Goal: Task Accomplishment & Management: Use online tool/utility

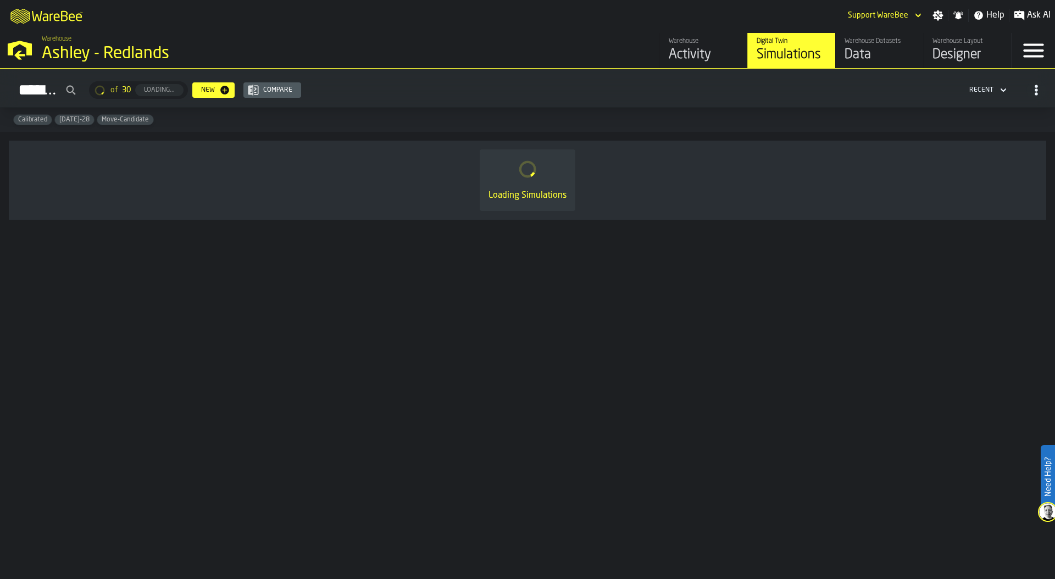
click at [64, 48] on div "Ashley - Redlands" at bounding box center [190, 54] width 297 height 20
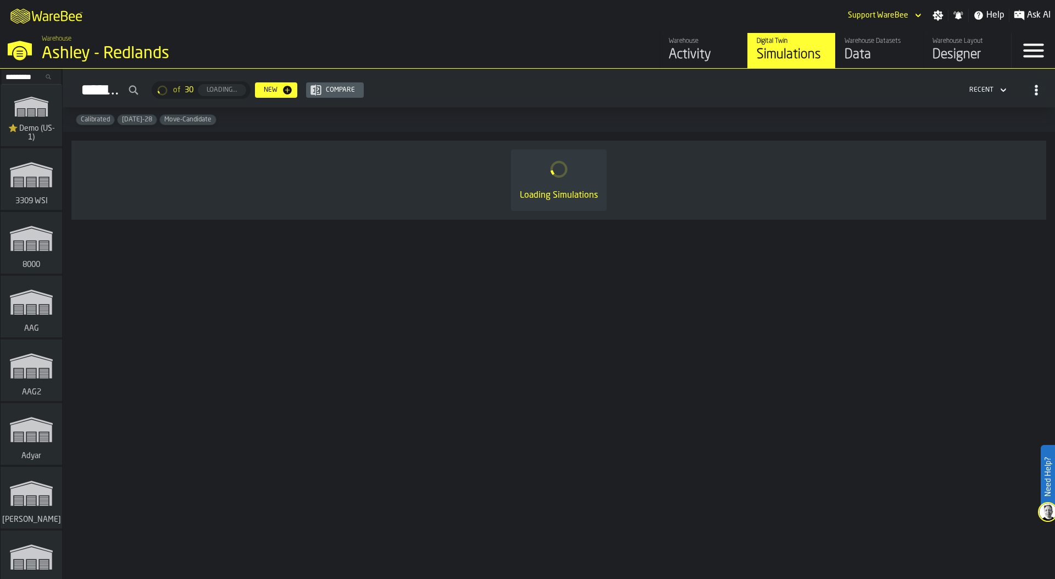
click at [25, 76] on input "Search..." at bounding box center [31, 77] width 57 height 12
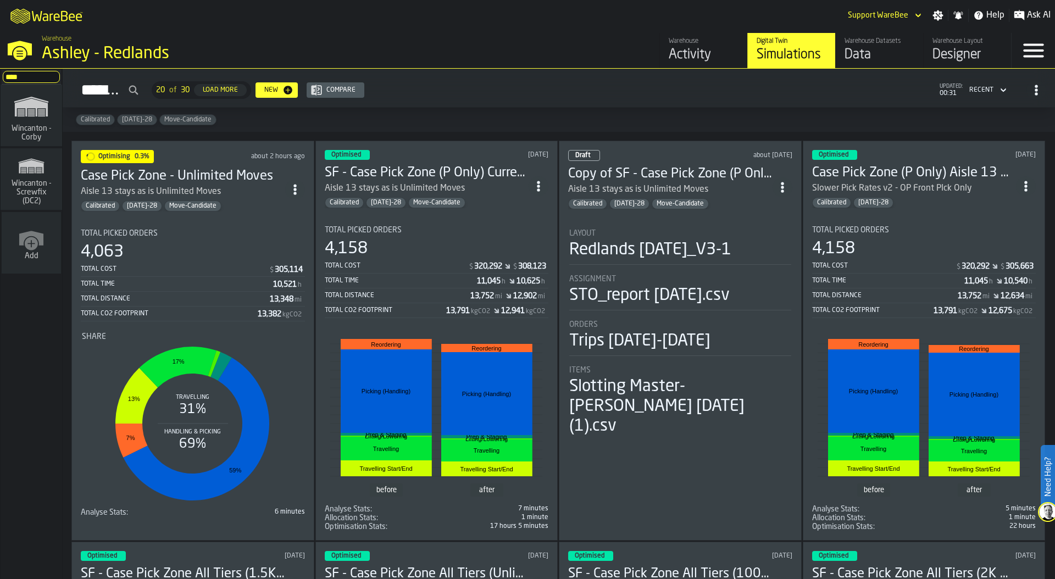
type input "******"
click at [25, 120] on icon "link-to-/wh/i/ace0e389-6ead-4668-b816-8dc22364bb41/simulations" at bounding box center [31, 106] width 53 height 35
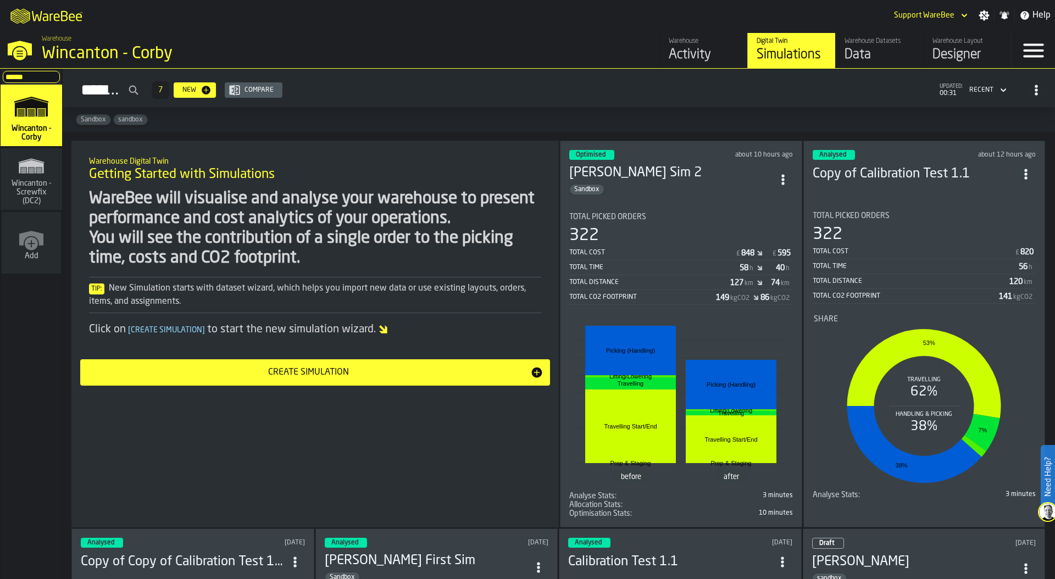
click at [781, 183] on span "ItemListCard-DashboardItemContainer" at bounding box center [783, 180] width 20 height 20
click at [869, 57] on div "Data" at bounding box center [880, 55] width 70 height 18
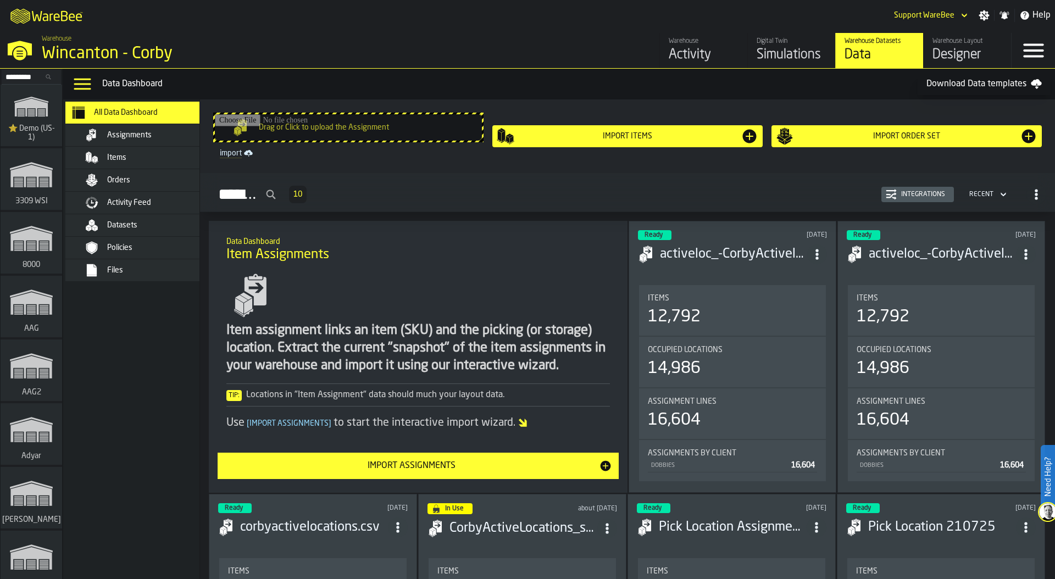
click at [172, 134] on div "Assignments" at bounding box center [161, 135] width 108 height 9
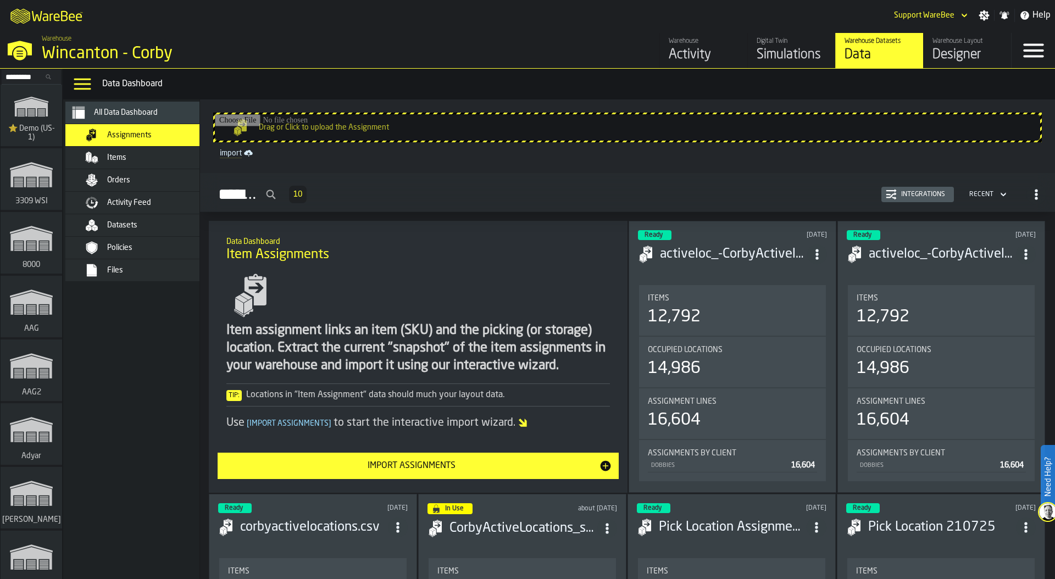
click at [167, 154] on div "Items" at bounding box center [161, 157] width 108 height 9
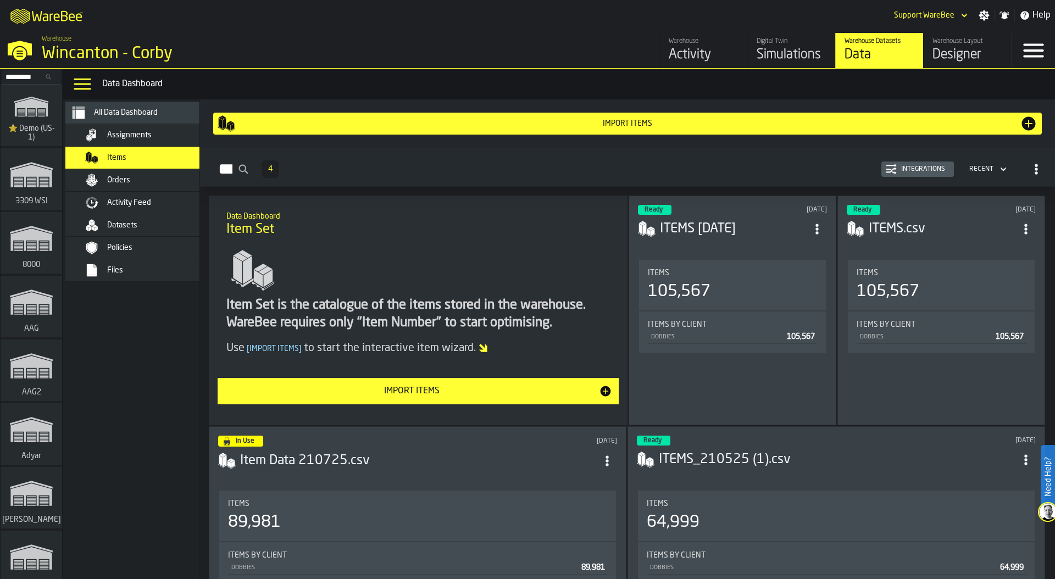
click at [159, 177] on div "Orders" at bounding box center [161, 180] width 108 height 9
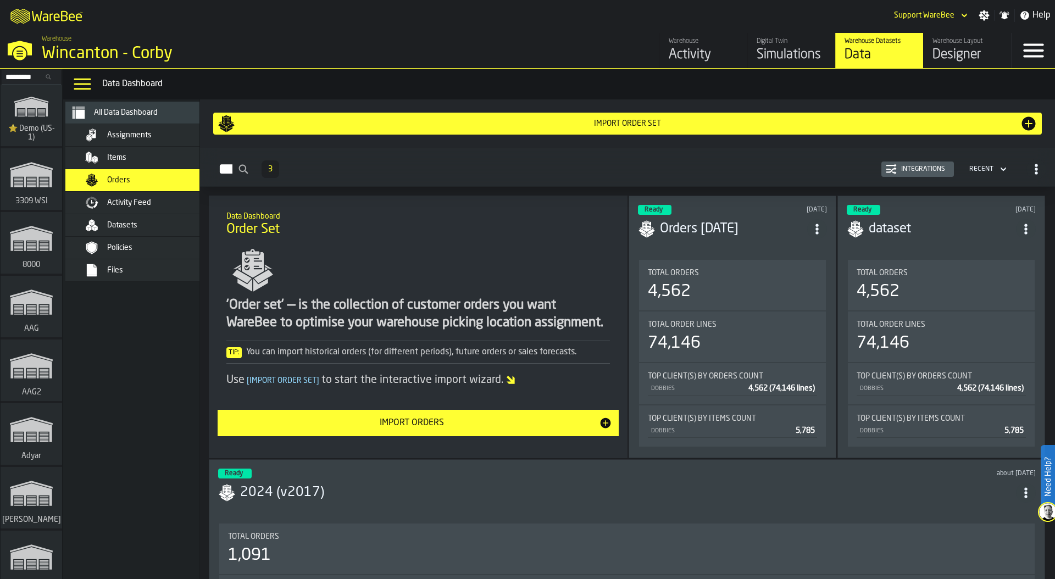
click at [141, 201] on span "Activity Feed" at bounding box center [129, 202] width 44 height 9
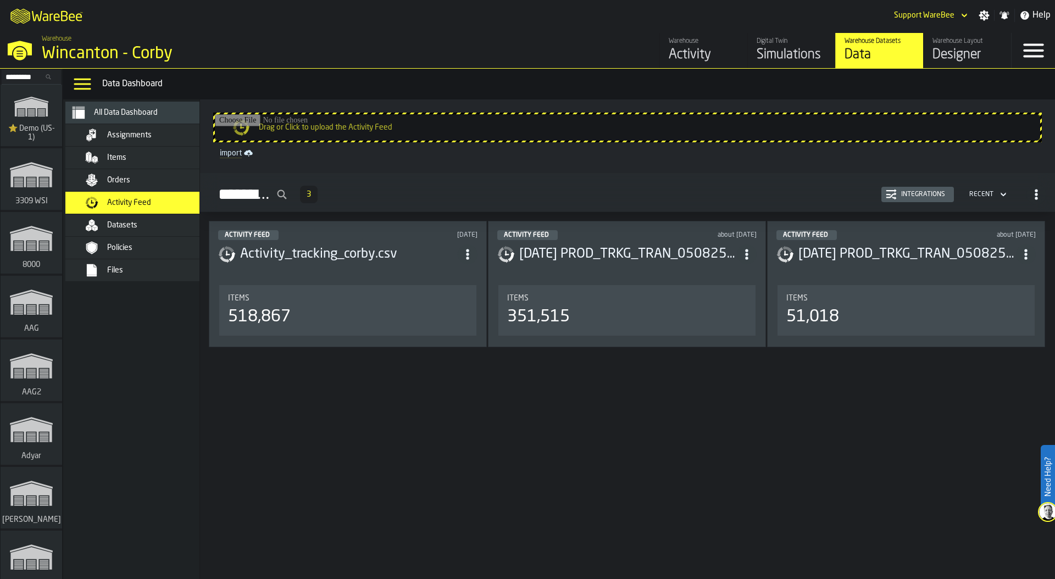
click at [696, 48] on div "Activity" at bounding box center [704, 55] width 70 height 18
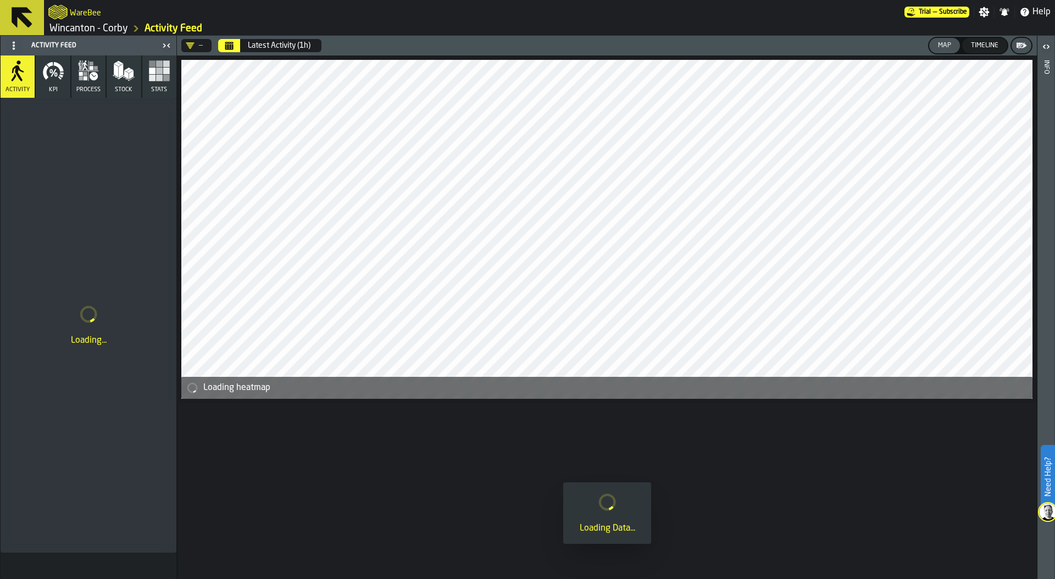
click at [10, 42] on icon at bounding box center [13, 45] width 9 height 9
click at [14, 70] on div "Show Setup" at bounding box center [40, 67] width 57 height 13
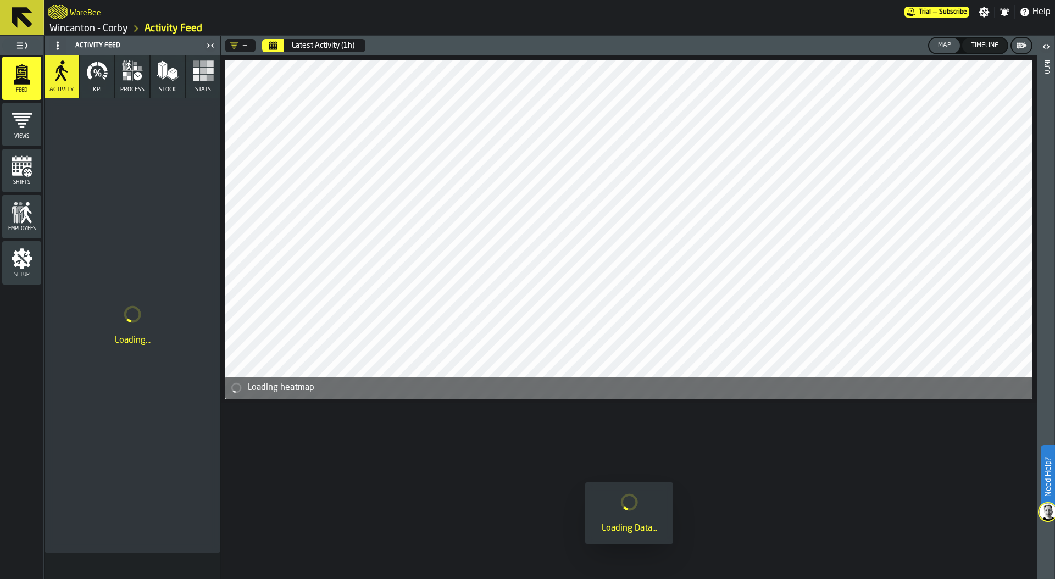
click at [12, 273] on span "Setup" at bounding box center [21, 275] width 39 height 6
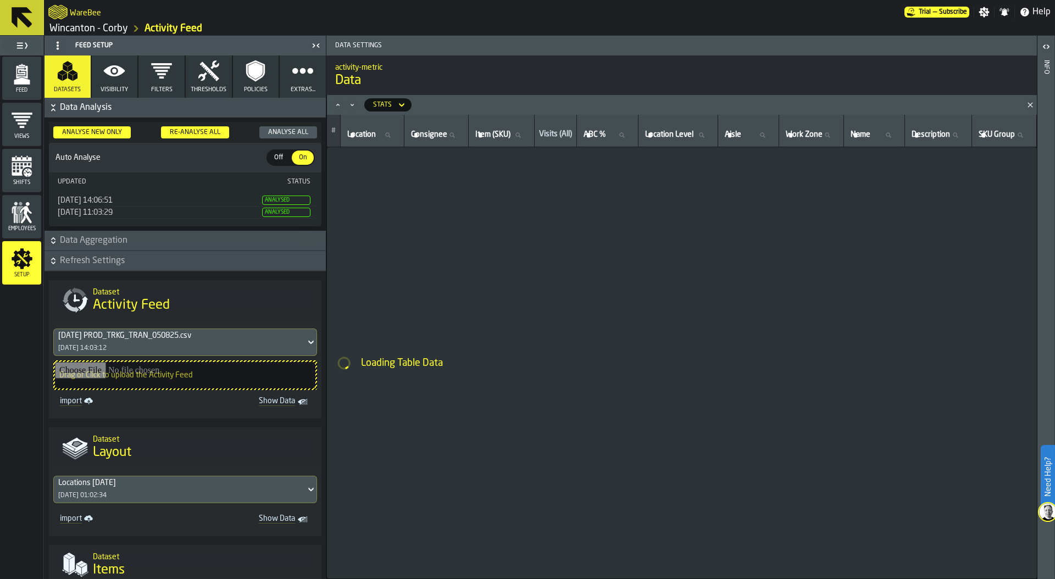
click at [188, 343] on div "2025-08-05 PROD_TRKG_TRAN_050825.csv 06/08/2025, 14:03:12" at bounding box center [180, 342] width 252 height 26
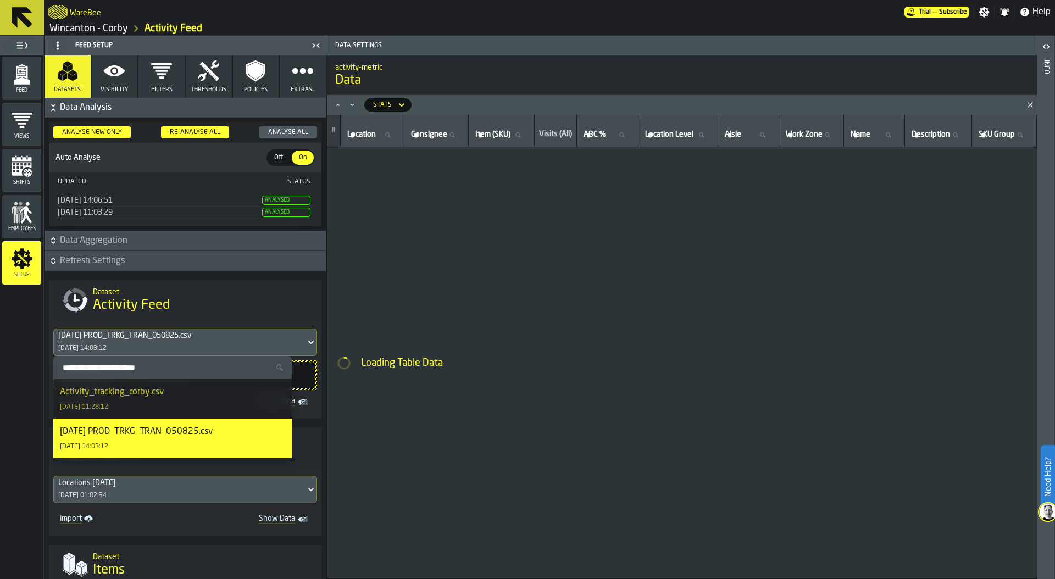
click at [177, 397] on div "Activity_tracking_corby.csv 26/09/2025, 11:28:12" at bounding box center [172, 399] width 225 height 26
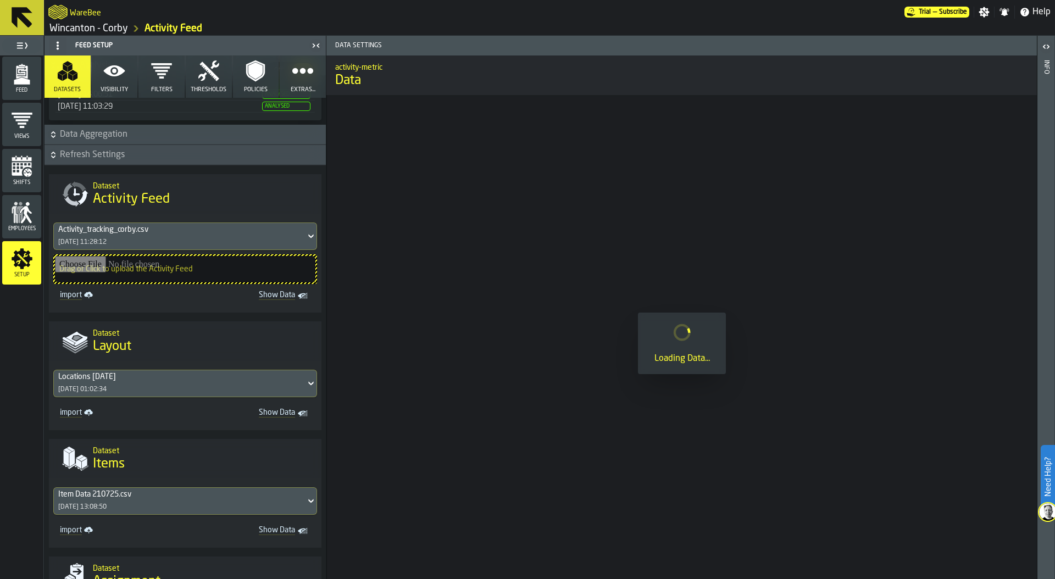
scroll to position [146, 0]
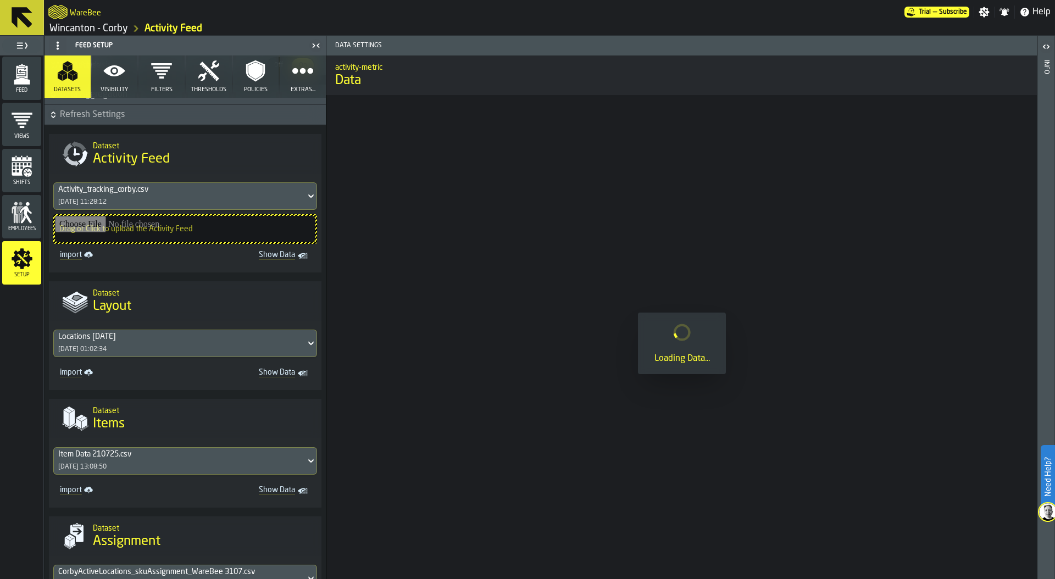
click at [151, 347] on div "Locations 2025-06-27 21/07/2025, 01:02:34" at bounding box center [180, 343] width 252 height 26
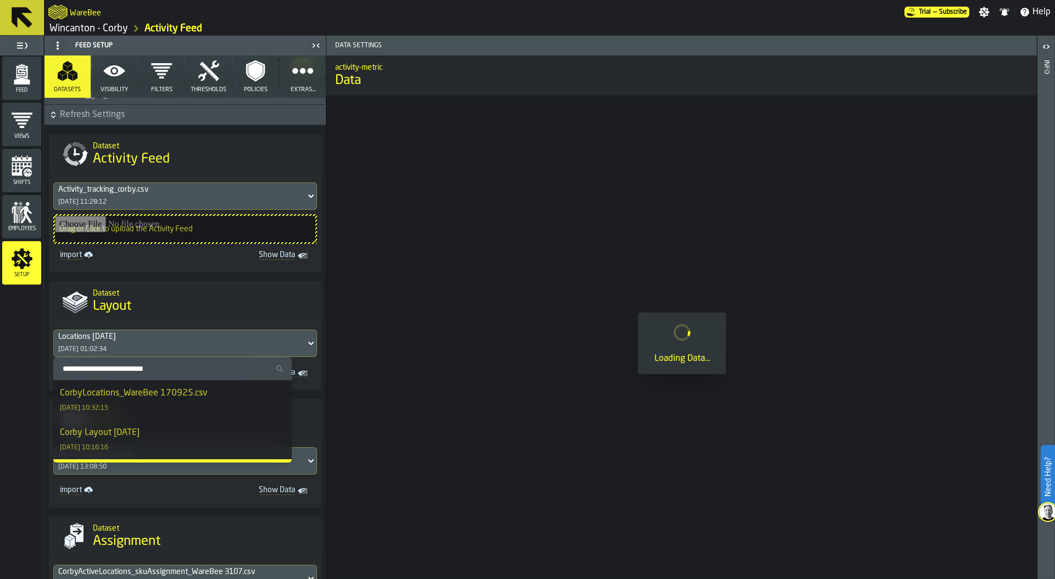
click at [147, 400] on div "CorbyLocations_WareBee 170925.csv" at bounding box center [133, 393] width 147 height 13
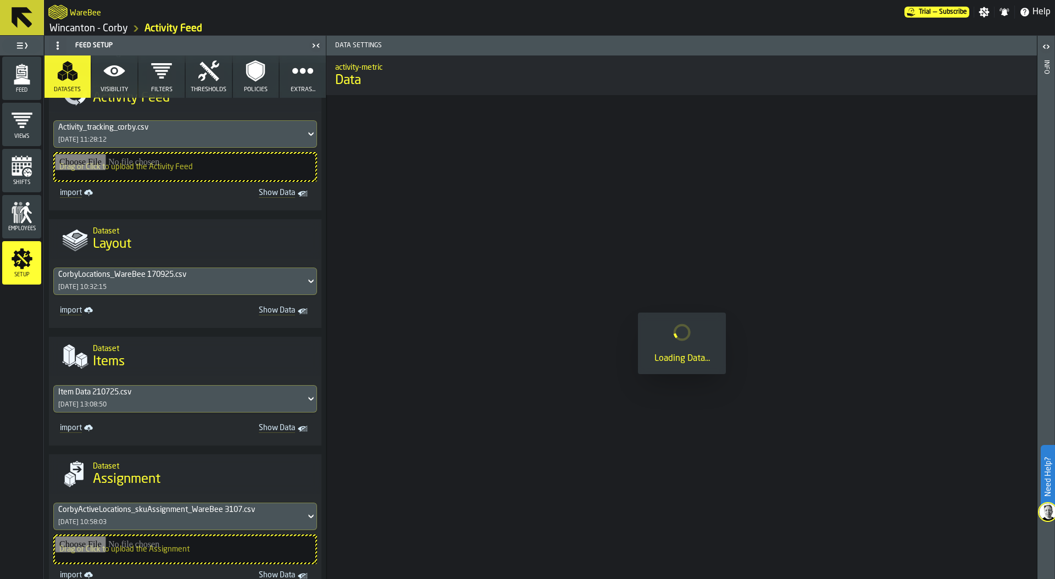
scroll to position [240, 0]
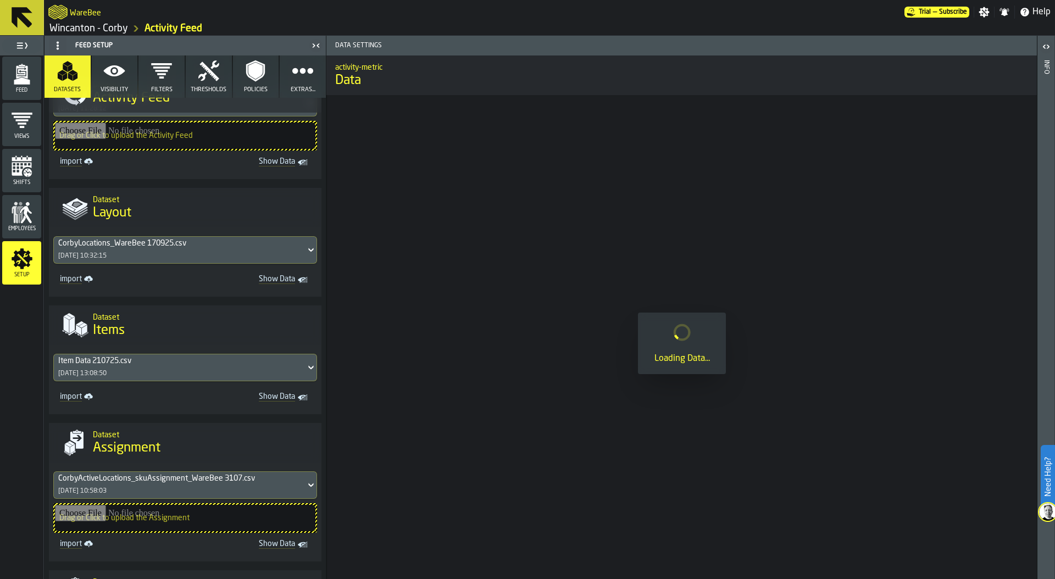
click at [158, 367] on div "Item Data 210725.csv 21/07/2025, 13:08:50" at bounding box center [180, 367] width 252 height 26
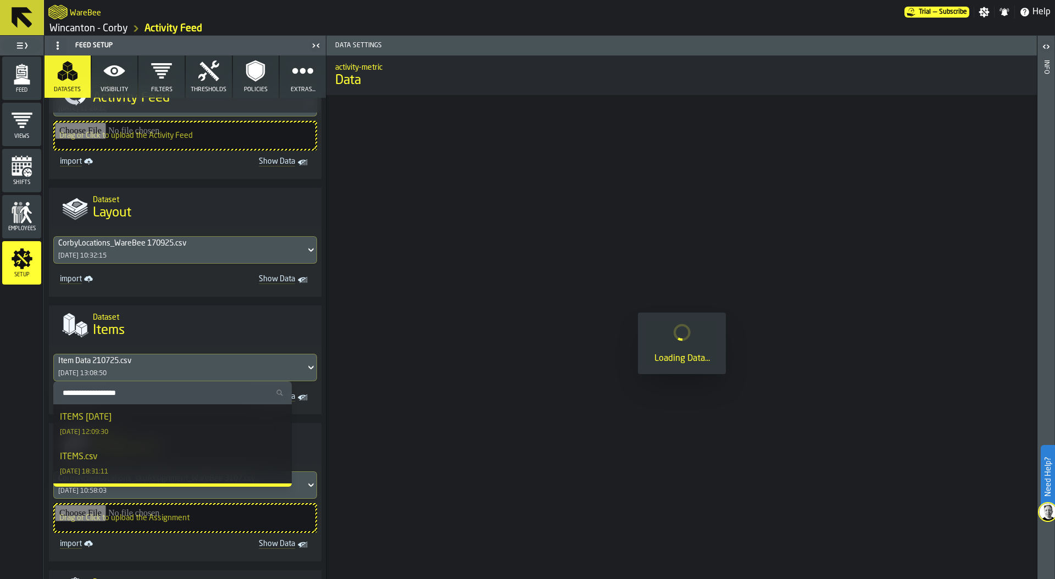
click at [152, 415] on div "ITEMS 25-09-25 25/09/2025, 12:09:30" at bounding box center [172, 424] width 225 height 26
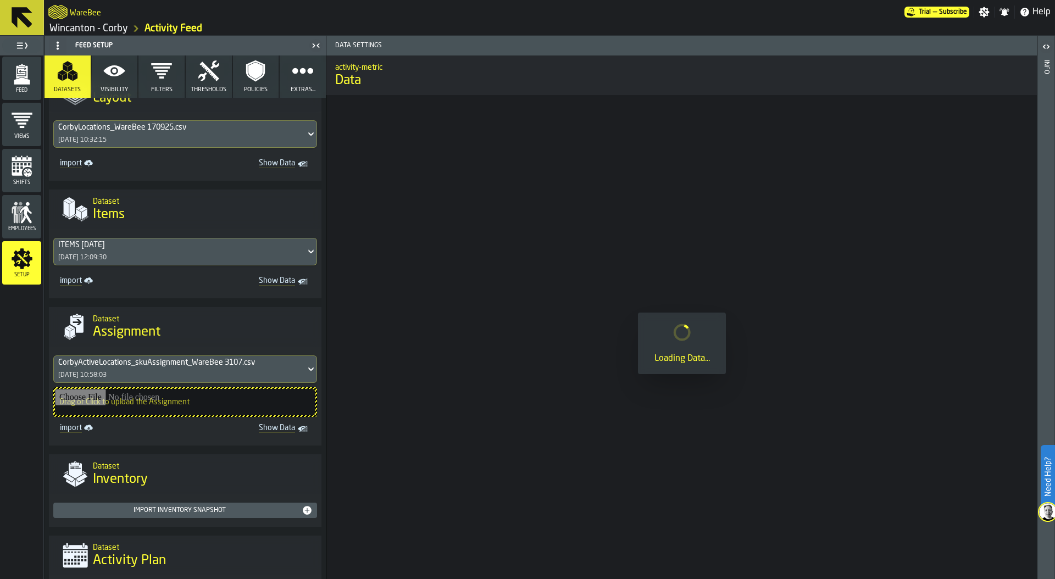
scroll to position [383, 0]
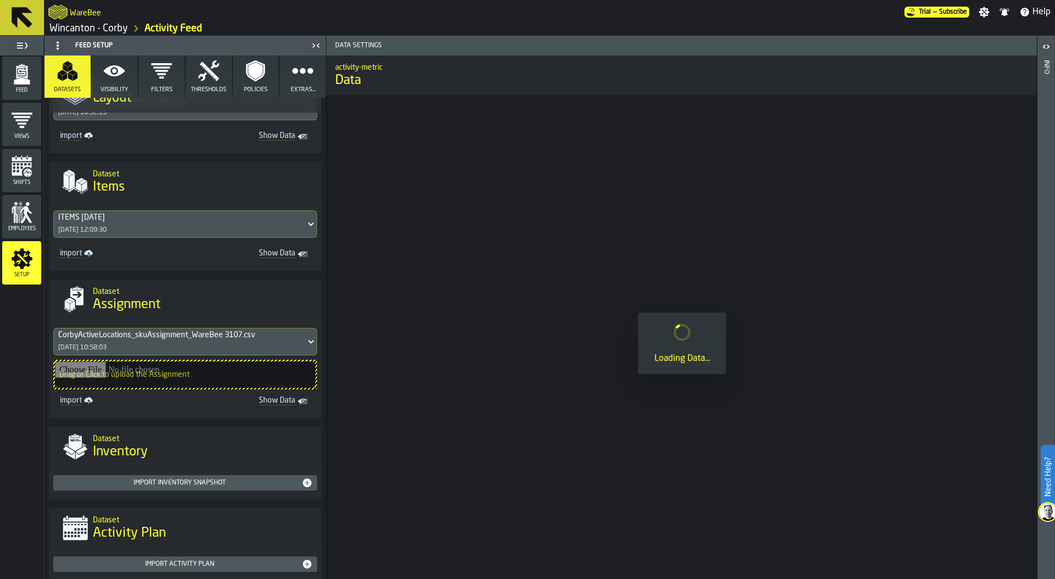
click at [155, 341] on div "CorbyActiveLocations_skuAssignment_WareBee 3107.csv 06/08/2025, 10:58:03" at bounding box center [180, 342] width 252 height 26
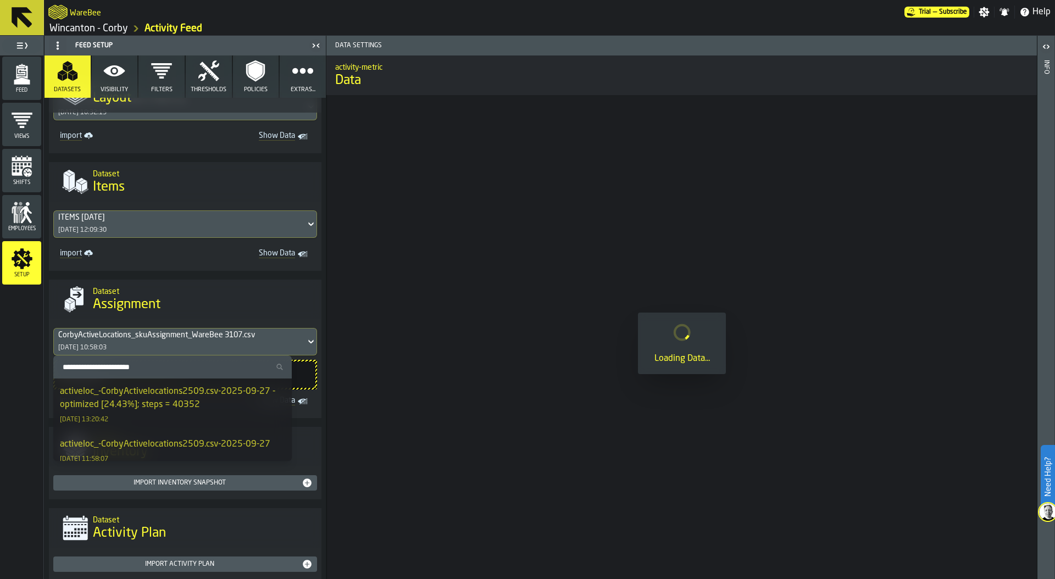
click at [149, 401] on div "activeloc_-CorbyActivelocations2509.csv-2025-09-27 - optimized [24.43%]; steps …" at bounding box center [172, 398] width 225 height 26
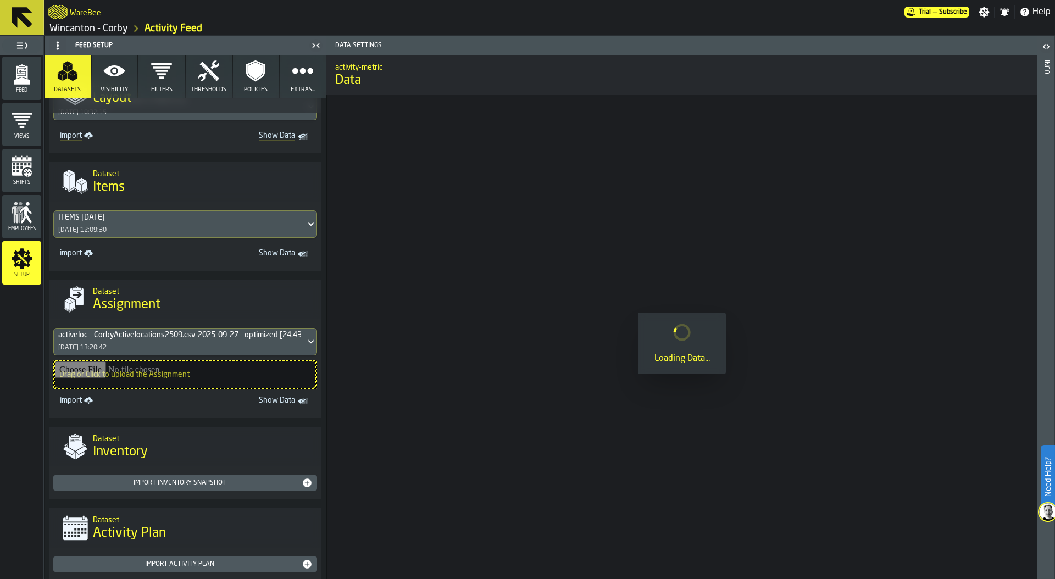
scroll to position [407, 0]
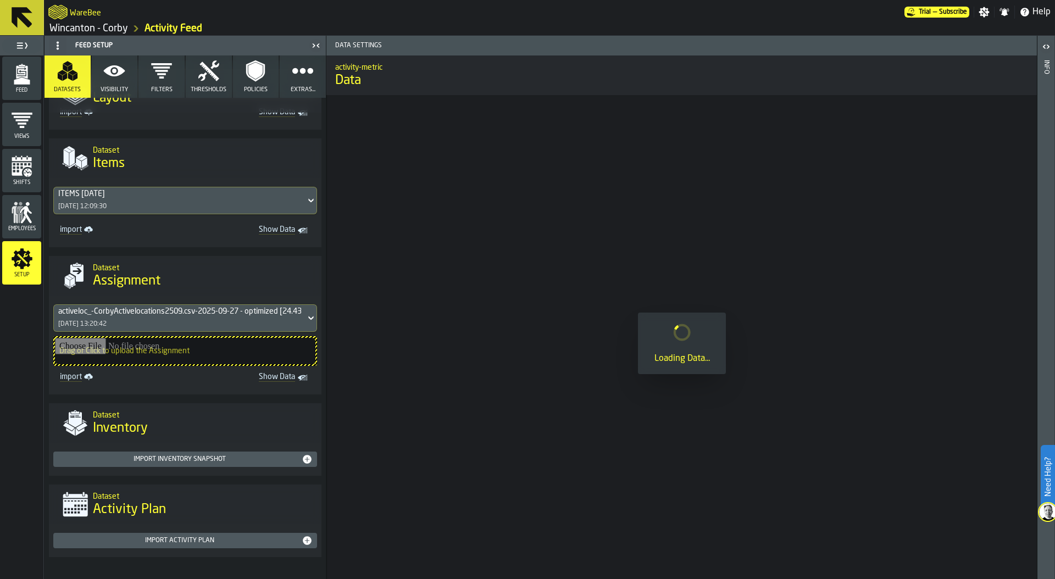
click at [167, 460] on div "Import Inventory Snapshot" at bounding box center [180, 460] width 244 height 8
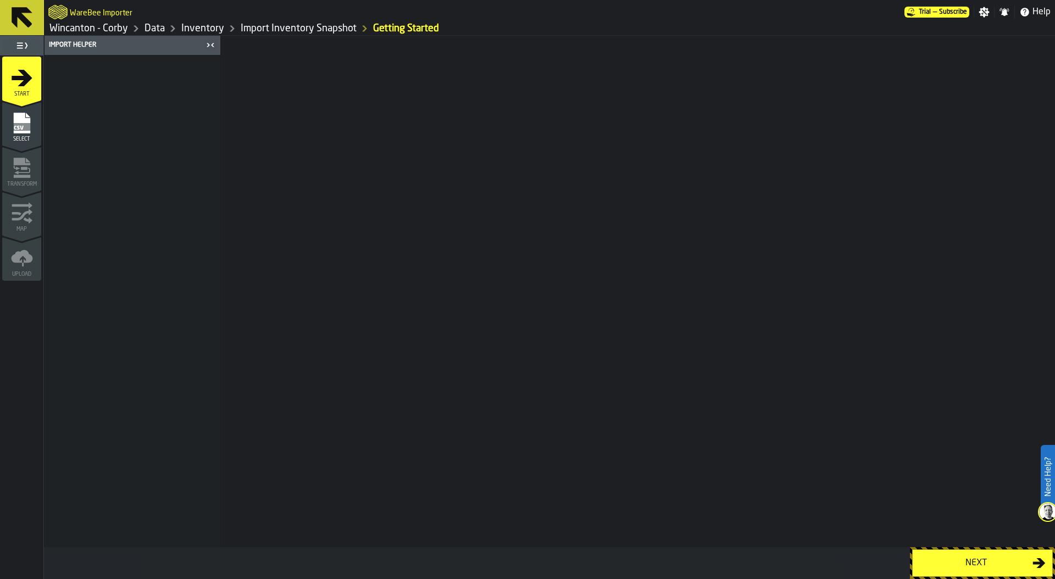
click at [192, 30] on link "Inventory" at bounding box center [202, 29] width 43 height 12
click at [118, 29] on link "Wincanton - Corby" at bounding box center [88, 29] width 79 height 12
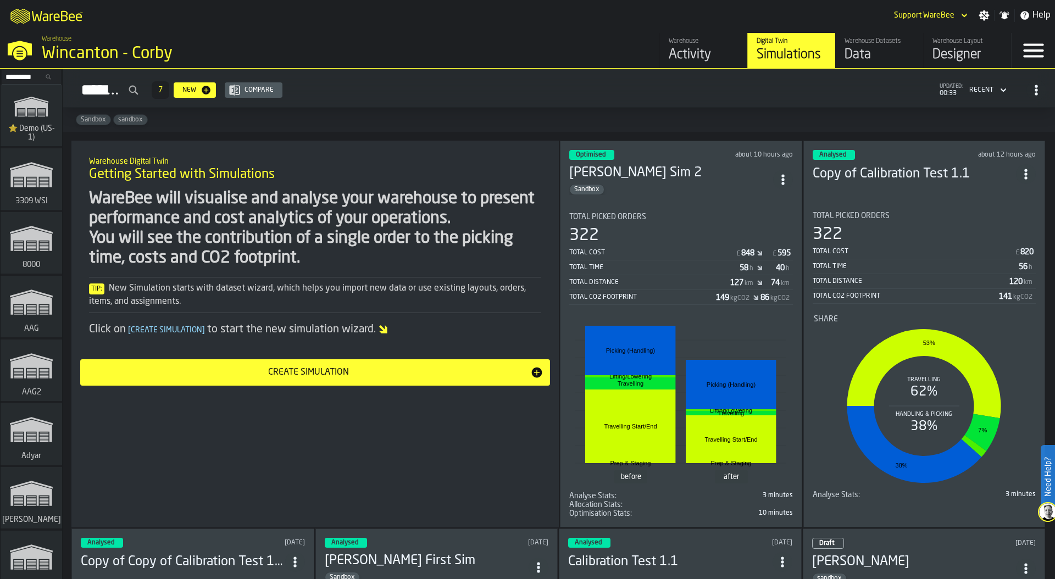
click at [691, 47] on div "Activity" at bounding box center [704, 55] width 70 height 18
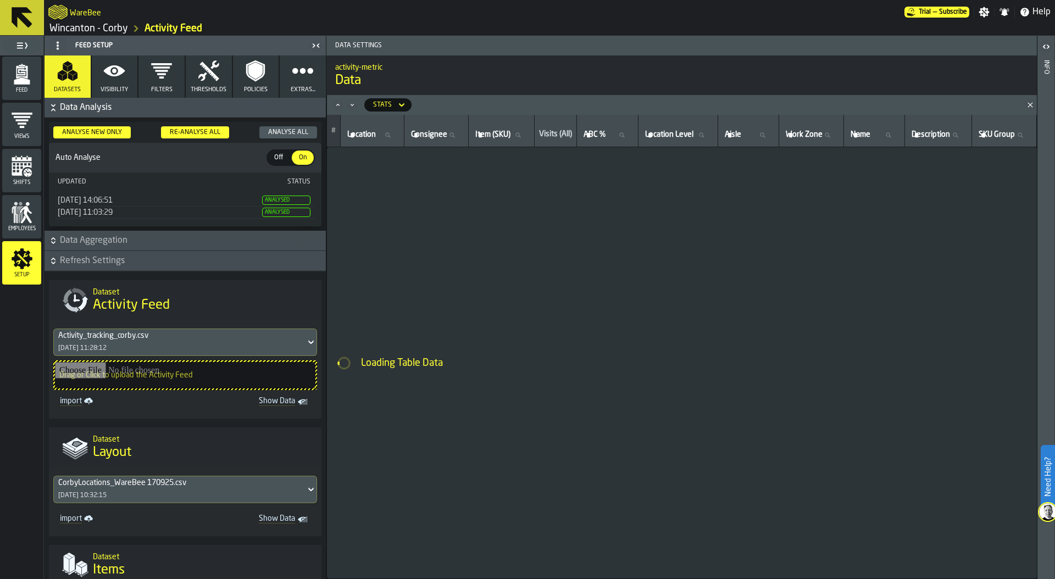
click at [195, 132] on div "Re-Analyse All" at bounding box center [194, 133] width 59 height 8
click at [8, 219] on div "Employees" at bounding box center [21, 217] width 39 height 30
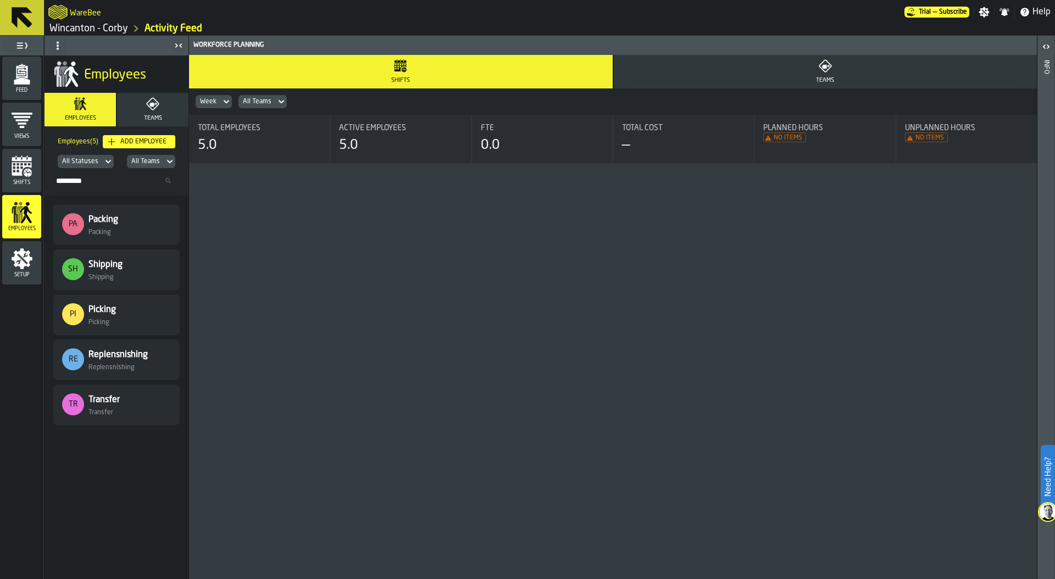
click at [147, 113] on button "Teams" at bounding box center [152, 110] width 71 height 34
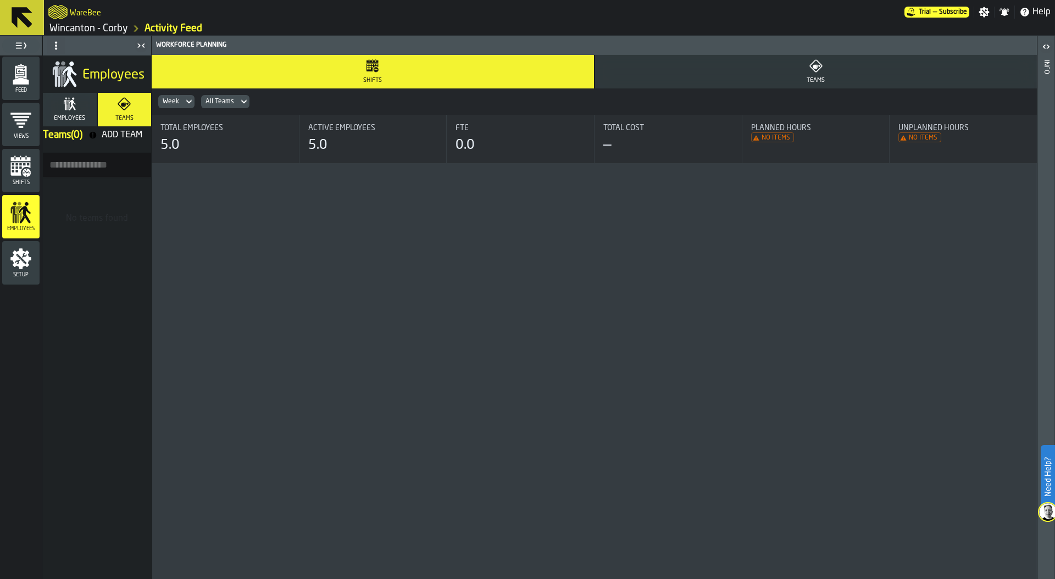
click at [62, 110] on button "Employees" at bounding box center [69, 110] width 53 height 34
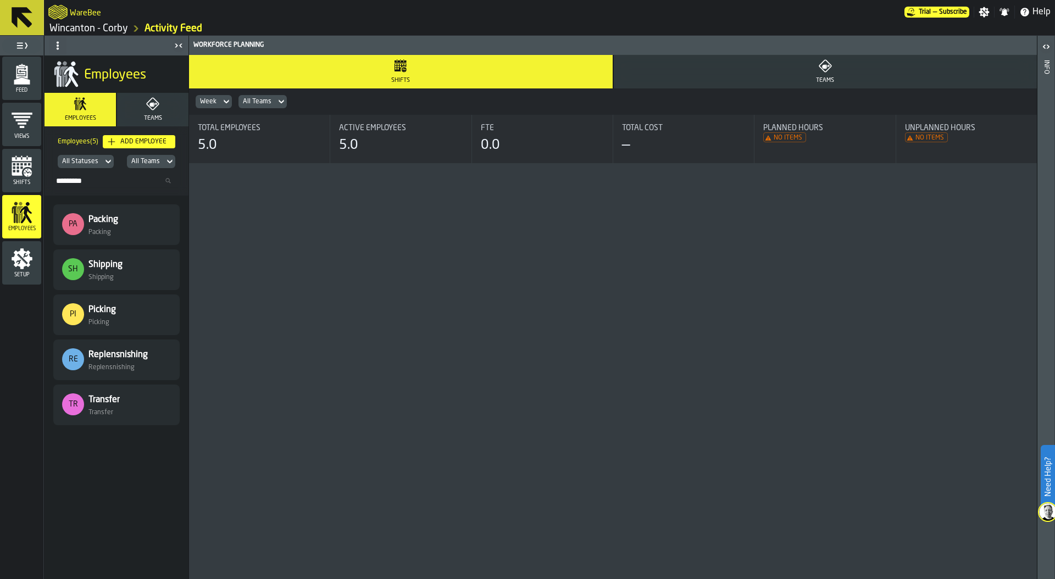
click at [130, 224] on div "PA Packing Packing" at bounding box center [116, 224] width 109 height 23
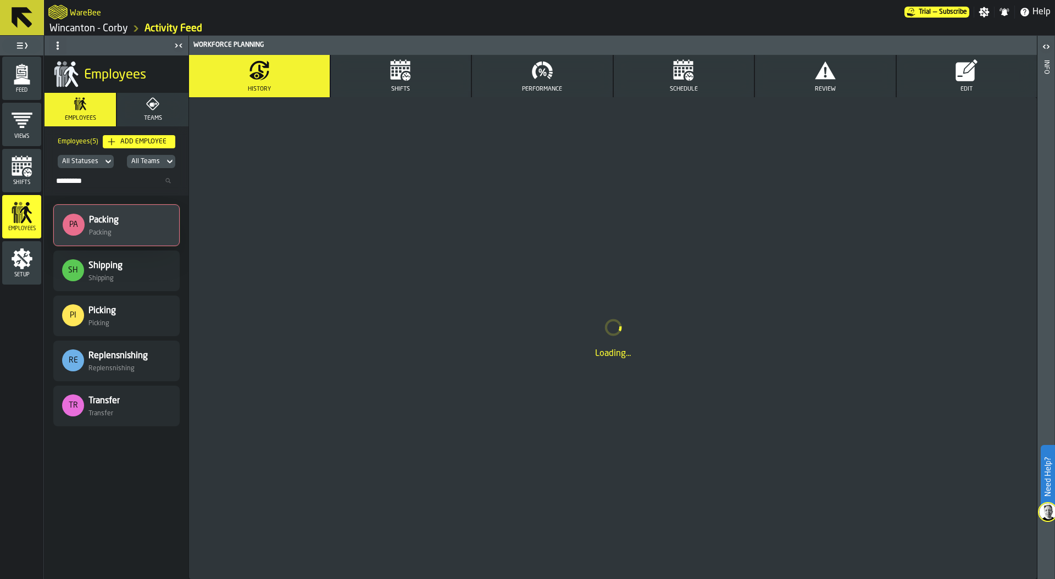
click at [119, 317] on div "PI Picking Picking" at bounding box center [116, 315] width 109 height 23
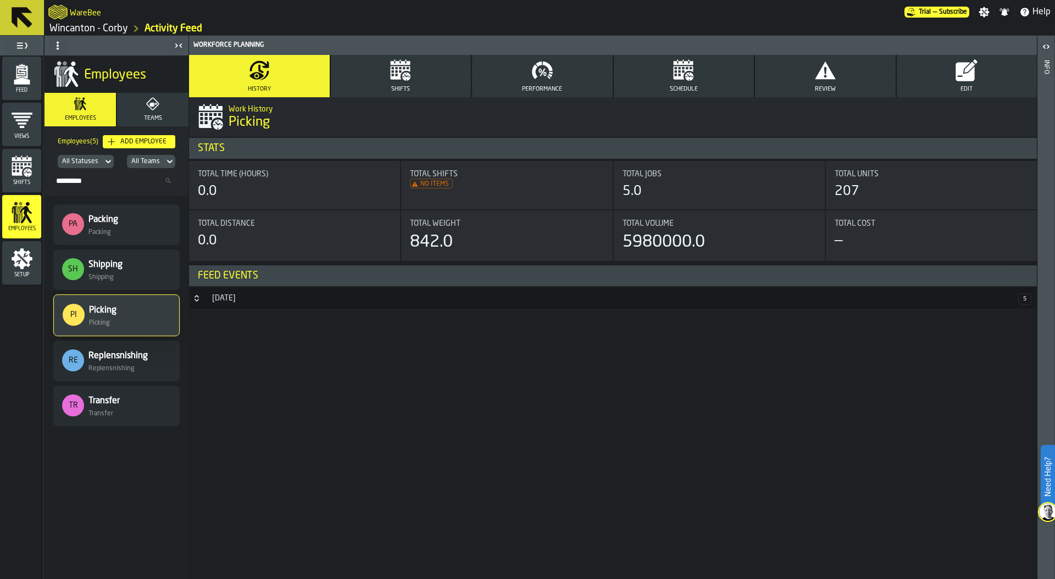
click at [16, 259] on icon "menu Setup" at bounding box center [22, 258] width 21 height 21
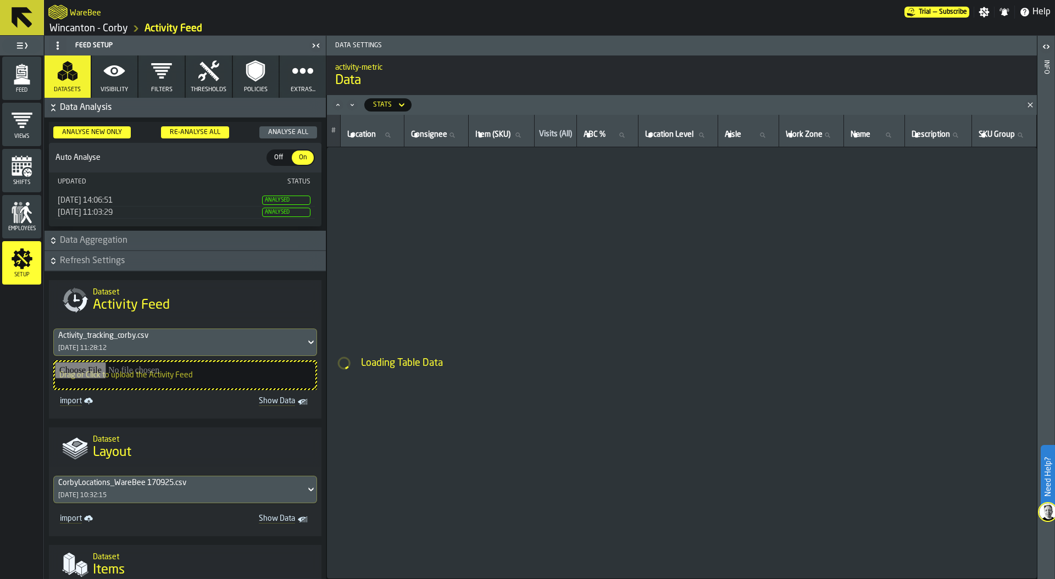
click at [104, 91] on span "Visibility" at bounding box center [114, 89] width 27 height 7
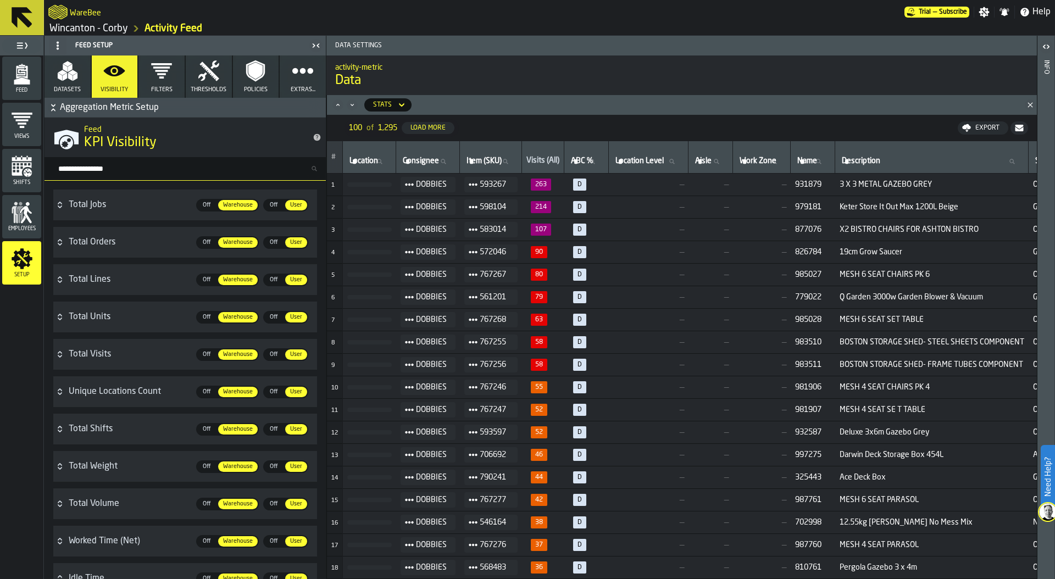
click at [367, 181] on td at bounding box center [369, 185] width 53 height 23
click at [362, 188] on td at bounding box center [369, 185] width 53 height 23
click at [362, 184] on button "button-" at bounding box center [369, 184] width 45 height 4
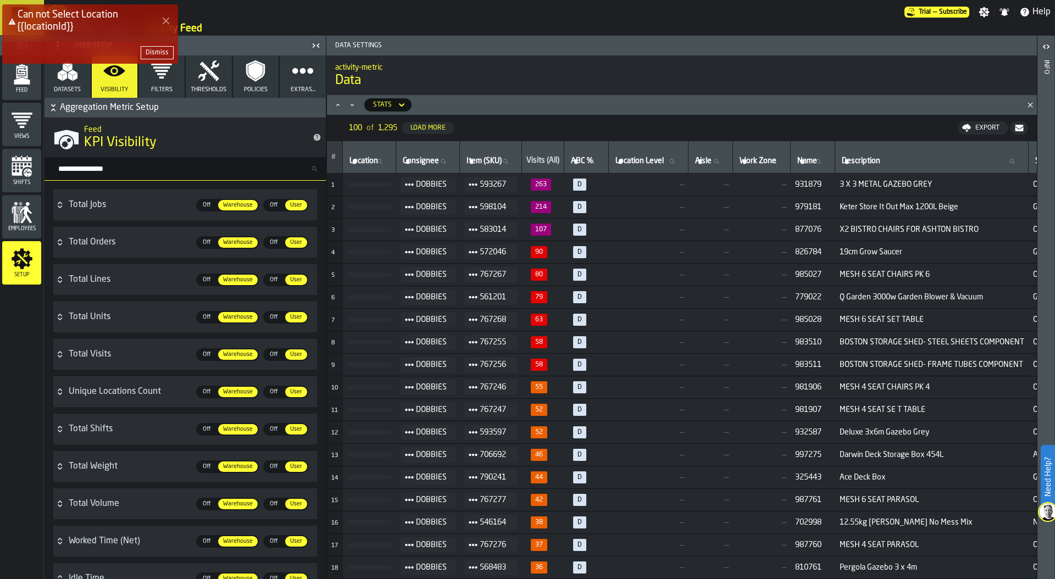
click at [151, 52] on div "Dismiss" at bounding box center [157, 53] width 23 height 8
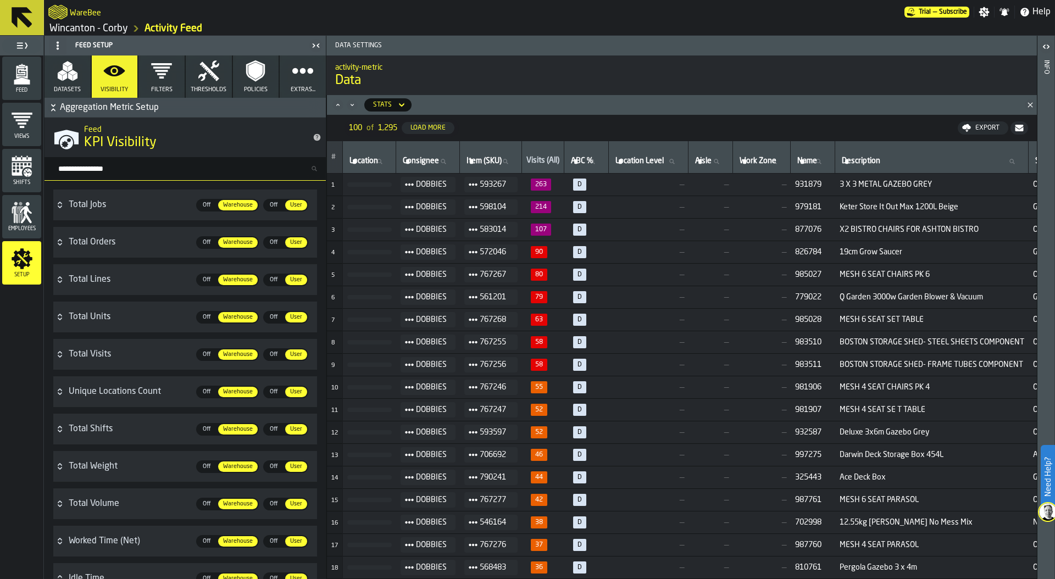
click at [152, 84] on button "Filters" at bounding box center [161, 77] width 46 height 42
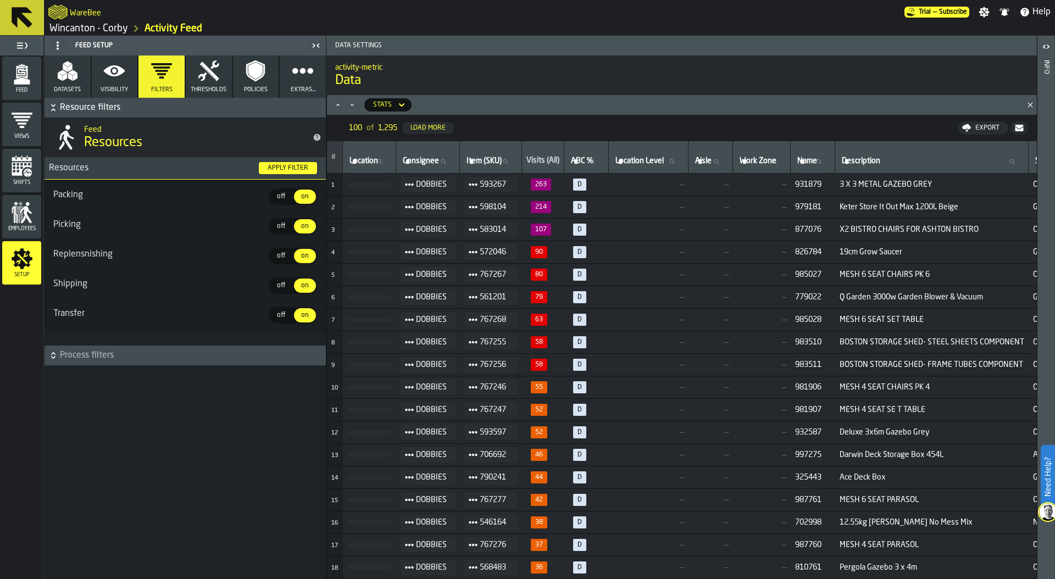
click at [219, 74] on icon "button" at bounding box center [209, 71] width 22 height 22
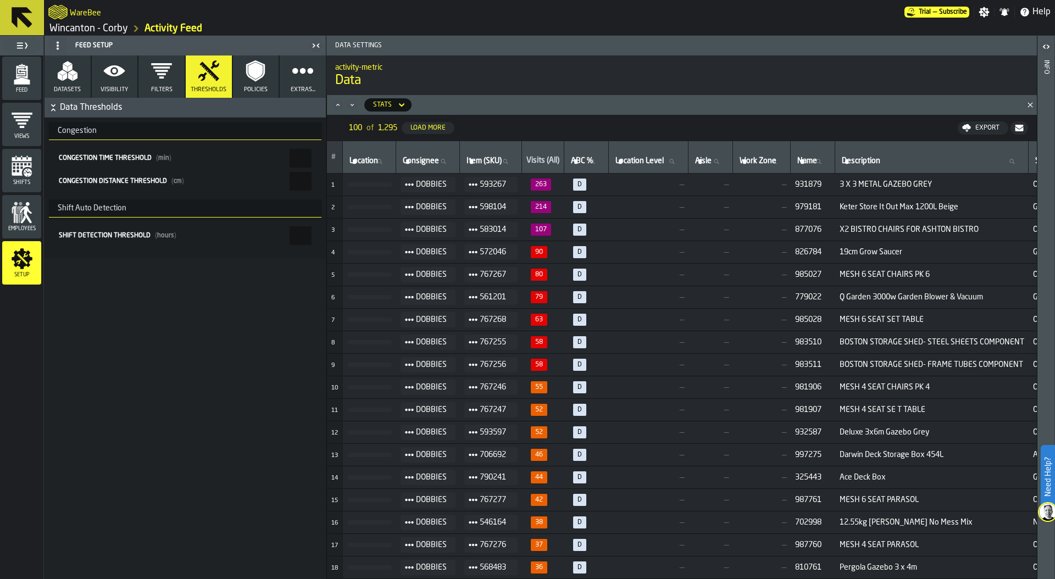
drag, startPoint x: 296, startPoint y: 159, endPoint x: 332, endPoint y: 159, distance: 36.3
click at [332, 159] on main "Feed Views Shifts Employees Setup Feed Setup Datasets Visibility Filters Thresh…" at bounding box center [527, 307] width 1055 height 543
type input "*"
click at [256, 84] on button "Policies" at bounding box center [256, 77] width 46 height 42
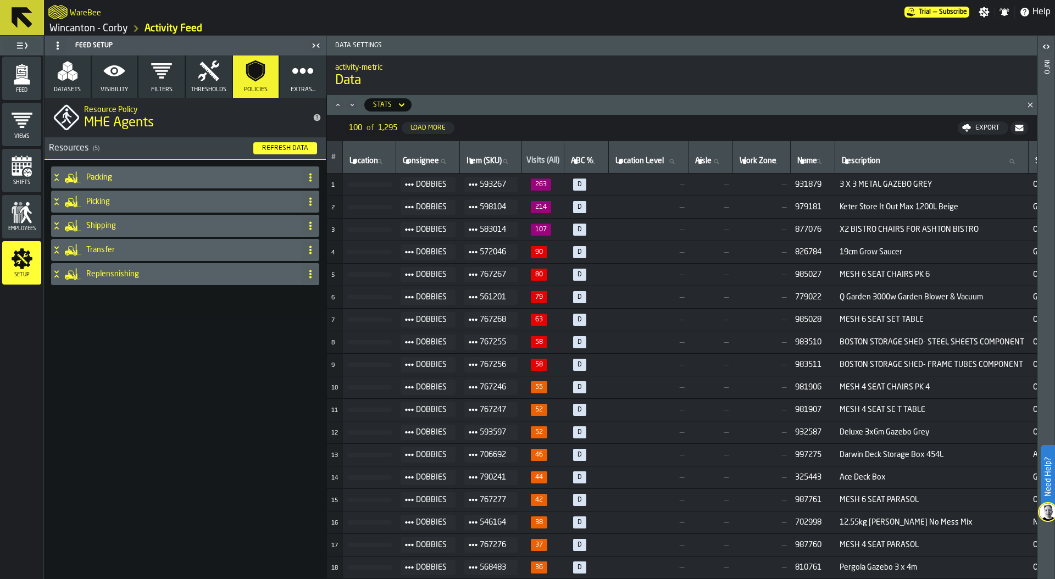
click at [59, 174] on icon at bounding box center [56, 177] width 11 height 9
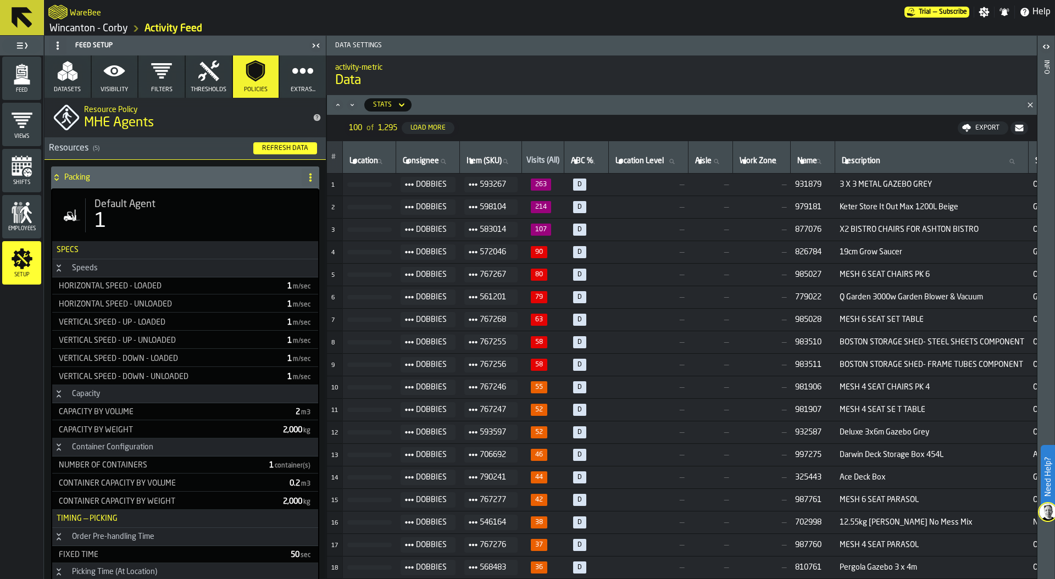
click at [59, 174] on icon at bounding box center [56, 177] width 11 height 9
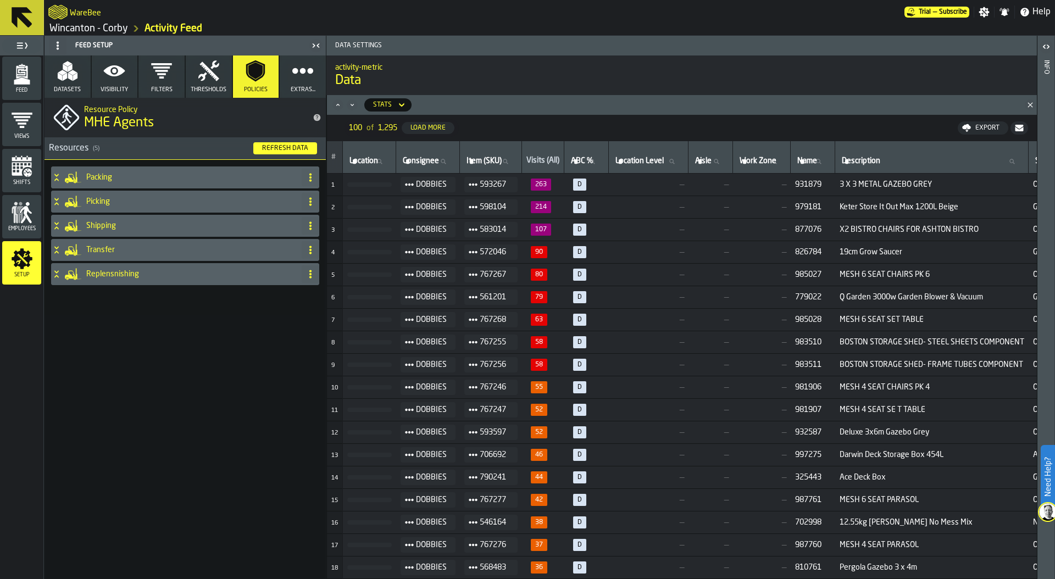
click at [281, 145] on div "Refresh Data" at bounding box center [285, 149] width 55 height 8
click at [59, 177] on icon at bounding box center [56, 177] width 11 height 9
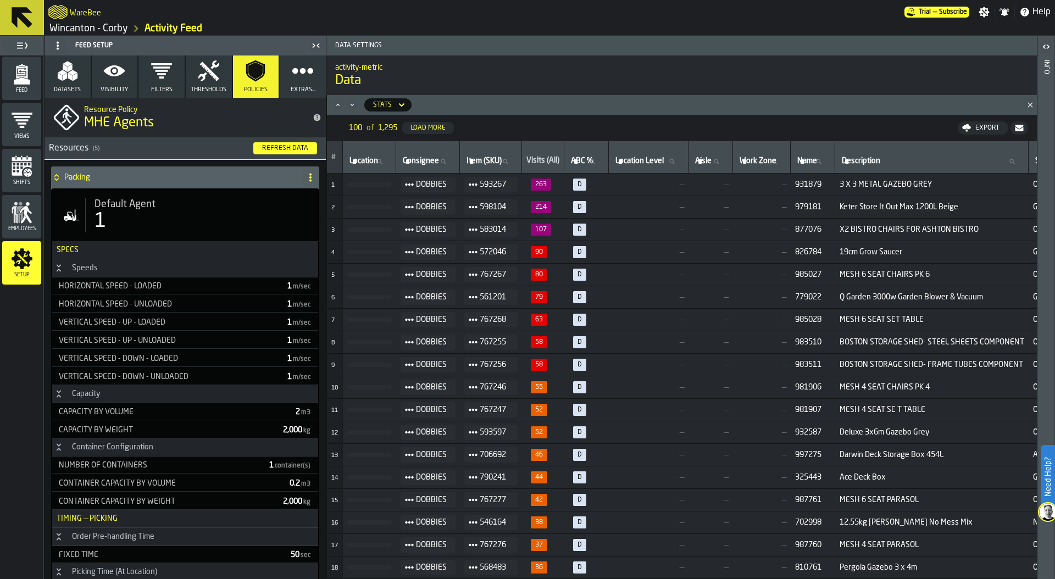
click at [59, 177] on icon at bounding box center [56, 177] width 11 height 9
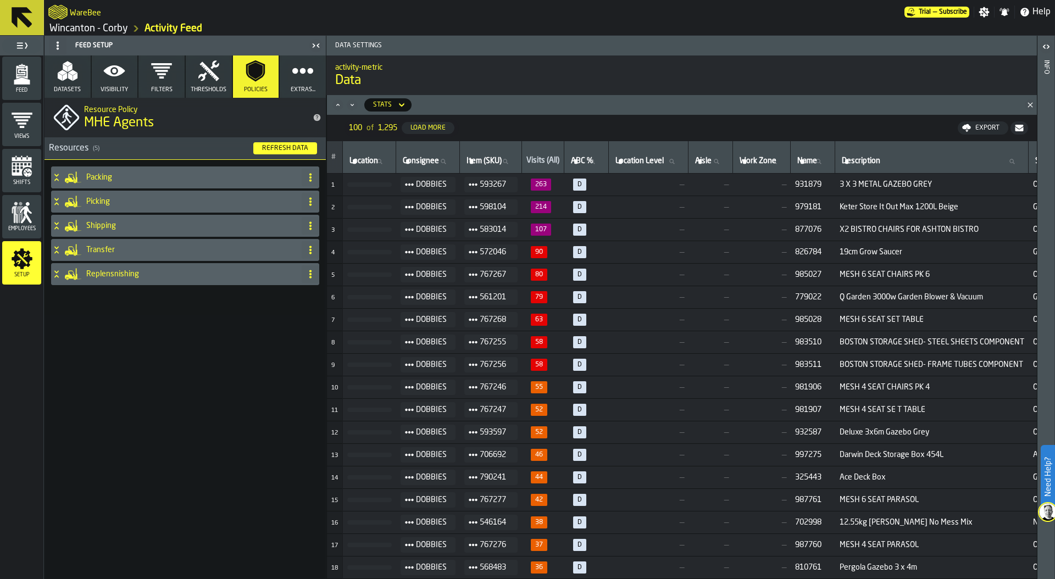
click at [109, 169] on div "Packing" at bounding box center [174, 178] width 246 height 22
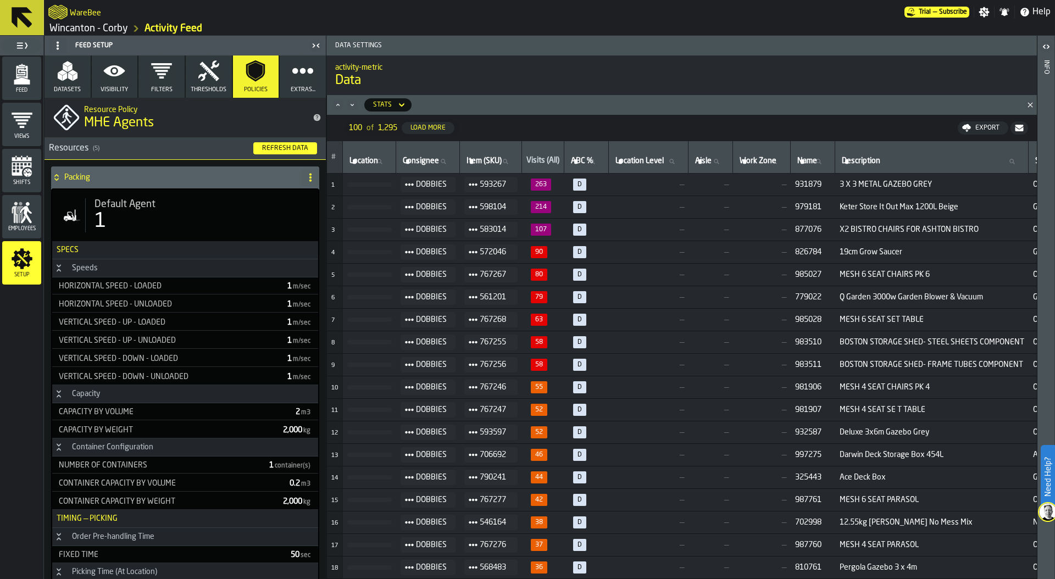
click at [123, 226] on div "1" at bounding box center [202, 221] width 215 height 22
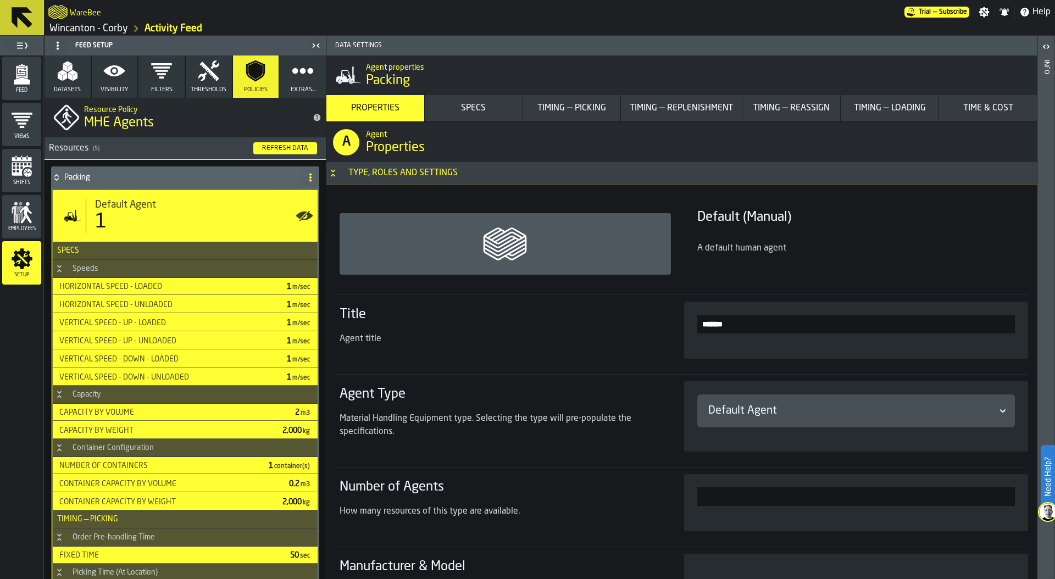
click at [298, 81] on icon "button" at bounding box center [303, 71] width 22 height 22
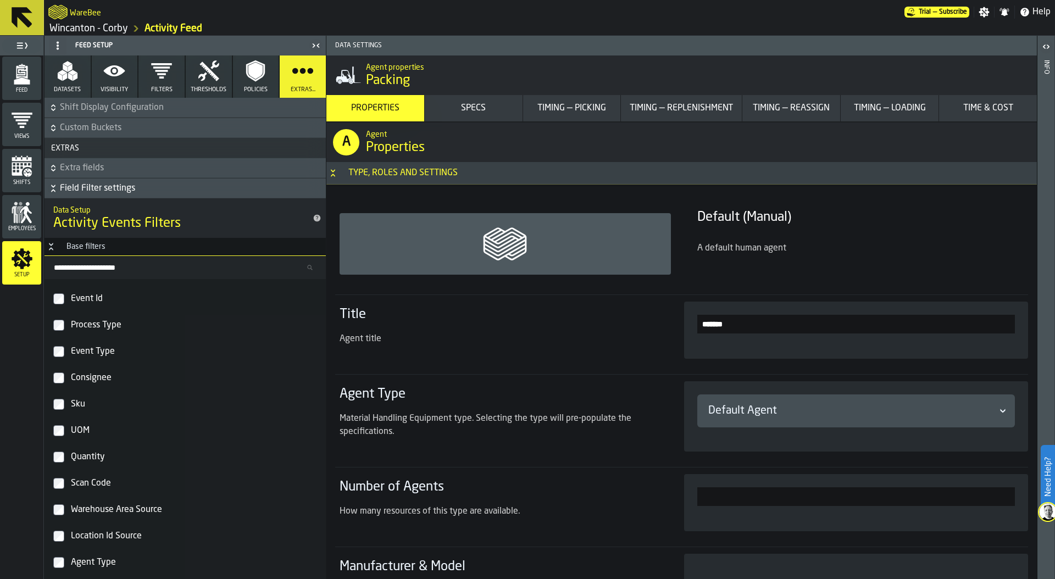
click at [51, 109] on icon "button-" at bounding box center [53, 107] width 11 height 11
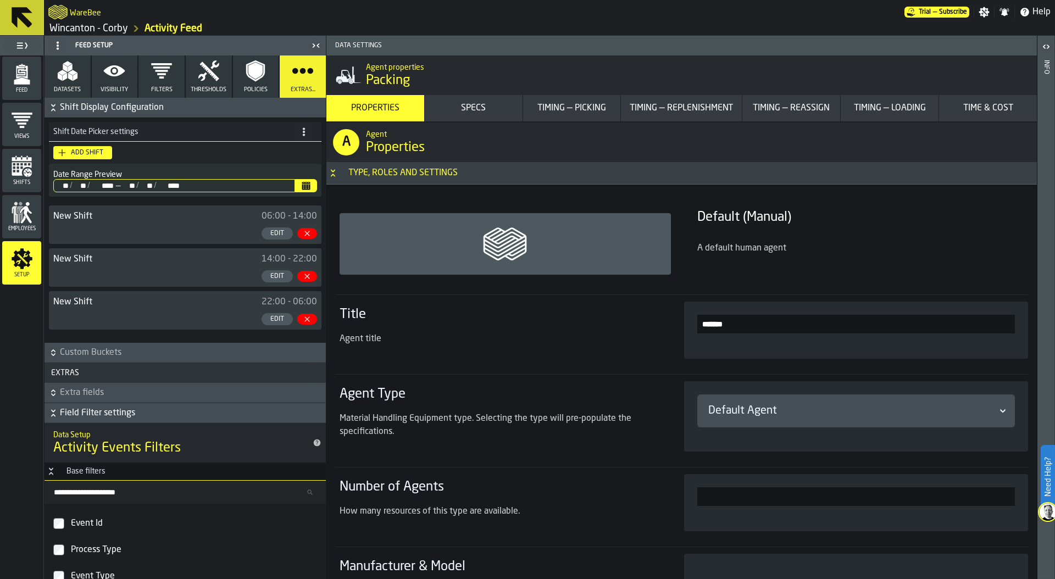
click at [51, 109] on icon "button-" at bounding box center [53, 107] width 11 height 11
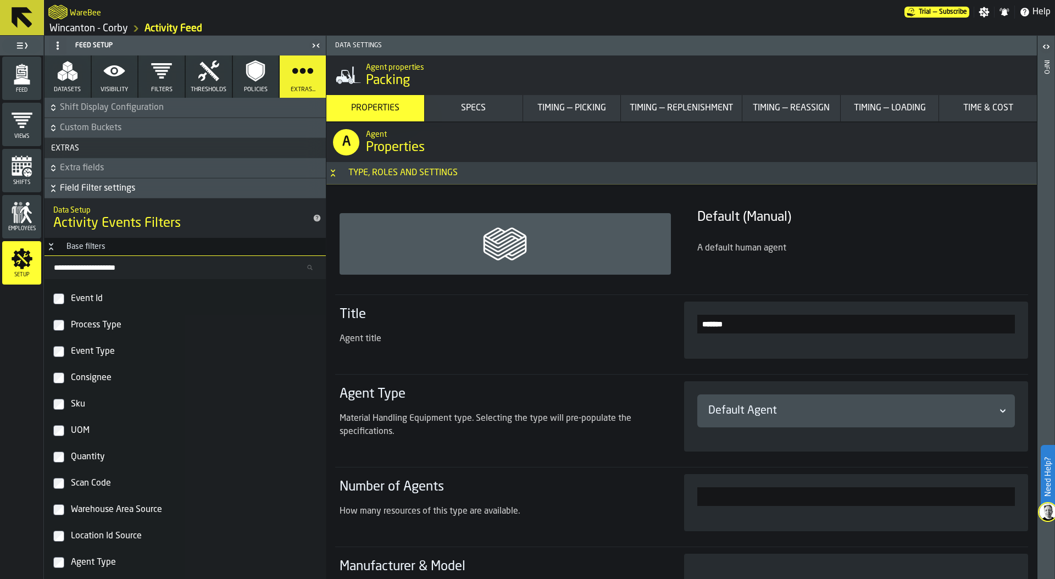
click at [51, 125] on icon "button-" at bounding box center [53, 128] width 11 height 11
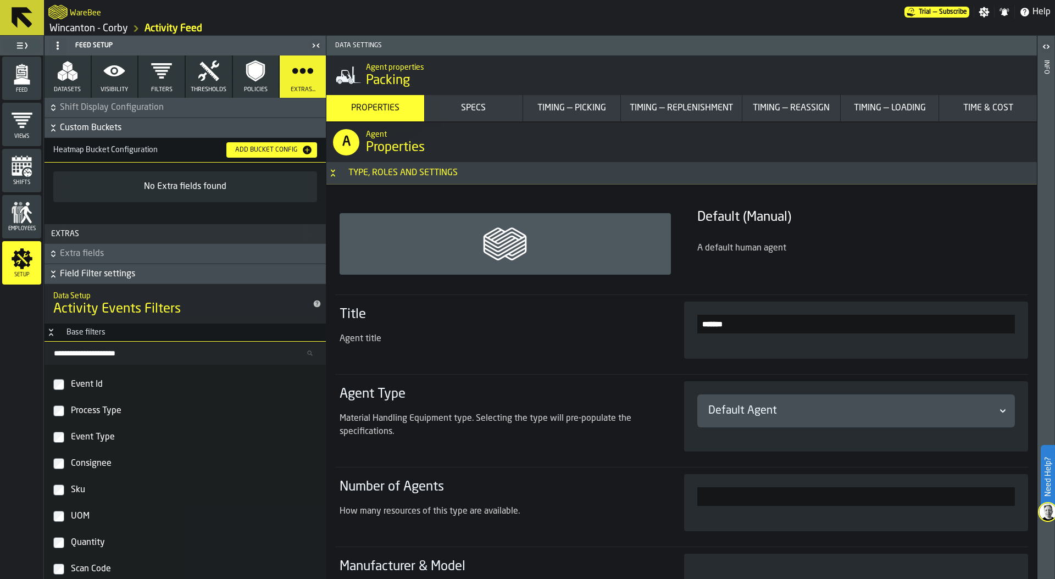
click at [51, 126] on icon "button-" at bounding box center [53, 128] width 11 height 11
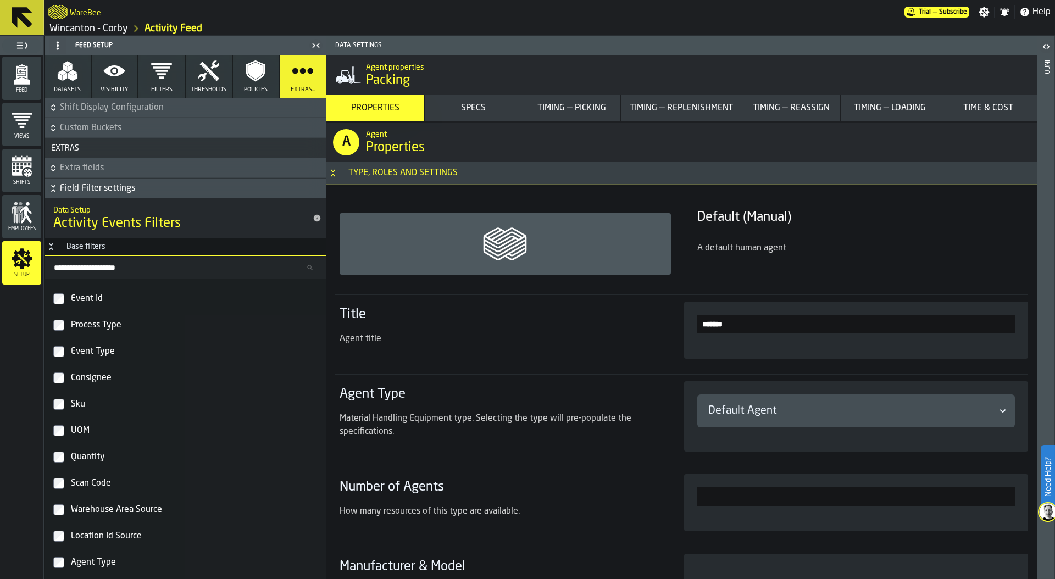
click at [53, 165] on icon "button-" at bounding box center [53, 165] width 4 height 3
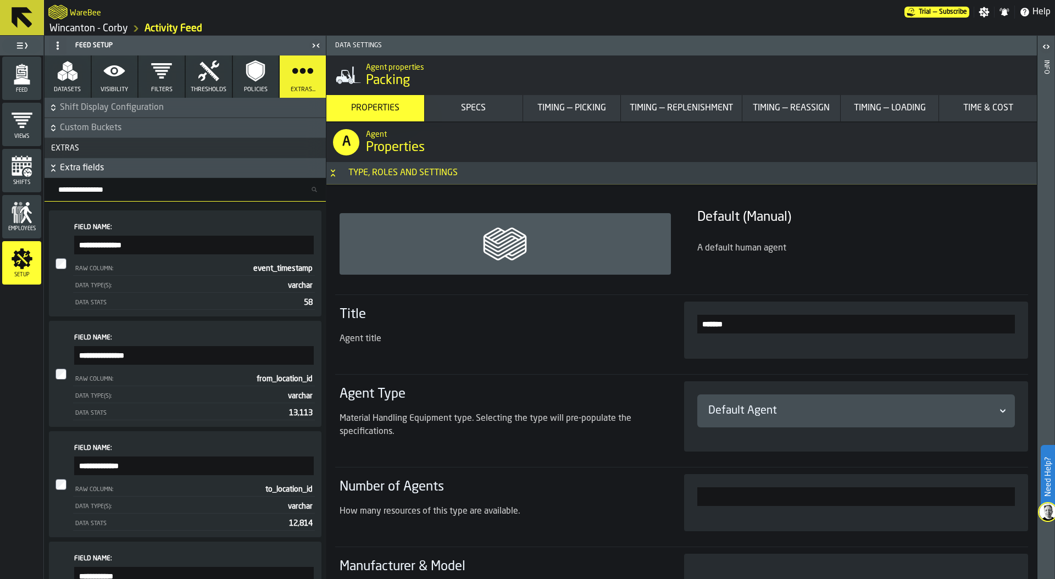
click at [53, 165] on icon "button-" at bounding box center [53, 168] width 11 height 11
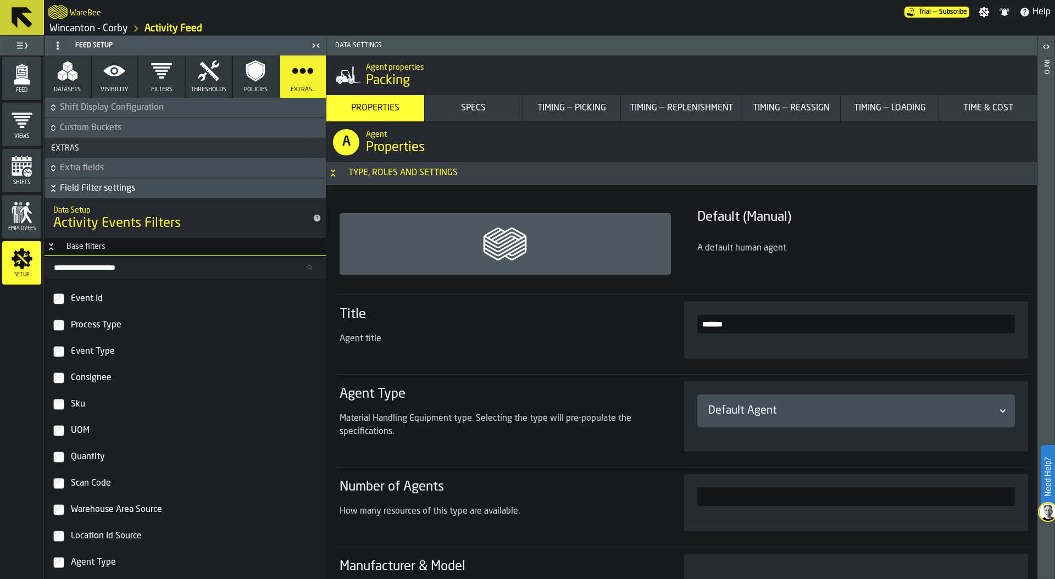
click at [53, 188] on icon "button-" at bounding box center [53, 188] width 11 height 11
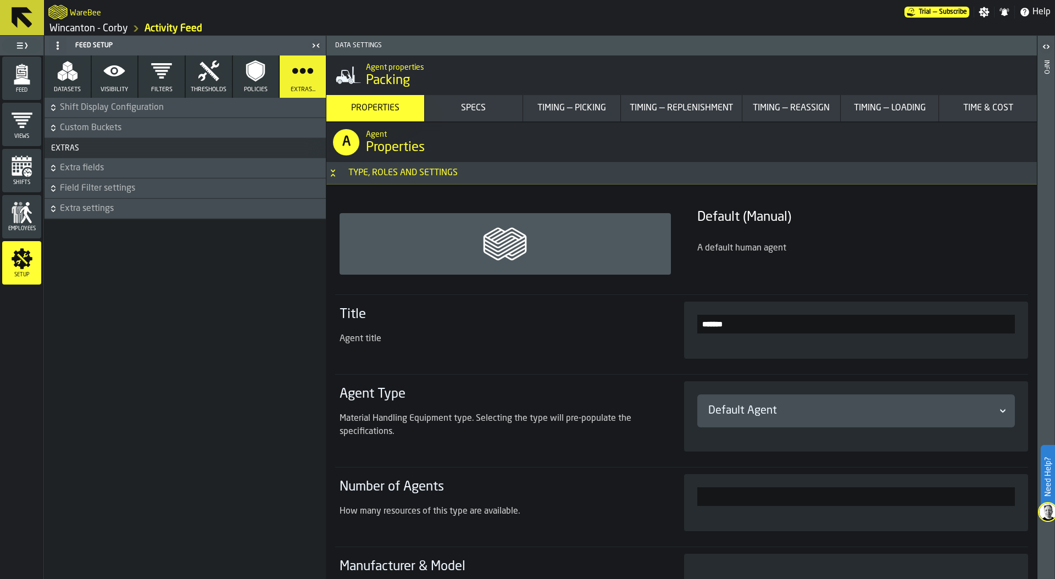
click at [52, 207] on icon "button-" at bounding box center [53, 208] width 11 height 11
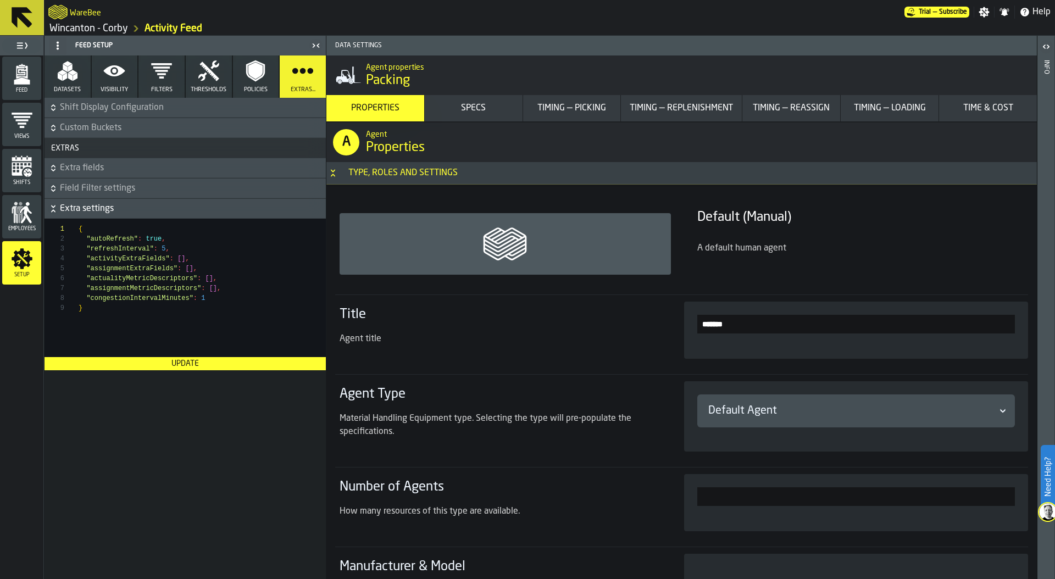
click at [52, 207] on icon "button-" at bounding box center [53, 208] width 11 height 11
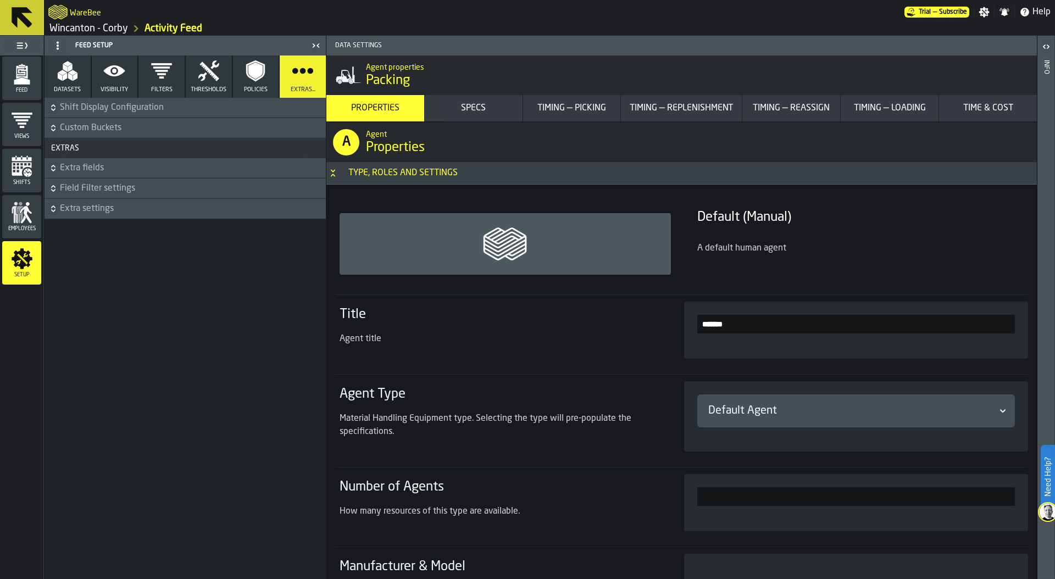
click at [54, 189] on icon "button-" at bounding box center [53, 188] width 11 height 11
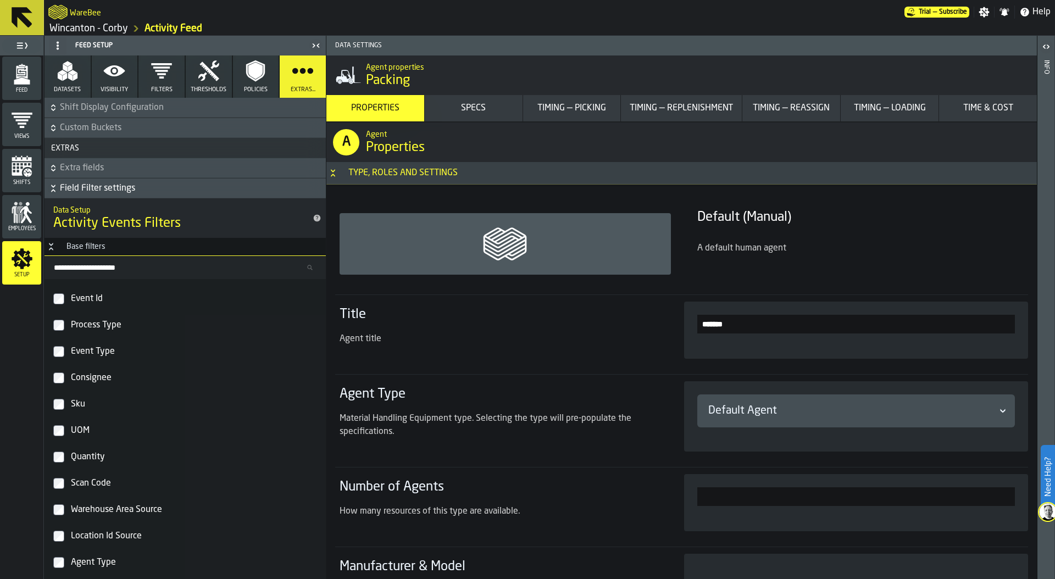
click at [54, 189] on icon "button-" at bounding box center [53, 188] width 11 height 11
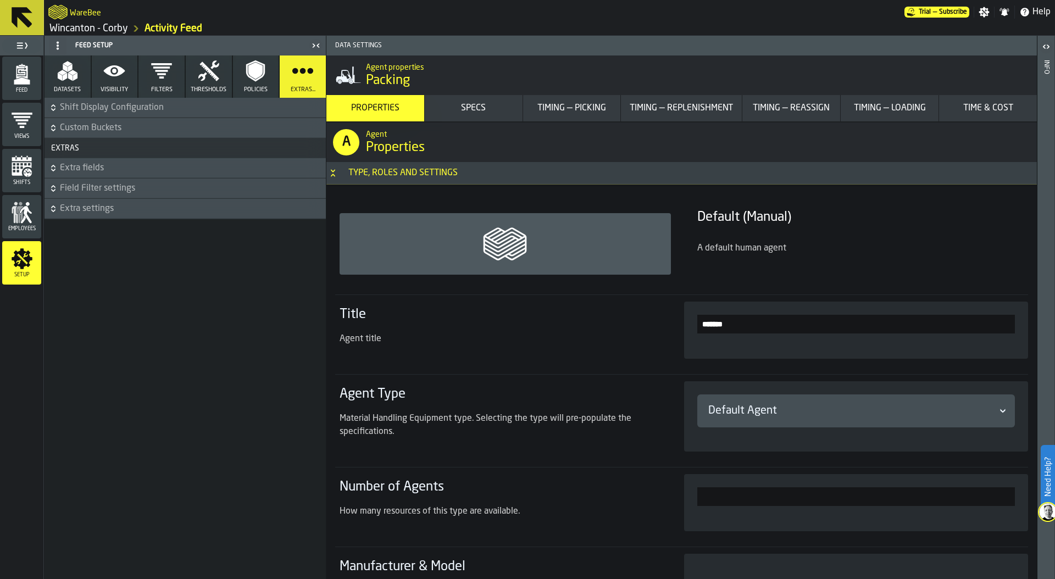
click at [20, 74] on icon "menu Feed" at bounding box center [22, 72] width 12 height 13
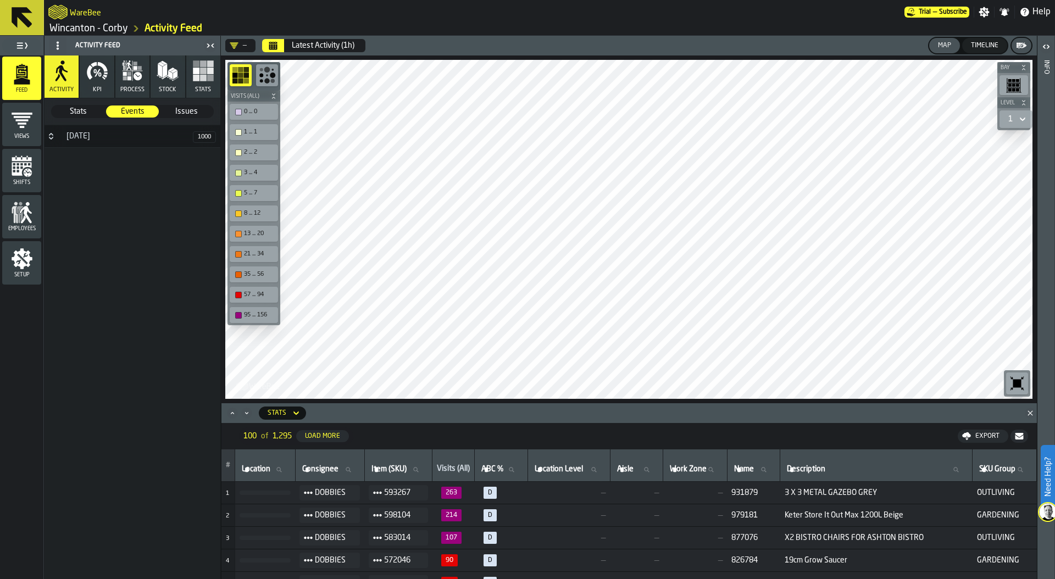
click at [57, 137] on button "Button-31 January-closed" at bounding box center [51, 136] width 13 height 9
click at [138, 140] on div "[DATE]" at bounding box center [126, 136] width 133 height 9
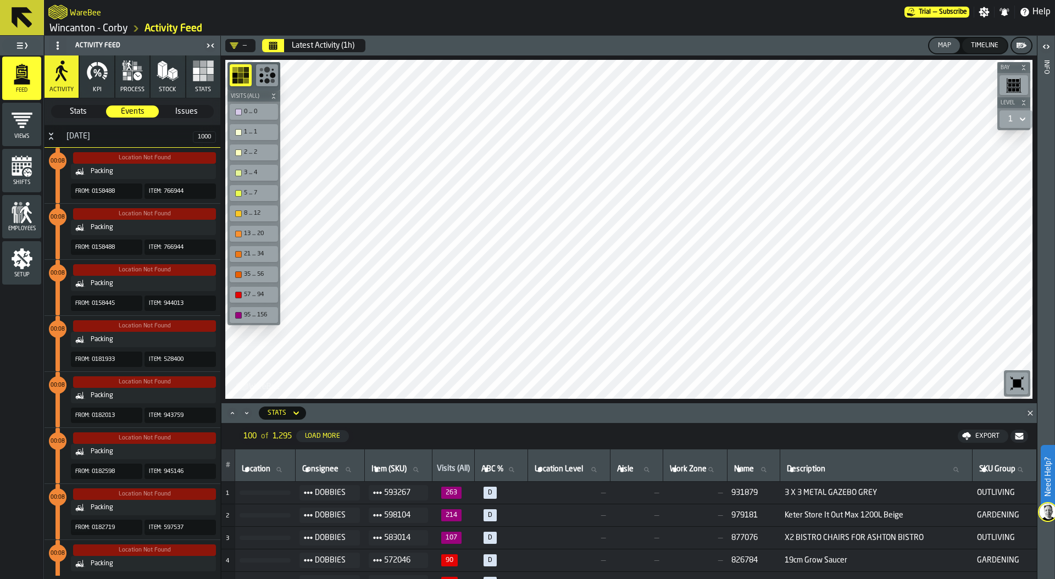
click at [138, 140] on div "[DATE]" at bounding box center [126, 136] width 133 height 9
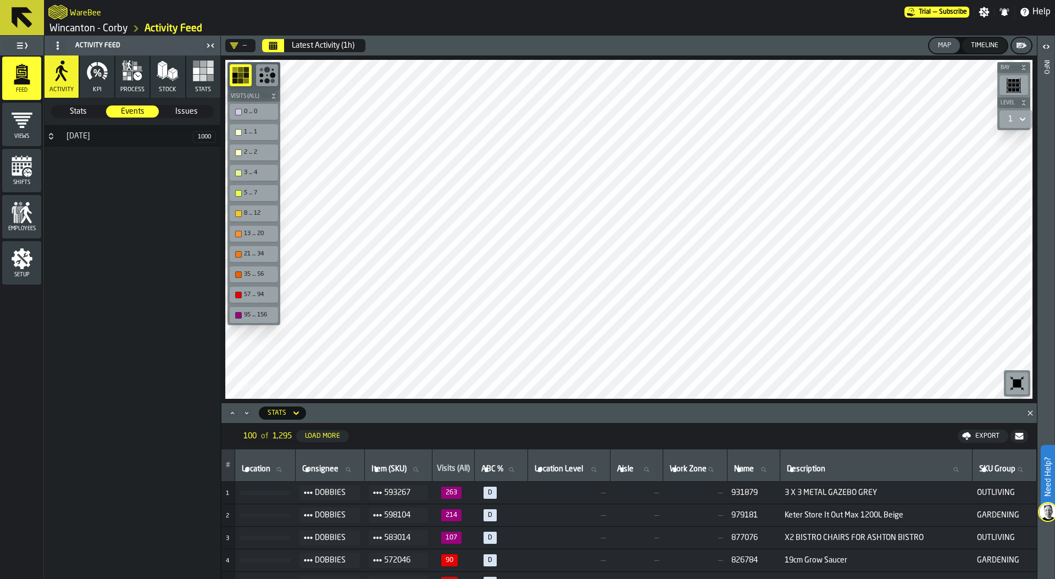
click at [138, 140] on div "[DATE]" at bounding box center [126, 136] width 133 height 9
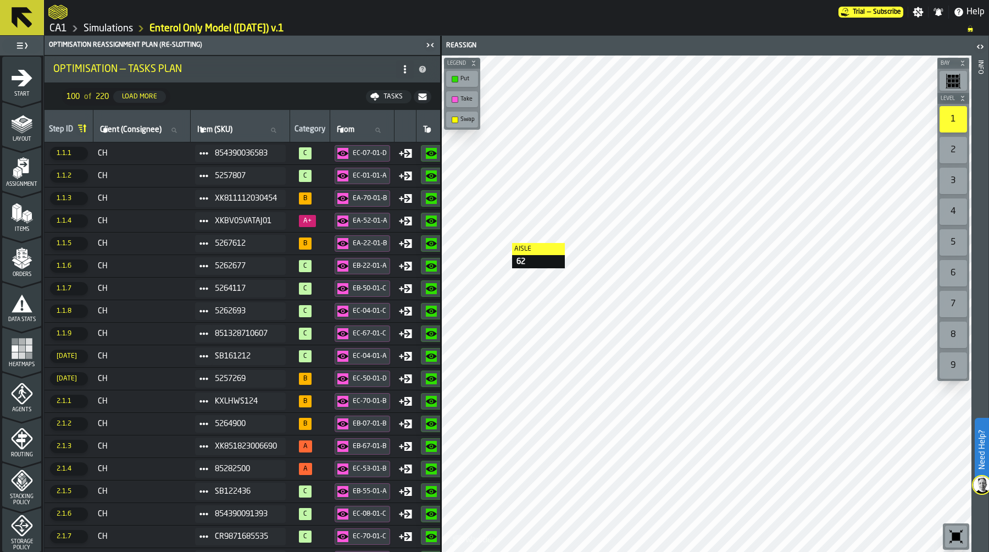
scroll to position [0, 158]
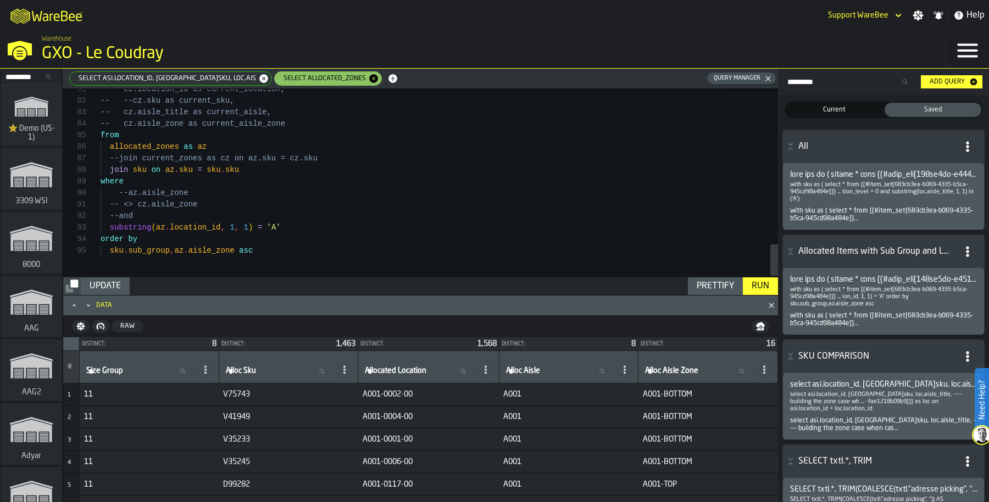
scroll to position [104, 0]
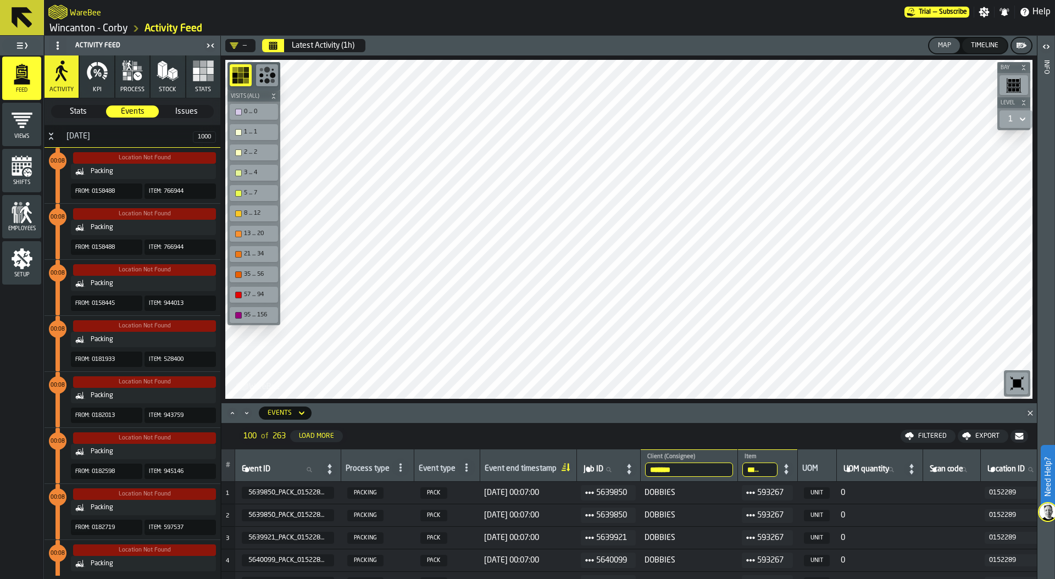
click at [412, 468] on th "Process type" at bounding box center [377, 466] width 73 height 32
click at [402, 469] on icon at bounding box center [400, 467] width 9 height 9
click at [364, 490] on div "Picking" at bounding box center [351, 489] width 108 height 13
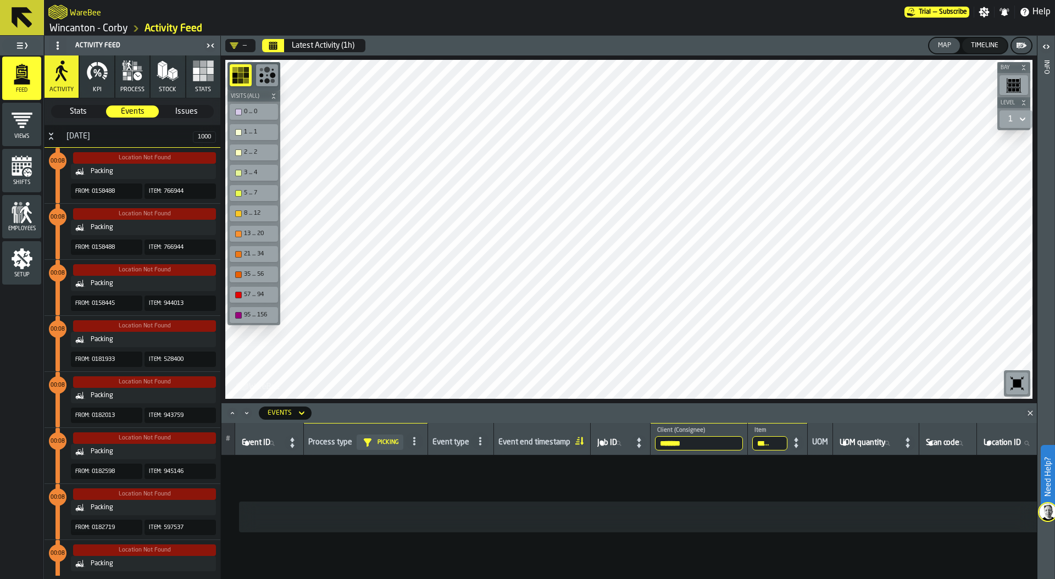
click at [772, 442] on input "******" at bounding box center [769, 443] width 35 height 14
click at [786, 445] on input "******" at bounding box center [769, 443] width 35 height 14
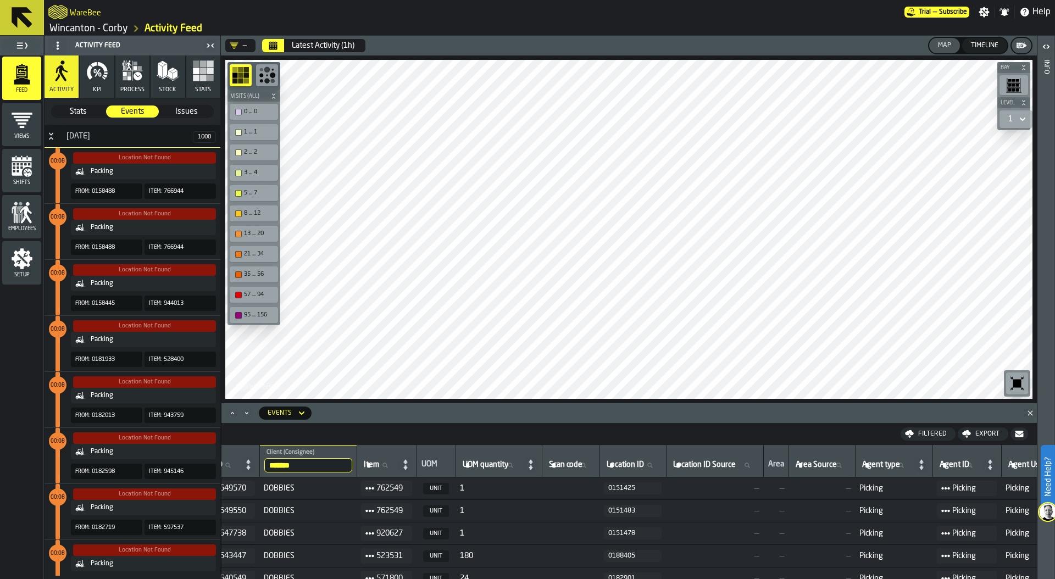
scroll to position [0, 485]
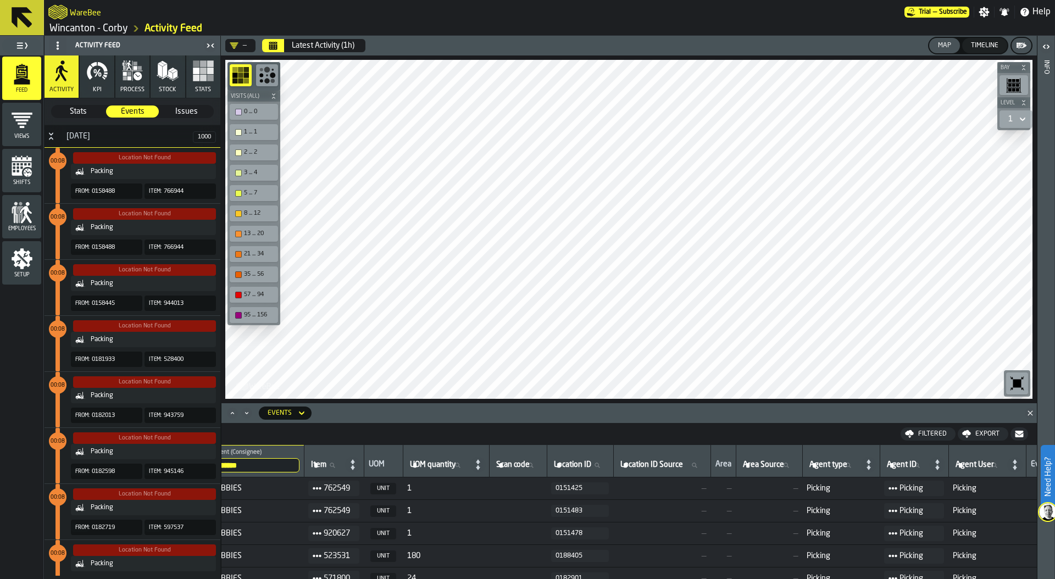
click at [102, 30] on link "Wincanton - Corby" at bounding box center [88, 29] width 79 height 12
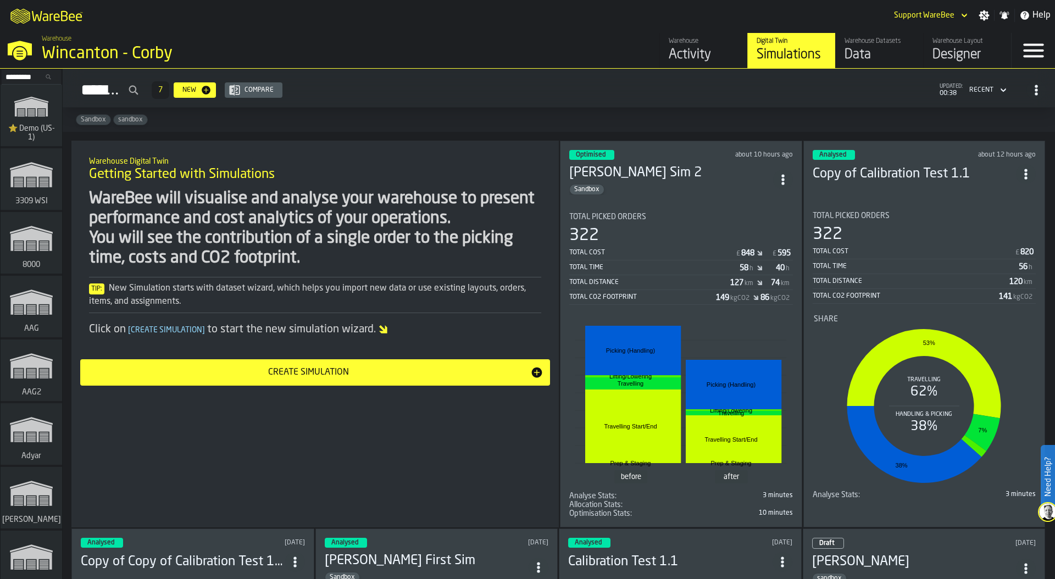
click at [860, 54] on div "Data" at bounding box center [880, 55] width 70 height 18
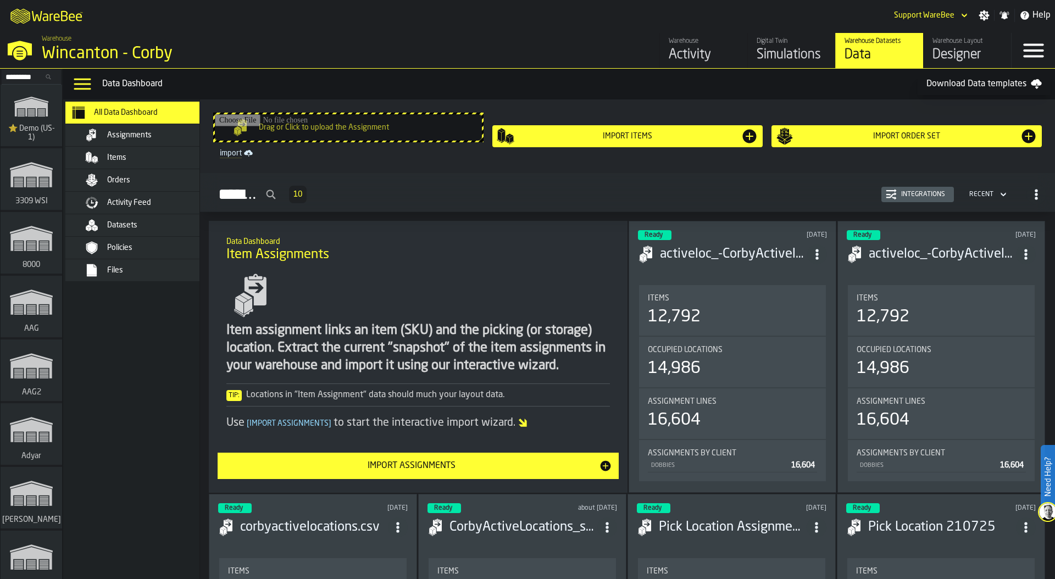
click at [137, 201] on span "Activity Feed" at bounding box center [129, 202] width 44 height 9
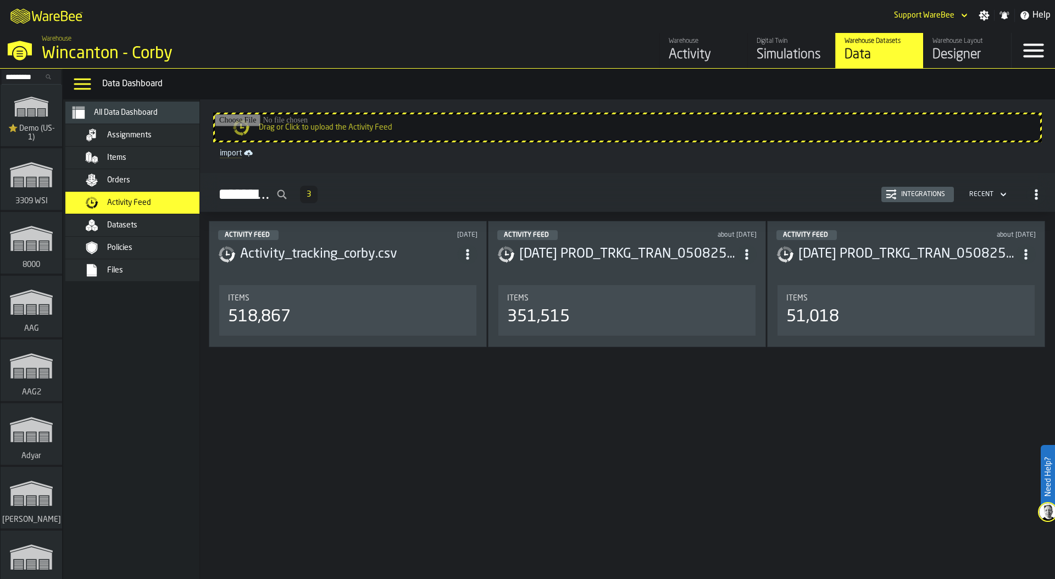
click at [910, 192] on div "Integrations" at bounding box center [923, 195] width 53 height 8
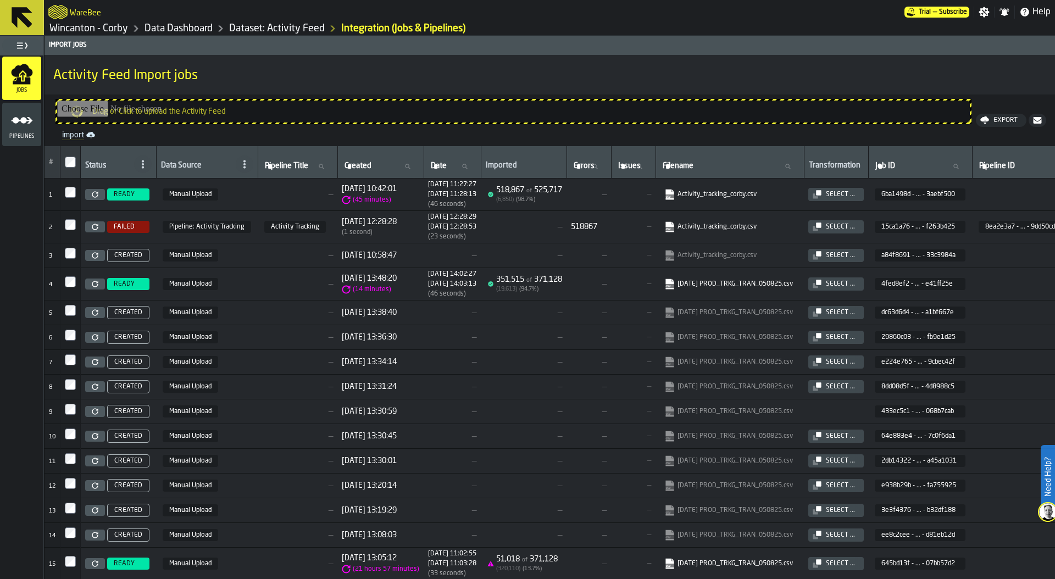
click at [95, 196] on icon at bounding box center [95, 194] width 7 height 7
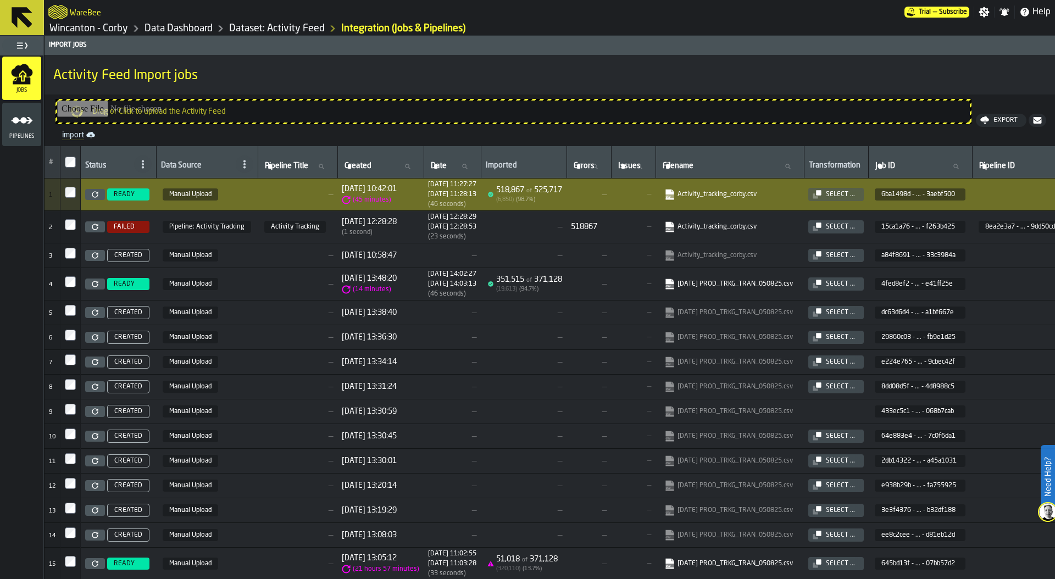
click at [197, 25] on link "Data Dashboard" at bounding box center [179, 29] width 68 height 12
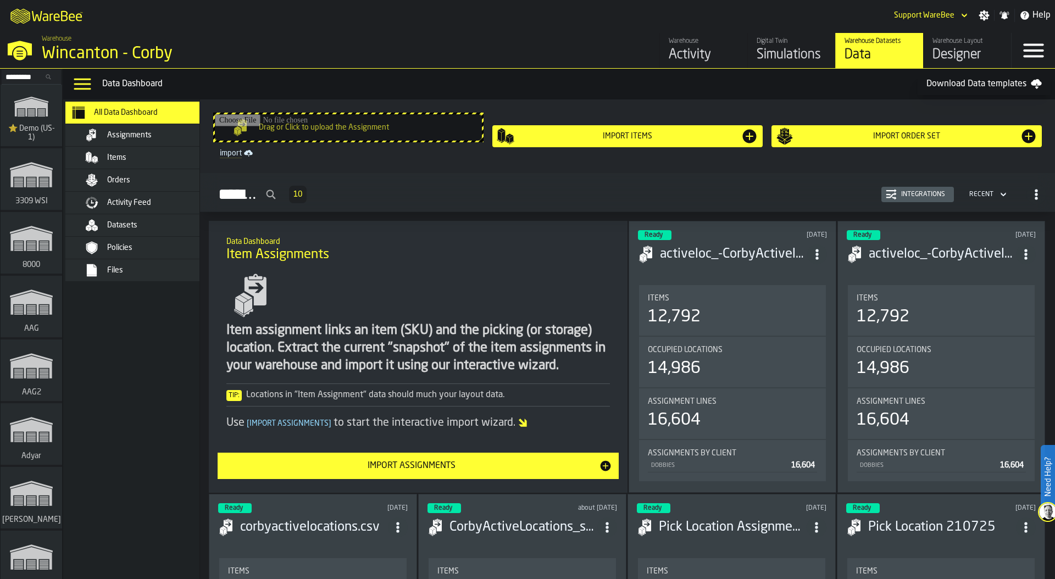
click at [958, 52] on div "Designer" at bounding box center [968, 55] width 70 height 18
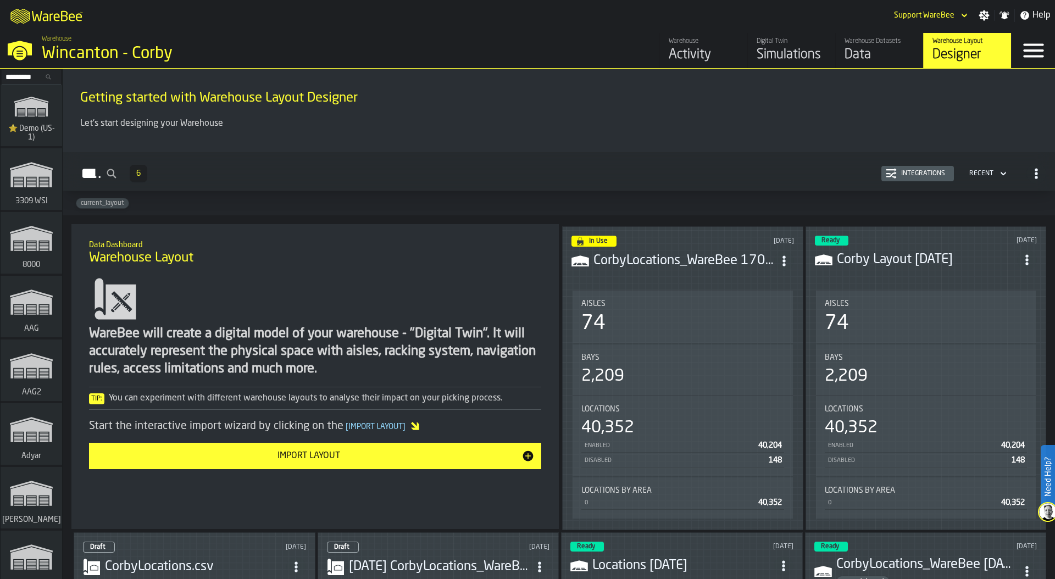
click at [627, 318] on div "74" at bounding box center [682, 324] width 203 height 22
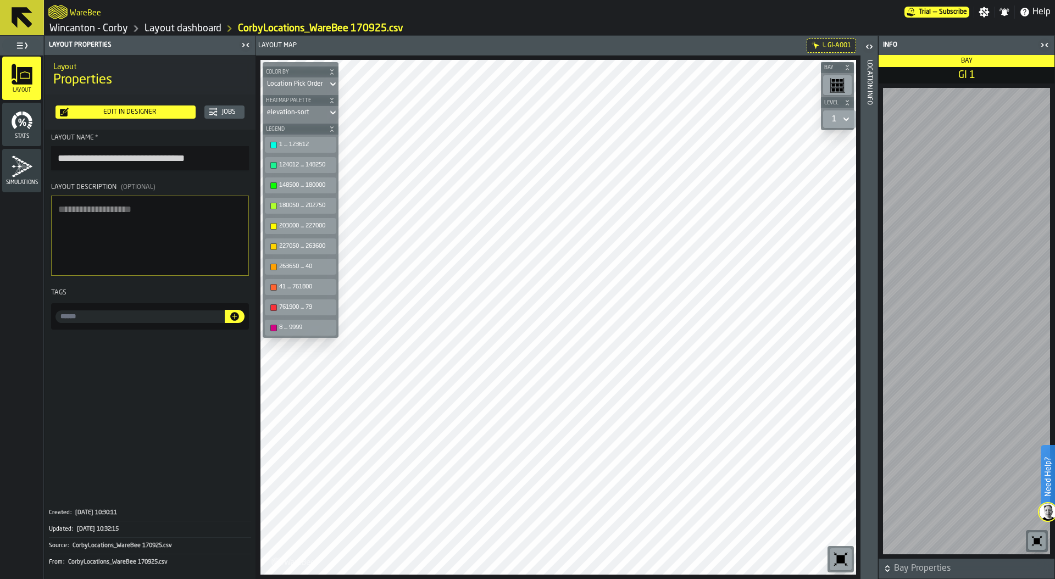
click at [867, 71] on div "Location Info" at bounding box center [870, 317] width 8 height 519
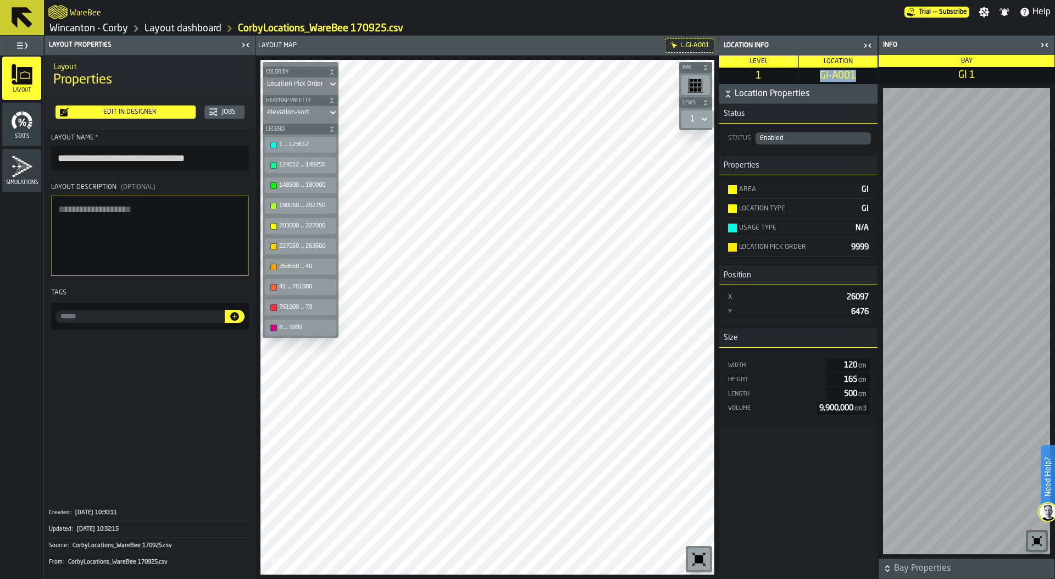
drag, startPoint x: 820, startPoint y: 72, endPoint x: 857, endPoint y: 73, distance: 36.3
click at [857, 73] on span "GI-A001" at bounding box center [838, 76] width 75 height 12
copy span "GI-A001"
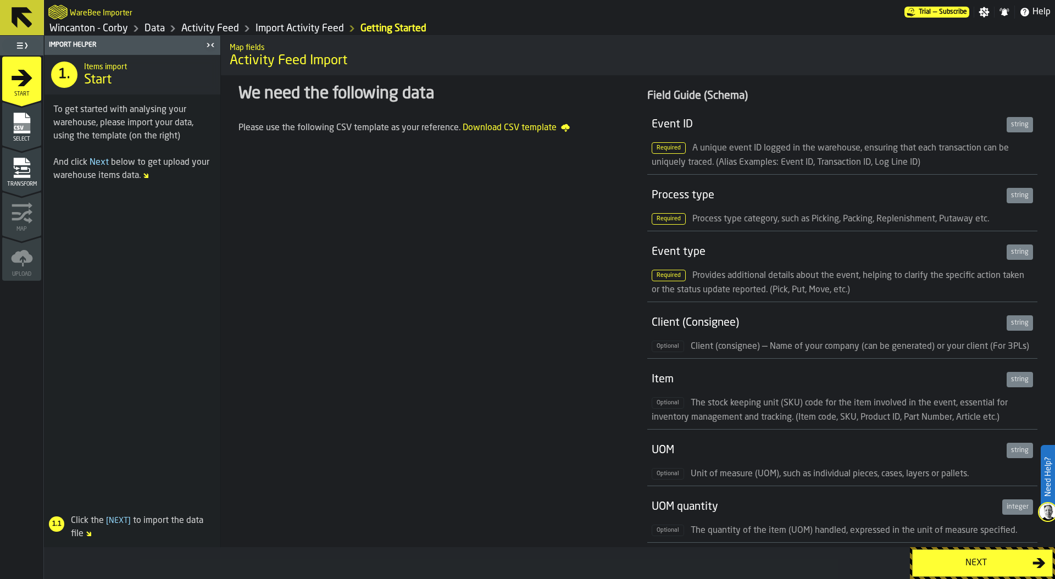
click at [952, 557] on div "Next" at bounding box center [975, 563] width 113 height 13
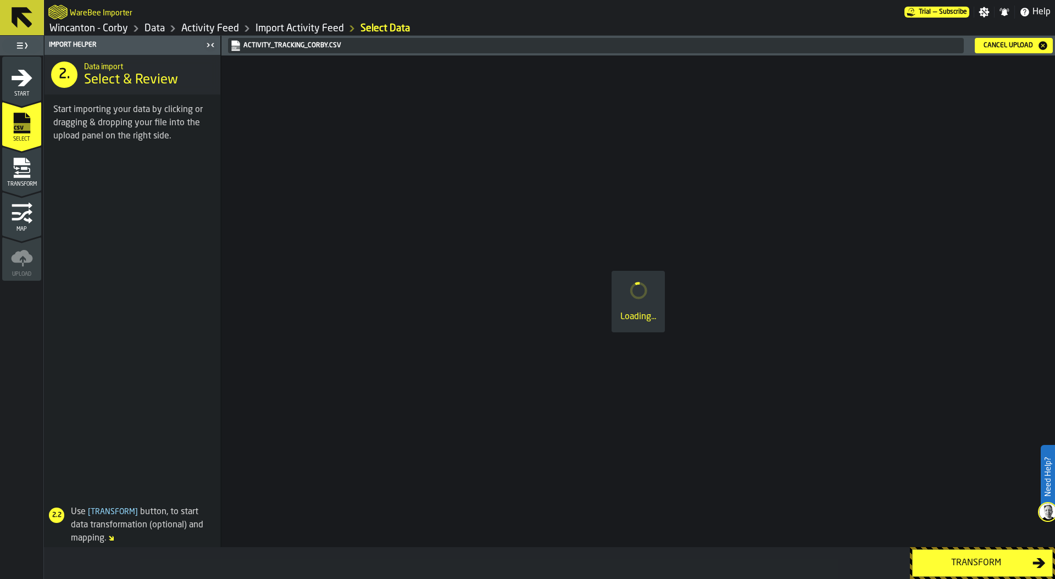
click at [952, 557] on div "Transform" at bounding box center [975, 563] width 113 height 13
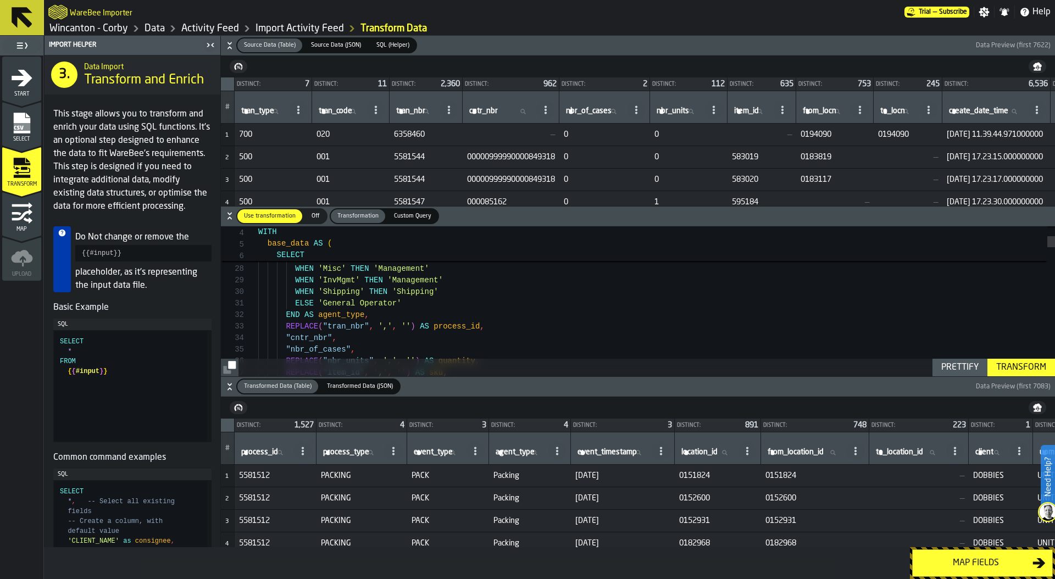
click at [118, 30] on link "Wincanton - Corby" at bounding box center [88, 29] width 79 height 12
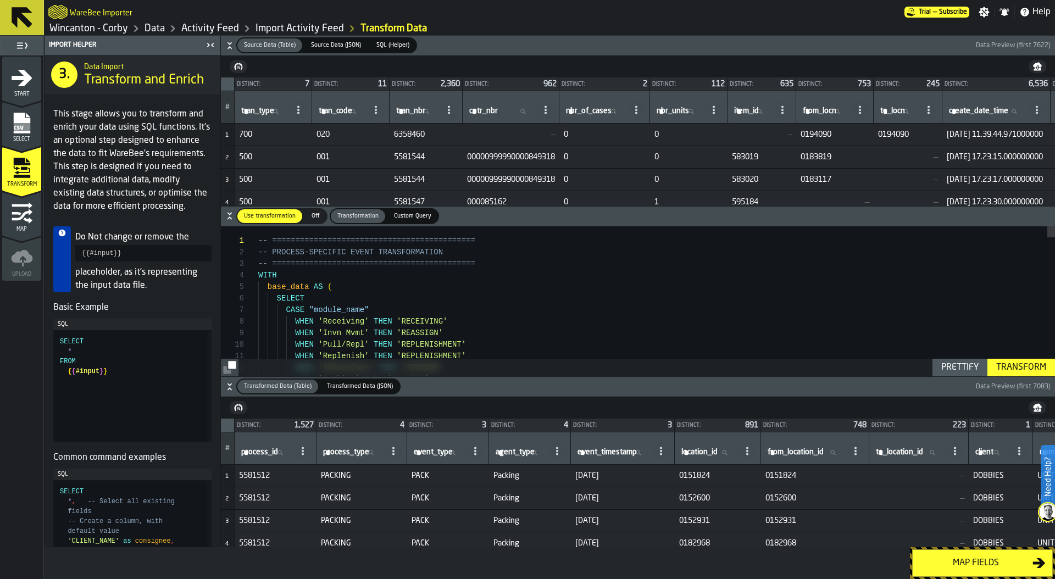
type textarea "**********"
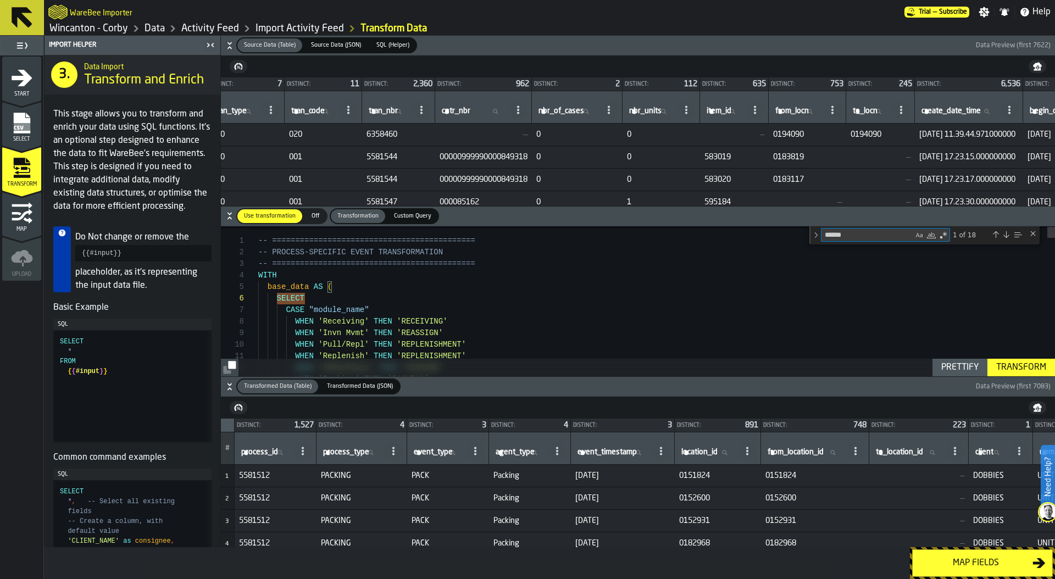
scroll to position [0, 30]
type textarea "*"
type textarea "**********"
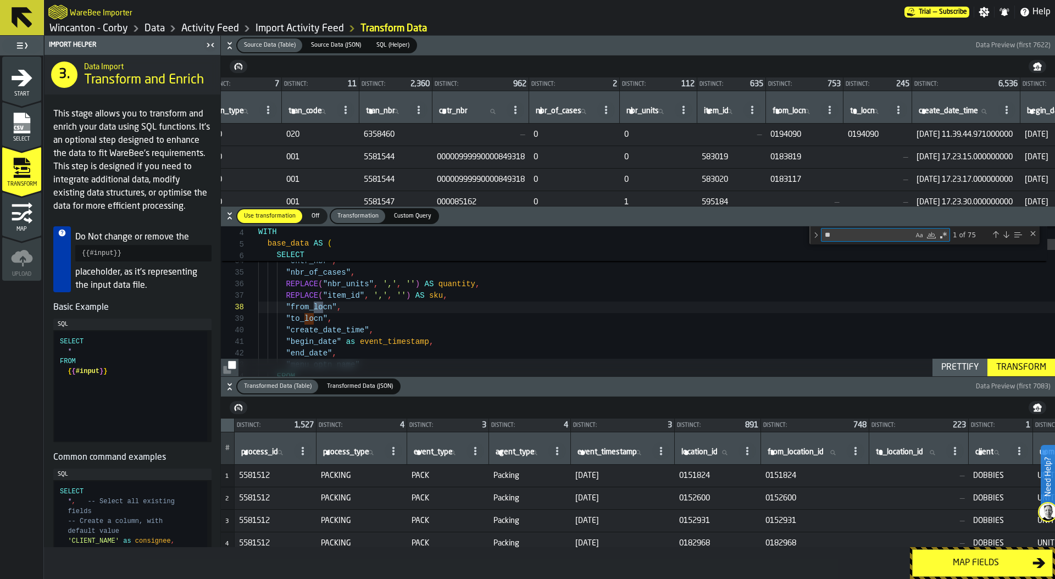
scroll to position [115, 0]
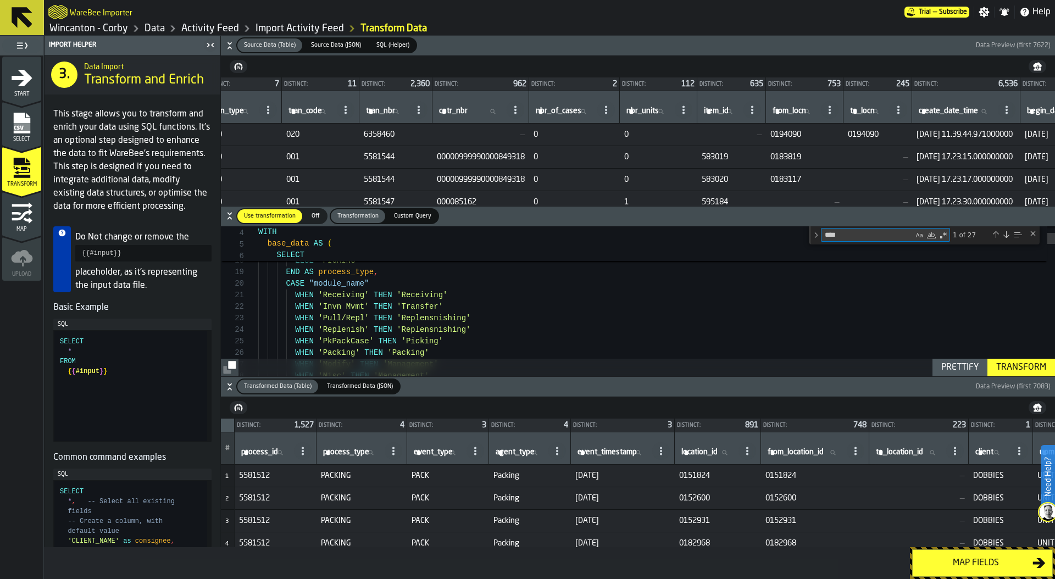
type textarea "****"
drag, startPoint x: 285, startPoint y: 284, endPoint x: 466, endPoint y: 299, distance: 181.5
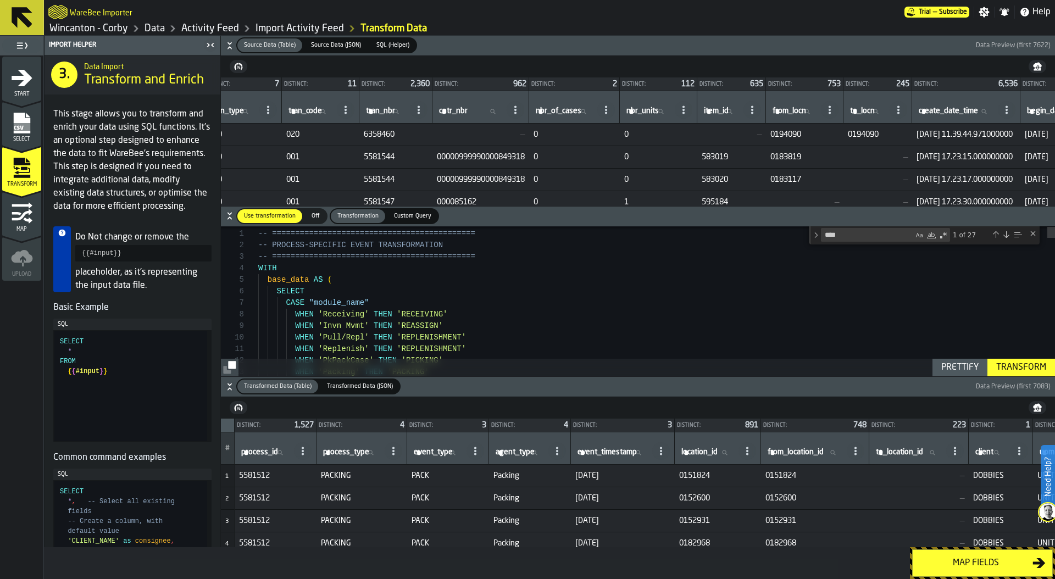
scroll to position [69, 0]
drag, startPoint x: 284, startPoint y: 303, endPoint x: 398, endPoint y: 337, distance: 119.3
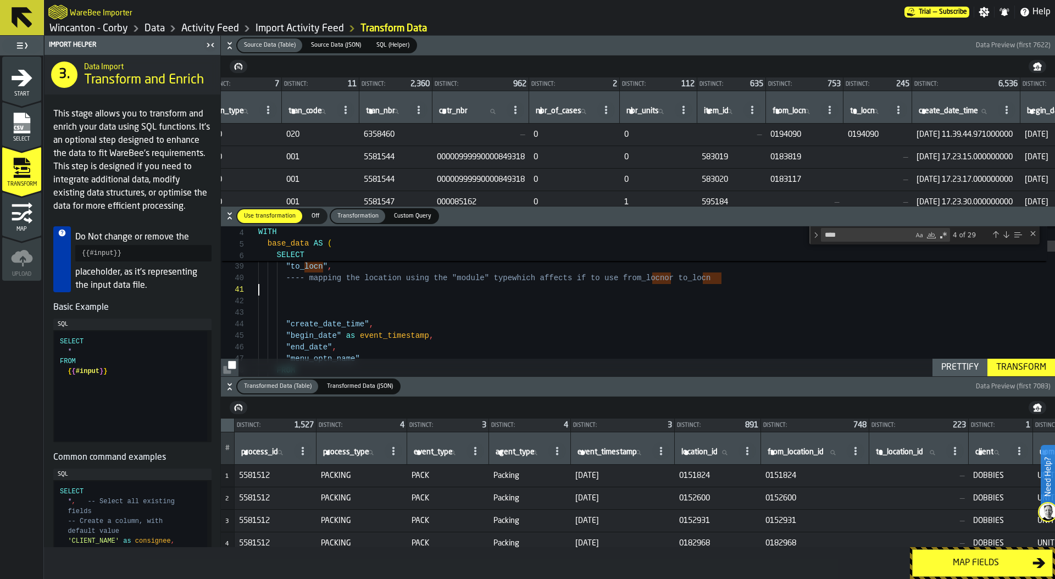
scroll to position [0, 0]
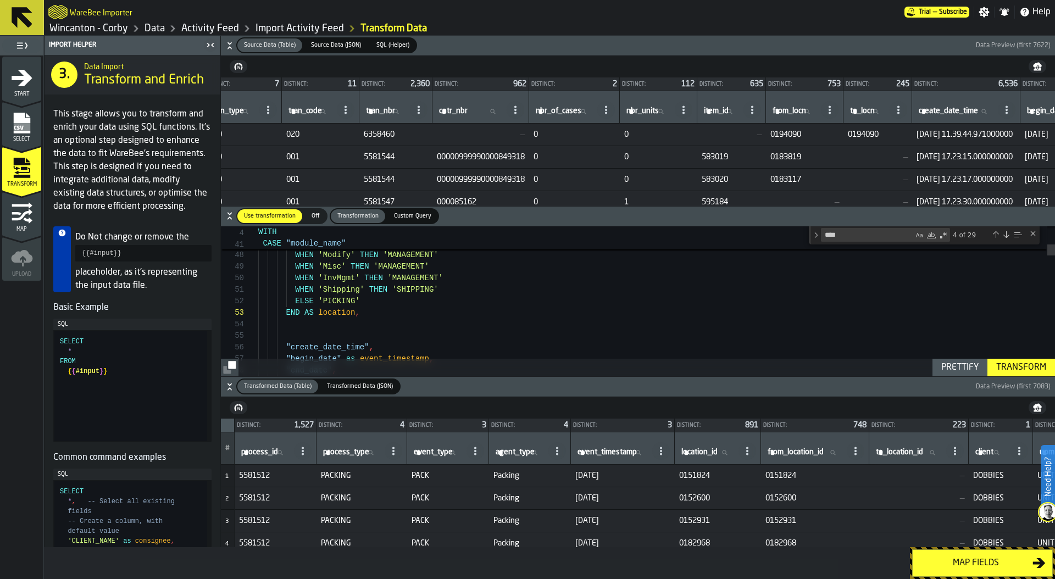
click at [957, 363] on div "Prettify" at bounding box center [960, 367] width 46 height 13
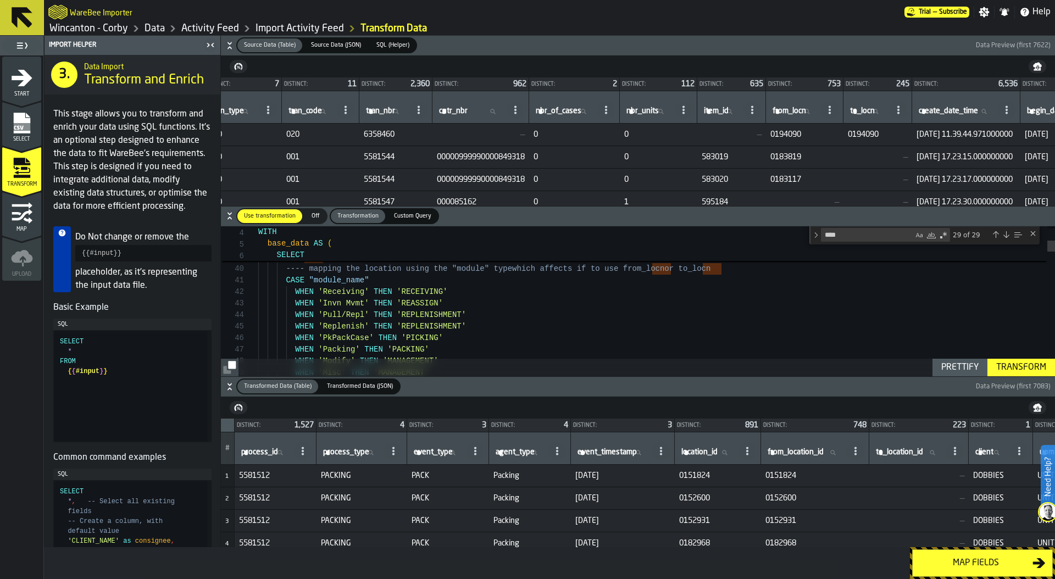
type textarea "**********"
drag, startPoint x: 398, startPoint y: 290, endPoint x: 461, endPoint y: 290, distance: 62.6
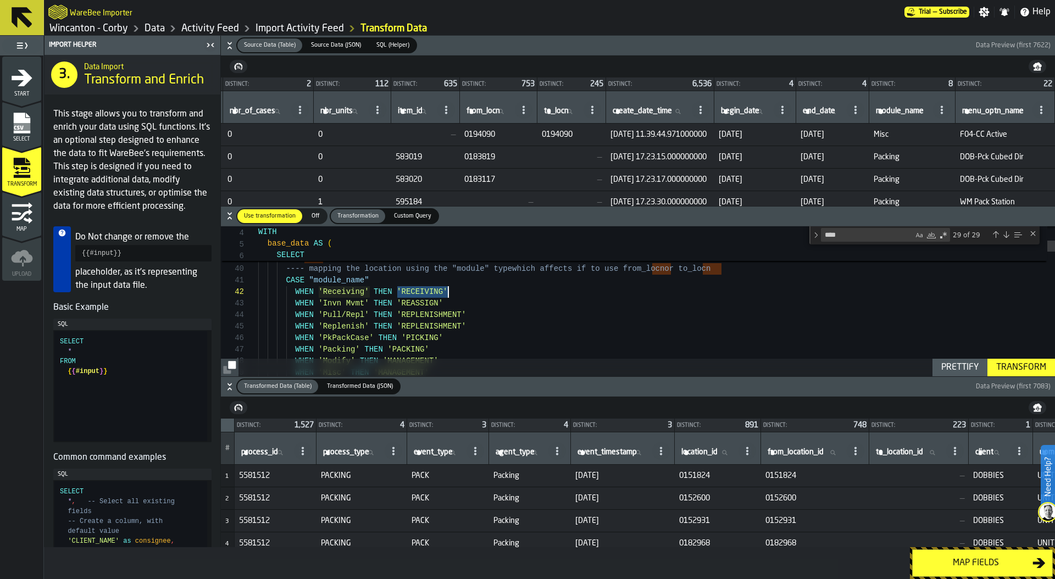
scroll to position [0, 394]
click at [890, 108] on span "module_name" at bounding box center [900, 111] width 48 height 9
click at [890, 108] on input "module_name module_name" at bounding box center [902, 111] width 57 height 14
type input "***"
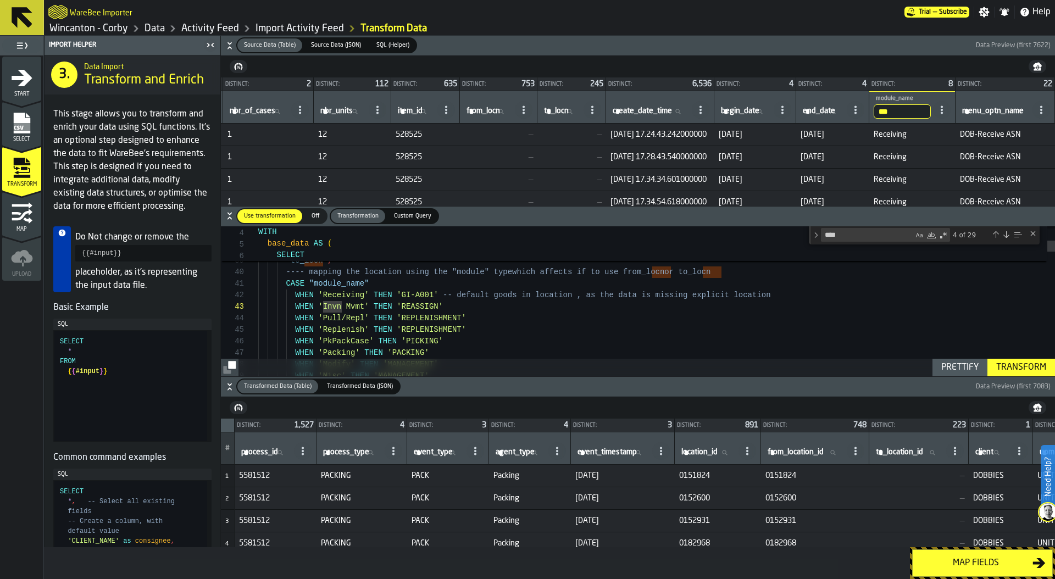
scroll to position [12, 0]
type textarea "**********"
drag, startPoint x: 897, startPoint y: 110, endPoint x: 851, endPoint y: 110, distance: 46.7
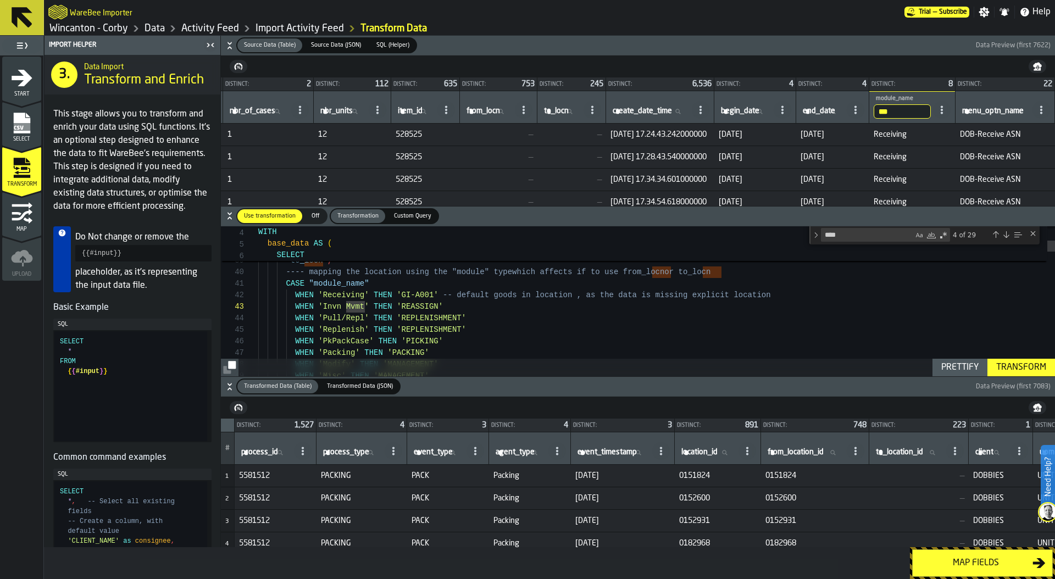
click at [851, 110] on tr "# tran_type tran_type tran_code tran_code tran_nbr tran_nbr cntr_nbr cntr_nbr n…" at bounding box center [481, 107] width 1147 height 32
type input "***"
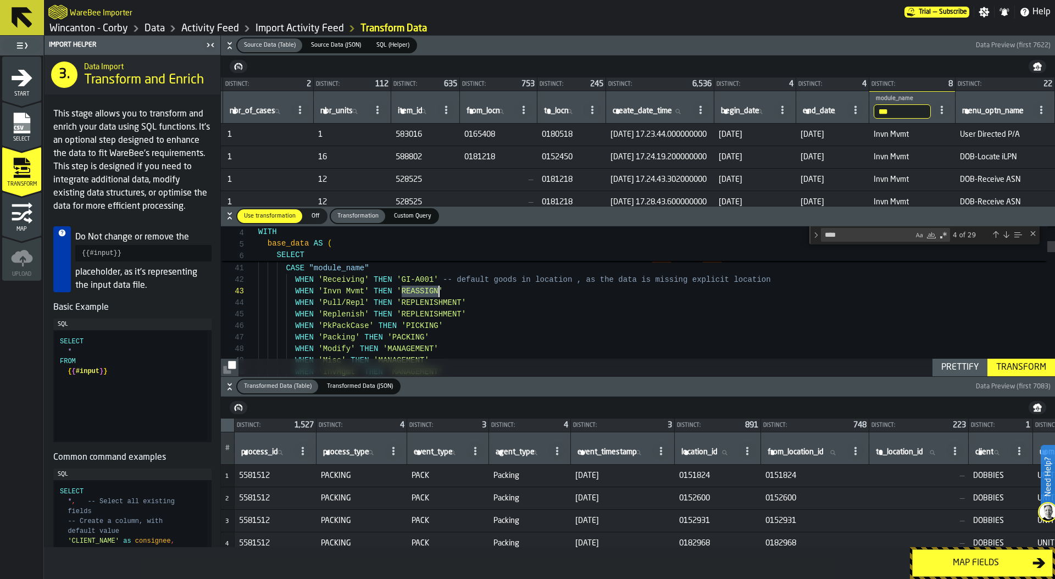
click at [230, 385] on icon "button-" at bounding box center [230, 384] width 4 height 3
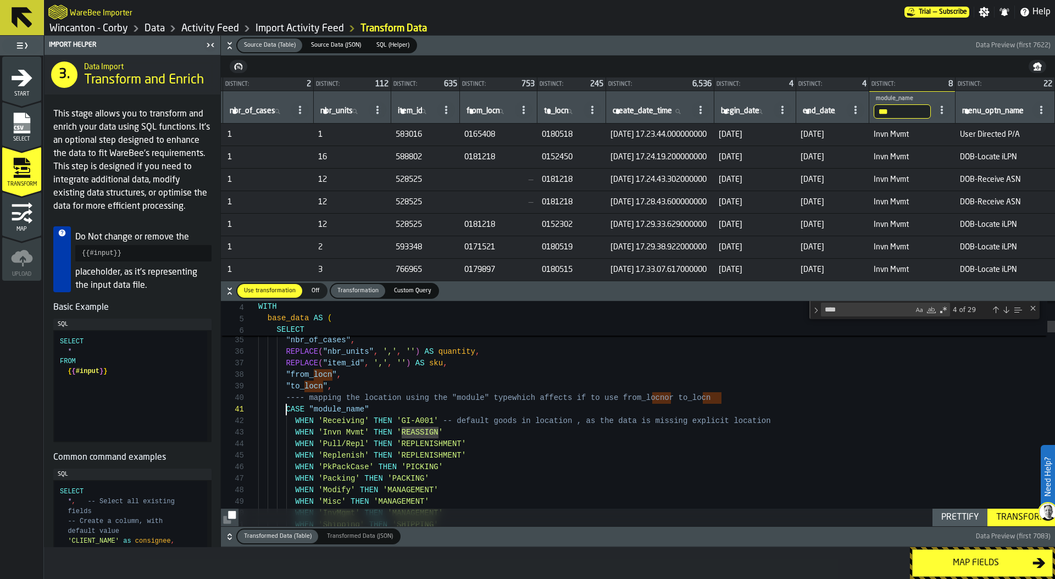
scroll to position [0, 0]
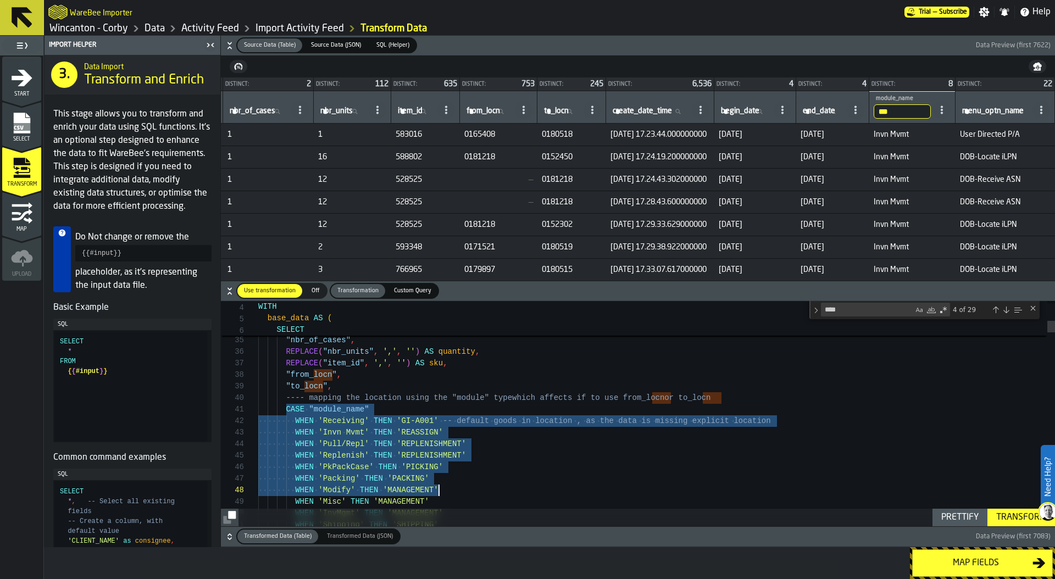
drag, startPoint x: 285, startPoint y: 409, endPoint x: 482, endPoint y: 489, distance: 213.1
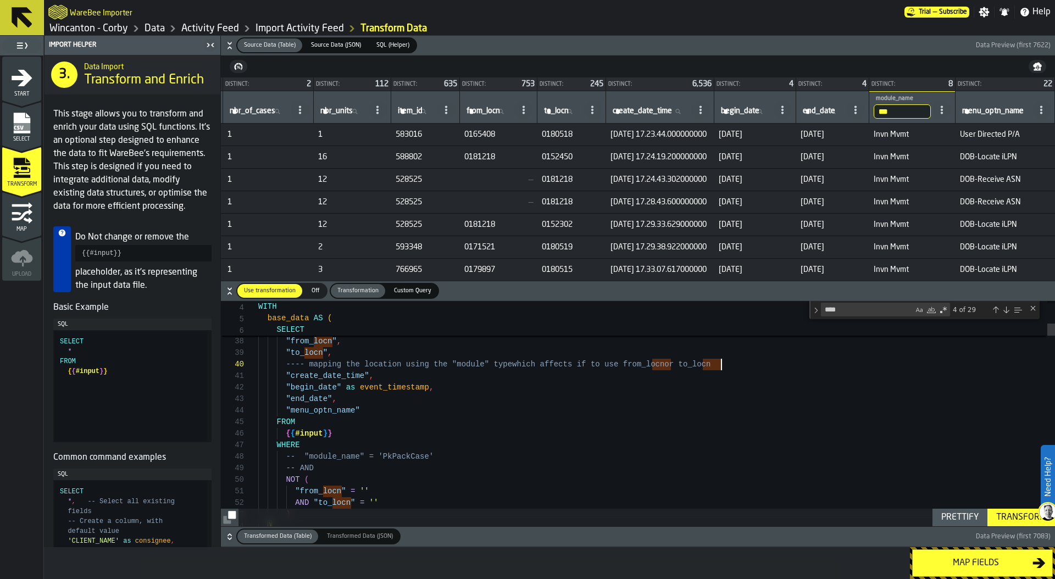
scroll to position [104, 0]
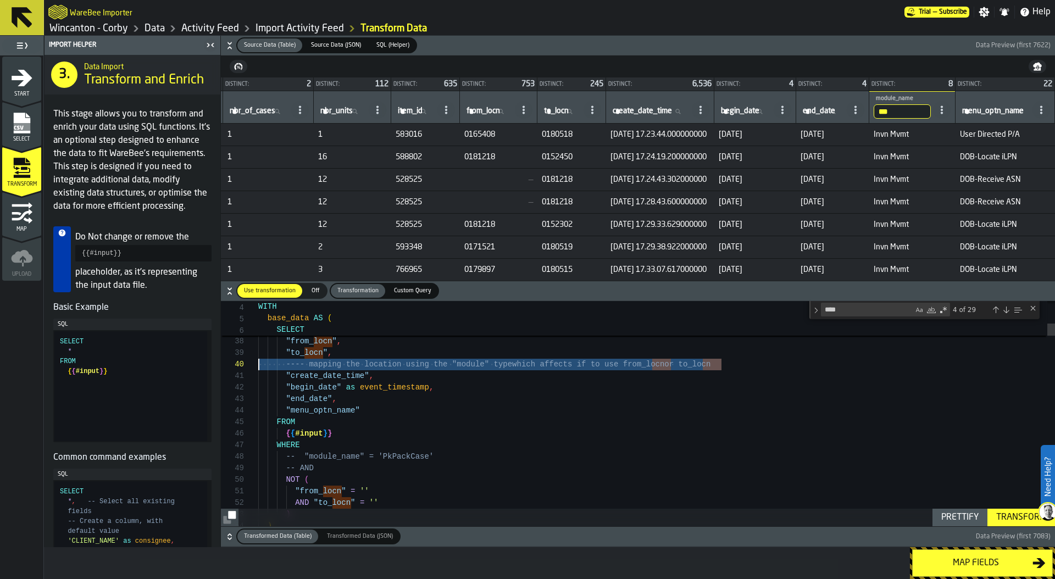
drag, startPoint x: 731, startPoint y: 365, endPoint x: 179, endPoint y: 369, distance: 552.8
click at [179, 369] on div "Import Helper 3. Data Import Transform and Enrich This stage allows you to tran…" at bounding box center [549, 292] width 1011 height 512
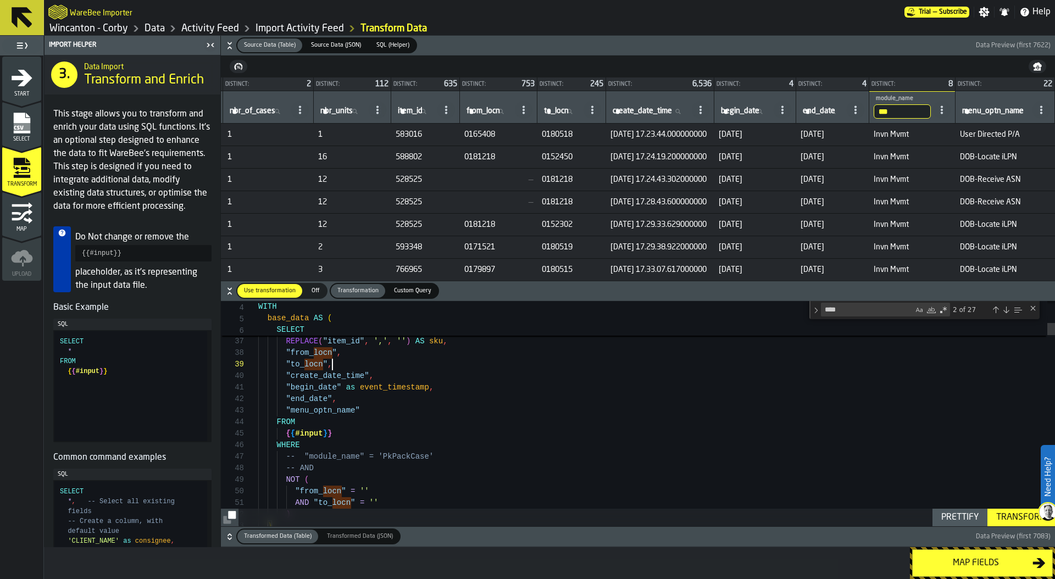
scroll to position [92, 0]
click at [952, 519] on div "Prettify" at bounding box center [960, 517] width 46 height 13
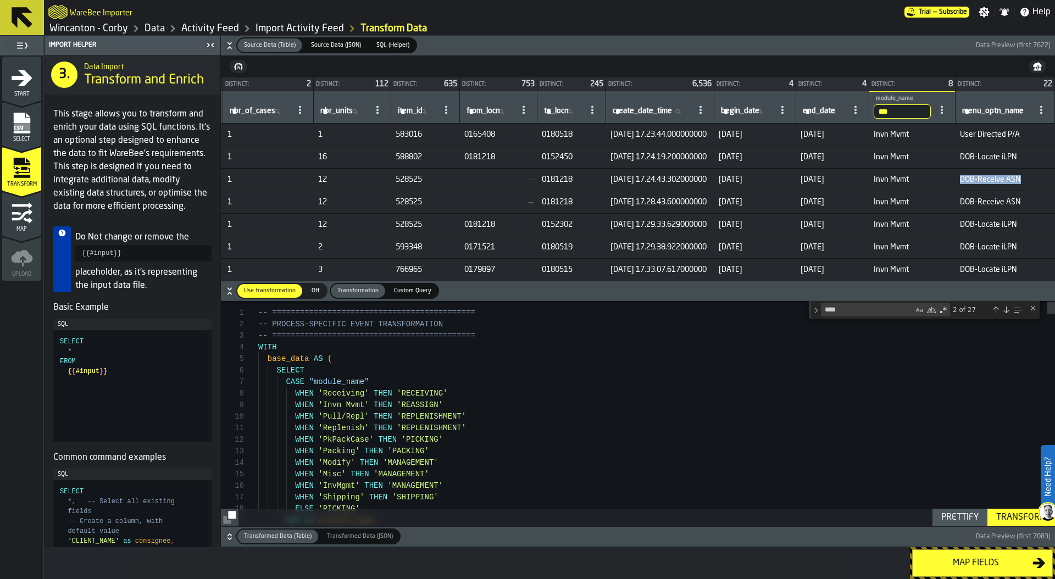
drag, startPoint x: 955, startPoint y: 179, endPoint x: 1020, endPoint y: 174, distance: 65.0
click at [1020, 175] on span "DOB-Receive ASN" at bounding box center [1005, 179] width 91 height 9
copy span "DOB-Receive ASN"
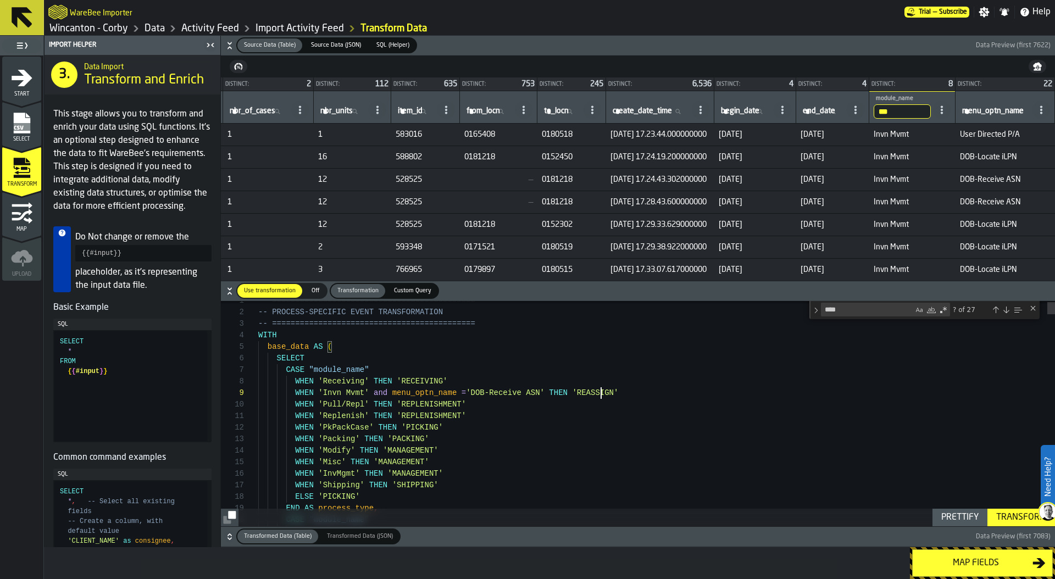
click at [949, 512] on div "Prettify" at bounding box center [960, 517] width 46 height 13
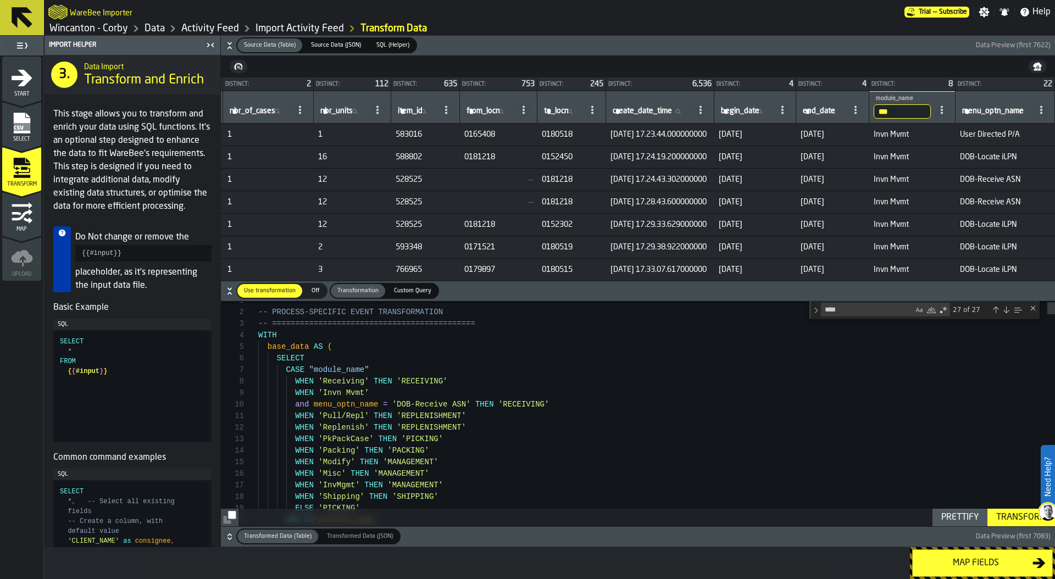
click at [1017, 515] on div "Transform" at bounding box center [1021, 517] width 59 height 13
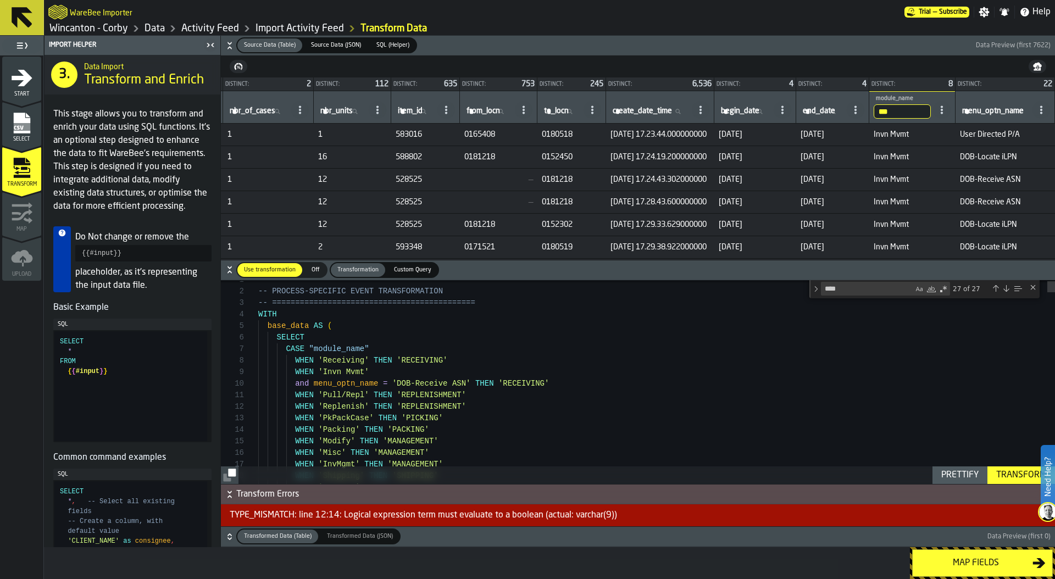
scroll to position [69, 0]
drag, startPoint x: 308, startPoint y: 347, endPoint x: 376, endPoint y: 348, distance: 68.2
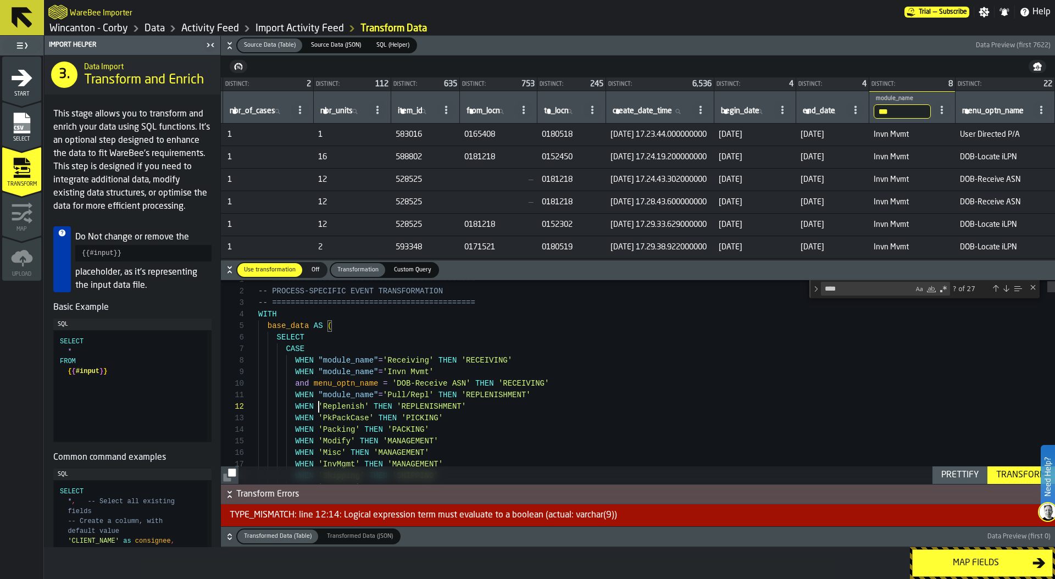
scroll to position [12, 0]
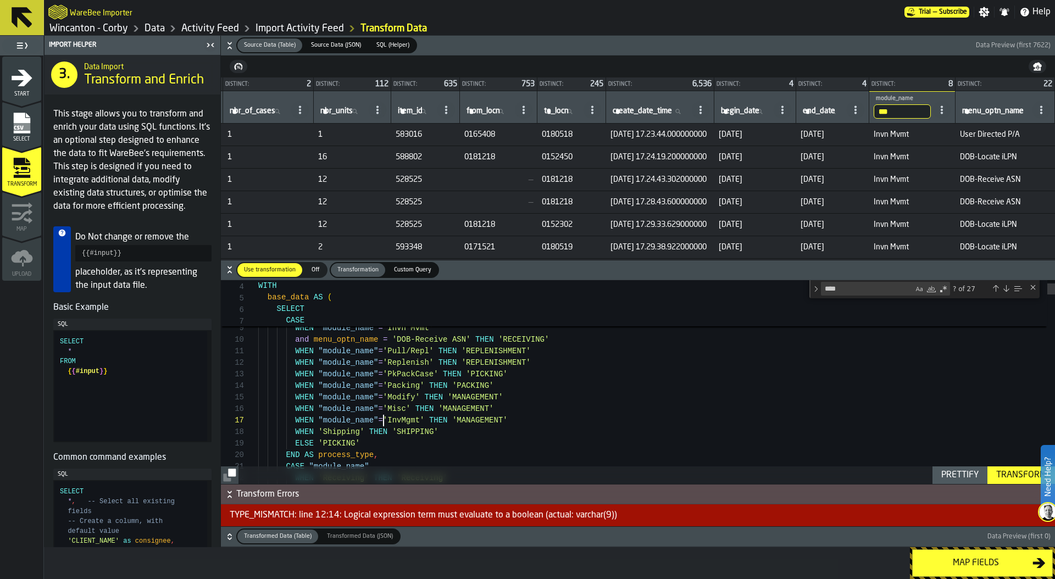
click at [959, 475] on div "Prettify" at bounding box center [960, 475] width 46 height 13
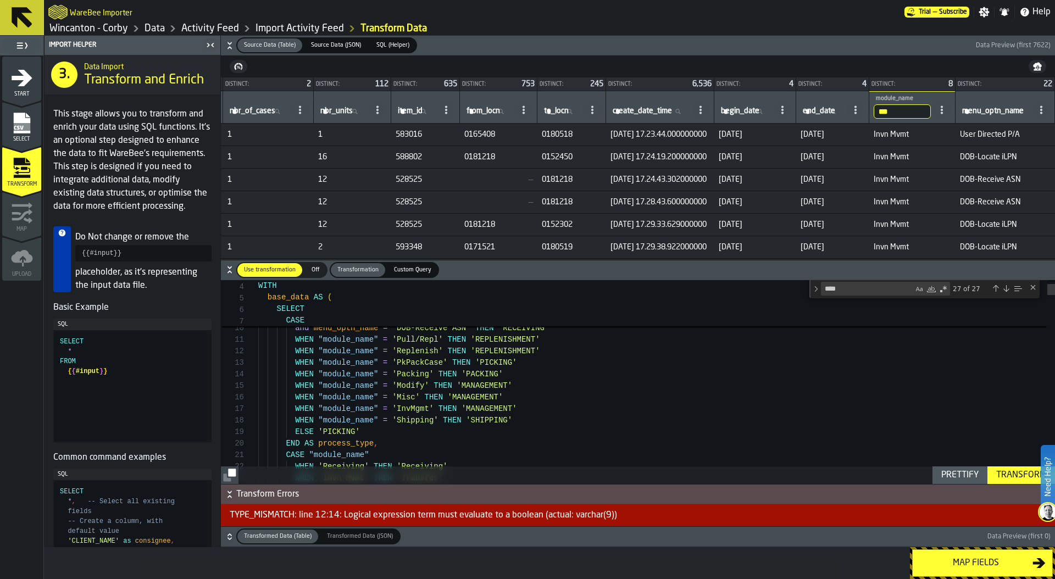
click at [999, 469] on div "Transform" at bounding box center [1021, 475] width 59 height 13
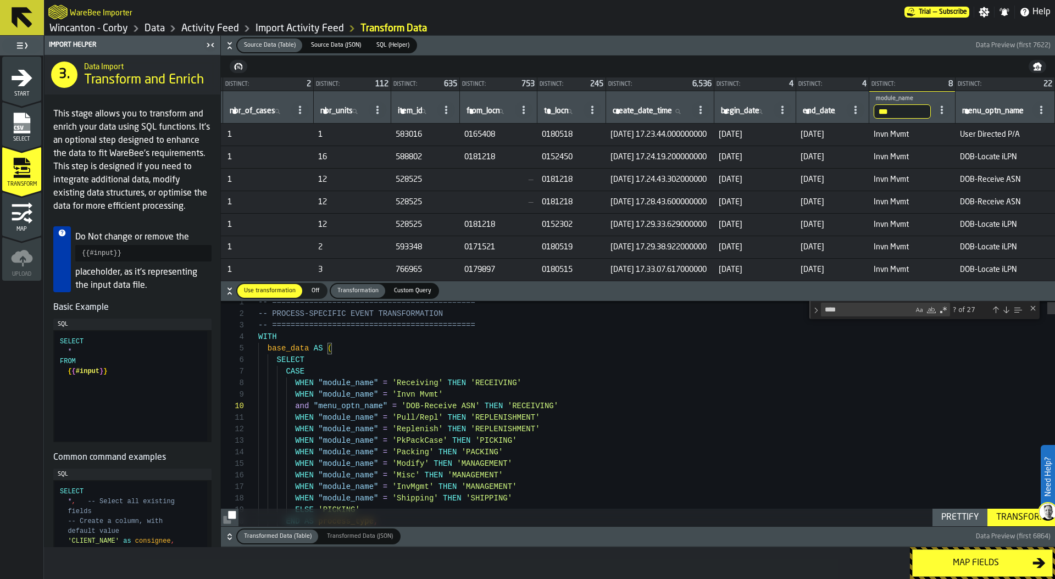
click at [961, 513] on div "Prettify" at bounding box center [960, 517] width 46 height 13
drag, startPoint x: 295, startPoint y: 395, endPoint x: 569, endPoint y: 405, distance: 274.4
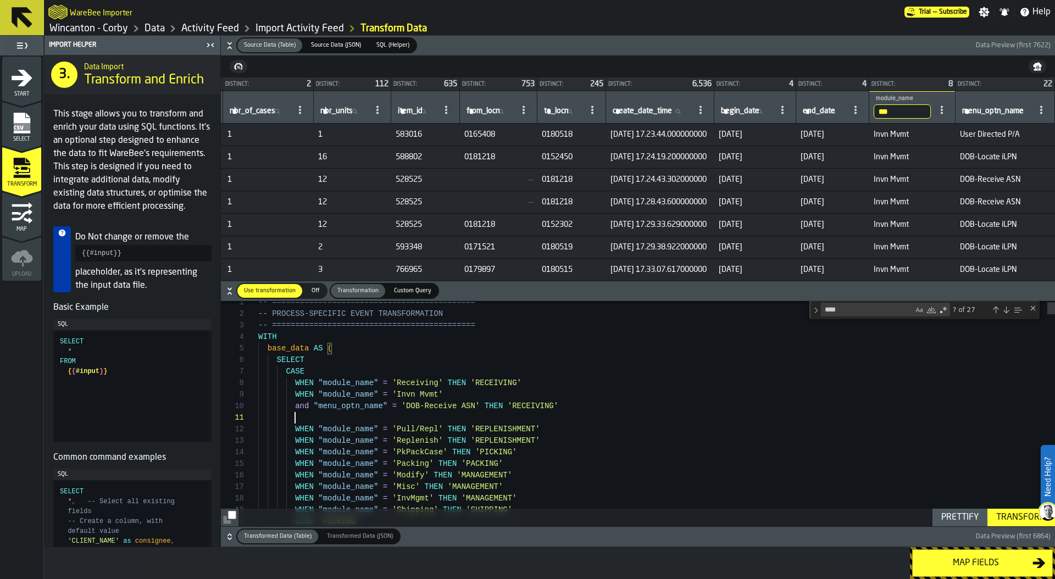
scroll to position [12, 0]
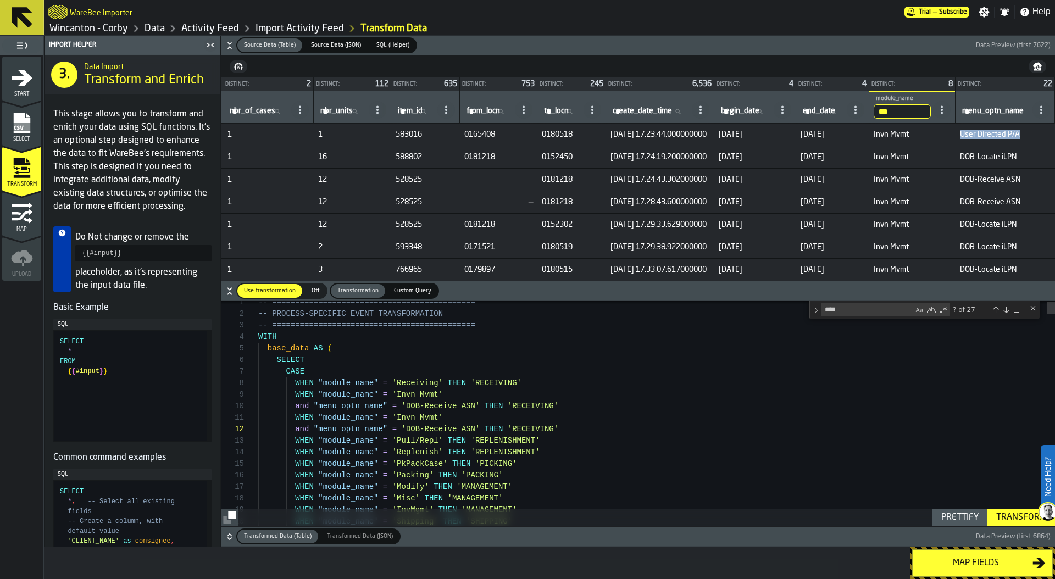
drag, startPoint x: 957, startPoint y: 132, endPoint x: 1015, endPoint y: 137, distance: 58.5
click at [1015, 137] on span "User Directed P/A" at bounding box center [1005, 134] width 91 height 9
copy span "User Directed P/A"
drag, startPoint x: 407, startPoint y: 429, endPoint x: 475, endPoint y: 430, distance: 68.2
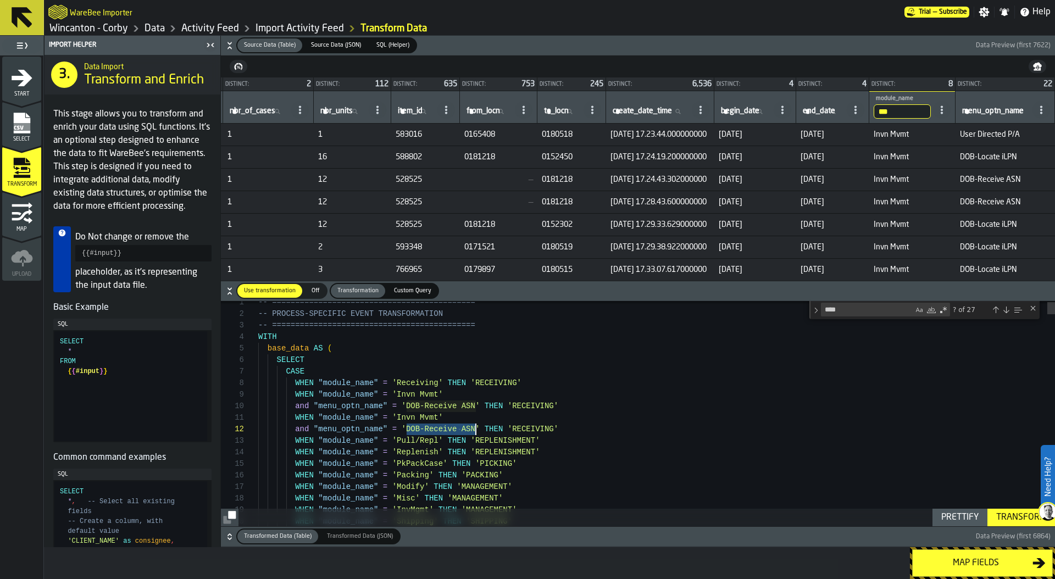
drag, startPoint x: 569, startPoint y: 429, endPoint x: 245, endPoint y: 421, distance: 324.3
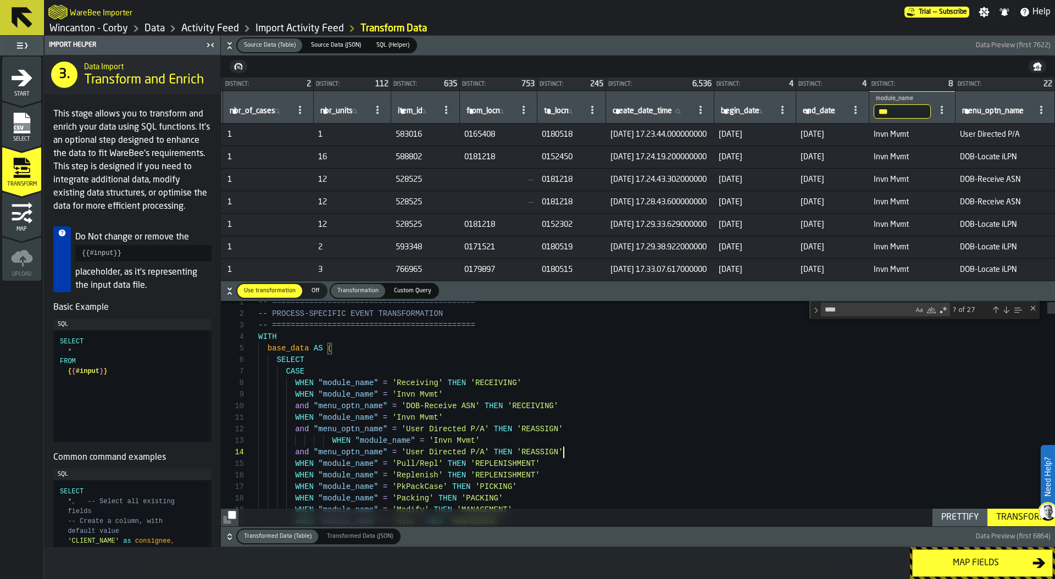
scroll to position [35, 0]
click at [973, 514] on div "Prettify" at bounding box center [960, 517] width 46 height 13
drag, startPoint x: 957, startPoint y: 159, endPoint x: 1017, endPoint y: 159, distance: 60.4
click at [1017, 159] on span "DOB-Locate iLPN" at bounding box center [1005, 157] width 91 height 9
copy span "DOB-Locate iLPN"
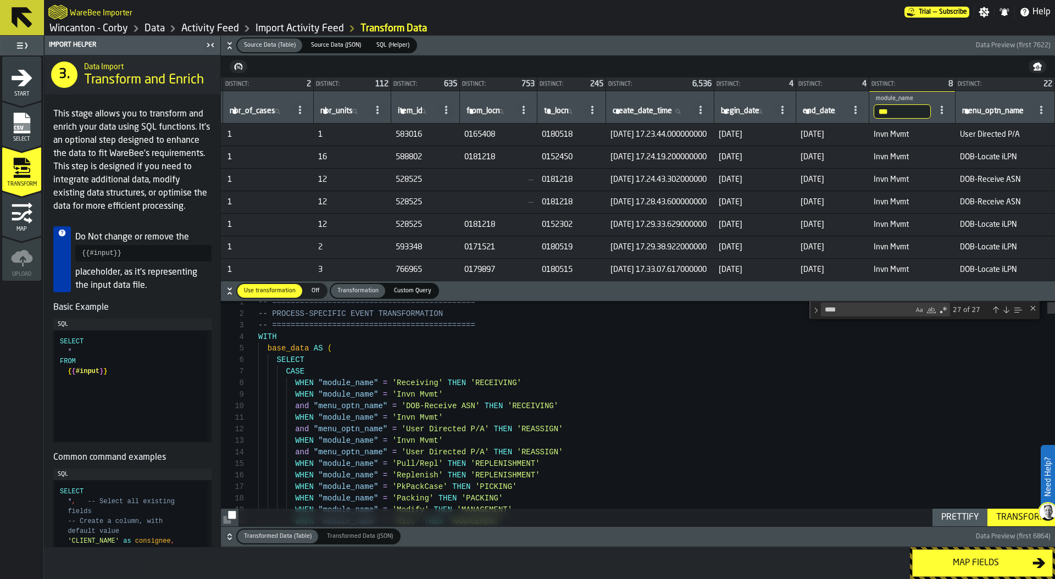
scroll to position [12, 0]
drag, startPoint x: 406, startPoint y: 429, endPoint x: 485, endPoint y: 425, distance: 79.2
type textarea "**********"
click at [1014, 514] on div "Transform" at bounding box center [1021, 517] width 59 height 13
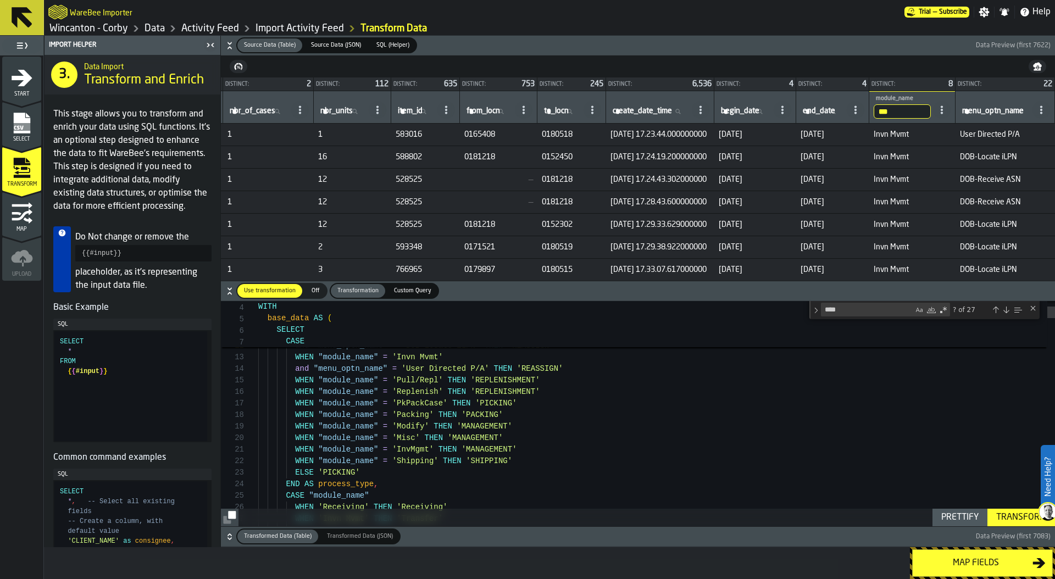
drag, startPoint x: 894, startPoint y: 109, endPoint x: 860, endPoint y: 110, distance: 33.5
click at [858, 110] on tr "# tran_type tran_type tran_code tran_code tran_nbr tran_nbr cntr_nbr cntr_nbr n…" at bounding box center [480, 107] width 1149 height 32
type input "**"
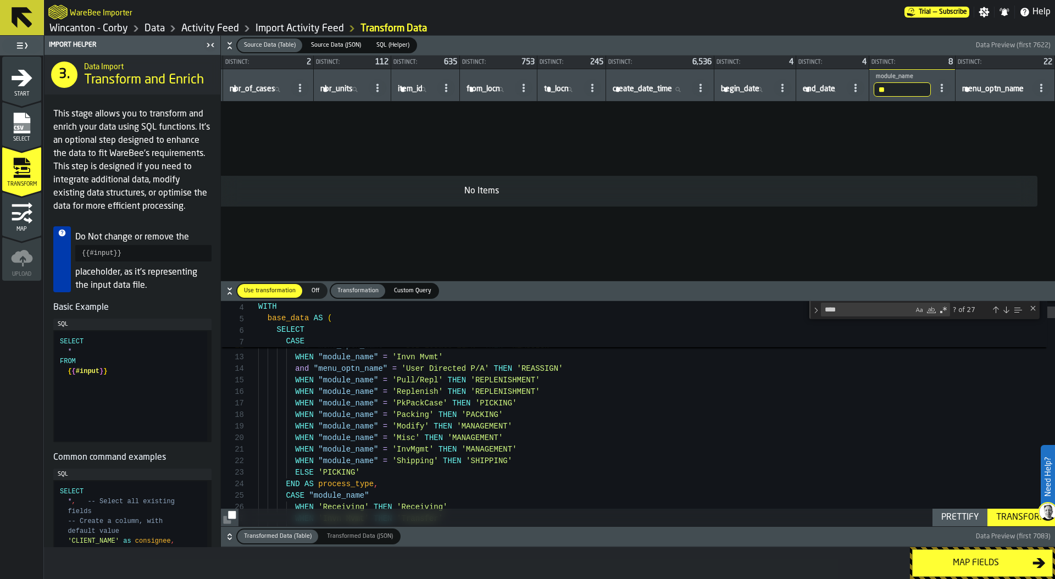
click at [896, 85] on input "**" at bounding box center [902, 89] width 57 height 14
type input "**"
drag, startPoint x: 886, startPoint y: 87, endPoint x: 852, endPoint y: 87, distance: 34.1
click at [852, 87] on tr "# tran_type tran_type tran_code tran_code tran_nbr tran_nbr cntr_nbr cntr_nbr n…" at bounding box center [481, 85] width 1147 height 32
type input "****"
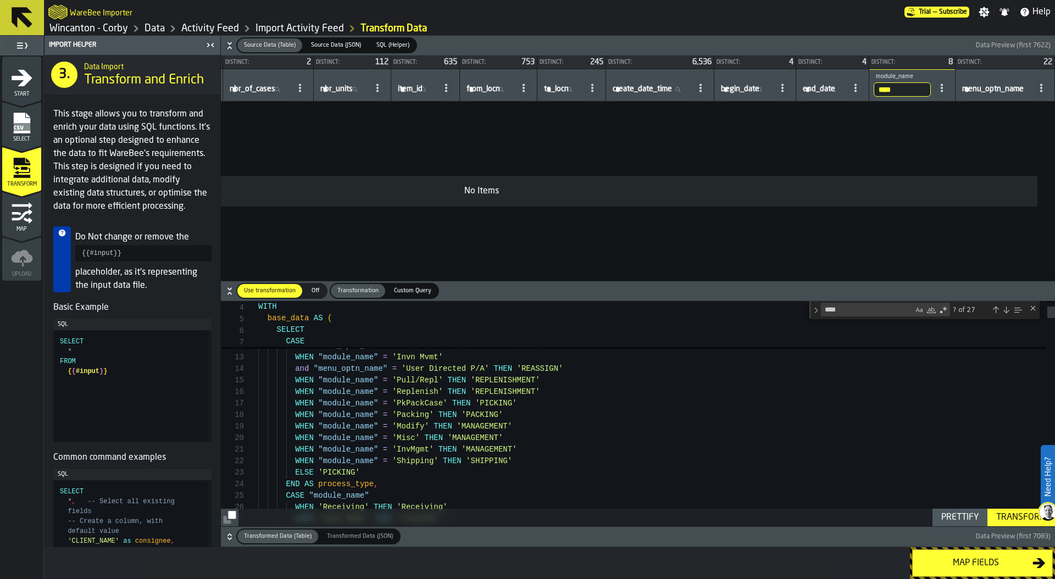
click at [902, 90] on input "****" at bounding box center [902, 89] width 57 height 14
click at [912, 91] on input "****" at bounding box center [902, 89] width 57 height 14
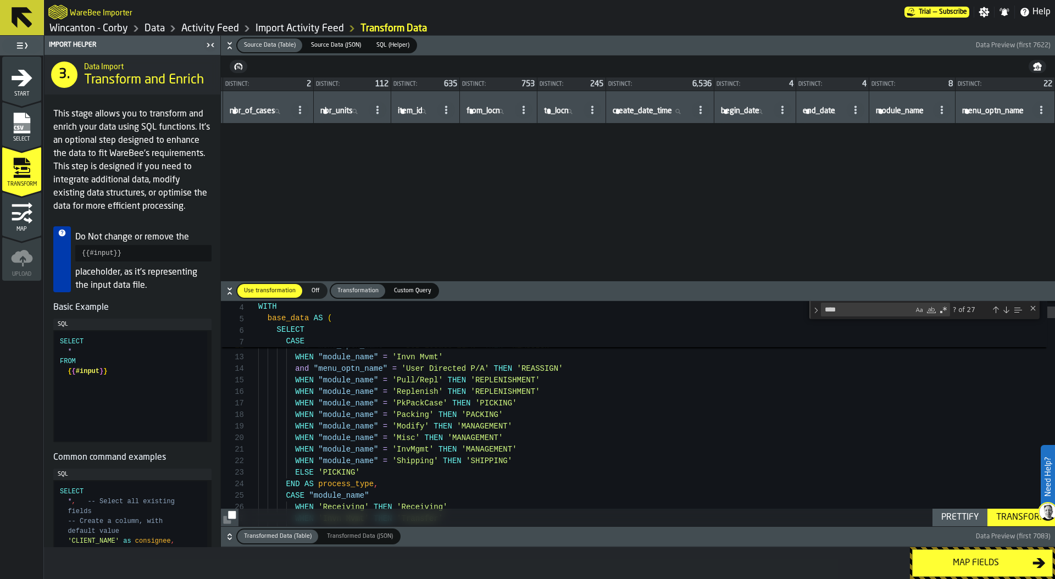
scroll to position [110607, 355]
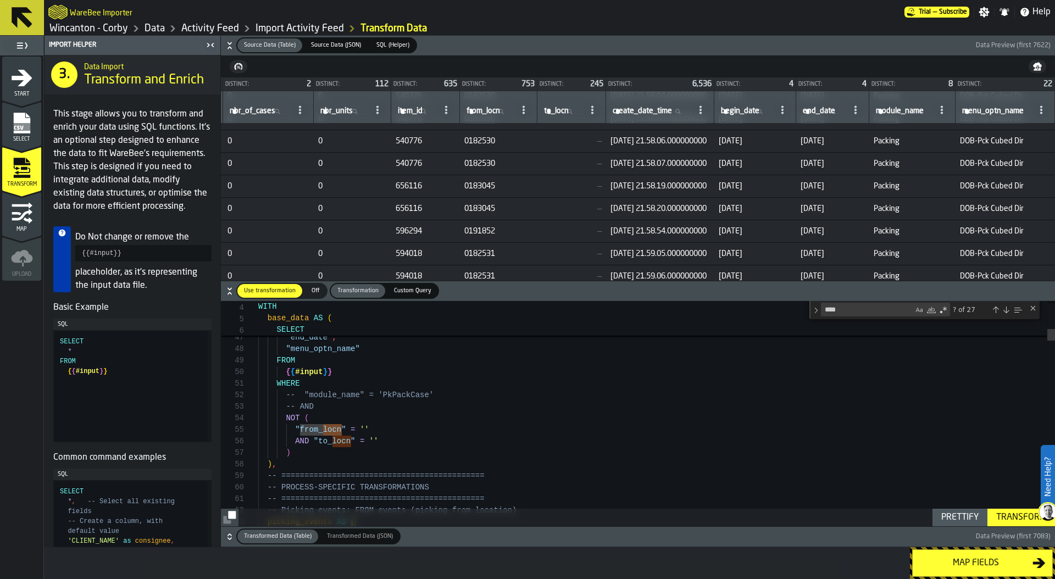
drag, startPoint x: 387, startPoint y: 369, endPoint x: 347, endPoint y: 369, distance: 39.6
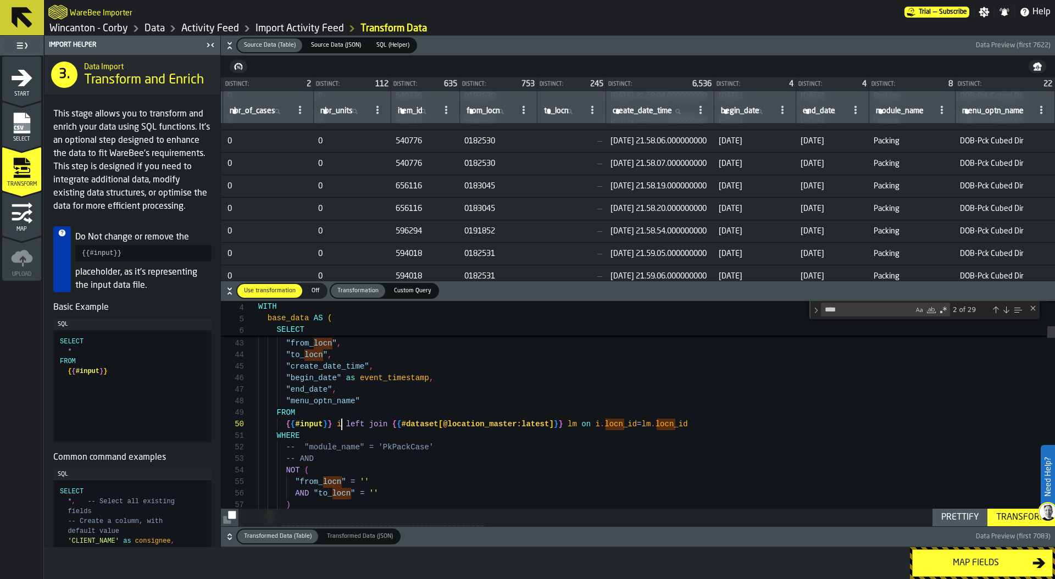
drag, startPoint x: 607, startPoint y: 426, endPoint x: 638, endPoint y: 426, distance: 31.3
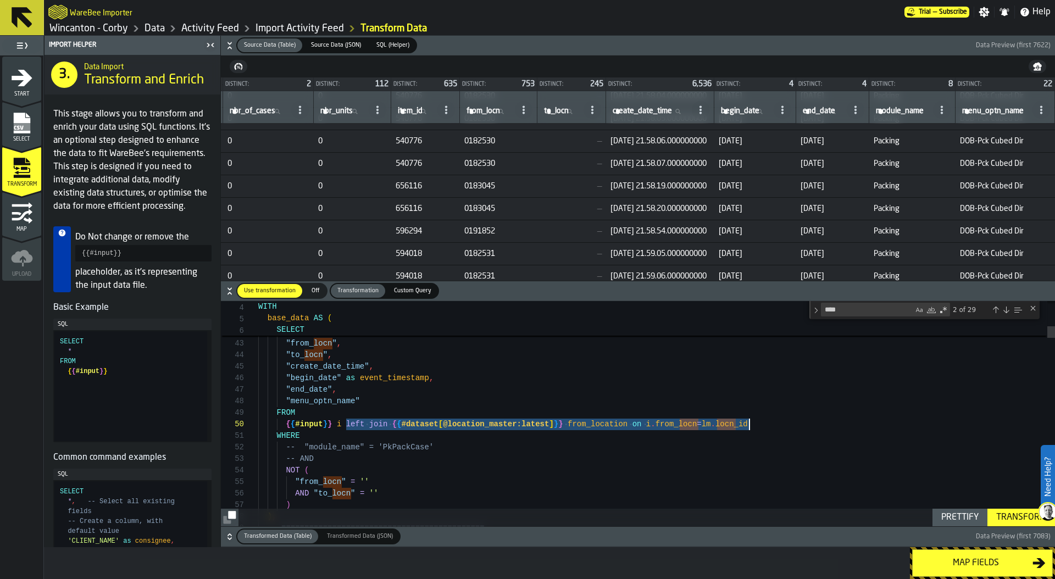
drag, startPoint x: 347, startPoint y: 424, endPoint x: 753, endPoint y: 425, distance: 406.1
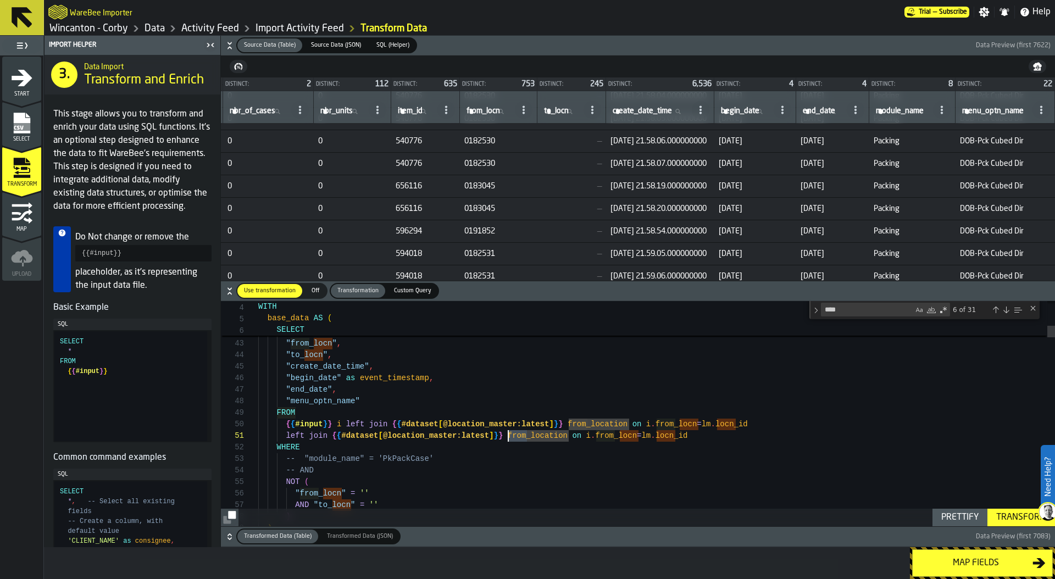
drag, startPoint x: 525, startPoint y: 437, endPoint x: 509, endPoint y: 437, distance: 16.5
drag, startPoint x: 587, startPoint y: 435, endPoint x: 605, endPoint y: 436, distance: 17.6
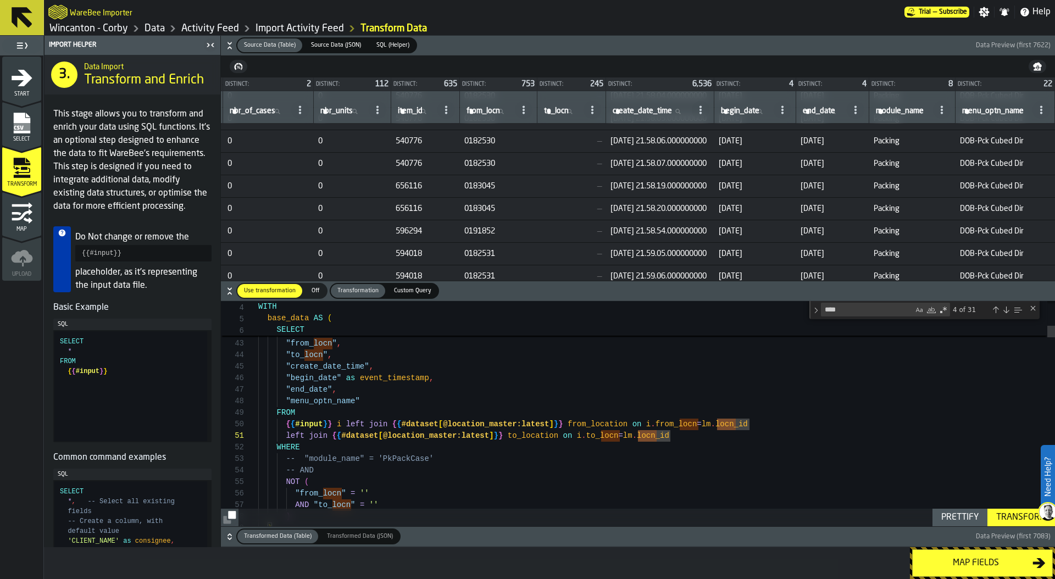
click at [963, 513] on div "Prettify" at bounding box center [960, 517] width 46 height 13
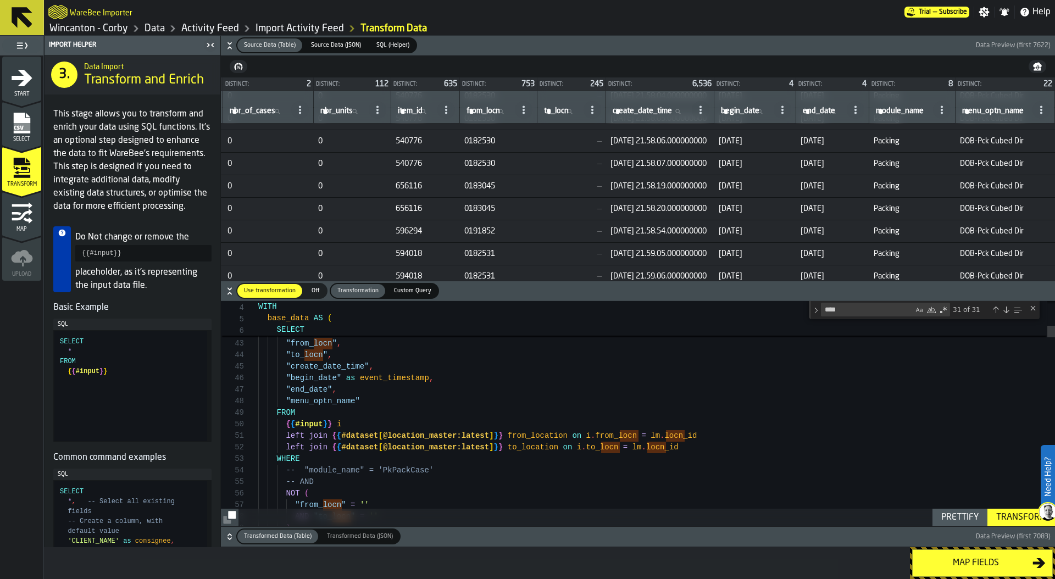
click at [1019, 517] on div "Transform" at bounding box center [1021, 517] width 59 height 13
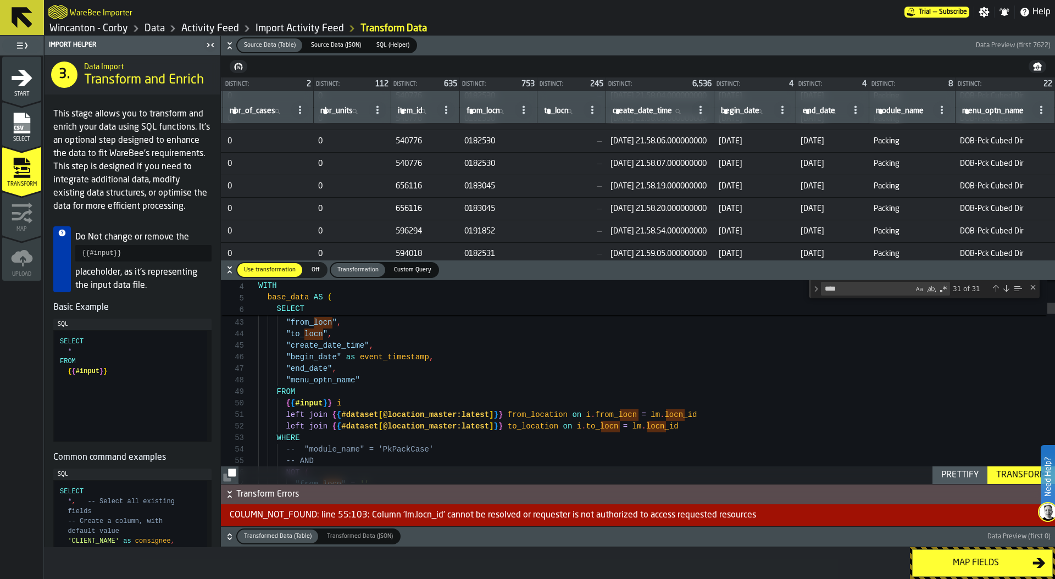
drag, startPoint x: 660, startPoint y: 415, endPoint x: 653, endPoint y: 414, distance: 6.7
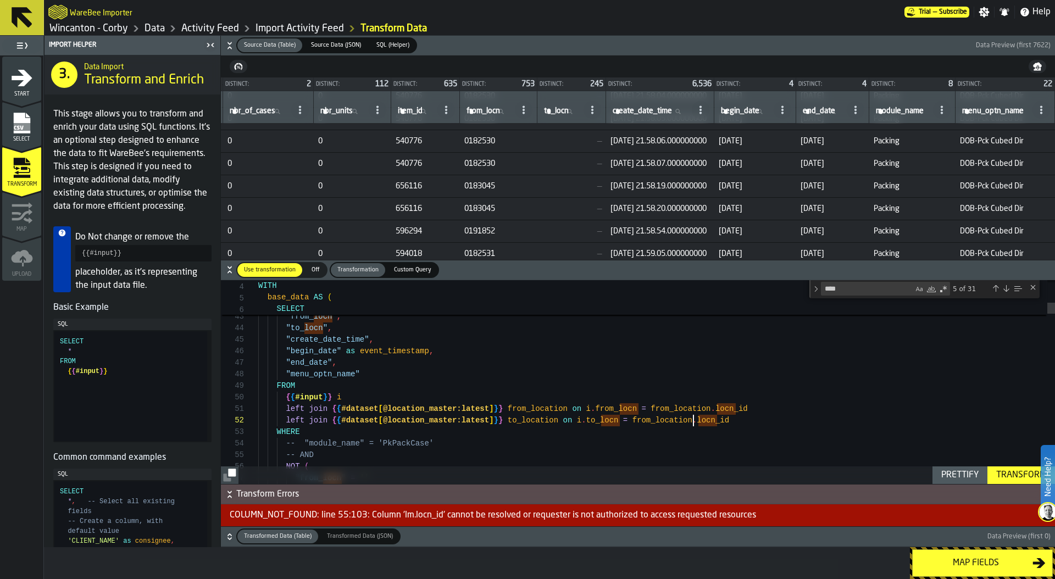
drag, startPoint x: 634, startPoint y: 421, endPoint x: 692, endPoint y: 420, distance: 58.3
click at [1024, 476] on div "Transform" at bounding box center [1021, 475] width 59 height 13
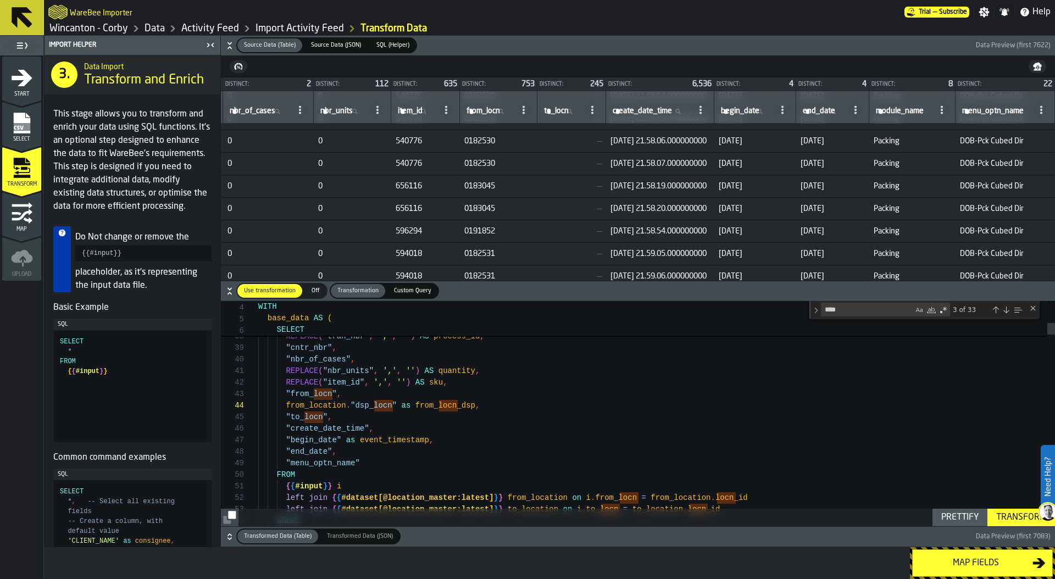
scroll to position [46, 0]
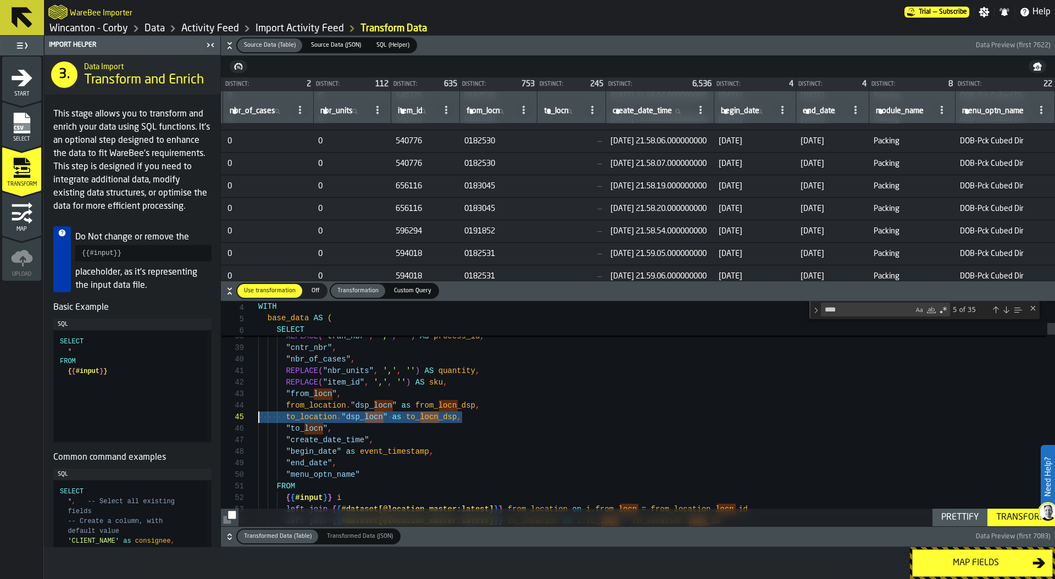
drag, startPoint x: 468, startPoint y: 416, endPoint x: 253, endPoint y: 418, distance: 214.9
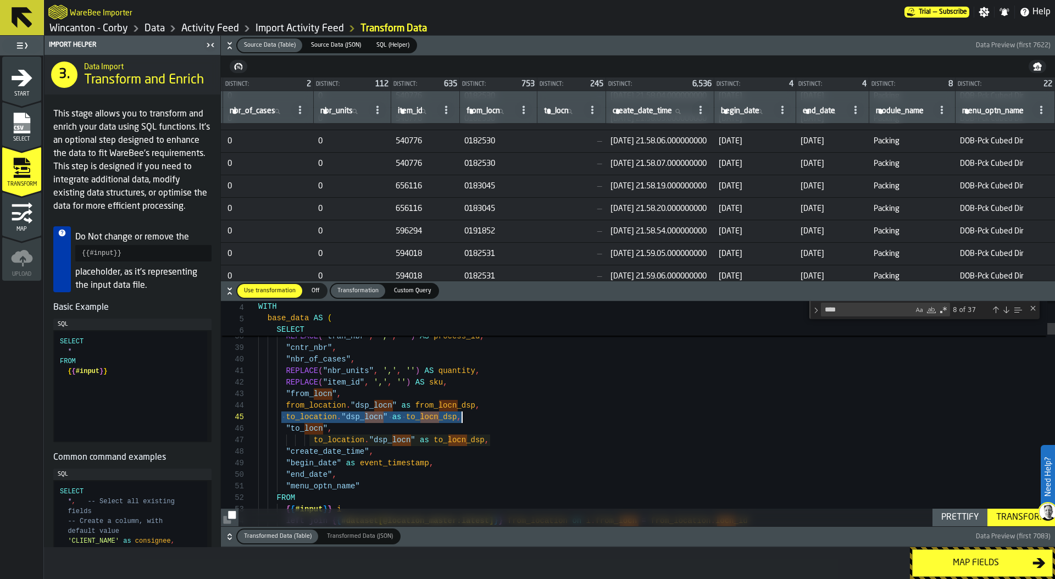
drag, startPoint x: 286, startPoint y: 419, endPoint x: 492, endPoint y: 417, distance: 206.1
click at [492, 417] on div "to_location . "dsp_ locn " as to_ locn _dsp ," at bounding box center [656, 418] width 797 height 12
click at [950, 519] on div "Prettify" at bounding box center [960, 517] width 46 height 13
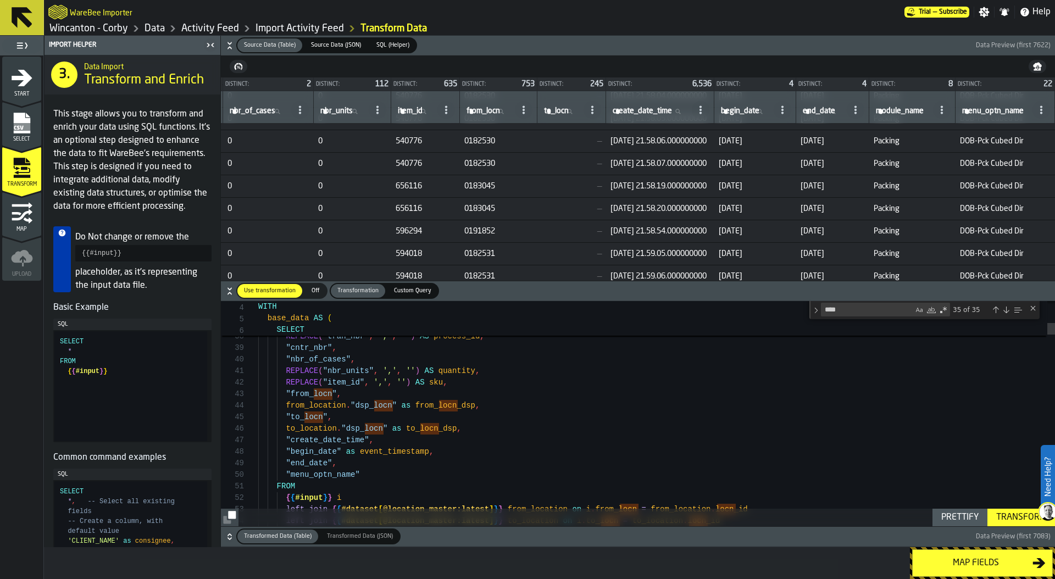
click at [1012, 519] on div "Transform" at bounding box center [1021, 517] width 59 height 13
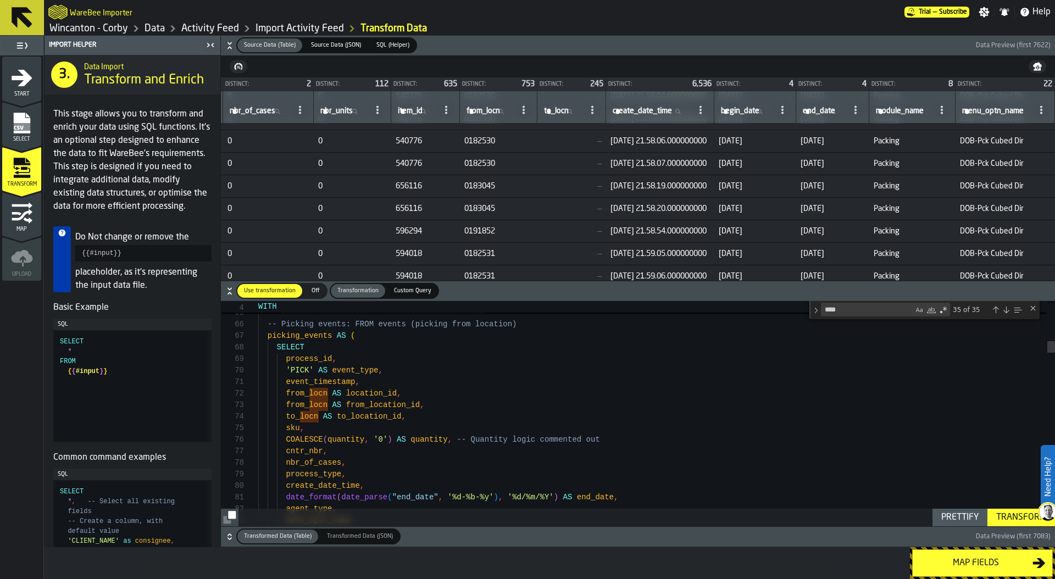
drag, startPoint x: 286, startPoint y: 393, endPoint x: 327, endPoint y: 391, distance: 41.3
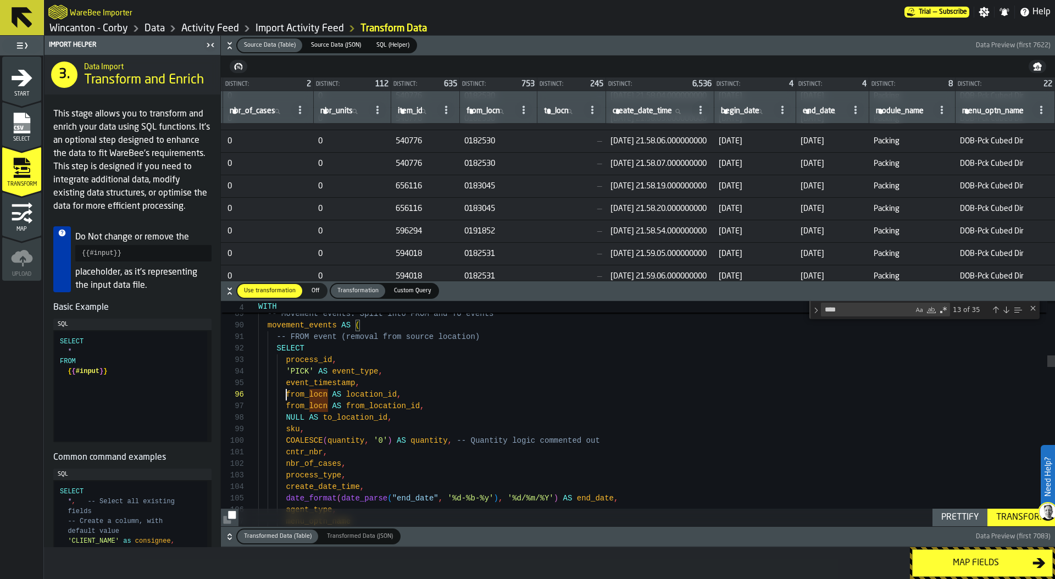
drag, startPoint x: 285, startPoint y: 393, endPoint x: 328, endPoint y: 394, distance: 42.3
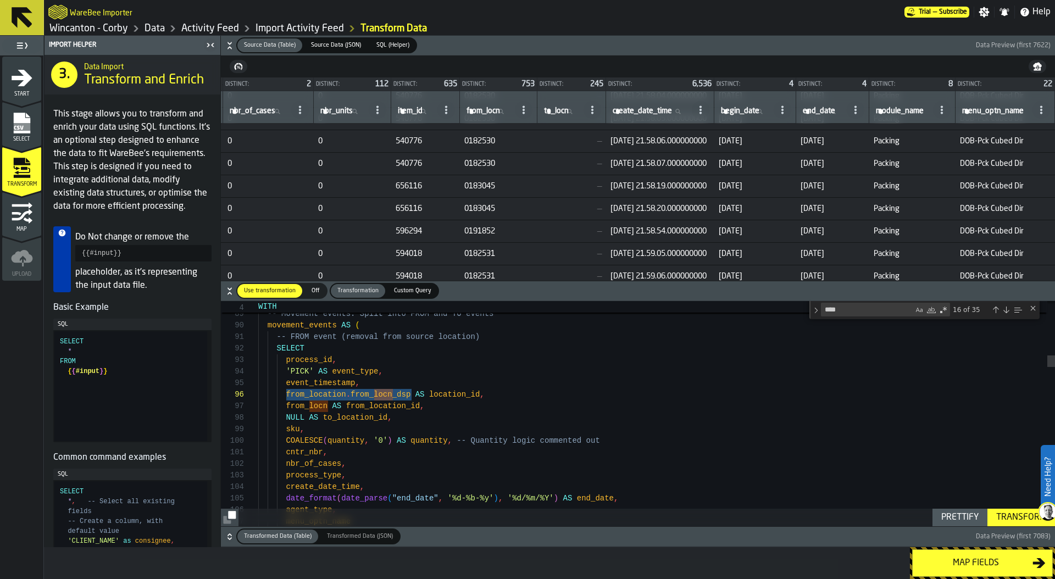
click at [1021, 518] on div "Transform" at bounding box center [1021, 517] width 59 height 13
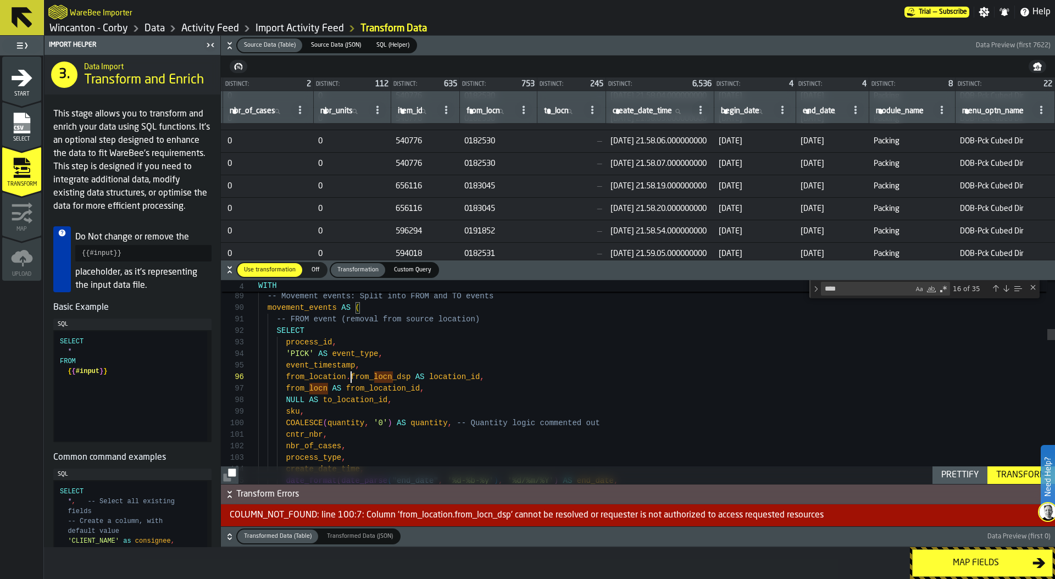
scroll to position [58, 0]
drag, startPoint x: 351, startPoint y: 376, endPoint x: 286, endPoint y: 378, distance: 64.9
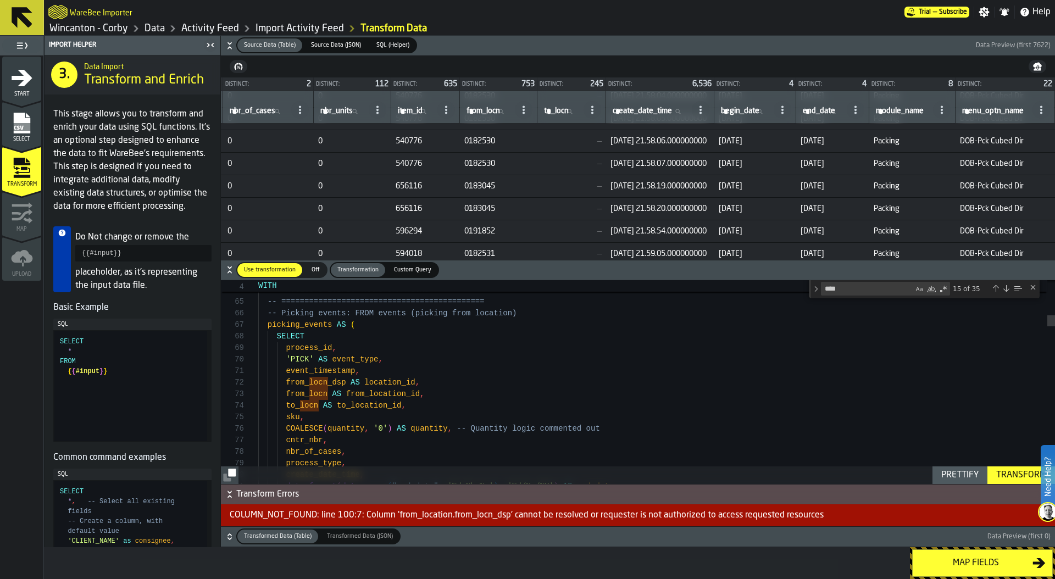
click at [1009, 479] on div "Transform" at bounding box center [1021, 475] width 59 height 13
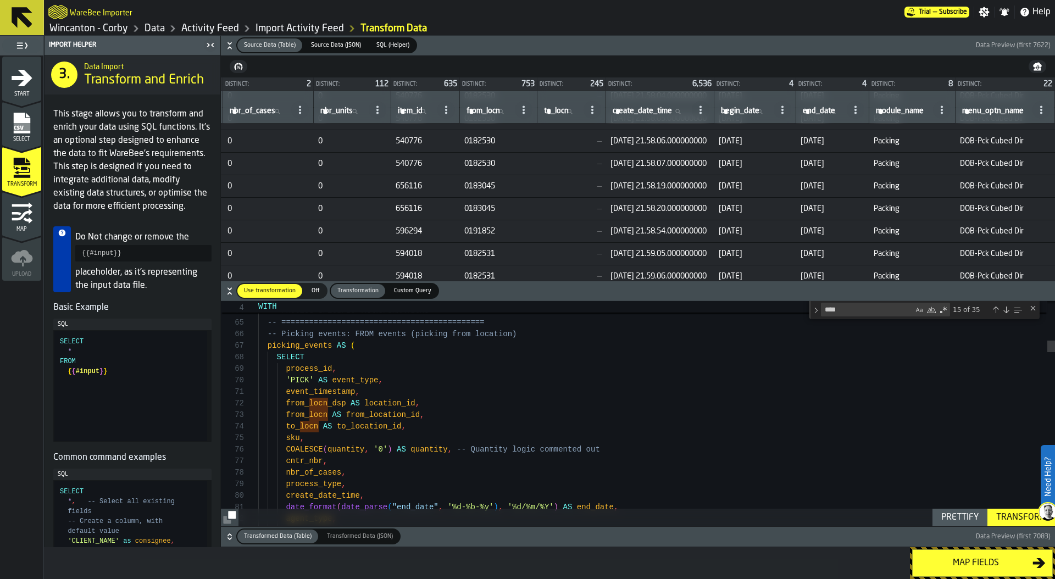
click at [959, 526] on button "Prettify" at bounding box center [960, 518] width 55 height 18
click at [955, 518] on div "Prettify" at bounding box center [960, 517] width 46 height 13
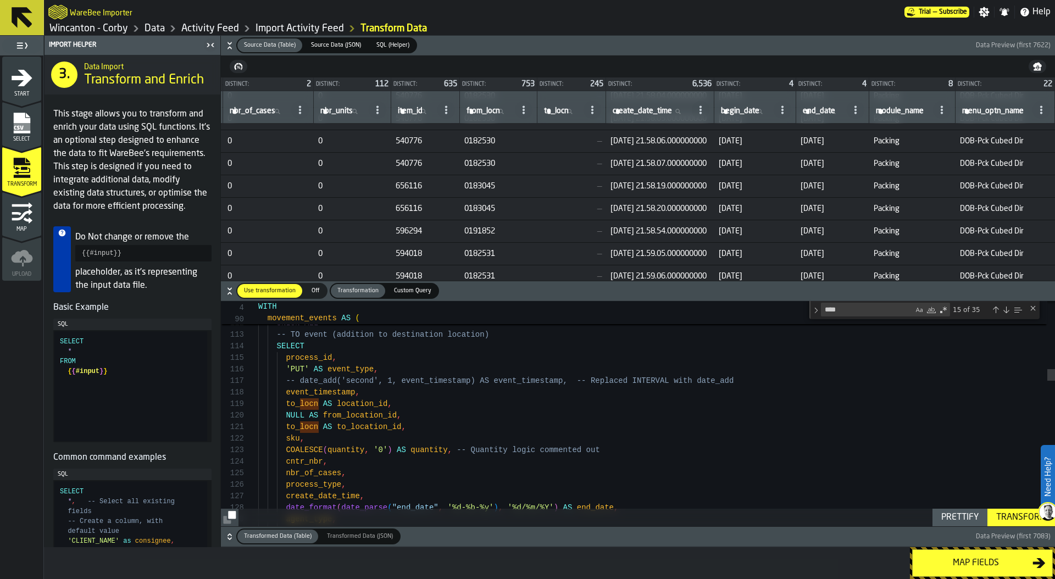
scroll to position [92, 0]
drag, startPoint x: 282, startPoint y: 405, endPoint x: 319, endPoint y: 403, distance: 36.9
click at [1000, 517] on div "Transform" at bounding box center [1021, 517] width 59 height 13
click at [230, 539] on icon "button-" at bounding box center [230, 538] width 4 height 3
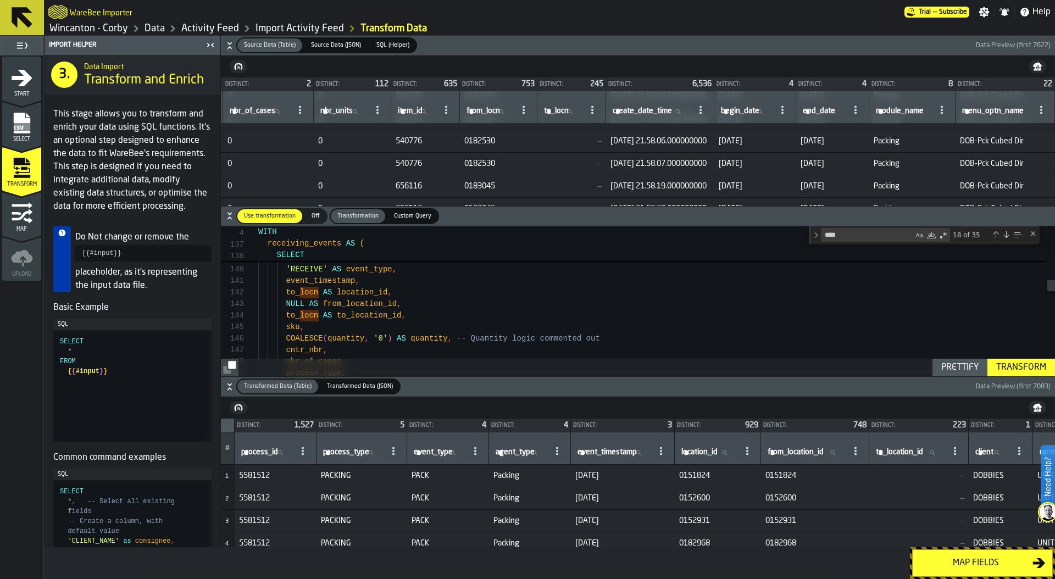
click at [1019, 361] on div "Transform" at bounding box center [1021, 367] width 59 height 13
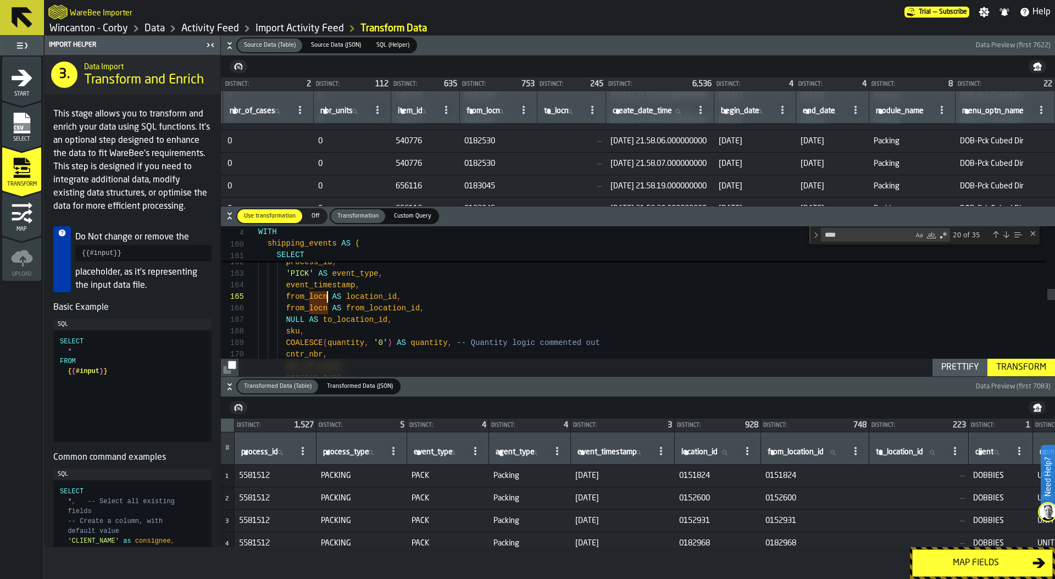
click at [330, 297] on div "-- Shipping events: Only FROM events (inventory re moval) shipping_events AS ( …" at bounding box center [656, 503] width 797 height 4245
click at [1030, 369] on div "Transform" at bounding box center [1021, 367] width 59 height 13
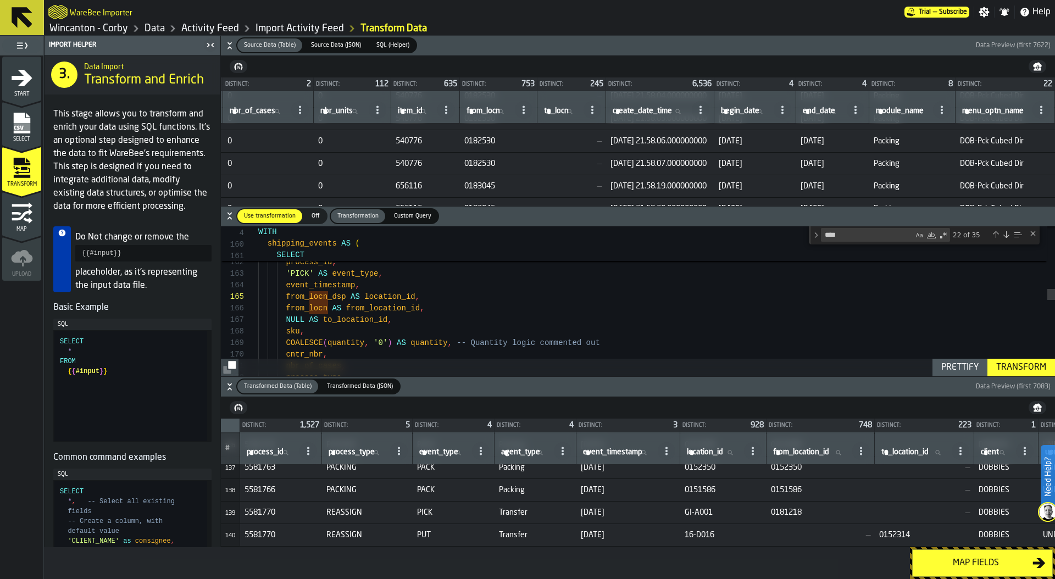
scroll to position [3109, 0]
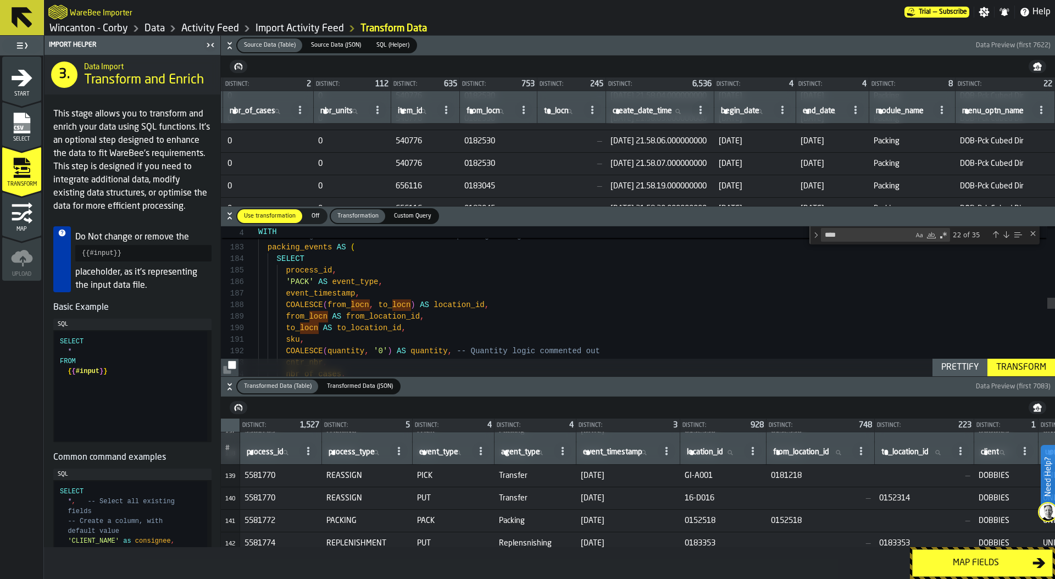
click at [369, 304] on div "SELECT process_id , 'PACK' AS event_type , event_timestamp , COALESCE ( from_ l…" at bounding box center [656, 245] width 797 height 4245
click at [429, 307] on div "SELECT process_id , 'PACK' AS event_type , event_timestamp , COALESCE ( from_ l…" at bounding box center [656, 245] width 797 height 4245
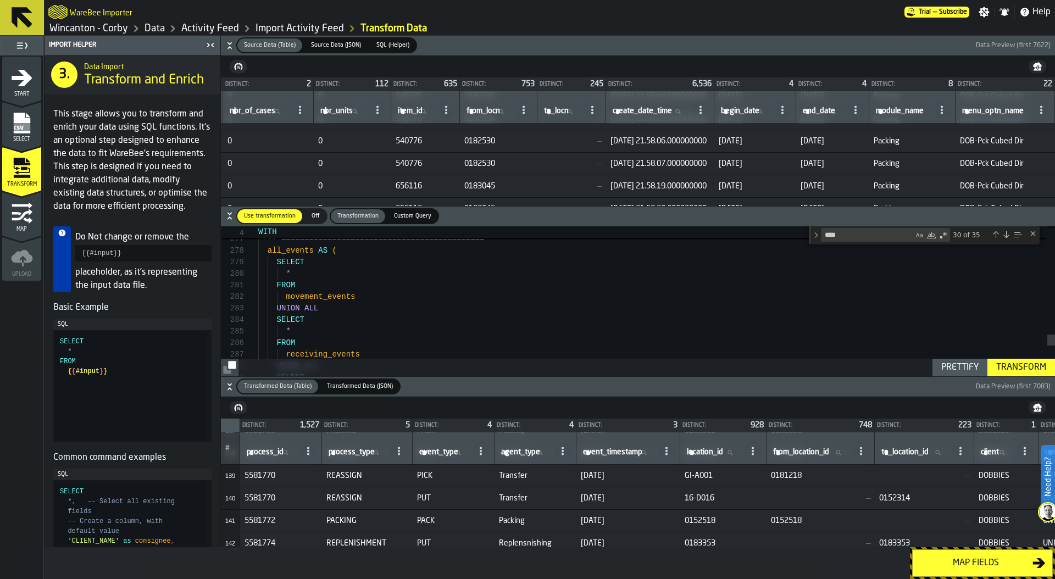
type textarea "**********"
click at [1012, 360] on button "Transform" at bounding box center [1022, 368] width 68 height 18
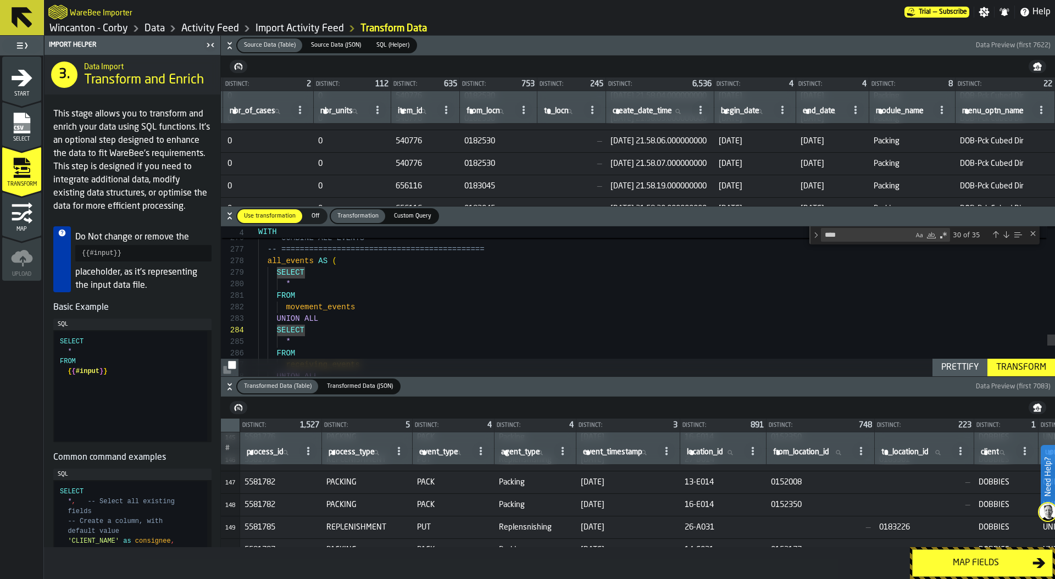
scroll to position [3292, 0]
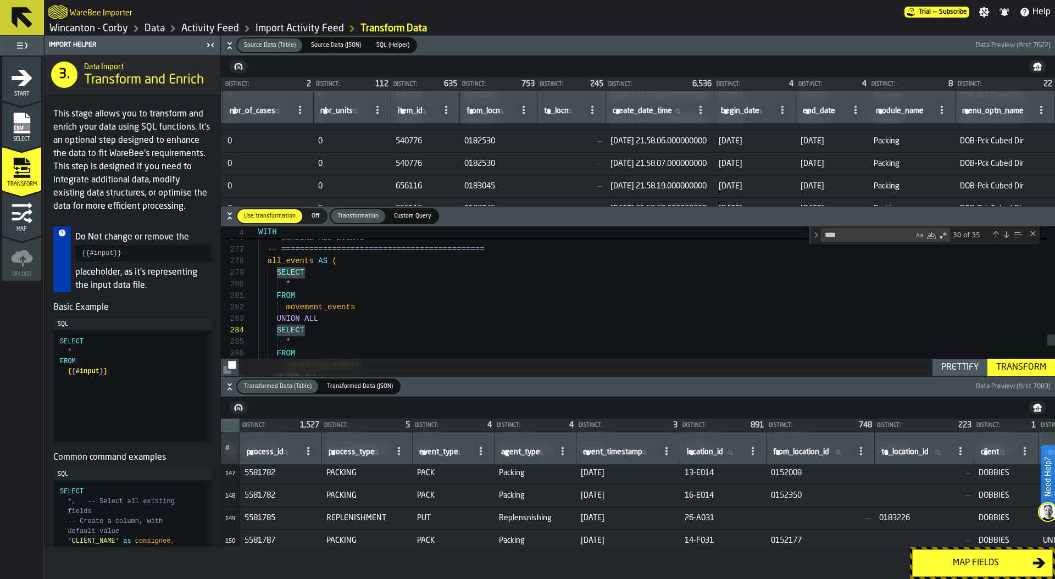
click at [981, 565] on div "Map fields" at bounding box center [975, 563] width 113 height 13
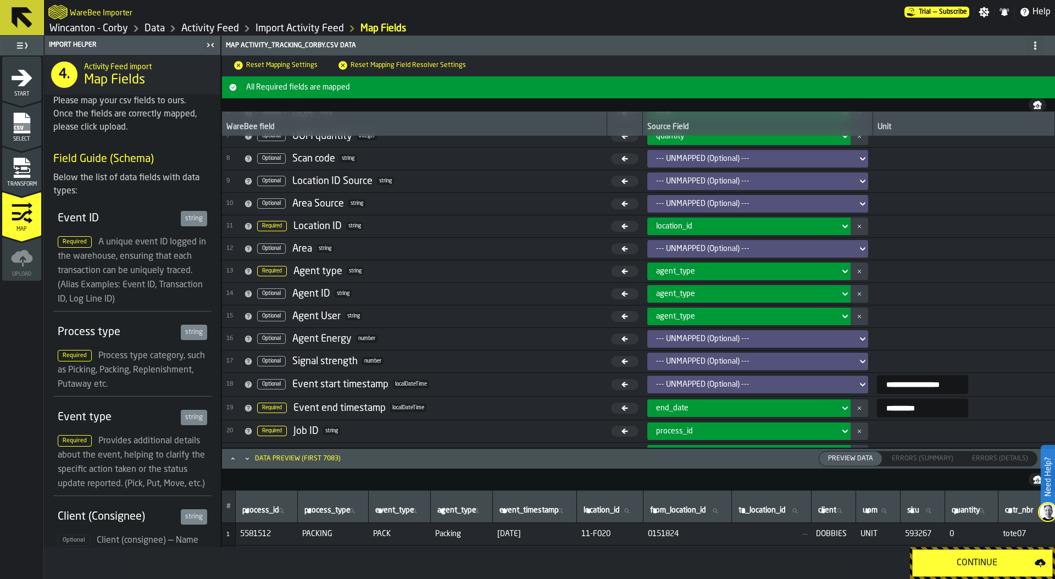
scroll to position [173, 0]
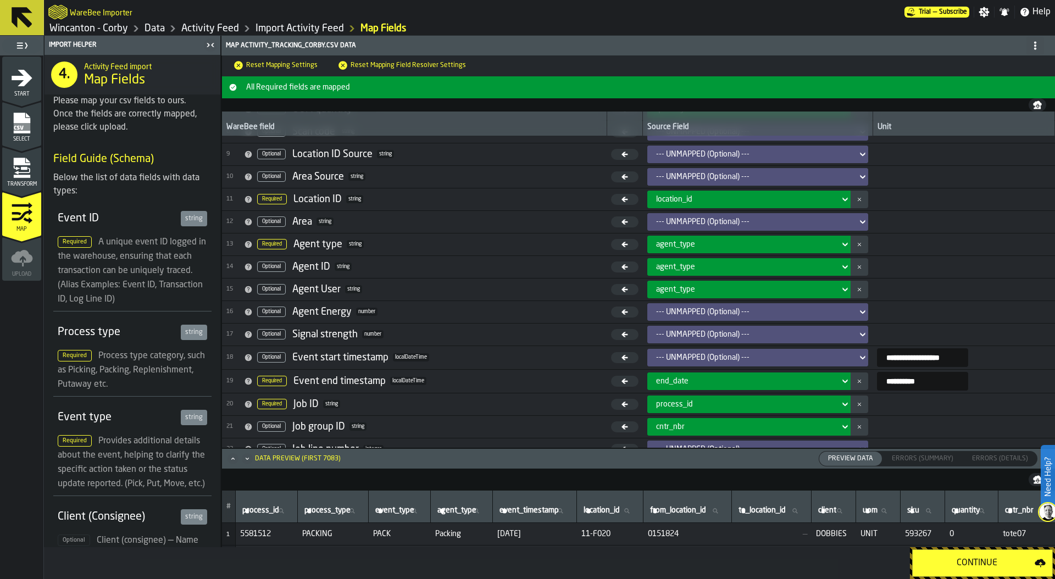
click at [988, 564] on div "Continue" at bounding box center [976, 563] width 115 height 13
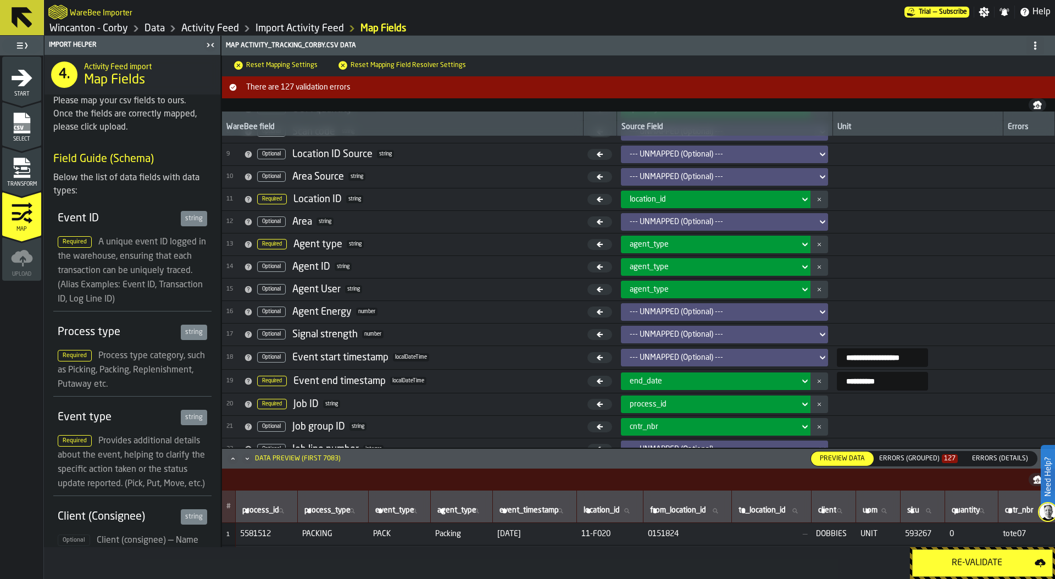
click at [935, 459] on div "Errors (Grouped) 127" at bounding box center [918, 459] width 79 height 8
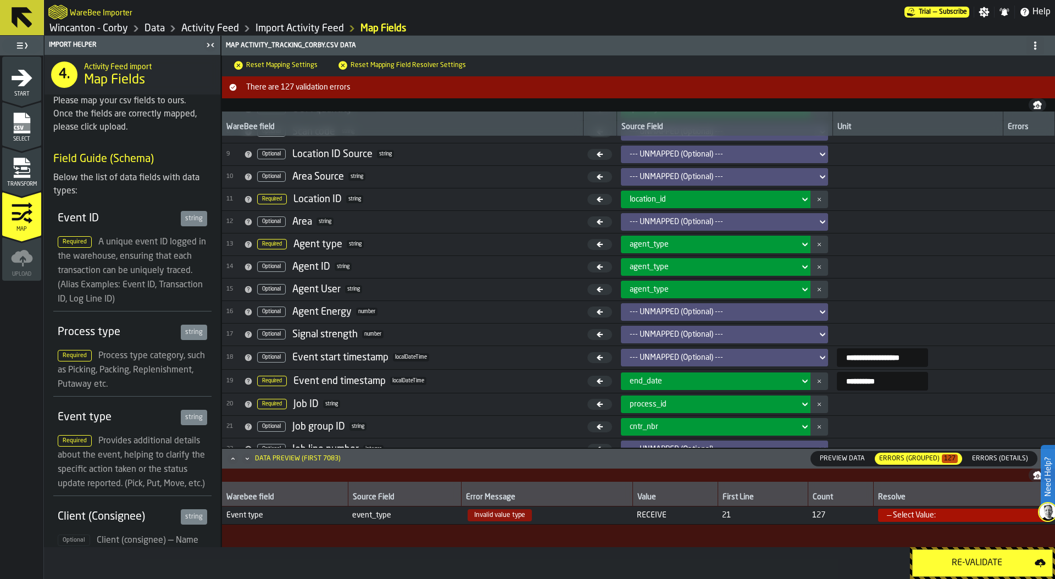
click at [906, 514] on div "— Select Value:" at bounding box center [961, 515] width 148 height 9
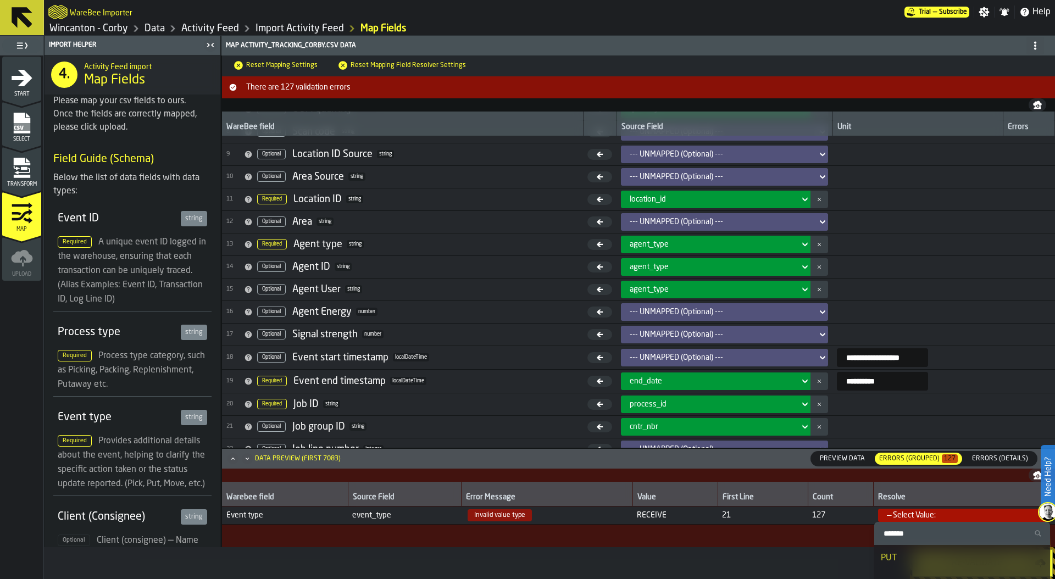
click at [24, 171] on icon "menu Transform" at bounding box center [22, 168] width 22 height 22
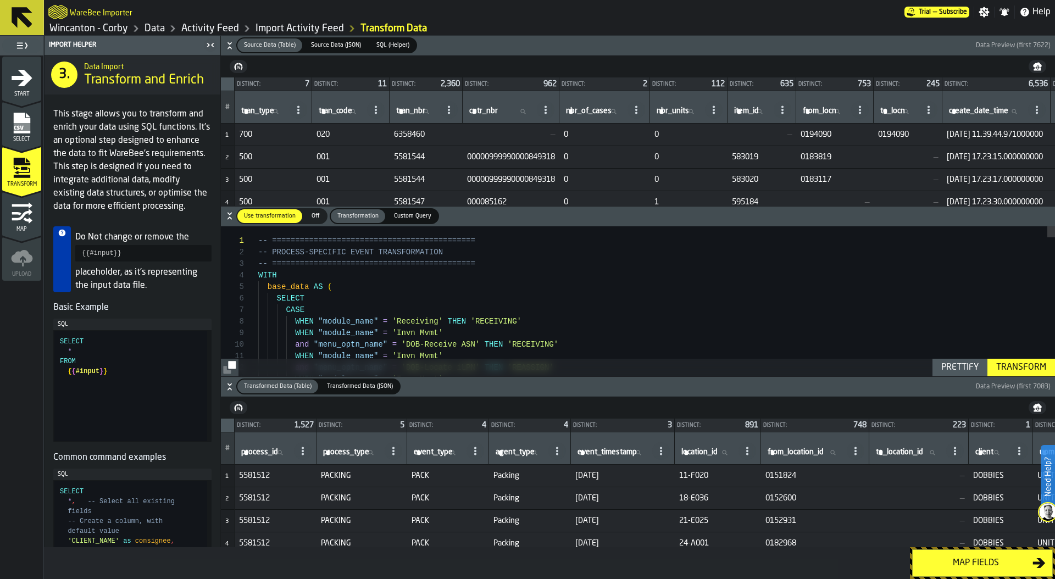
type textarea "**********"
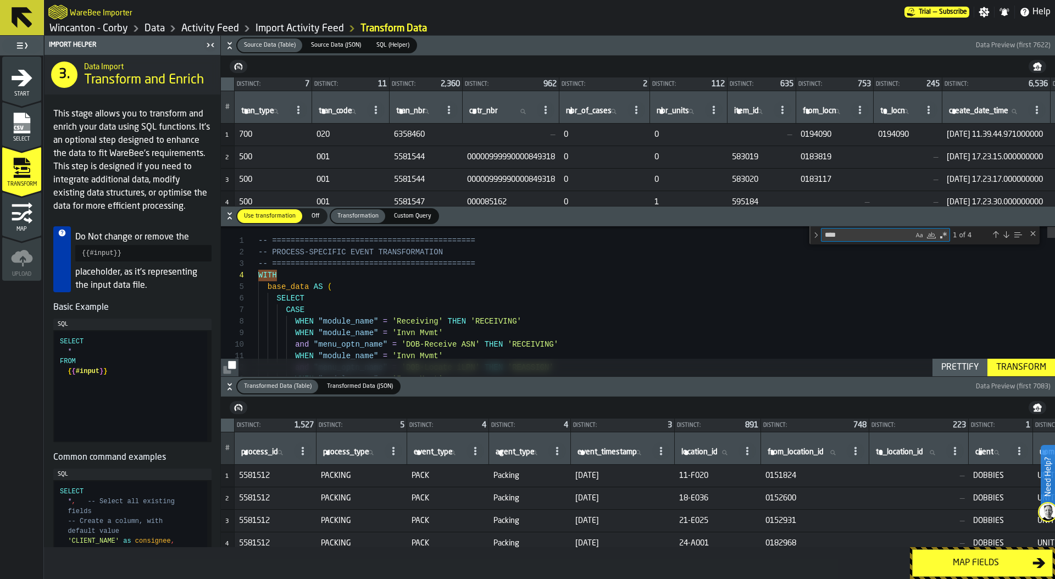
type textarea "*"
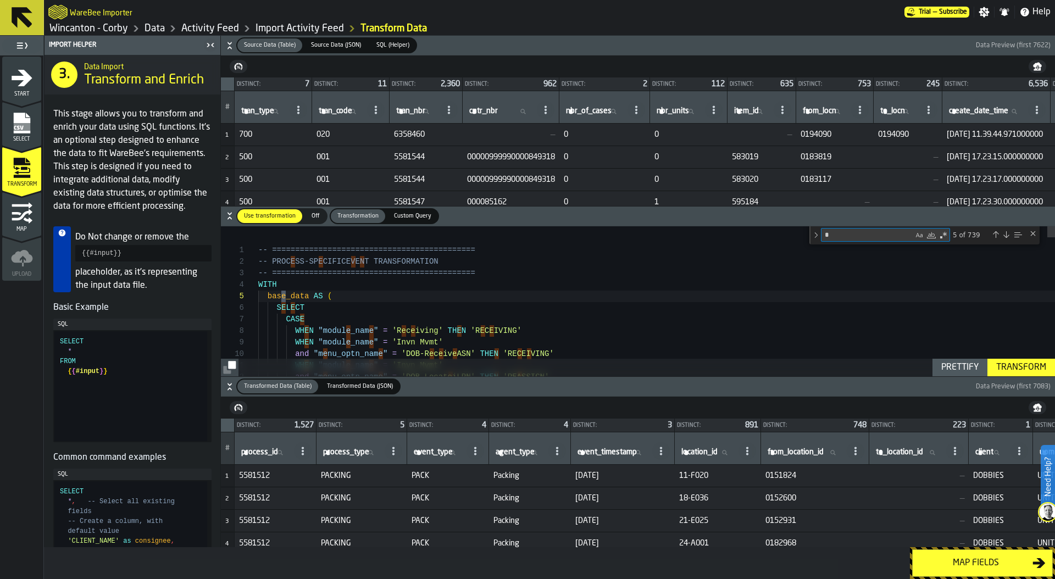
type textarea "**********"
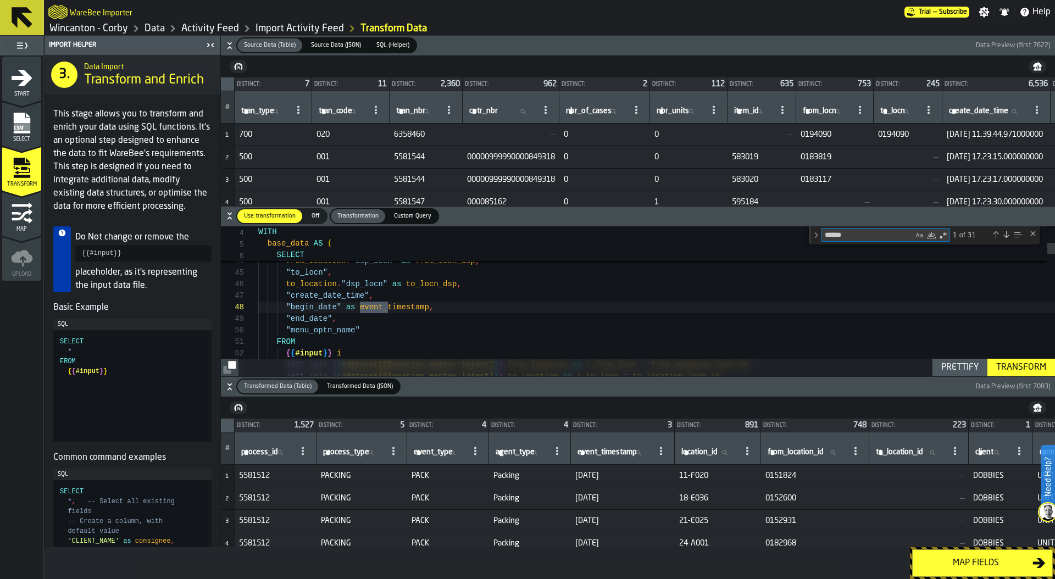
type textarea "*******"
type textarea "**********"
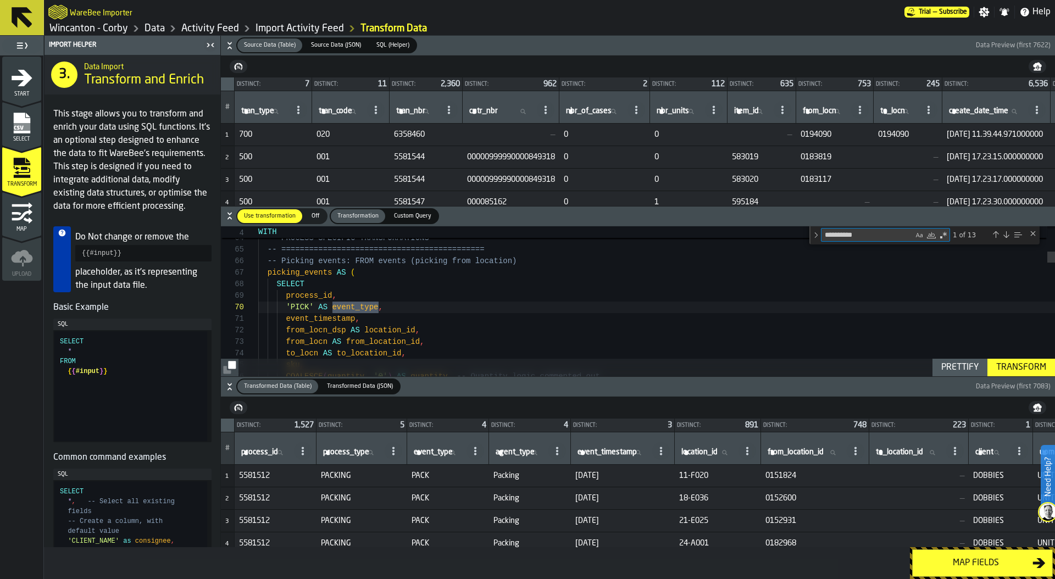
type textarea "**********"
click at [1006, 237] on div "Next Match (Enter)" at bounding box center [1006, 234] width 9 height 9
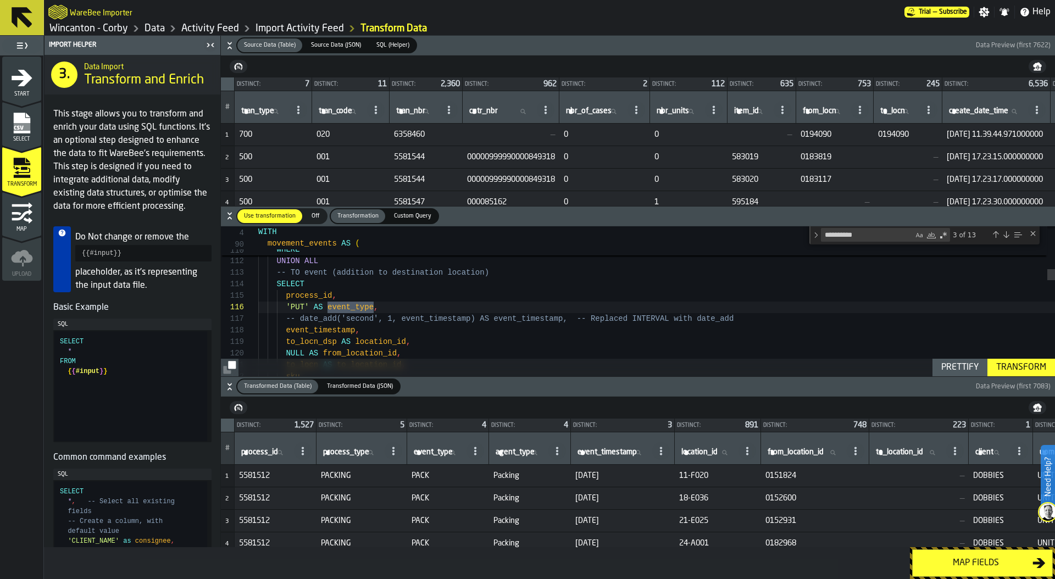
click at [1006, 237] on div "Next Match (Enter)" at bounding box center [1006, 234] width 9 height 9
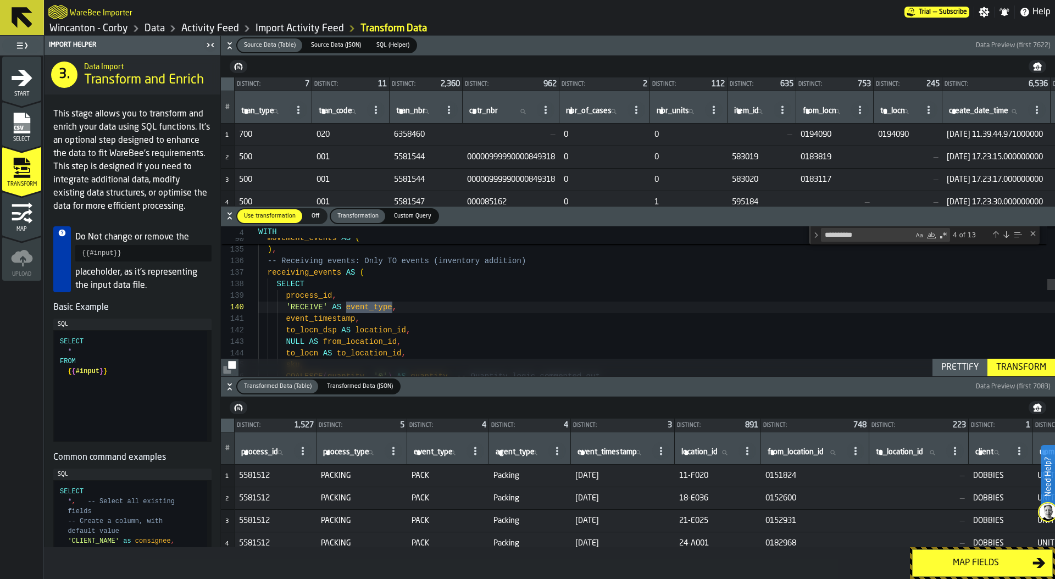
scroll to position [104, 0]
click at [1008, 233] on div "Next Match (Enter)" at bounding box center [1006, 234] width 9 height 9
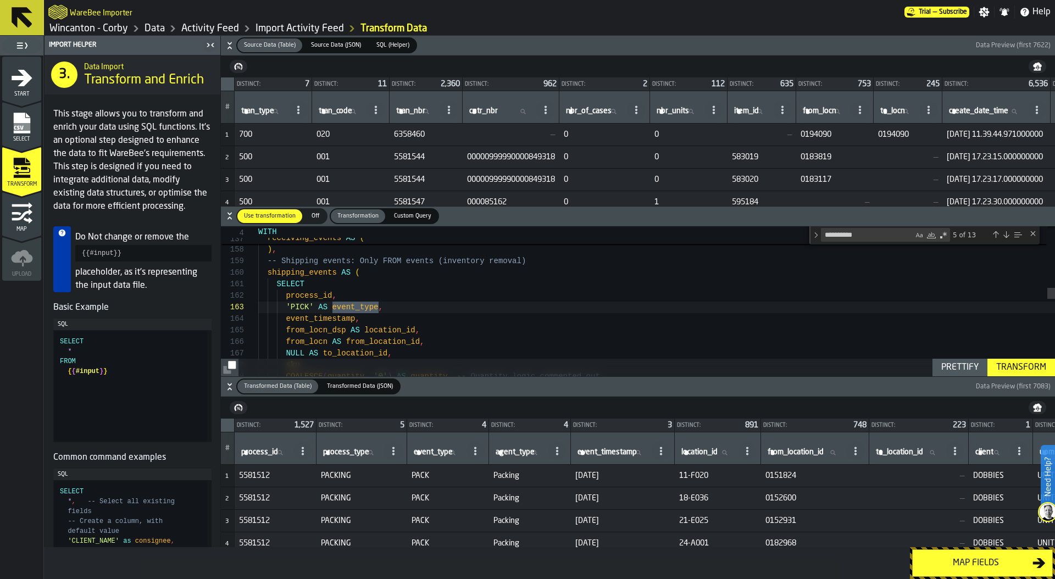
click at [1008, 233] on div "Next Match (Enter)" at bounding box center [1006, 234] width 9 height 9
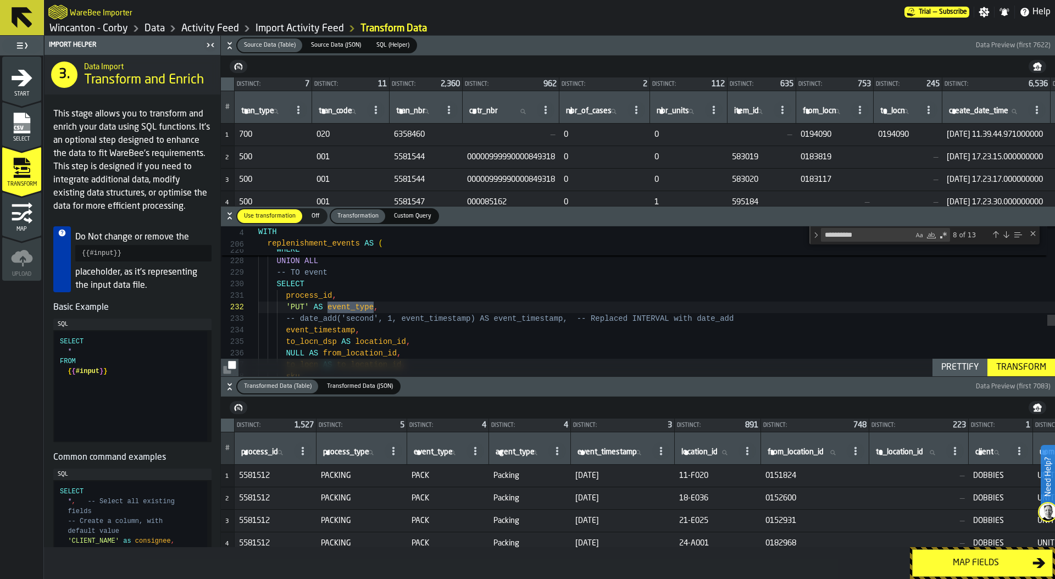
click at [1008, 233] on div "Next Match (Enter)" at bounding box center [1006, 234] width 9 height 9
type textarea "**********"
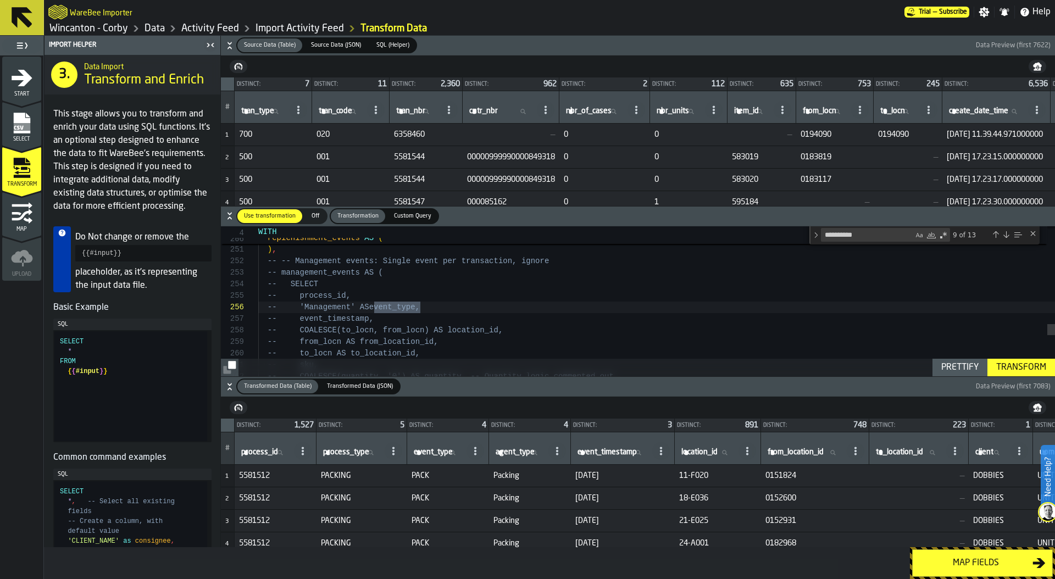
click at [1028, 364] on div "Transform" at bounding box center [1021, 367] width 59 height 13
click at [952, 563] on div "Map fields" at bounding box center [975, 563] width 113 height 13
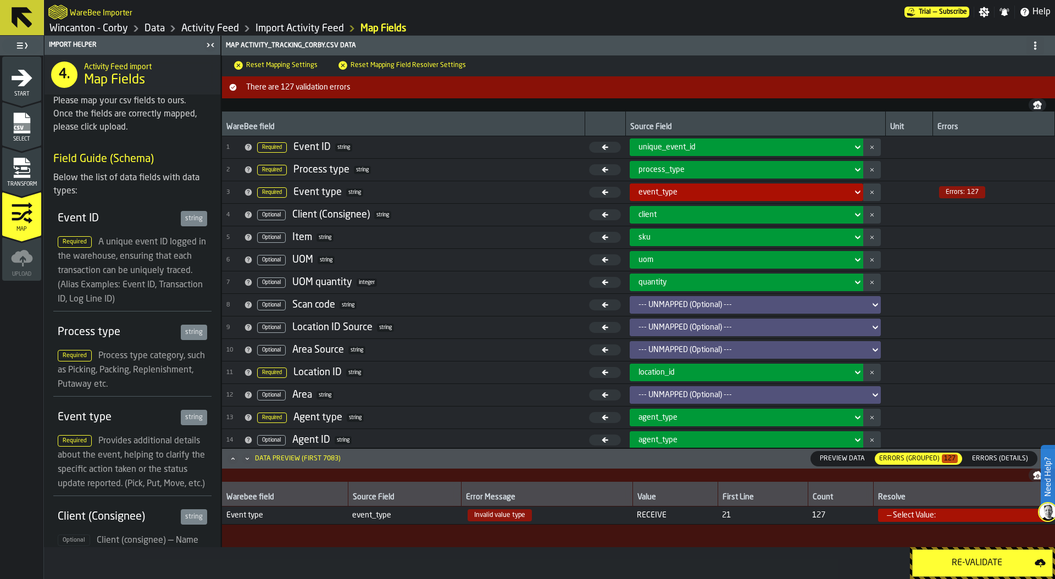
click at [952, 563] on div "Re-Validate" at bounding box center [976, 563] width 115 height 13
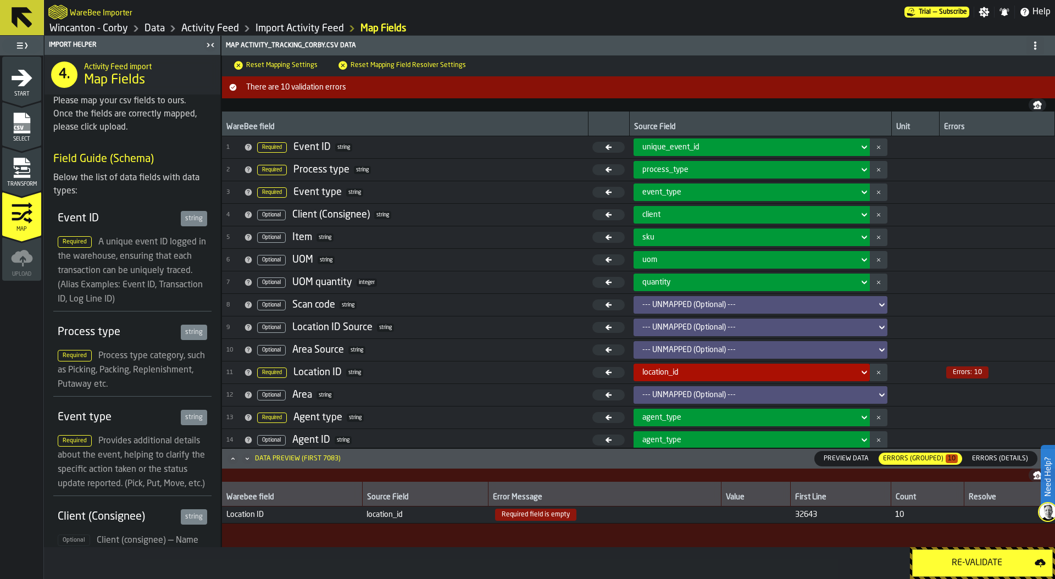
click at [989, 461] on span "Errors (Details)" at bounding box center [1000, 459] width 65 height 10
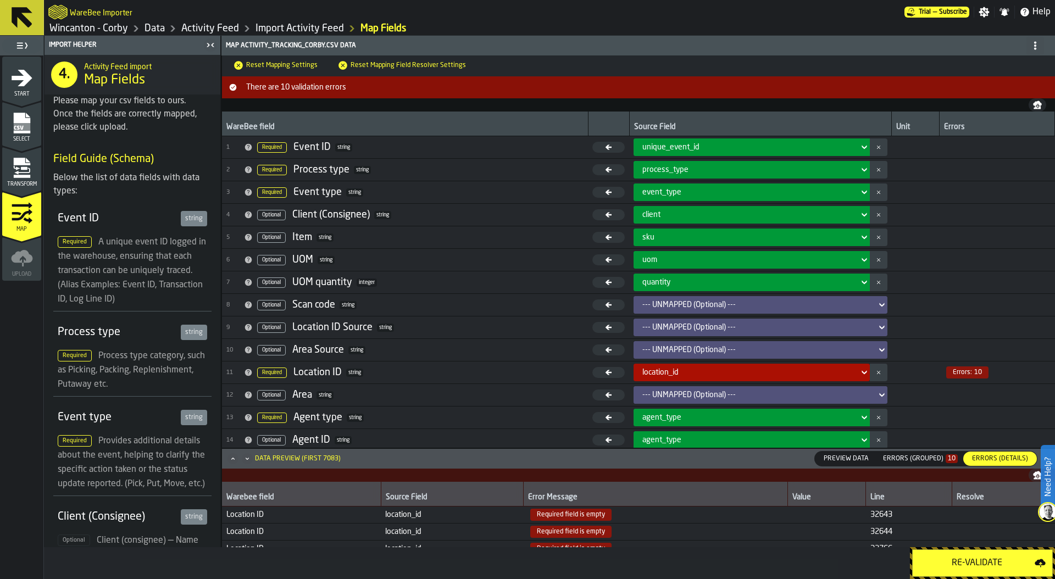
click at [24, 167] on icon "menu Transform" at bounding box center [24, 168] width 7 height 3
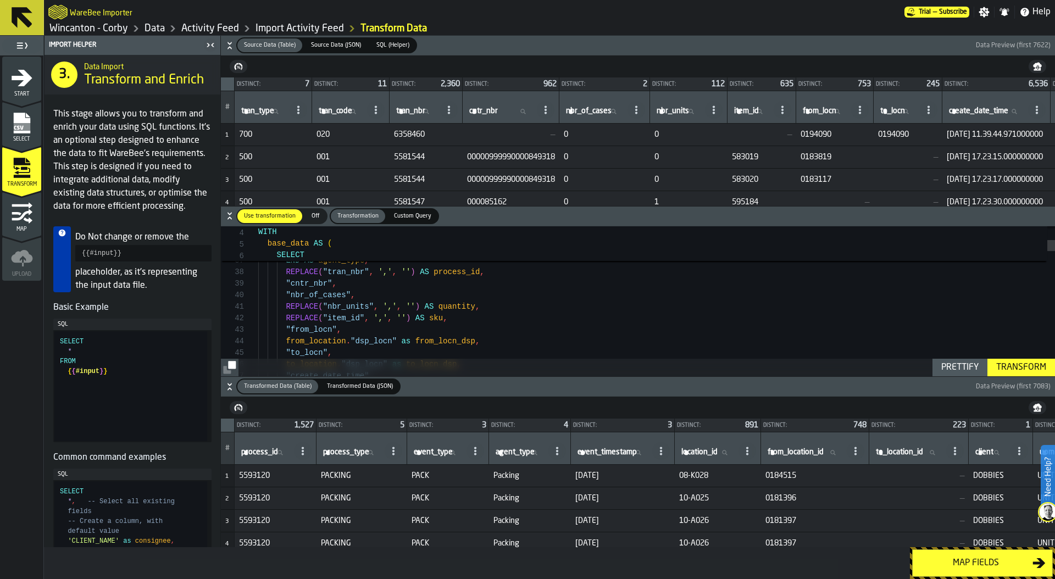
click at [229, 45] on icon "button-" at bounding box center [229, 45] width 11 height 11
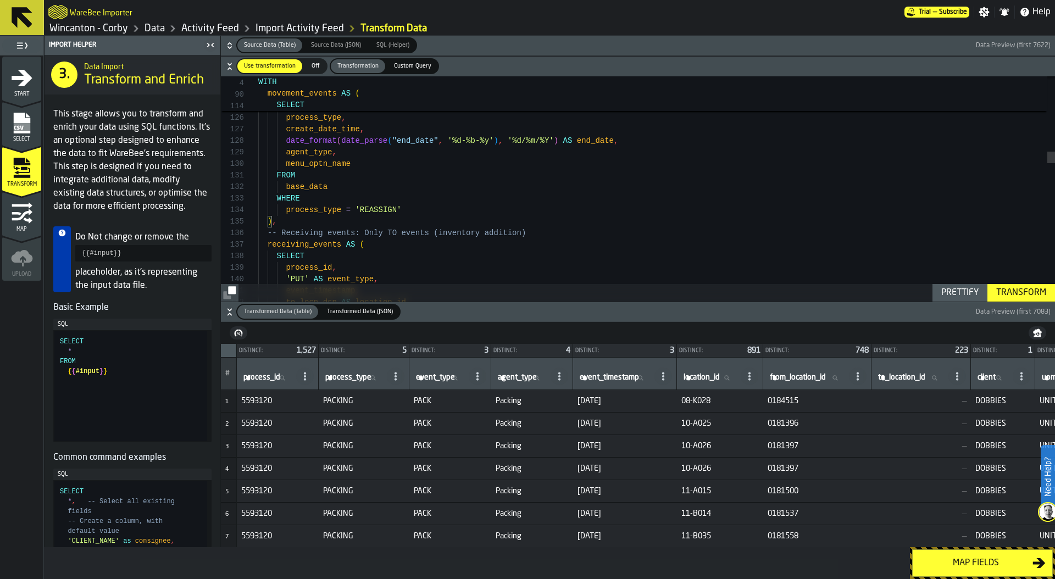
scroll to position [35, 0]
drag, startPoint x: 426, startPoint y: 211, endPoint x: 442, endPoint y: 211, distance: 15.9
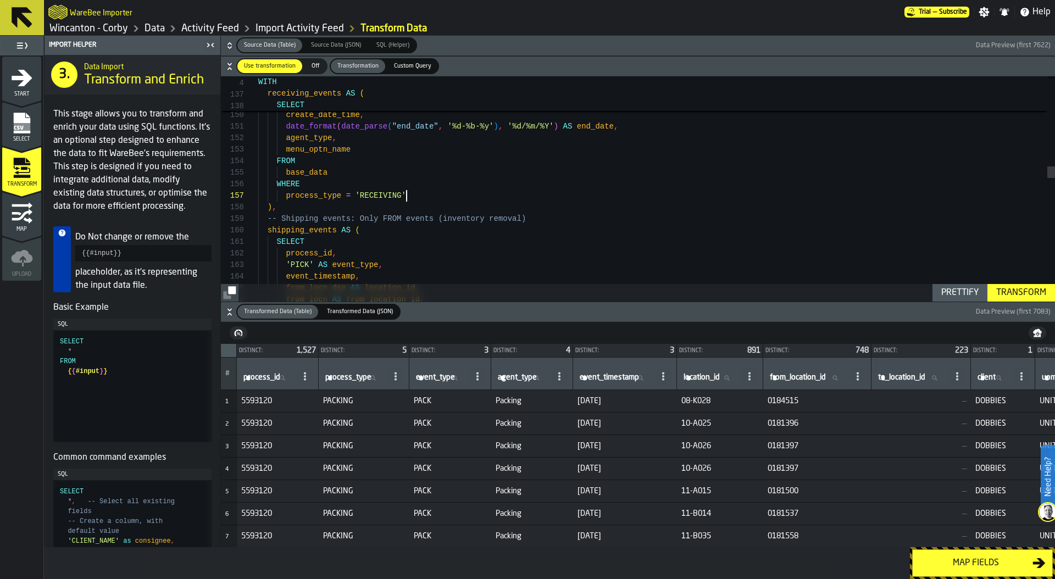
click at [482, 196] on div "cntr_nbr , nbr_of_cases , process_type , create_date_time , date_format ( date_…" at bounding box center [656, 499] width 797 height 4236
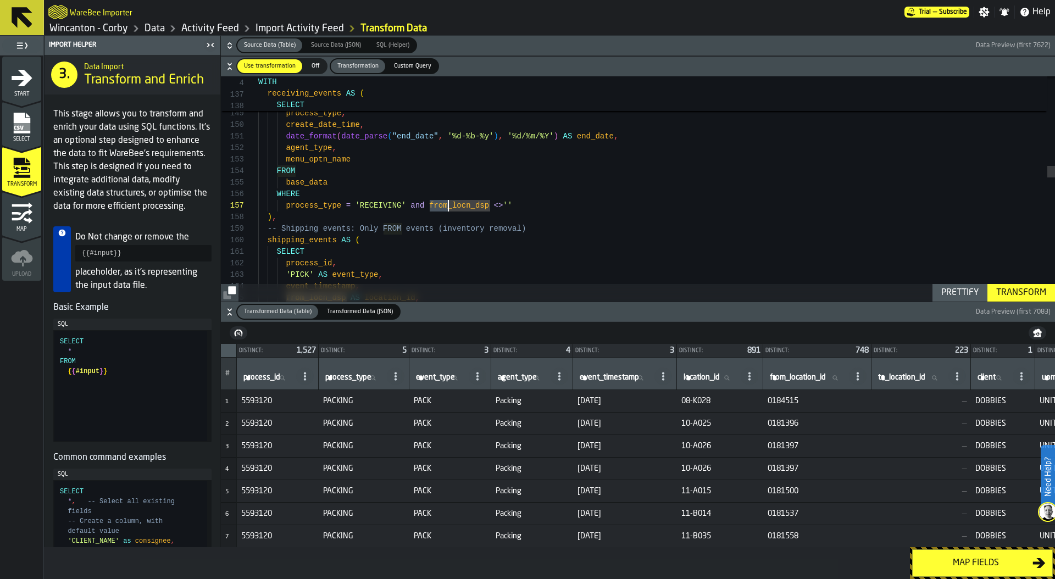
drag, startPoint x: 428, startPoint y: 206, endPoint x: 448, endPoint y: 206, distance: 19.8
click at [448, 206] on div "cntr_nbr , nbr_of_cases , process_type , create_date_time , date_format ( date_…" at bounding box center [656, 509] width 797 height 4236
click at [424, 202] on div "COALESCE ( quantity , '0' ) AS quantity , -- Quantity logic commented out cntr_…" at bounding box center [656, 243] width 797 height 4236
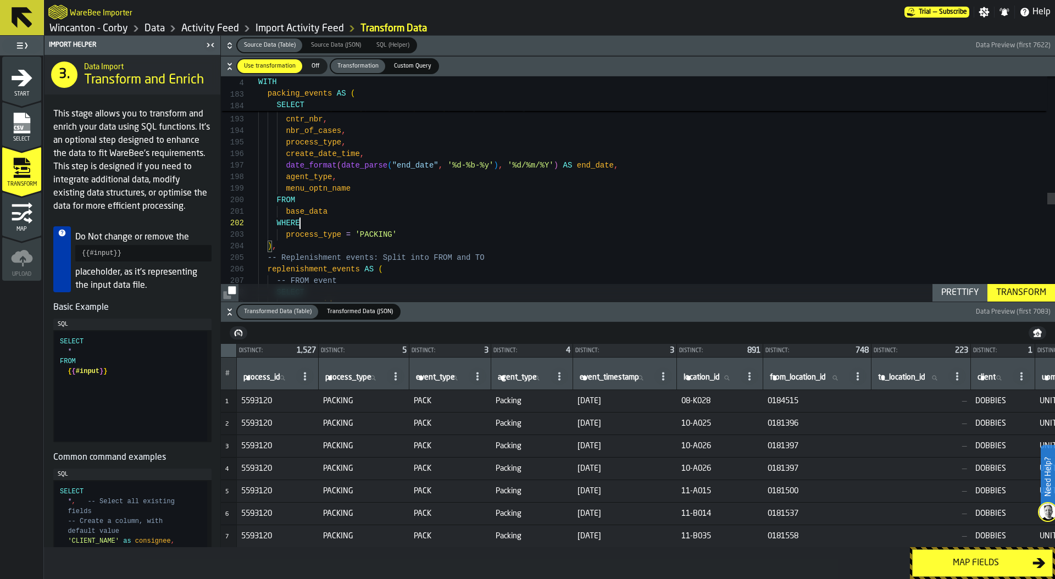
click at [447, 227] on div "from_locn AS from_location_id , to_locn AS to_location_id , sku , COALESCE ( qu…" at bounding box center [656, 7] width 797 height 4236
click at [442, 238] on div "from_locn AS from_location_id , to_locn AS to_location_id , sku , COALESCE ( qu…" at bounding box center [656, 7] width 797 height 4236
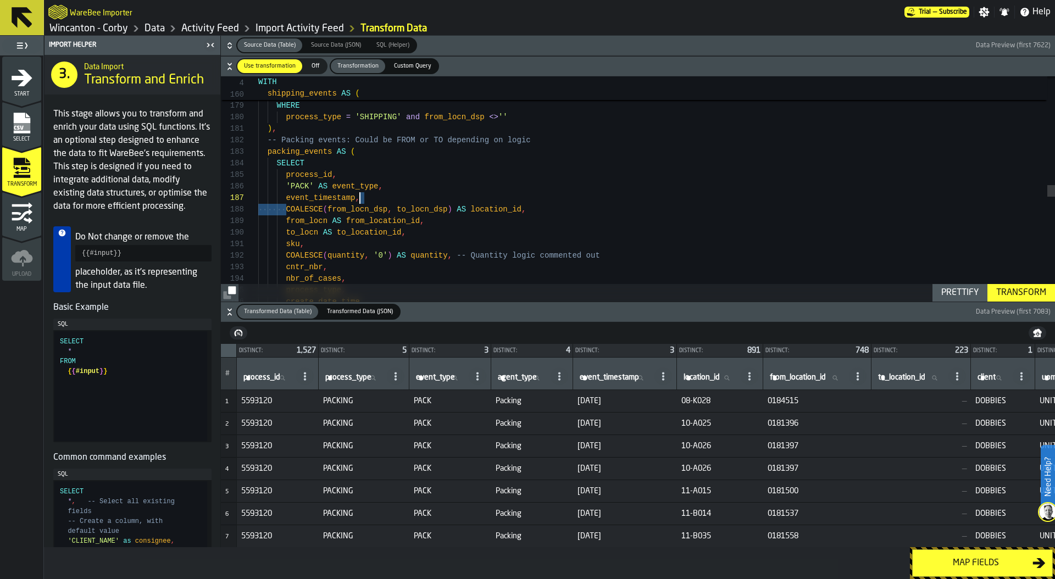
scroll to position [81, 0]
drag, startPoint x: 286, startPoint y: 209, endPoint x: 452, endPoint y: 210, distance: 166.5
click at [452, 210] on div "to_locn AS to_location_id , sku , COALESCE ( quantity , '0' ) AS quantity , -- …" at bounding box center [656, 155] width 797 height 4236
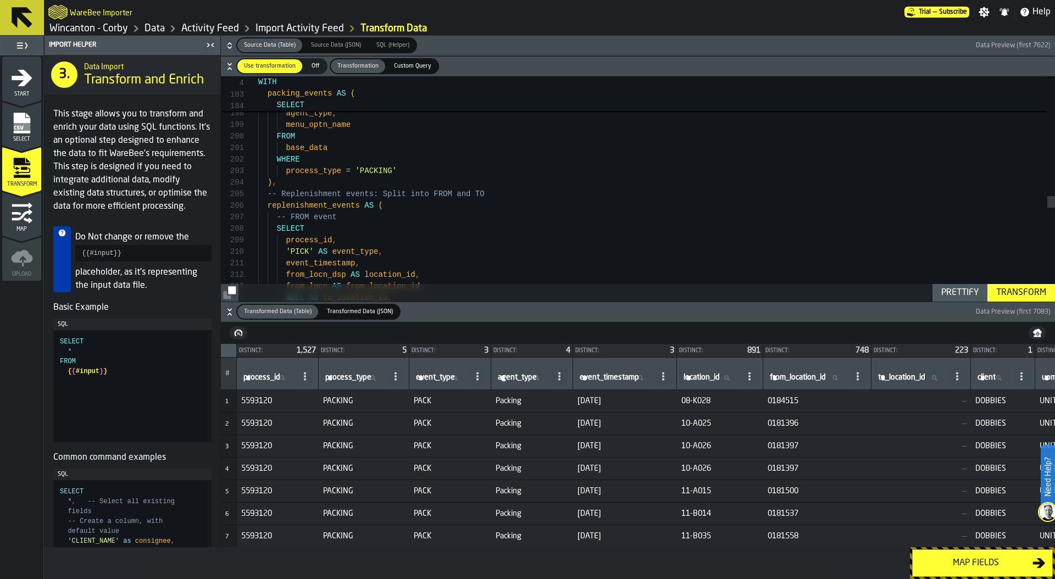
click at [951, 294] on div "Prettify" at bounding box center [960, 292] width 46 height 13
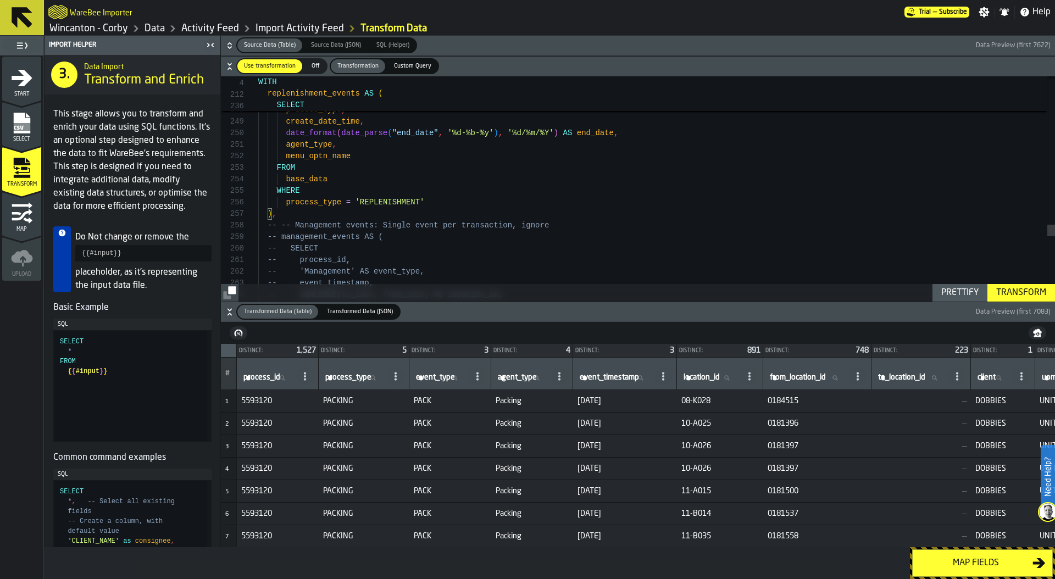
drag, startPoint x: 448, startPoint y: 201, endPoint x: 469, endPoint y: 202, distance: 20.4
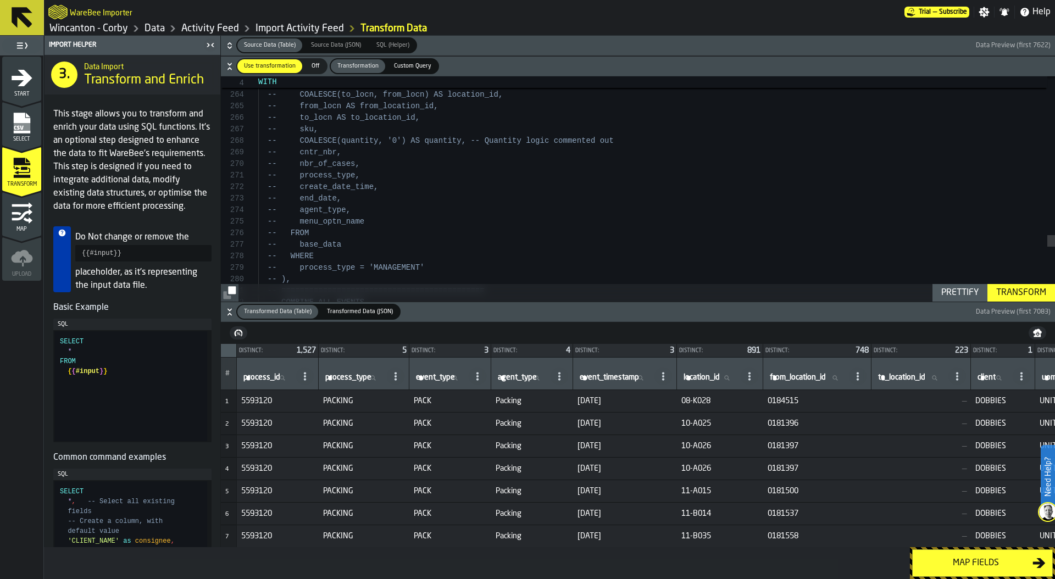
click at [1002, 295] on div "Transform" at bounding box center [1021, 292] width 59 height 13
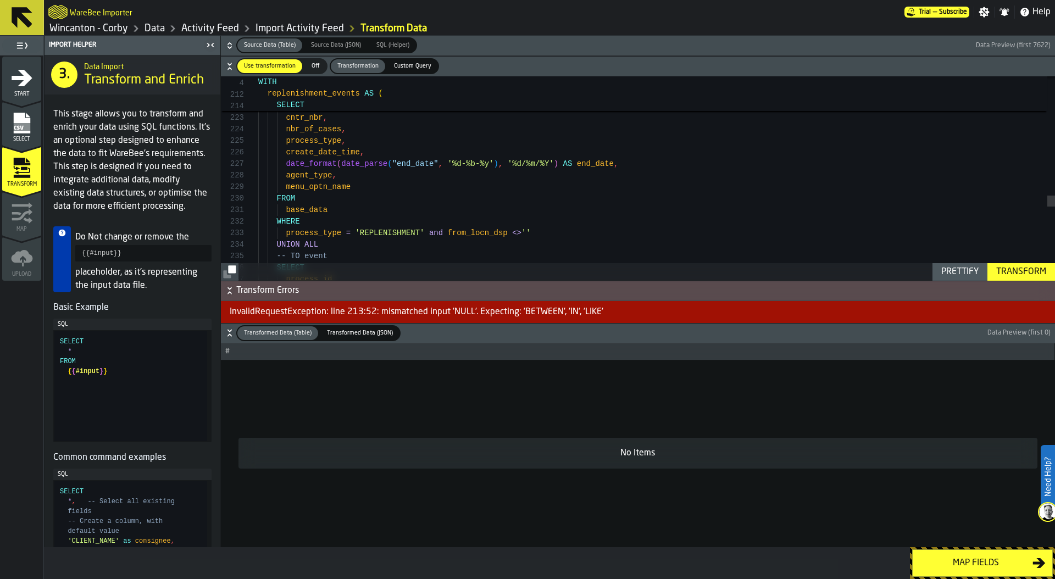
type textarea "**********"
type textarea "*"
type textarea "**********"
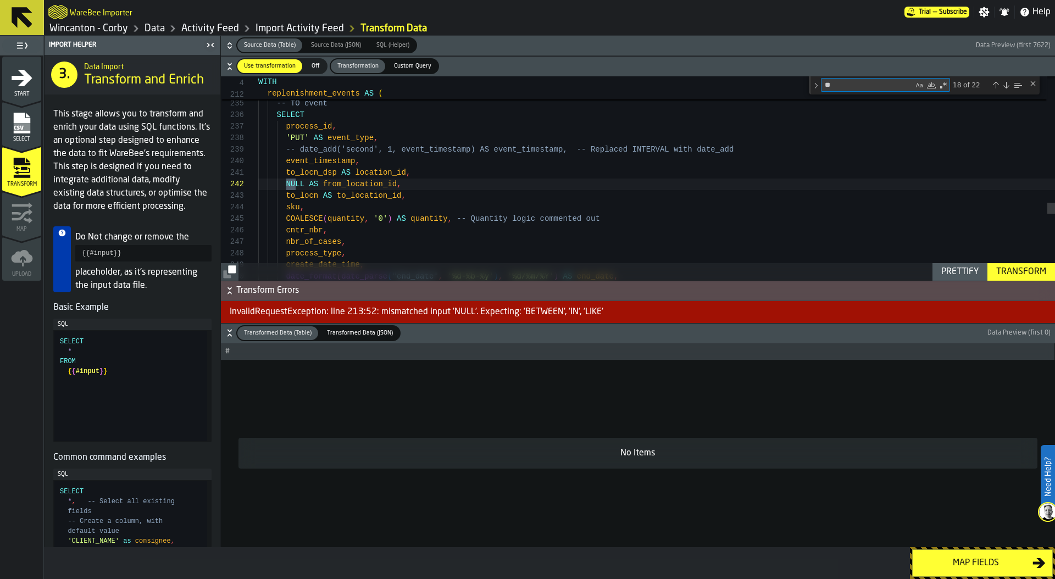
scroll to position [115, 0]
type textarea "****"
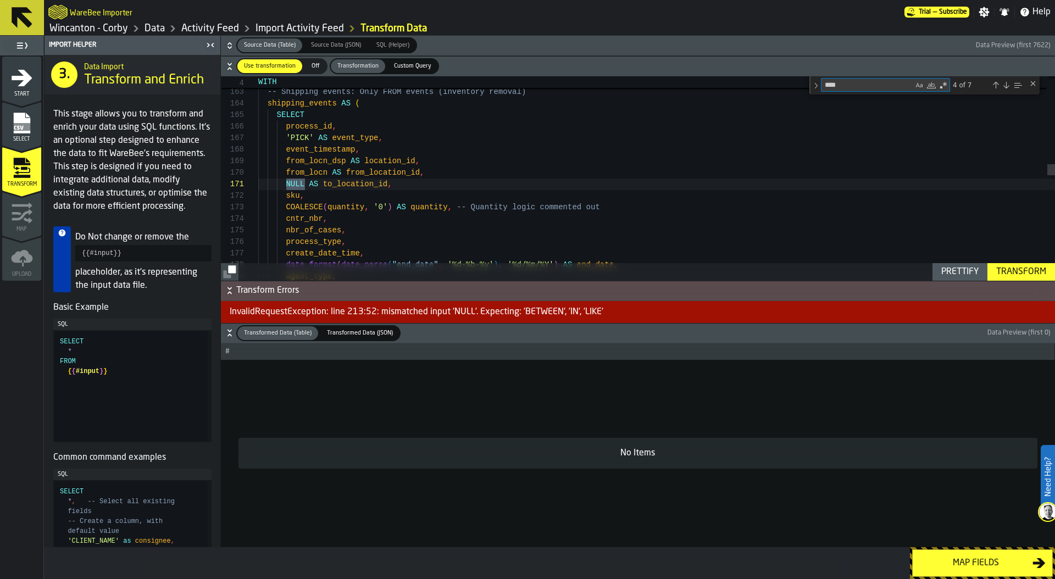
type textarea "**********"
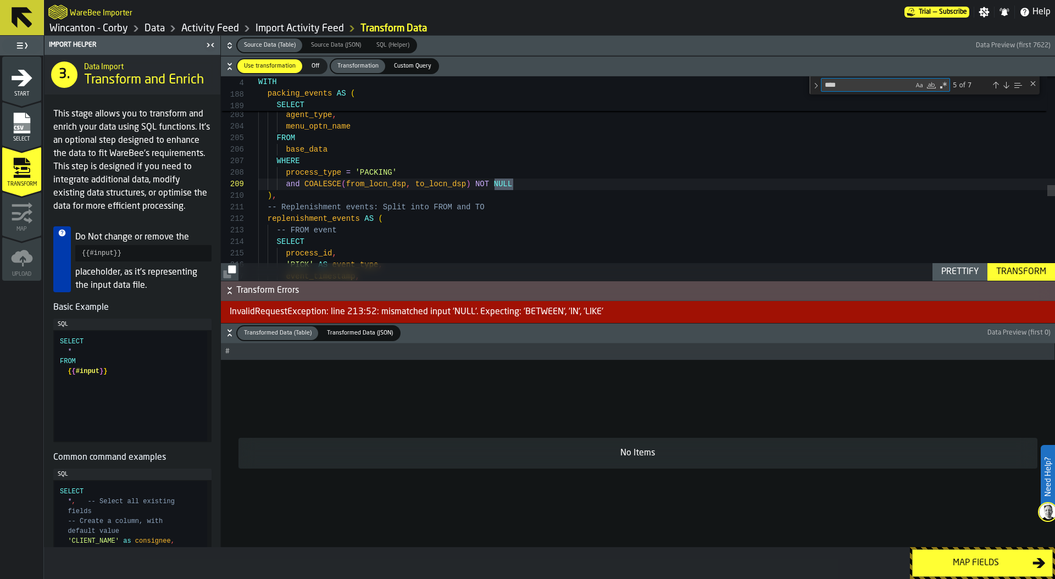
type textarea "****"
drag, startPoint x: 477, startPoint y: 182, endPoint x: 527, endPoint y: 181, distance: 50.0
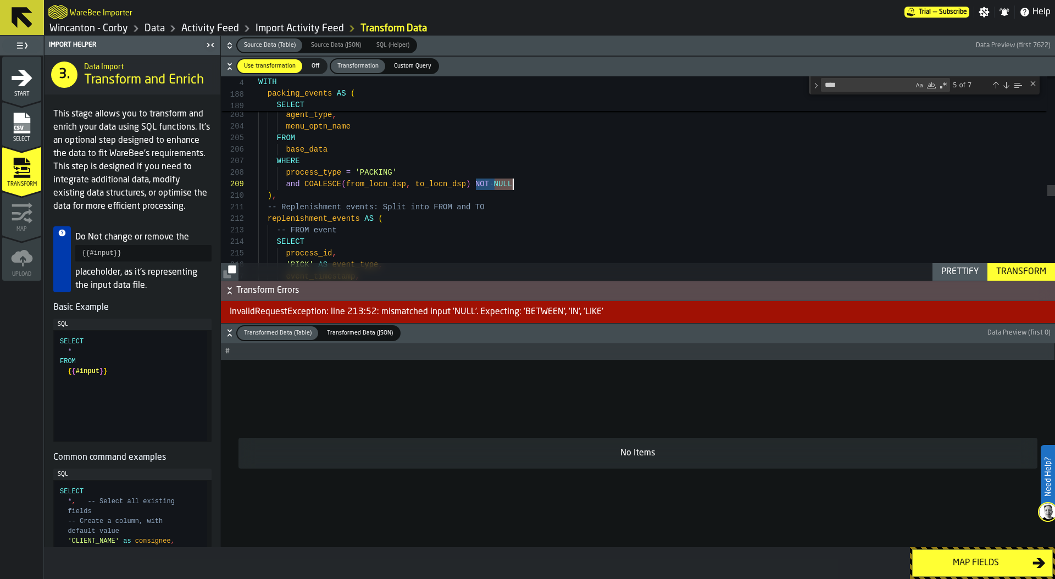
drag, startPoint x: 304, startPoint y: 182, endPoint x: 508, endPoint y: 185, distance: 203.3
type textarea "**********"
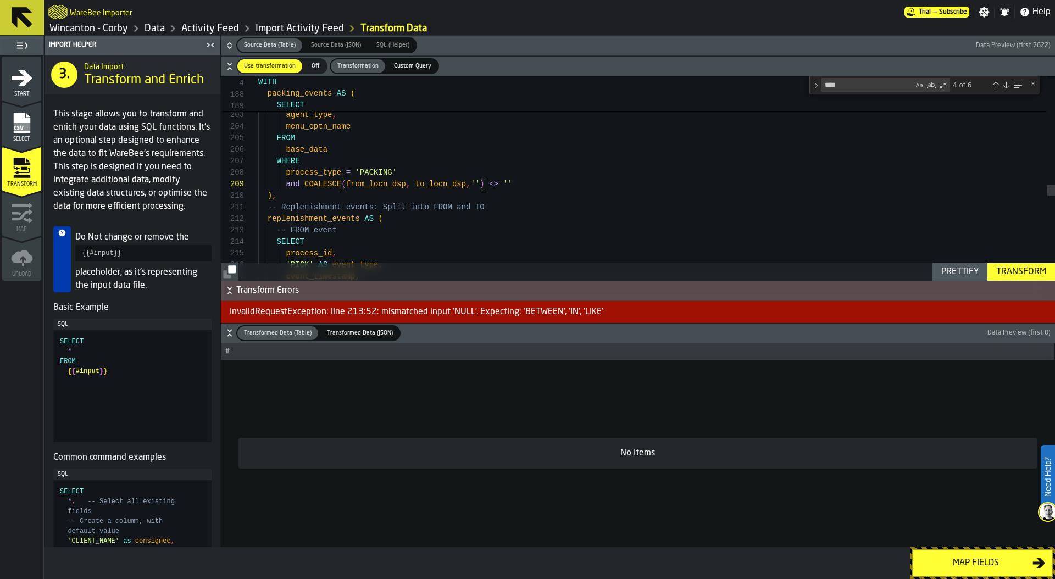
click at [1017, 275] on div "Transform" at bounding box center [1021, 271] width 59 height 13
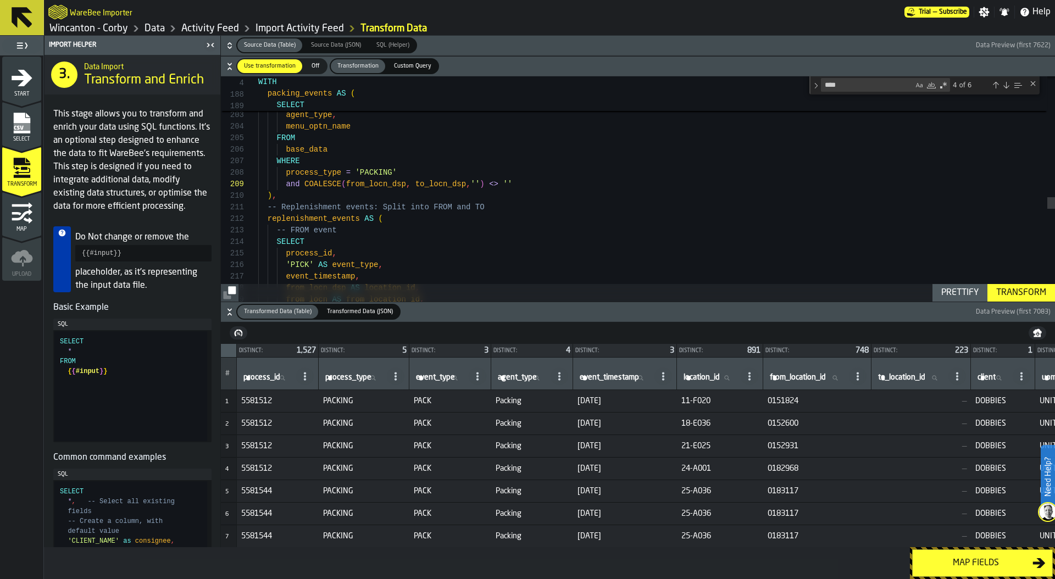
click at [959, 559] on div "Map fields" at bounding box center [975, 563] width 113 height 13
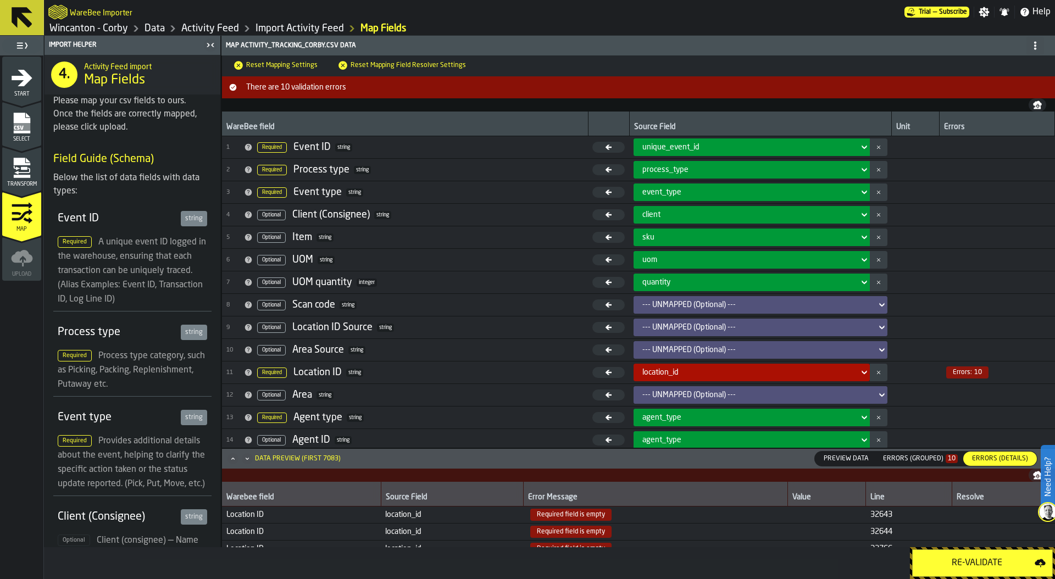
click at [959, 559] on div "Re-Validate" at bounding box center [976, 563] width 115 height 13
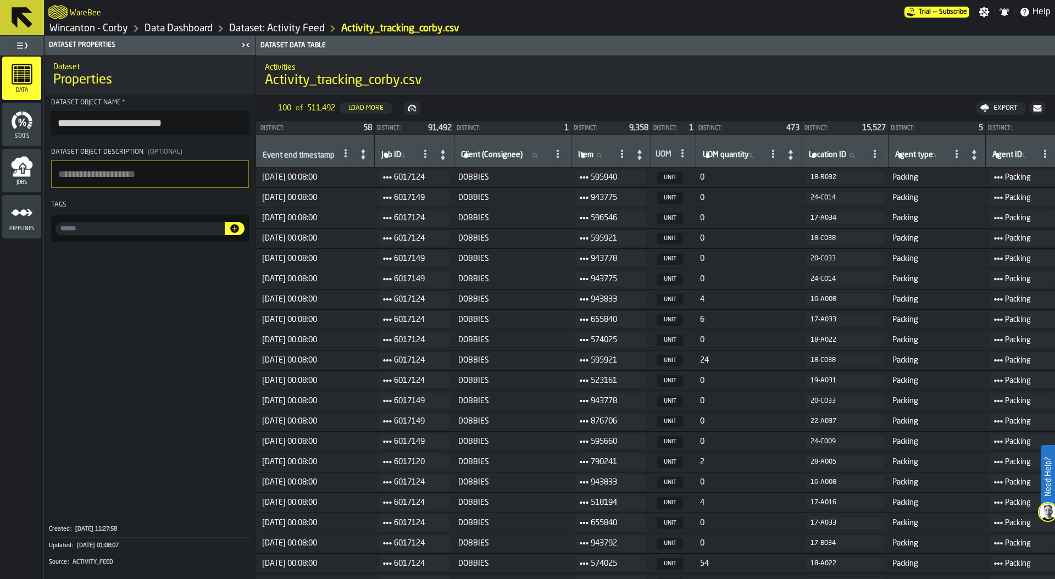
scroll to position [0, 350]
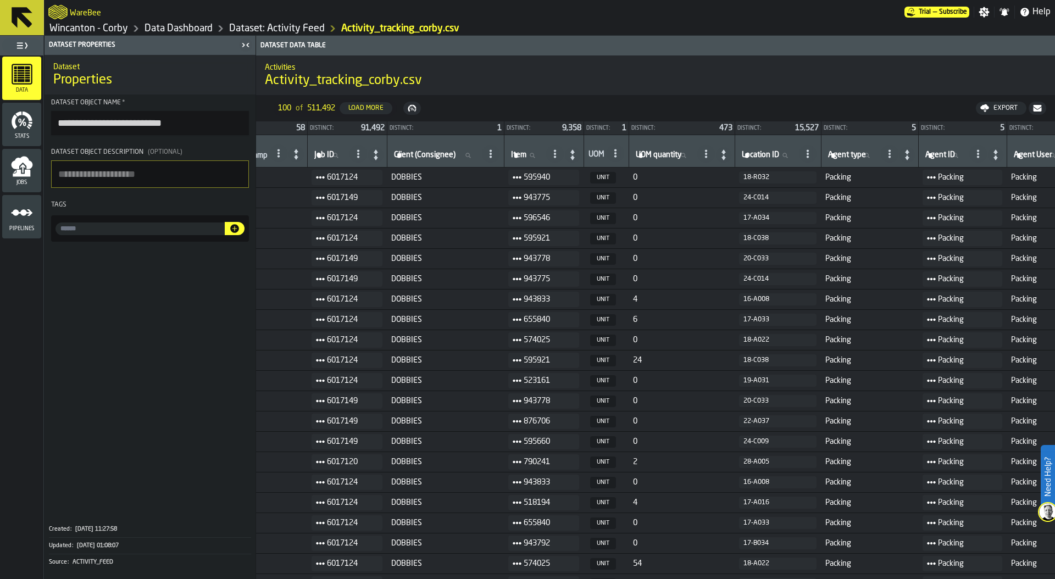
click at [94, 32] on link "Wincanton - Corby" at bounding box center [88, 29] width 79 height 12
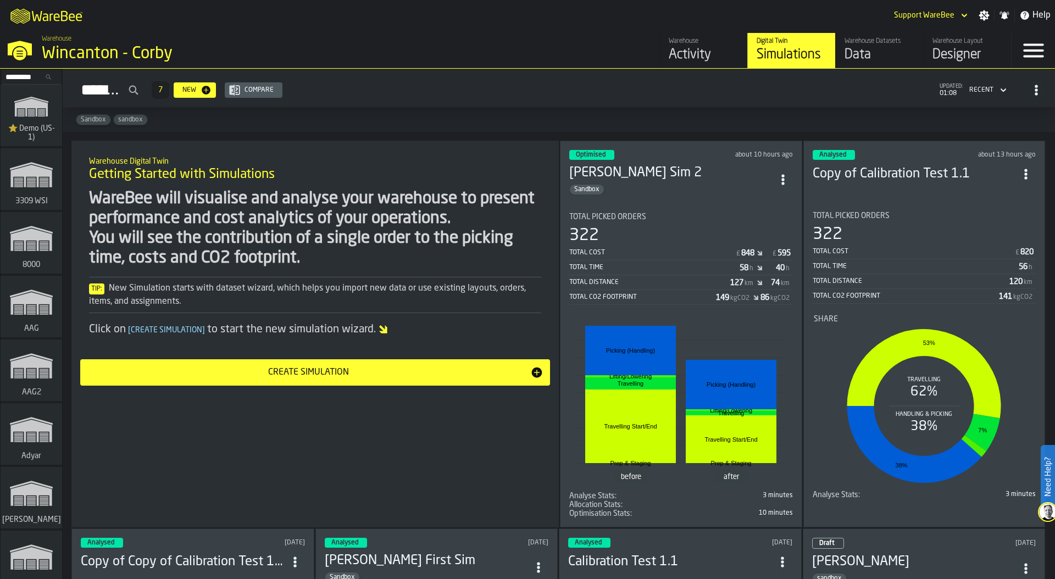
click at [703, 50] on div "Activity" at bounding box center [704, 55] width 70 height 18
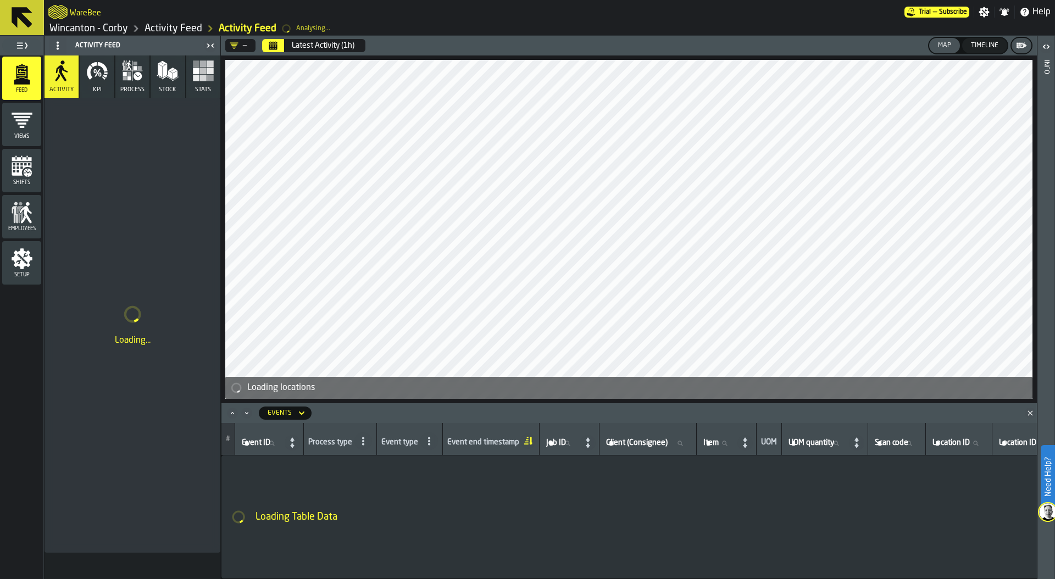
click at [18, 265] on icon "menu Setup" at bounding box center [22, 258] width 21 height 21
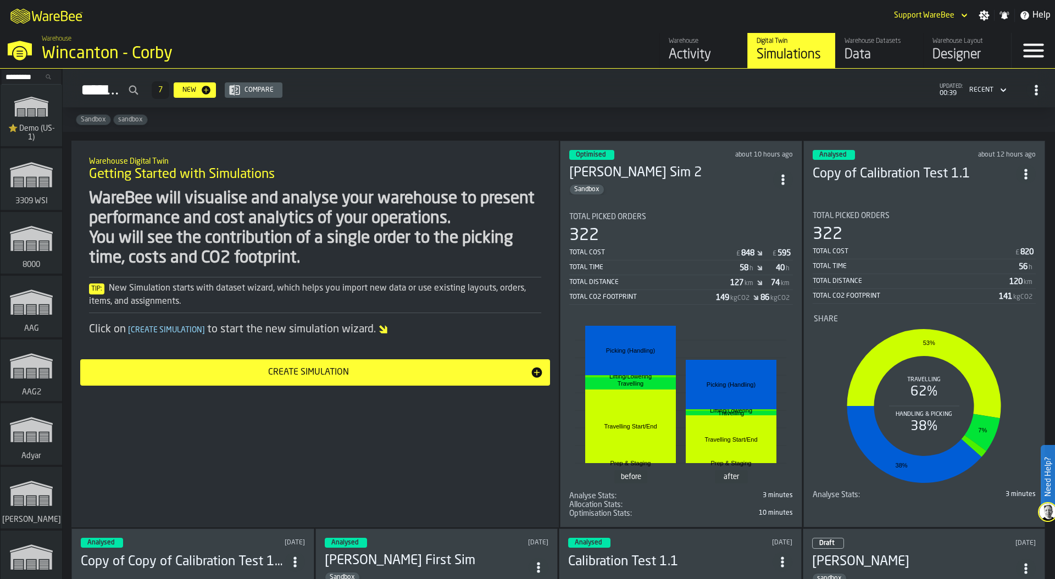
click at [864, 61] on div "Data" at bounding box center [880, 55] width 70 height 18
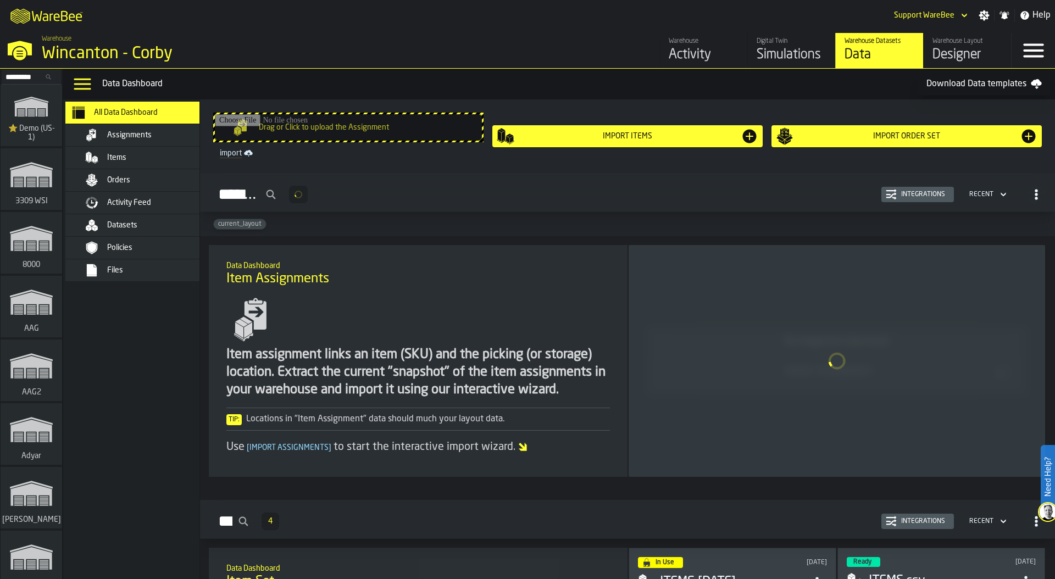
click at [185, 134] on div "Assignments" at bounding box center [161, 135] width 108 height 9
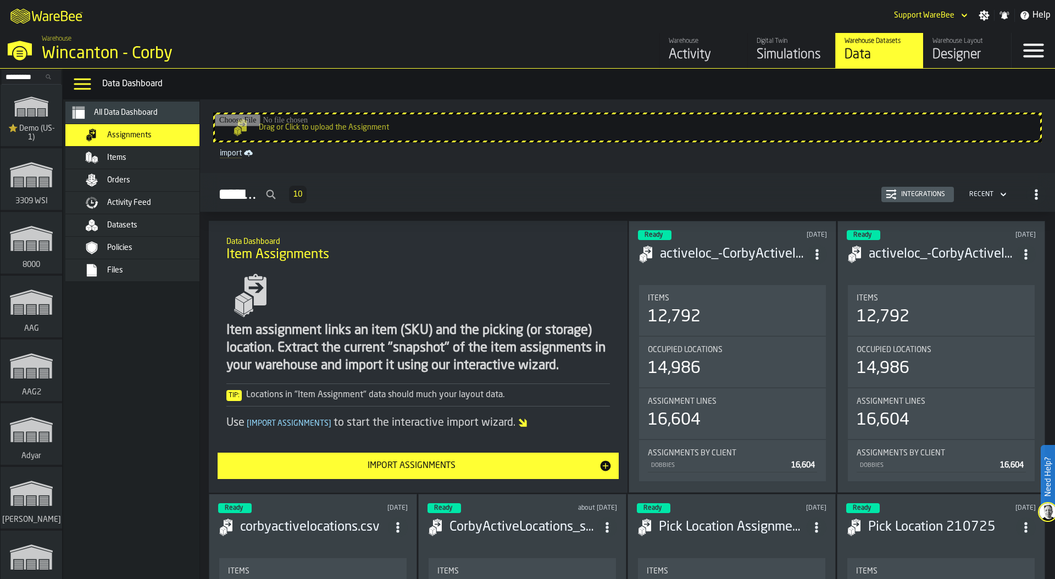
click at [913, 199] on div "Integrations" at bounding box center [918, 194] width 64 height 11
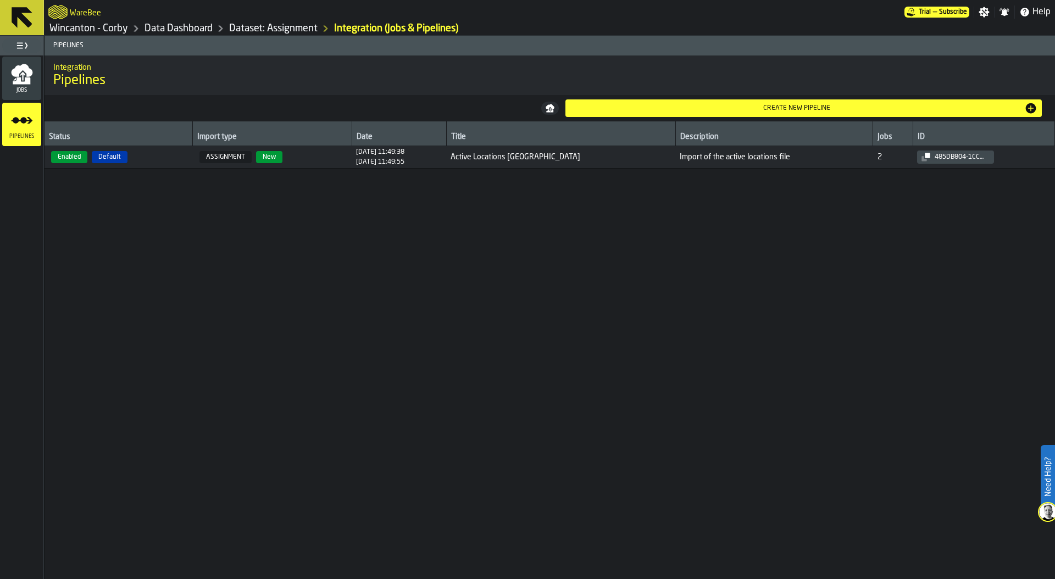
click at [20, 86] on div "Jobs" at bounding box center [21, 78] width 39 height 30
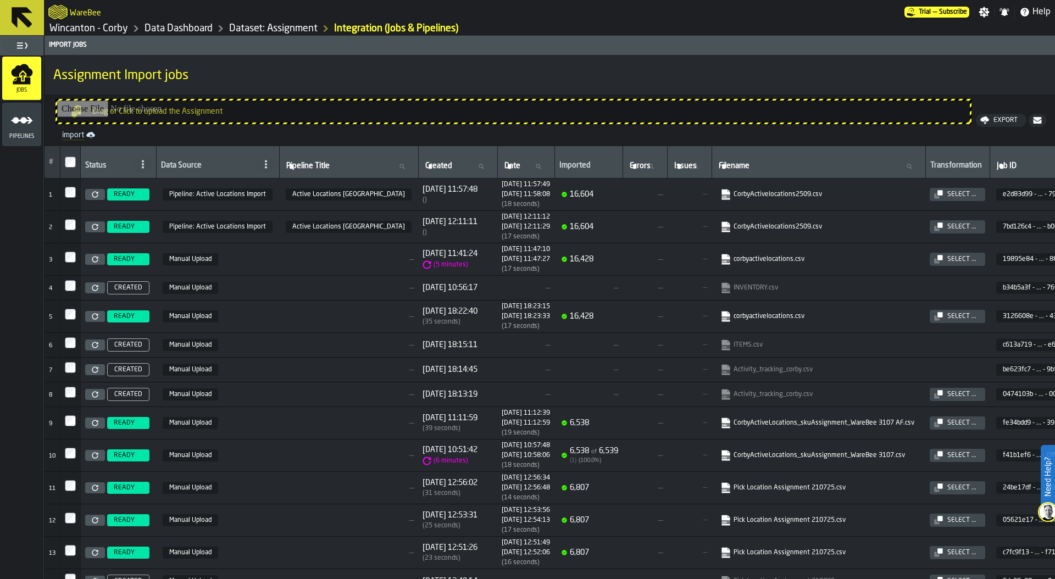
click at [96, 193] on icon at bounding box center [95, 194] width 7 height 7
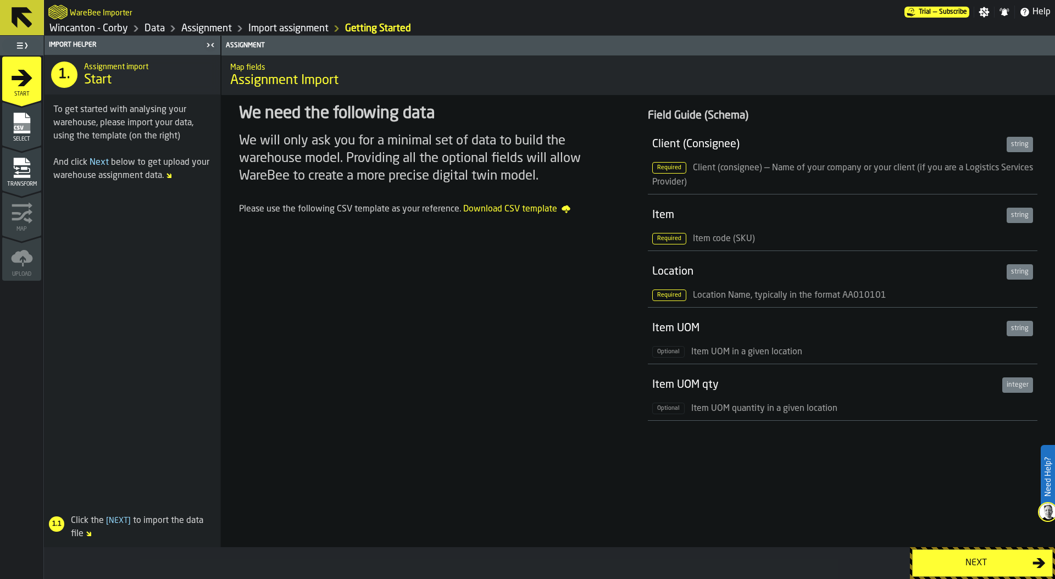
click at [943, 563] on div "Next" at bounding box center [975, 563] width 113 height 13
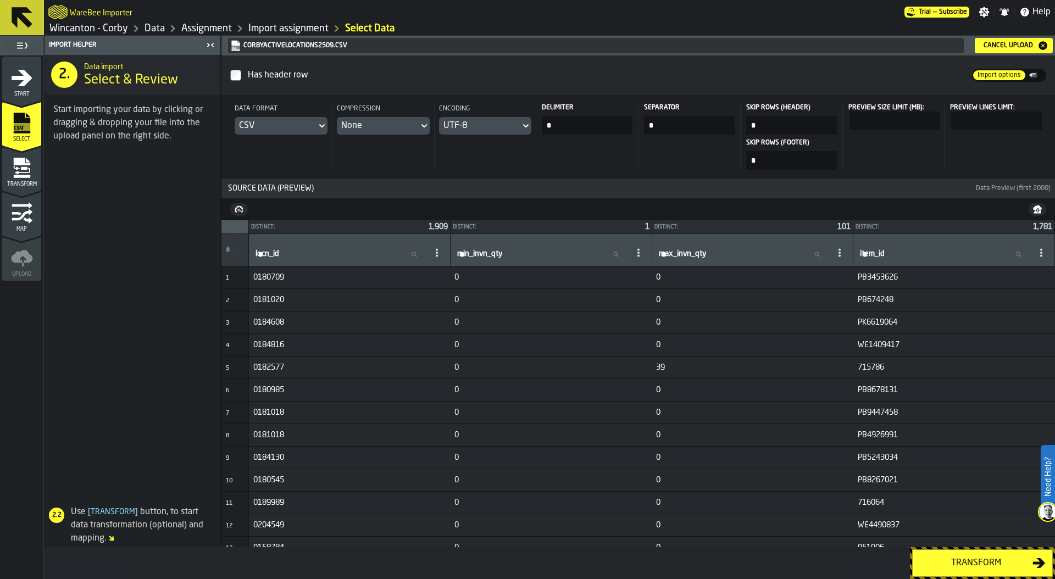
click at [958, 568] on div "Transform" at bounding box center [975, 563] width 113 height 13
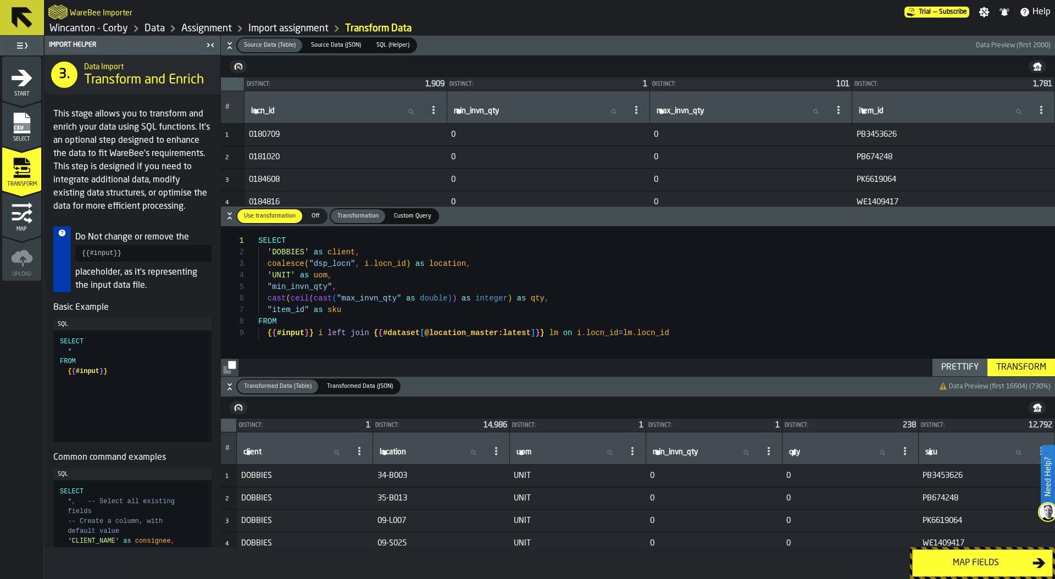
type textarea "**********"
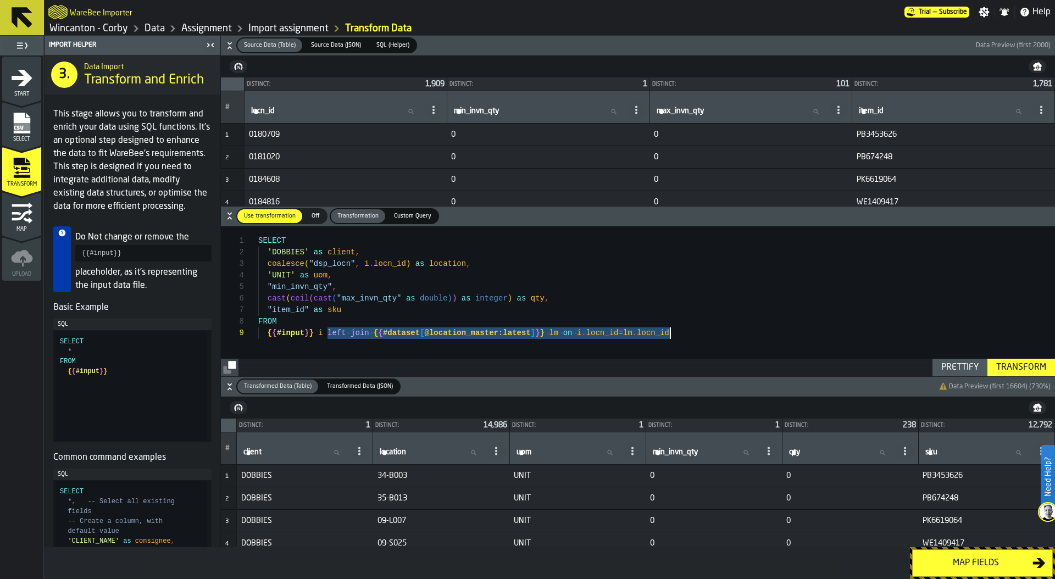
drag, startPoint x: 326, startPoint y: 332, endPoint x: 681, endPoint y: 332, distance: 355.0
click at [681, 332] on div "SELECT 'DOBBIES' as client , coalesce ( "dsp_locn" , i . locn_id ) as location …" at bounding box center [656, 301] width 797 height 150
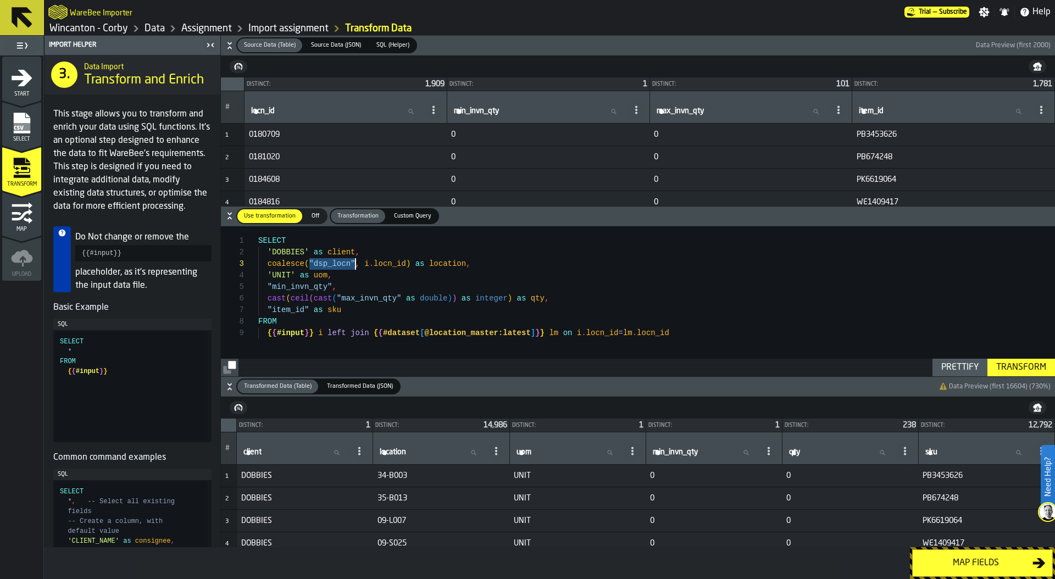
drag, startPoint x: 309, startPoint y: 264, endPoint x: 353, endPoint y: 265, distance: 43.4
click at [353, 265] on span ""dsp_locn"" at bounding box center [332, 263] width 46 height 9
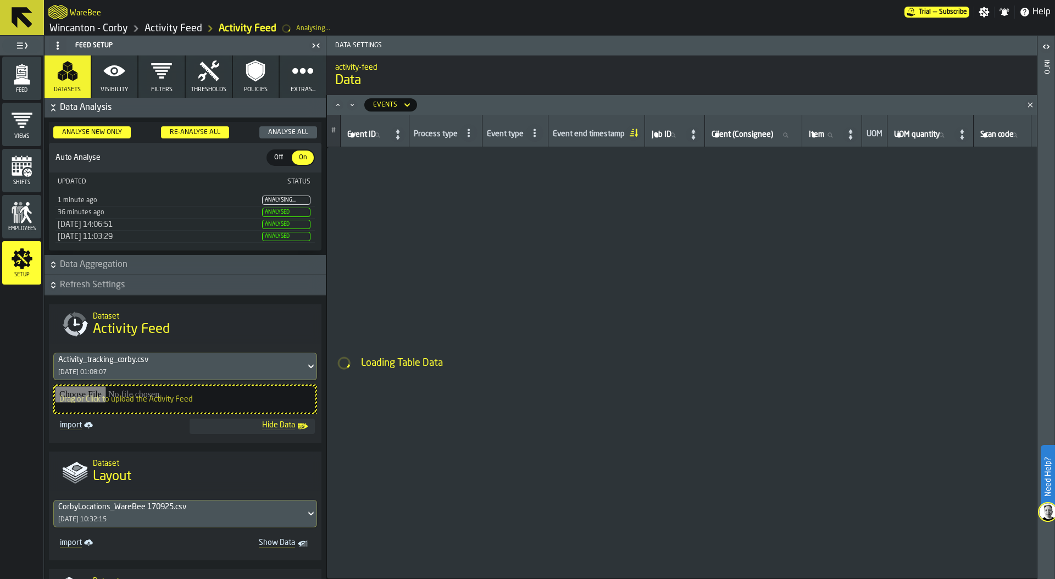
click at [113, 31] on link "Wincanton - Corby" at bounding box center [88, 29] width 79 height 12
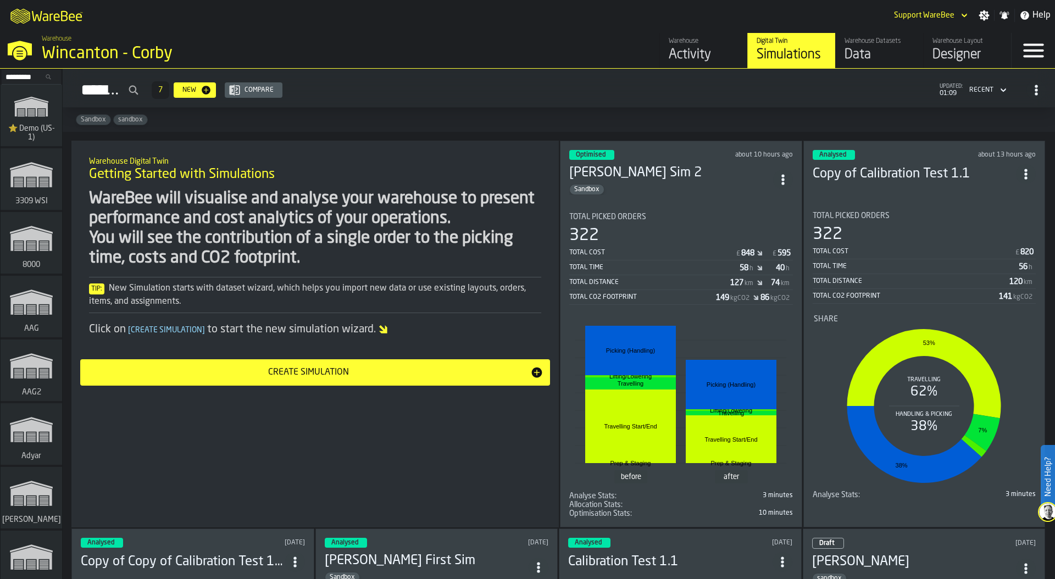
click at [871, 47] on div "Data" at bounding box center [880, 55] width 70 height 18
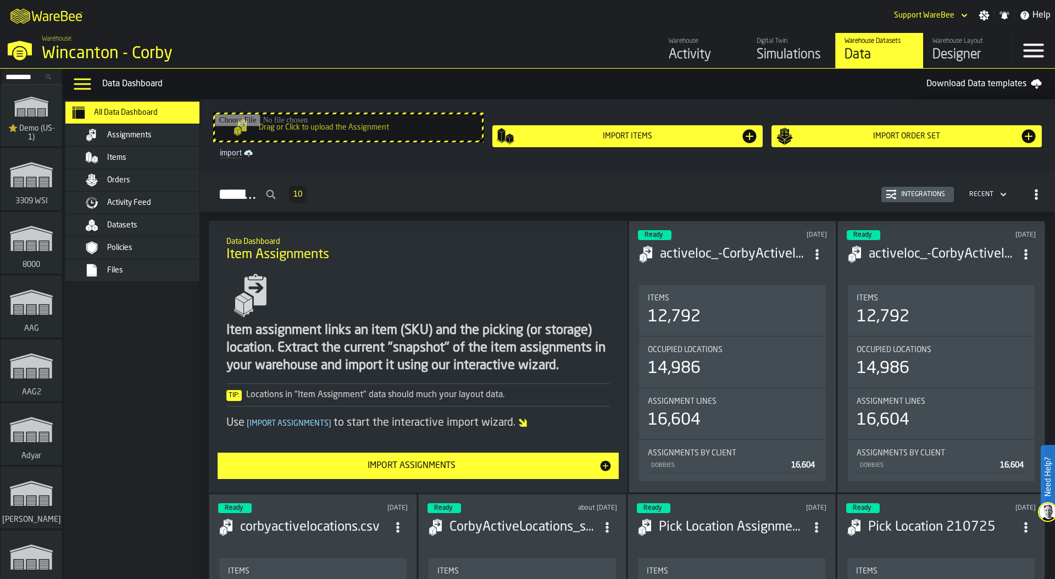
click at [159, 199] on div "Activity Feed" at bounding box center [161, 202] width 108 height 9
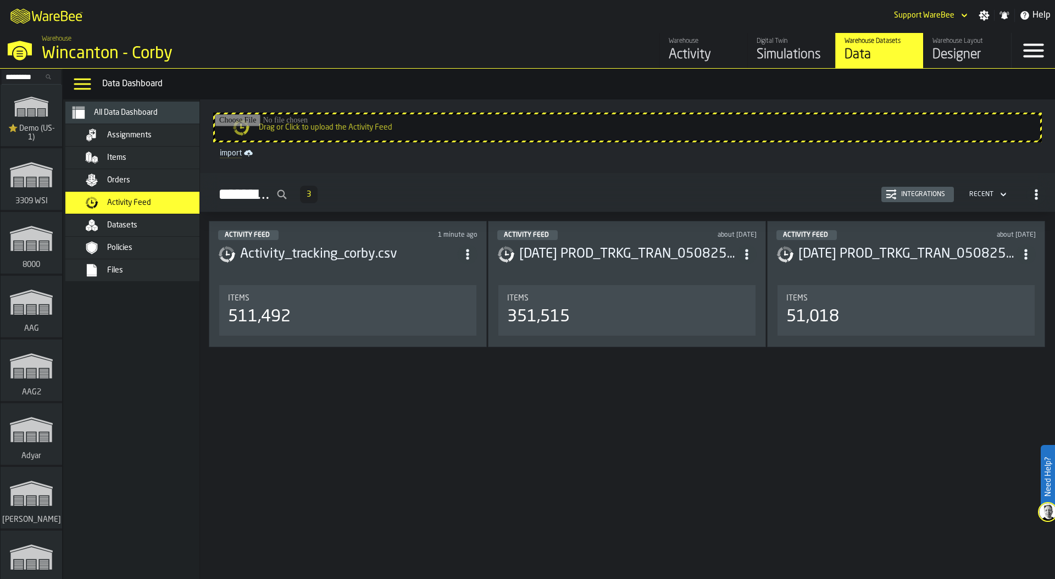
click at [913, 199] on div "Integrations" at bounding box center [918, 194] width 64 height 11
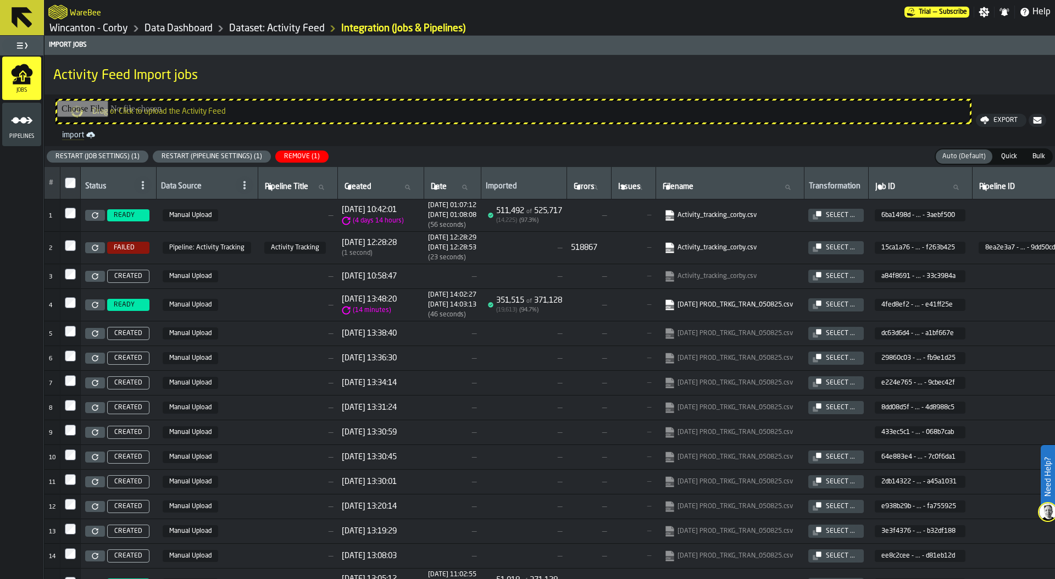
click at [292, 154] on div "Remove (1)" at bounding box center [302, 157] width 45 height 8
click at [19, 120] on polygon "menu Pipelines" at bounding box center [21, 120] width 21 height 7
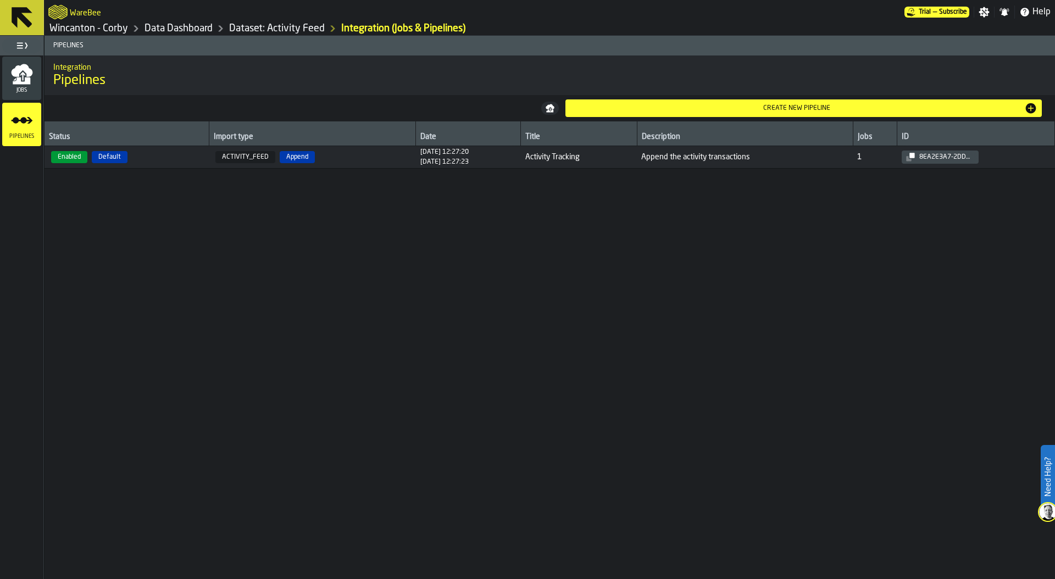
click at [167, 149] on td "Enabled Default" at bounding box center [127, 157] width 164 height 23
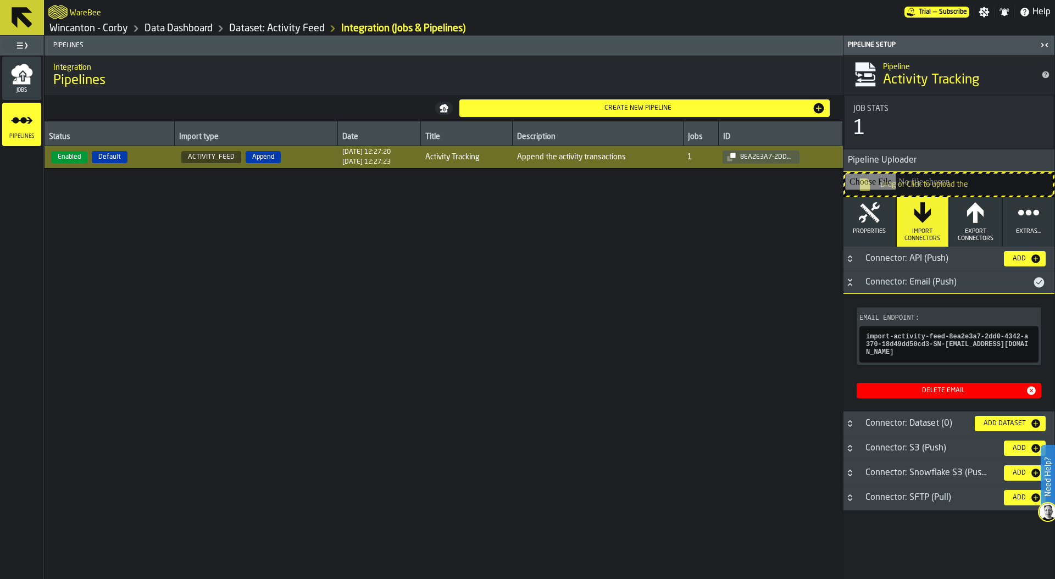
click at [872, 218] on icon "button" at bounding box center [869, 213] width 22 height 22
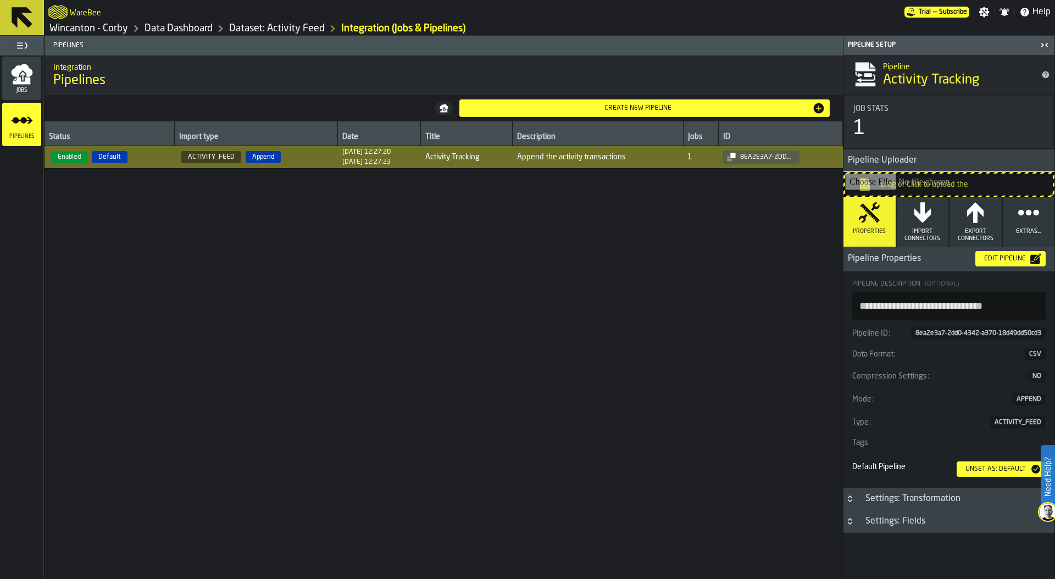
click at [998, 258] on div "Edit Pipeline" at bounding box center [1005, 259] width 51 height 8
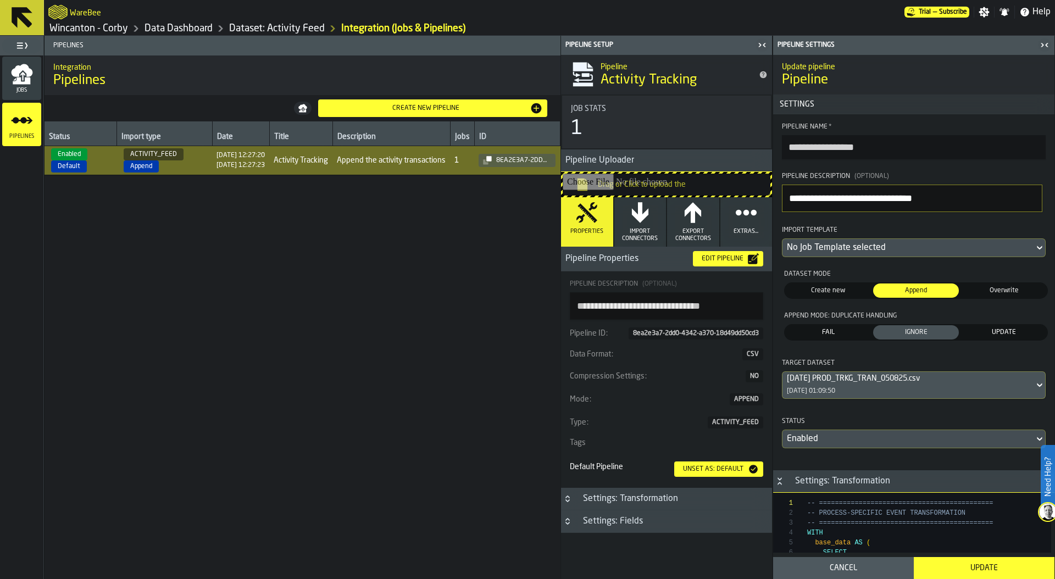
click at [879, 248] on div "No Job Template selected" at bounding box center [908, 247] width 243 height 13
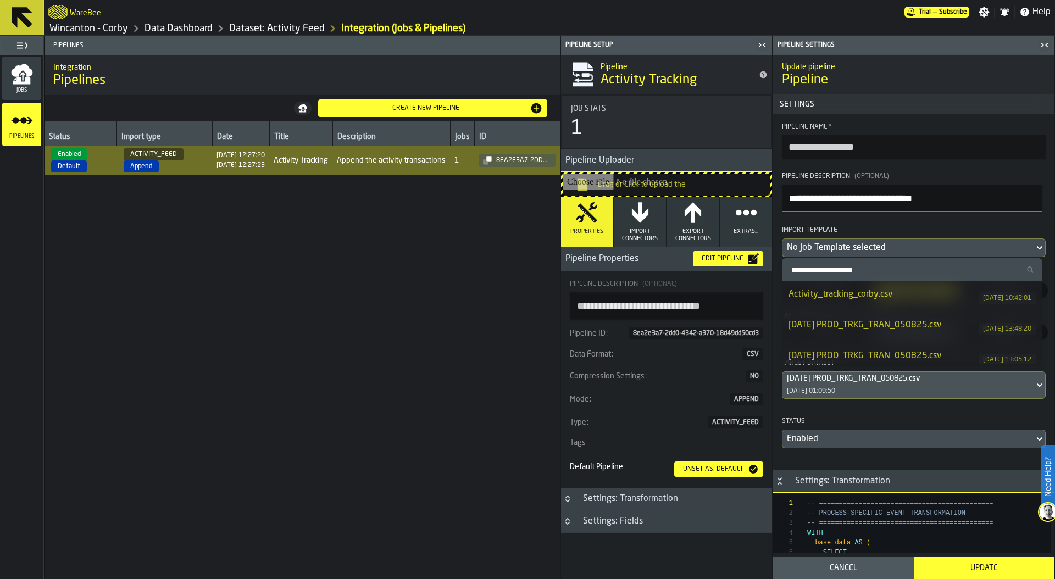
click at [888, 300] on div "Activity_tracking_corby.csv" at bounding box center [884, 294] width 190 height 13
type textarea "**********"
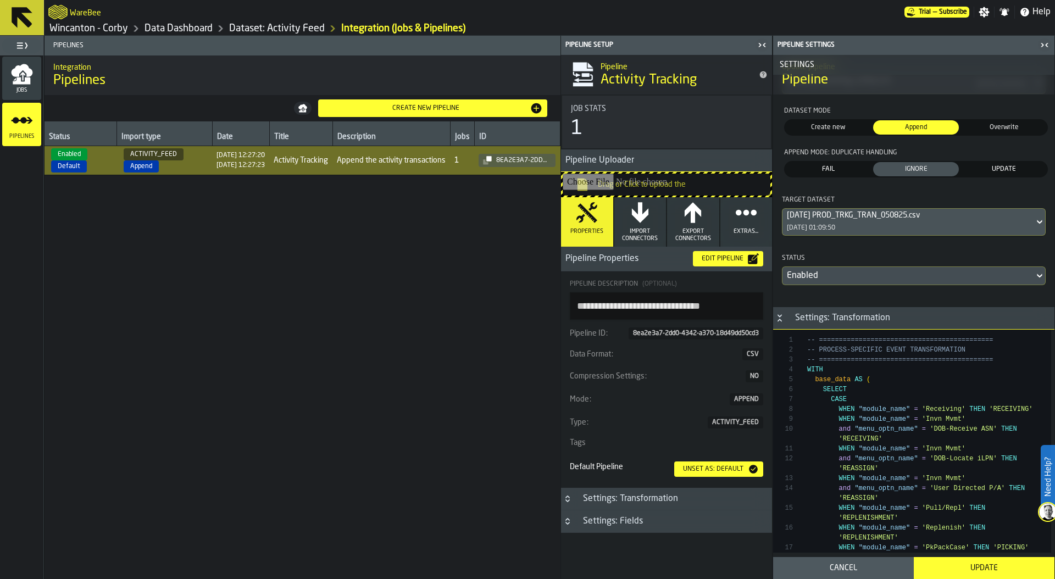
scroll to position [177, 0]
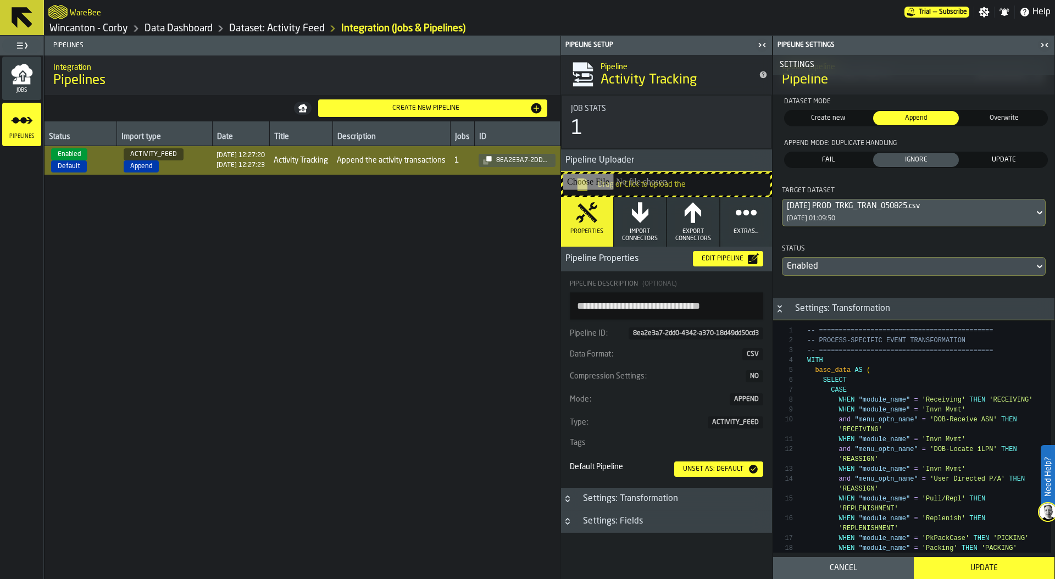
click at [977, 569] on div "Update" at bounding box center [983, 568] width 127 height 9
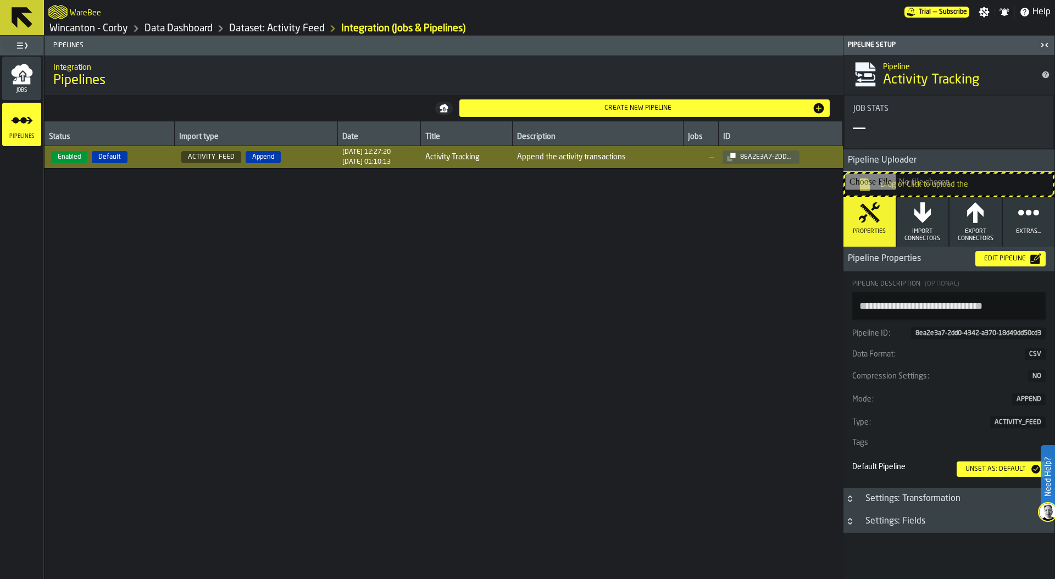
click at [83, 31] on link "Wincanton - Corby" at bounding box center [88, 29] width 79 height 12
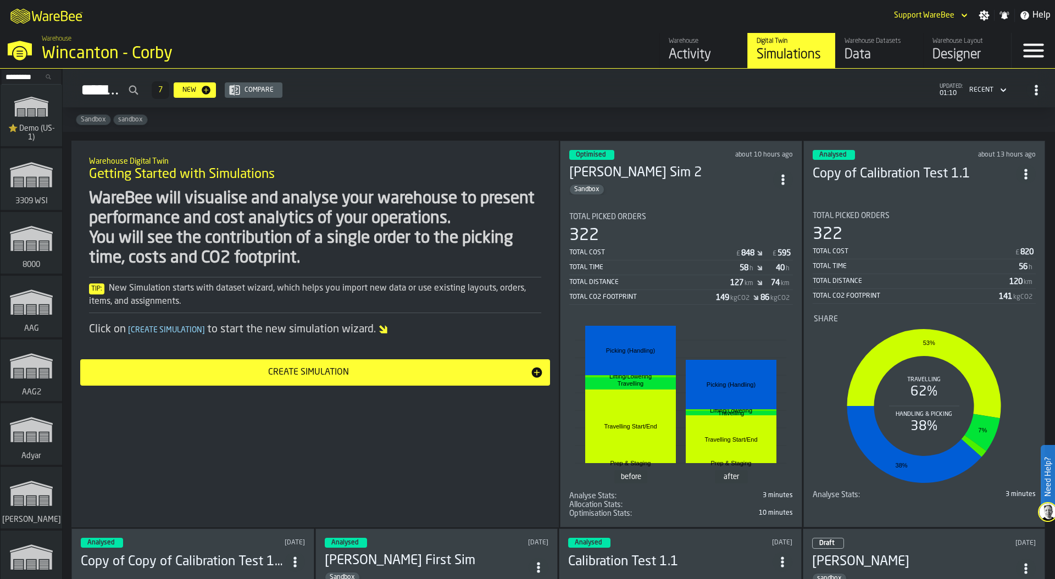
click at [694, 58] on div "Activity" at bounding box center [704, 55] width 70 height 18
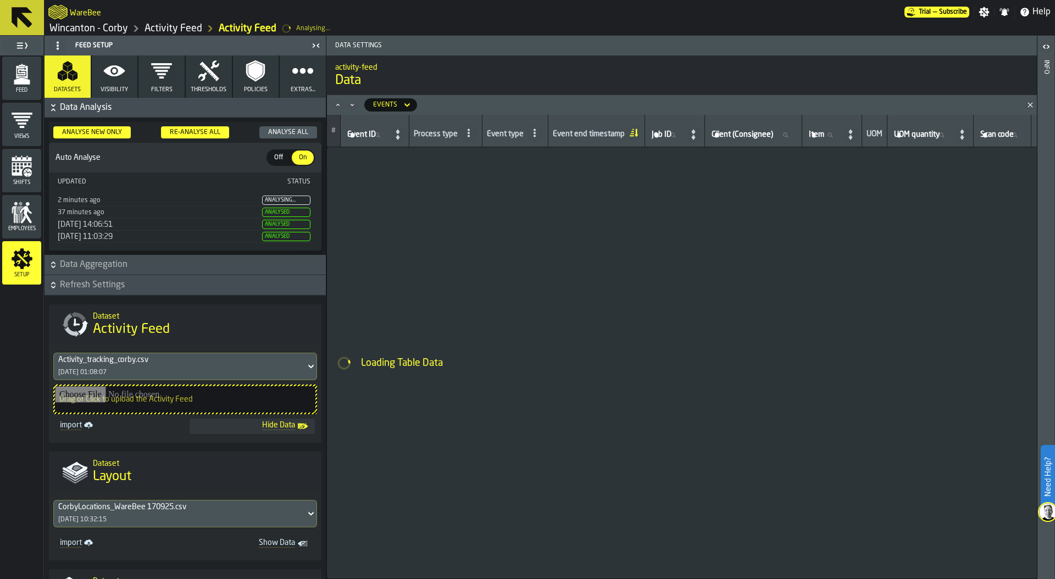
click at [25, 91] on span "Feed" at bounding box center [21, 90] width 39 height 6
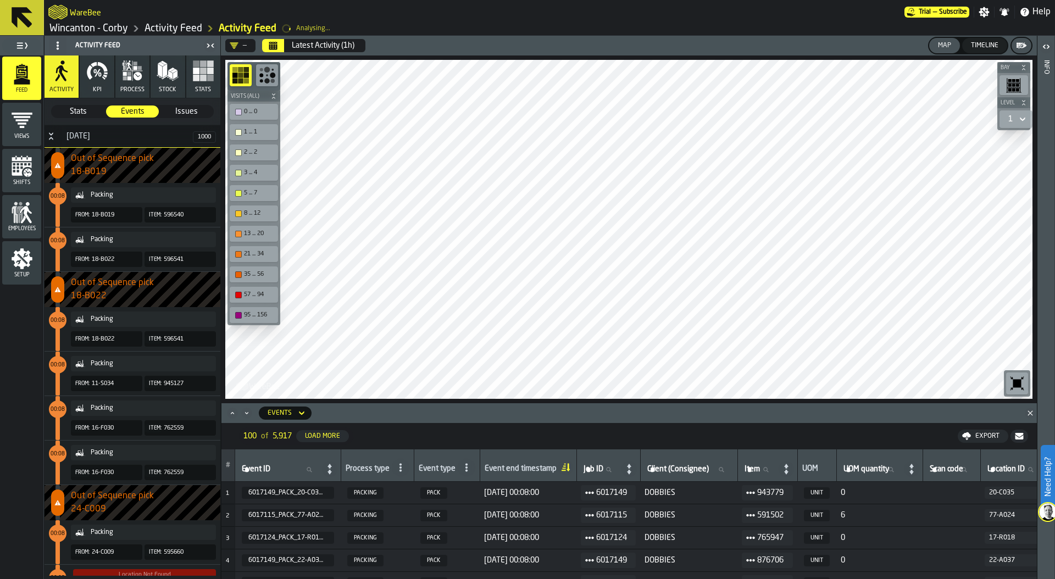
click at [279, 46] on button "Calendar" at bounding box center [273, 45] width 22 height 13
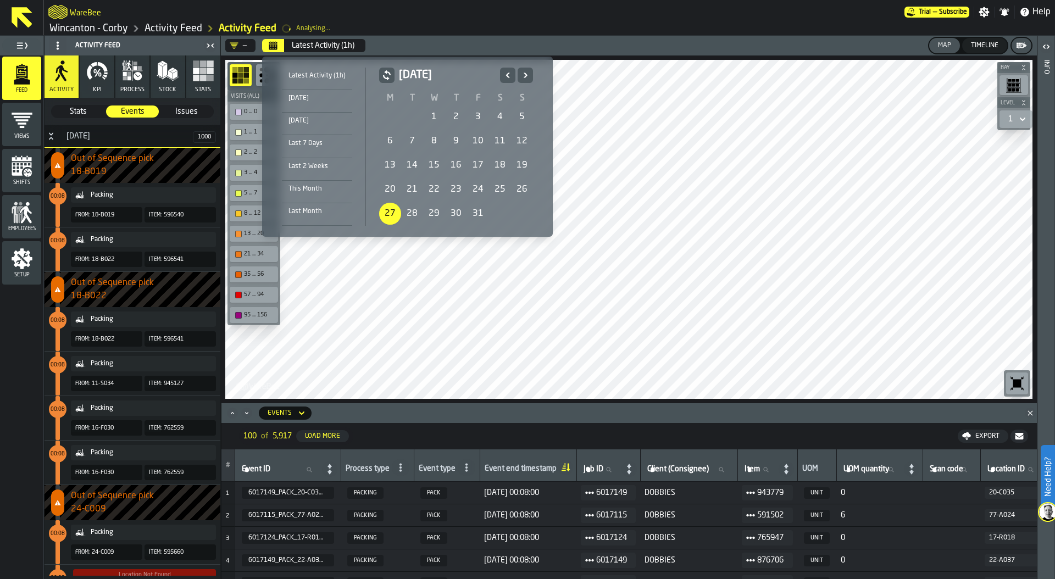
click at [389, 217] on div "27" at bounding box center [390, 214] width 22 height 22
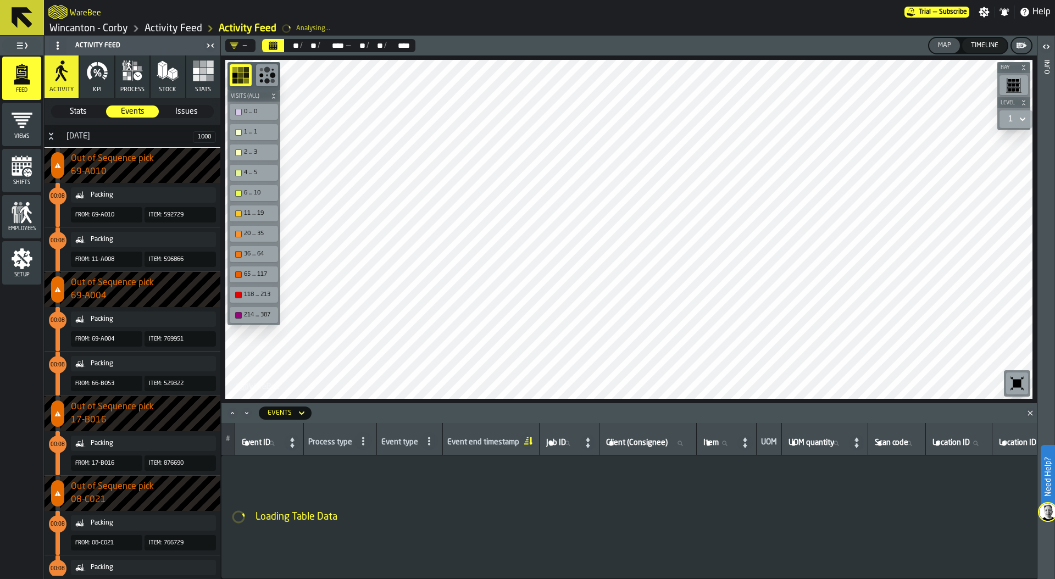
click at [201, 77] on rect "button" at bounding box center [203, 78] width 7 height 7
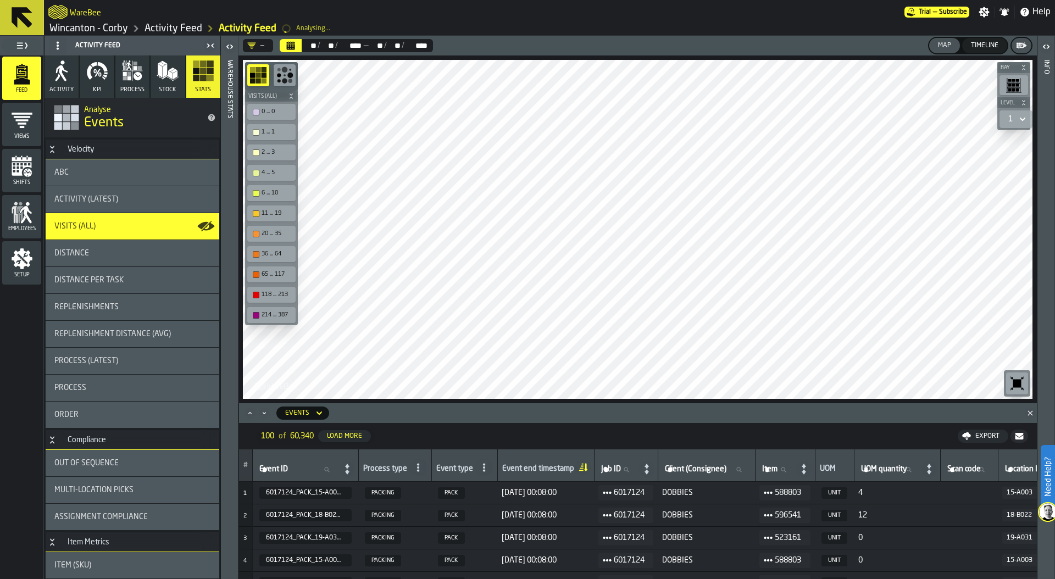
click at [136, 83] on button "process" at bounding box center [132, 77] width 34 height 42
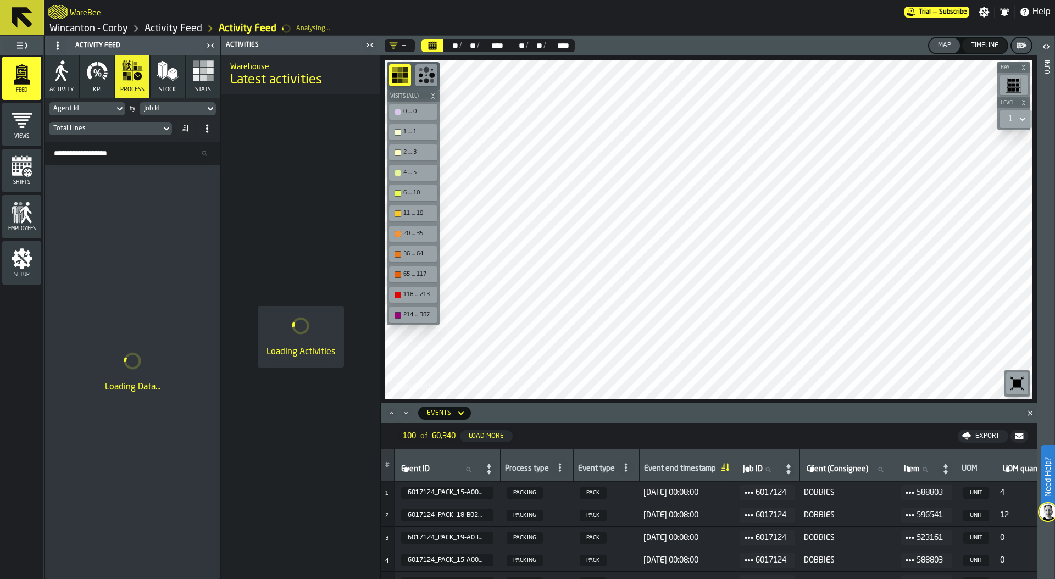
click at [175, 108] on div "Job Id" at bounding box center [172, 109] width 57 height 8
click at [181, 174] on div "Event Day" at bounding box center [198, 177] width 104 height 13
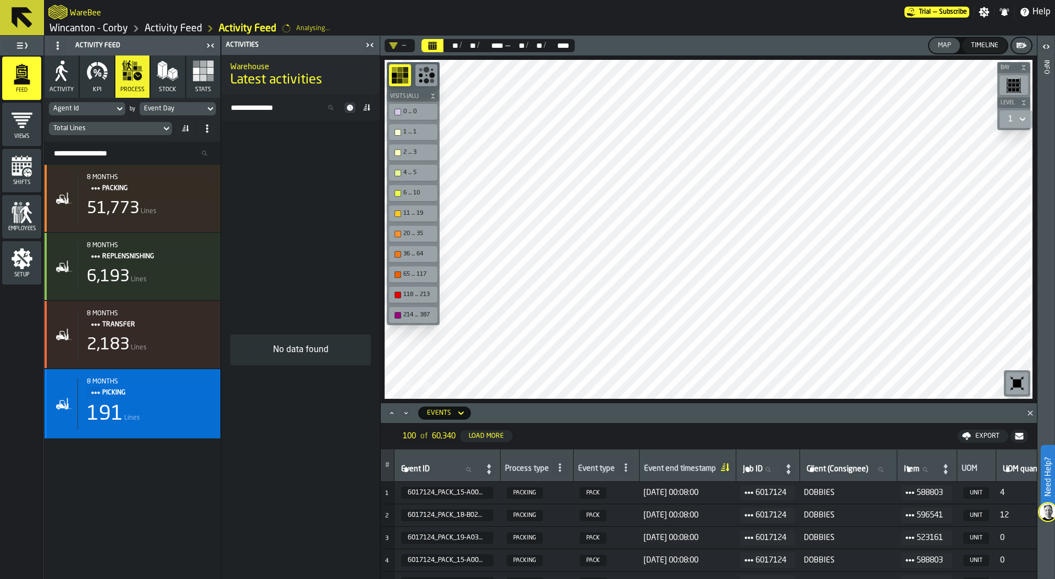
click at [125, 399] on div "8 months Picking 191 Lines" at bounding box center [144, 404] width 134 height 52
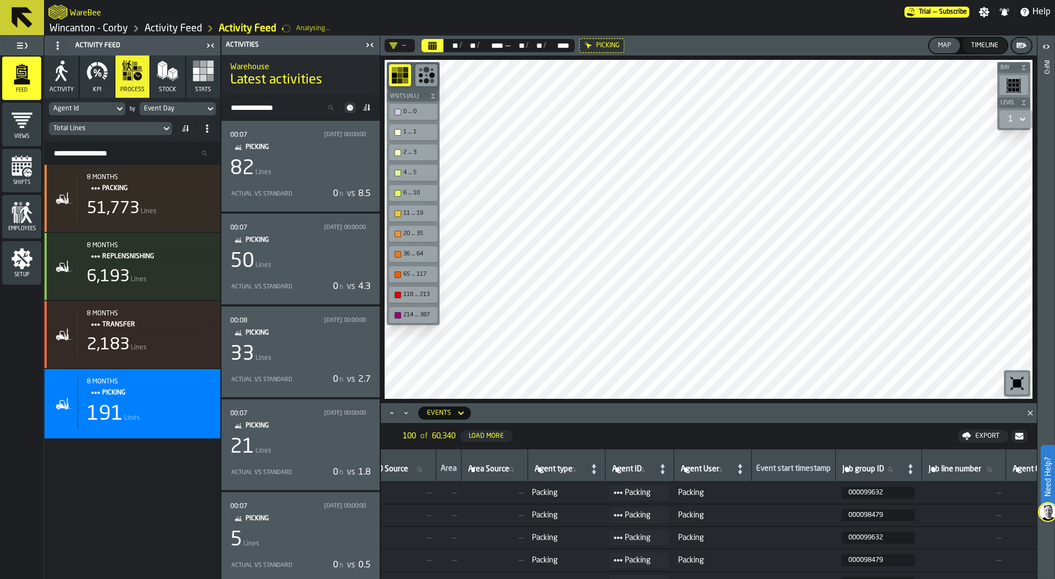
scroll to position [0, 868]
click at [164, 30] on link "Activity Feed" at bounding box center [174, 29] width 58 height 12
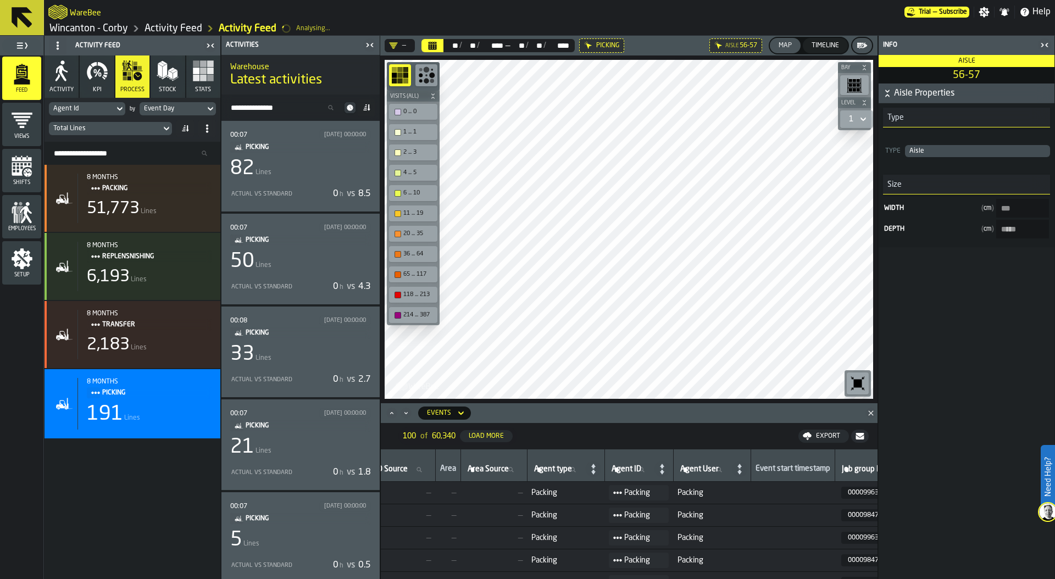
click at [104, 26] on link "Wincanton - Corby" at bounding box center [88, 29] width 79 height 12
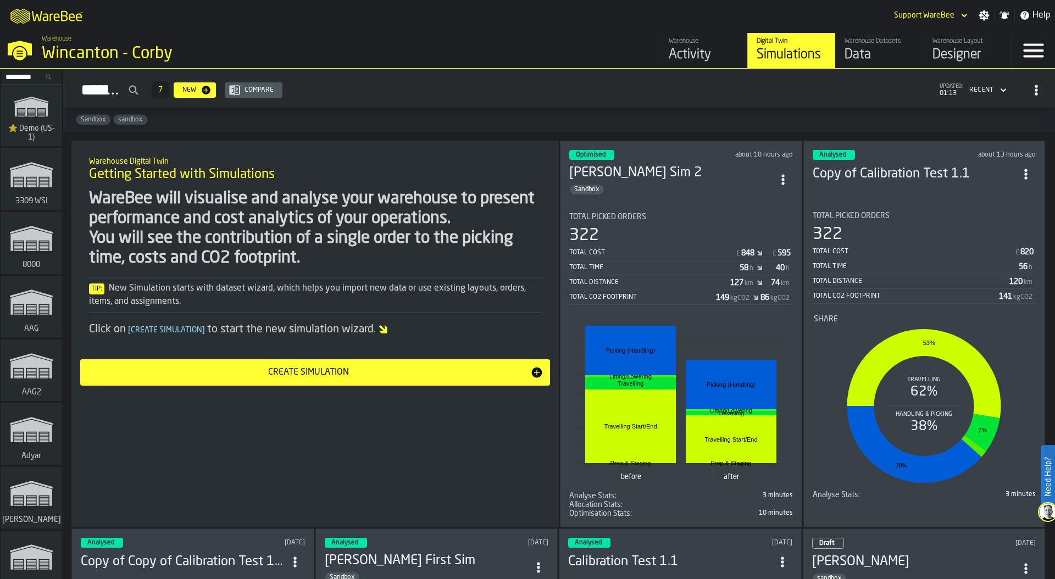
click at [868, 51] on div "Data" at bounding box center [880, 55] width 70 height 18
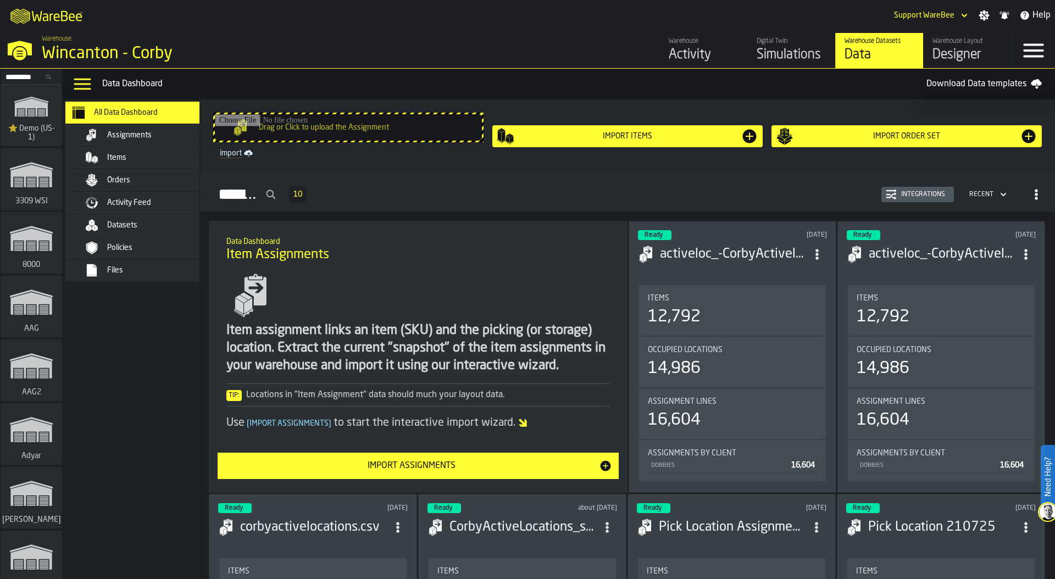
click at [178, 200] on div "Activity Feed" at bounding box center [161, 202] width 108 height 9
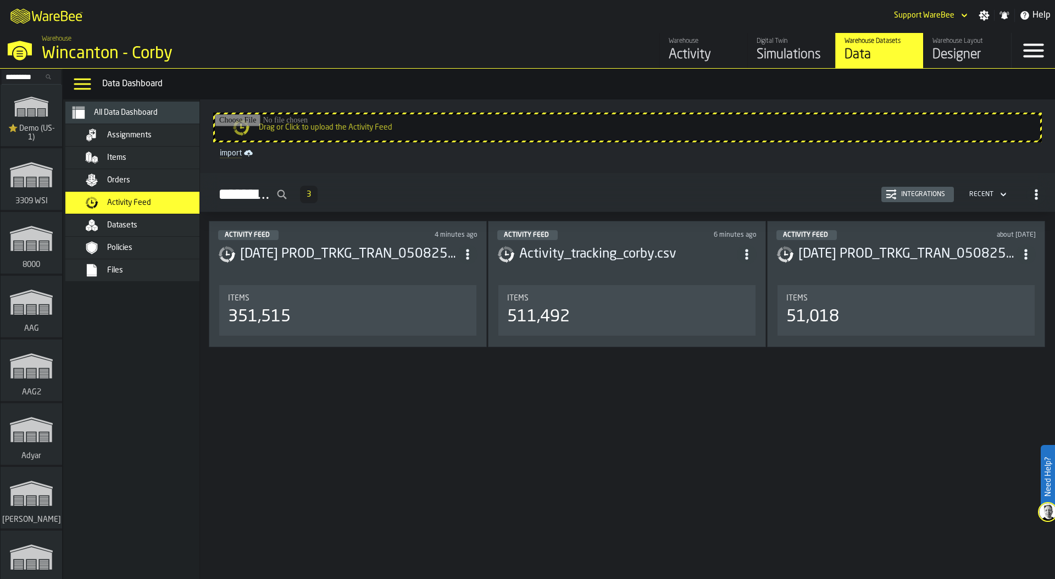
click at [154, 266] on div "Files" at bounding box center [161, 270] width 108 height 9
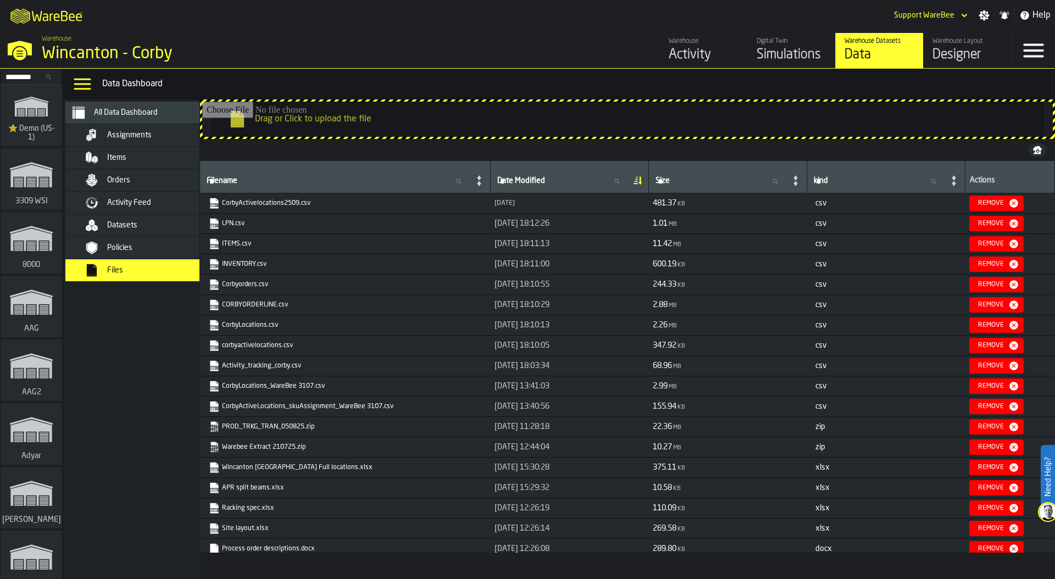
click at [158, 198] on div "Activity Feed" at bounding box center [161, 202] width 108 height 9
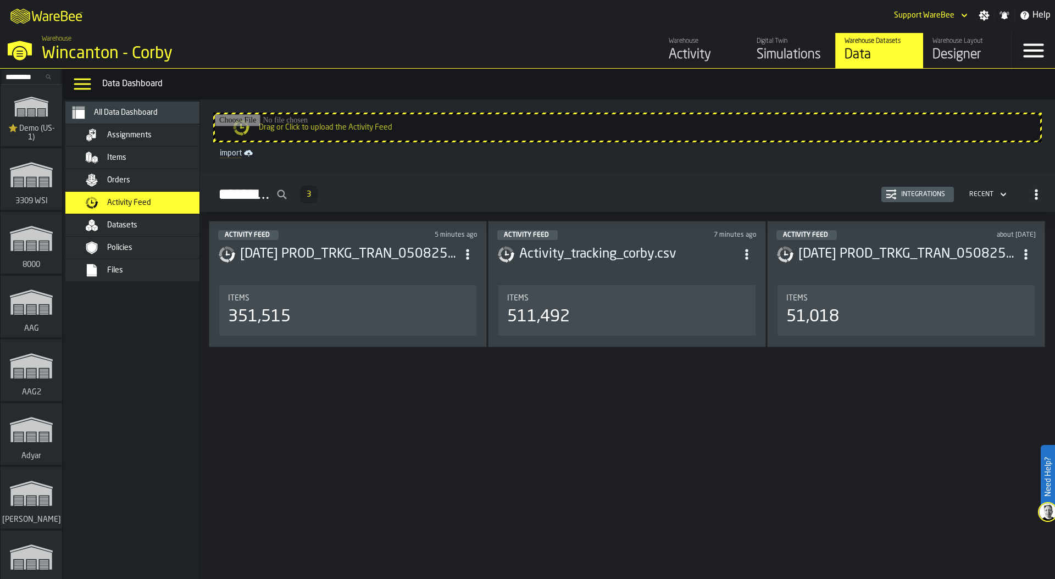
click at [900, 203] on div "Activity Feed 3 Integrations Recent" at bounding box center [627, 194] width 837 height 25
click at [899, 202] on button "Integrations" at bounding box center [917, 194] width 73 height 15
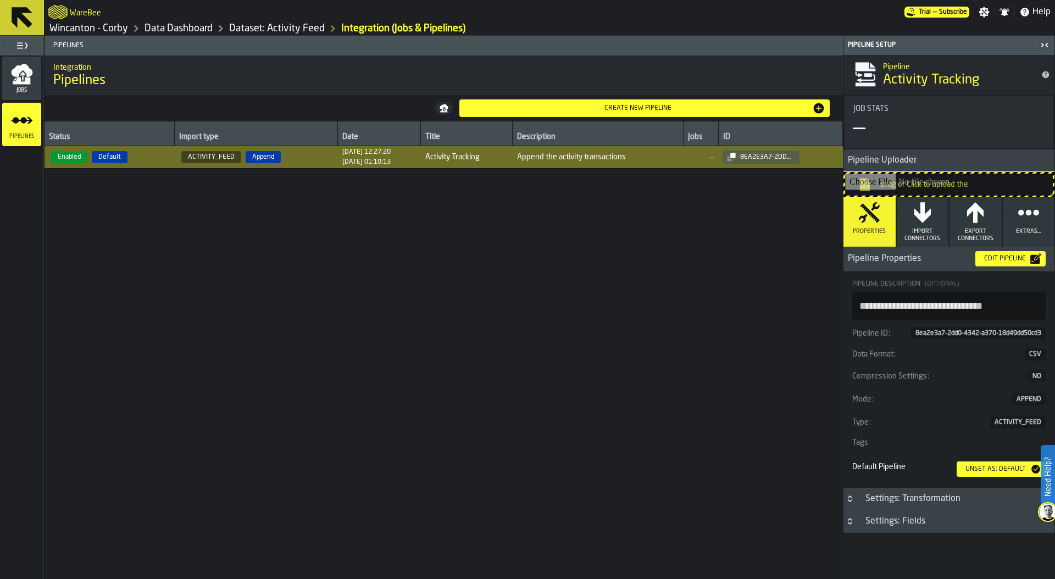
click at [17, 81] on icon "menu Jobs" at bounding box center [22, 80] width 18 height 7
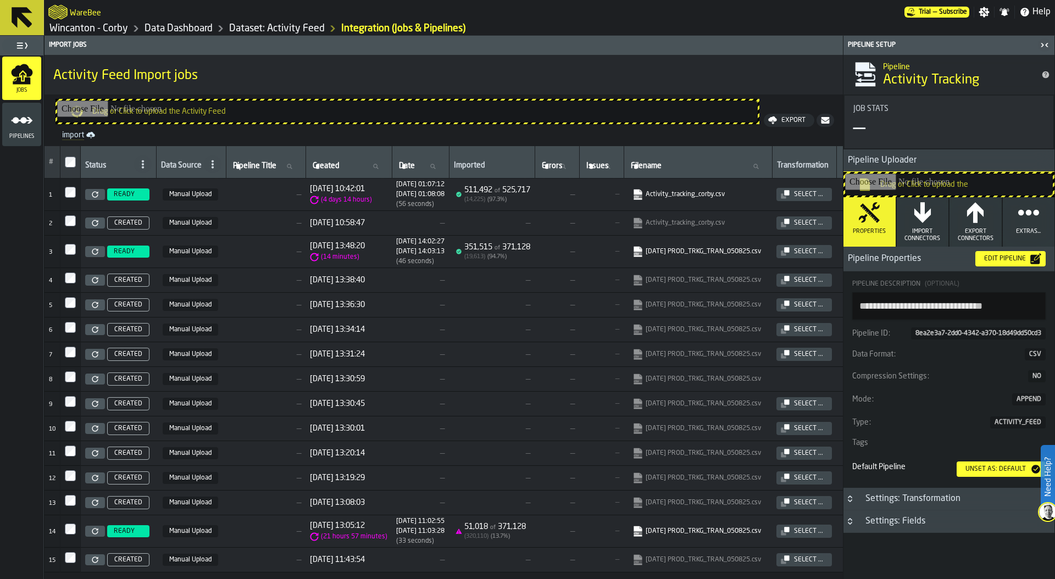
click at [290, 201] on td "—" at bounding box center [266, 195] width 80 height 32
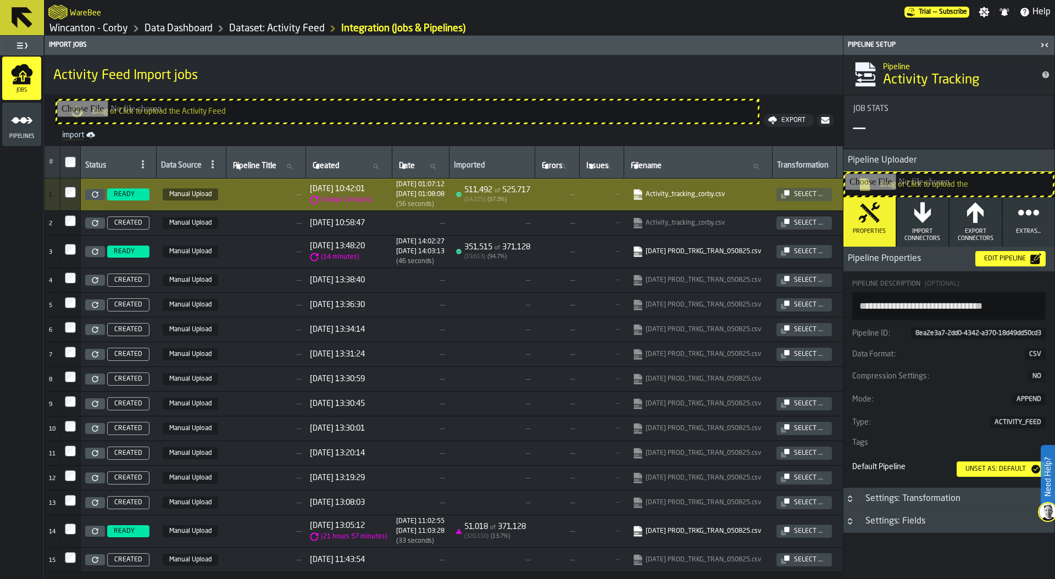
click at [94, 192] on icon at bounding box center [95, 194] width 6 height 6
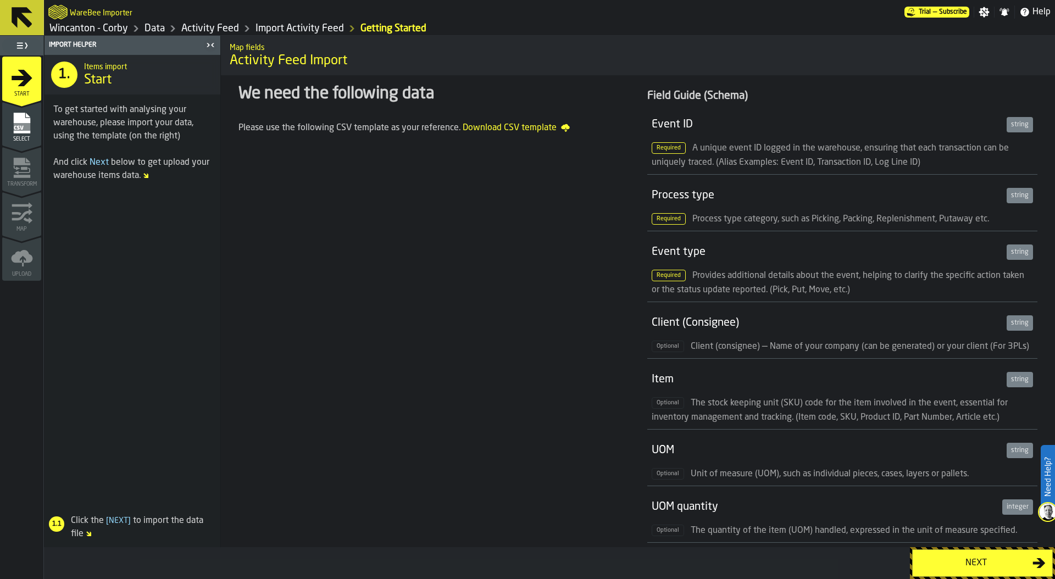
click at [957, 559] on div "Next" at bounding box center [975, 563] width 113 height 13
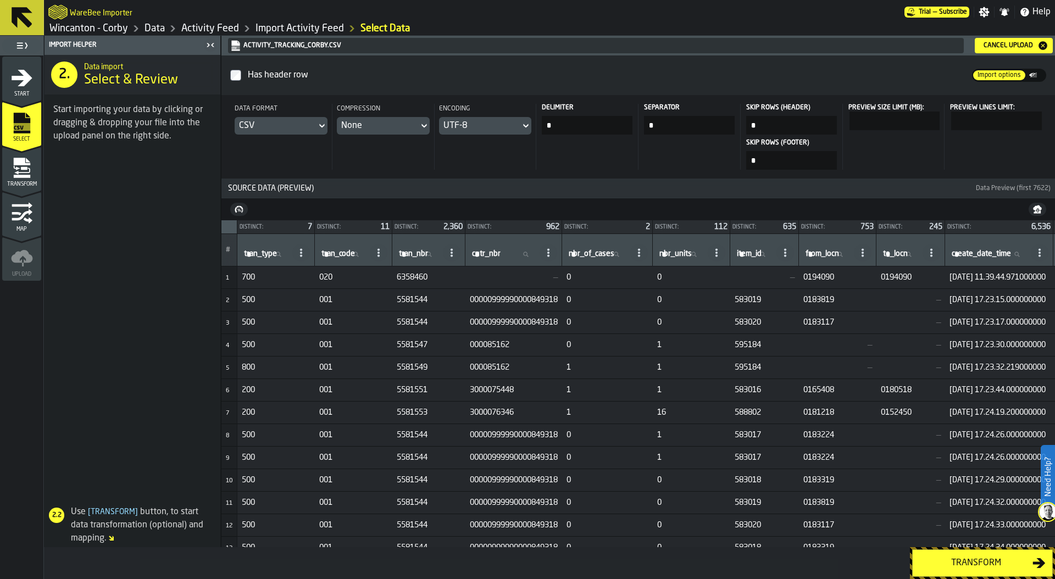
click at [970, 563] on div "Transform" at bounding box center [975, 563] width 113 height 13
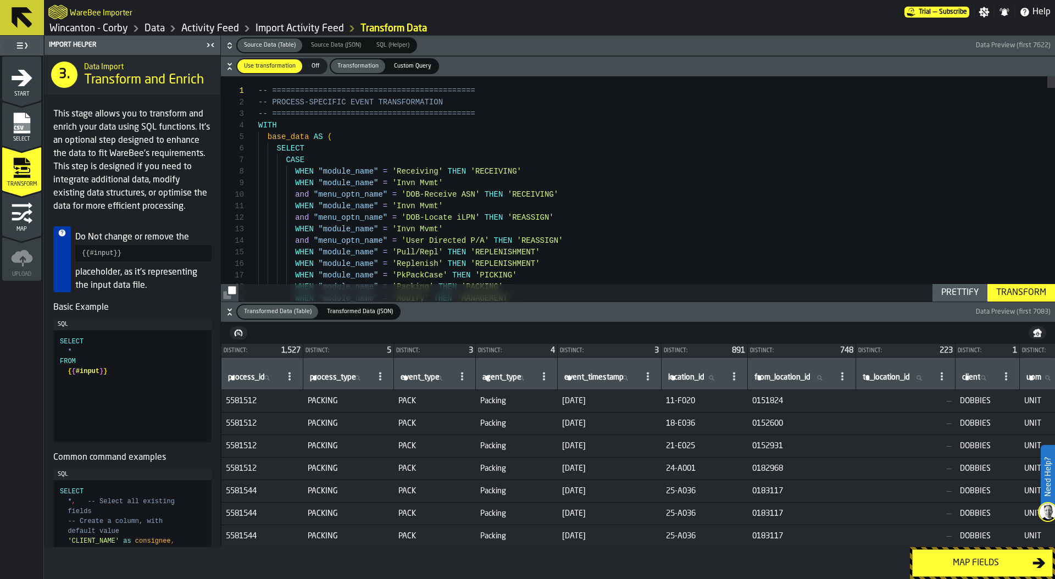
scroll to position [0, 16]
click at [229, 48] on icon "button-" at bounding box center [229, 45] width 11 height 11
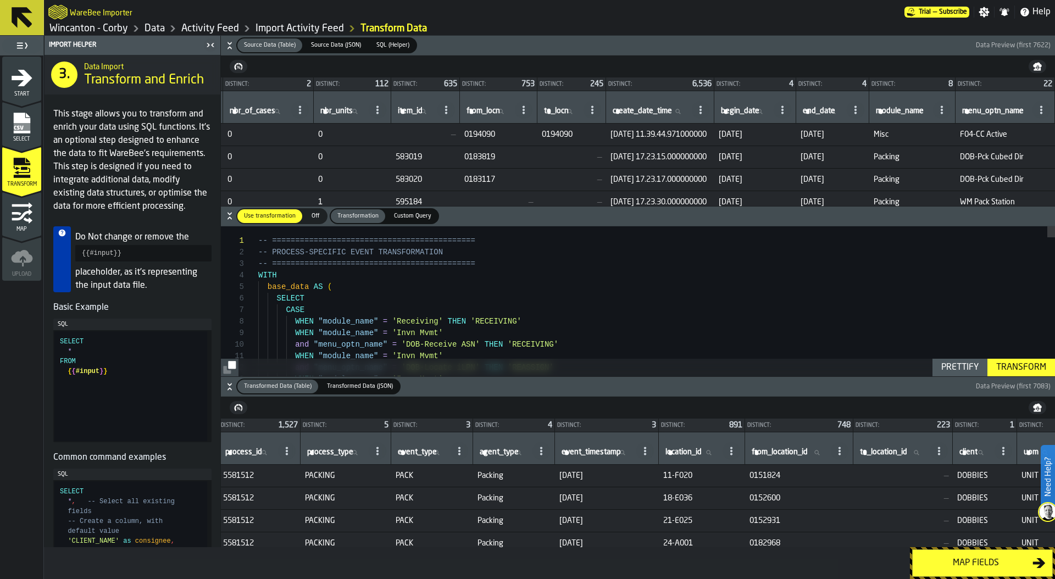
scroll to position [0, 0]
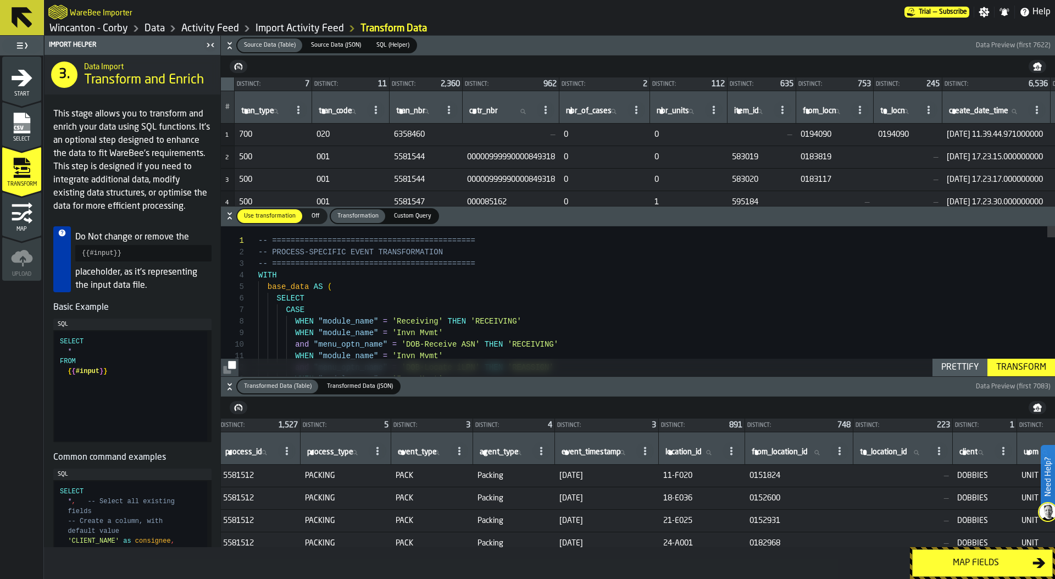
click at [143, 26] on div "Data" at bounding box center [146, 28] width 37 height 13
click at [223, 25] on link "Activity Feed" at bounding box center [210, 29] width 58 height 12
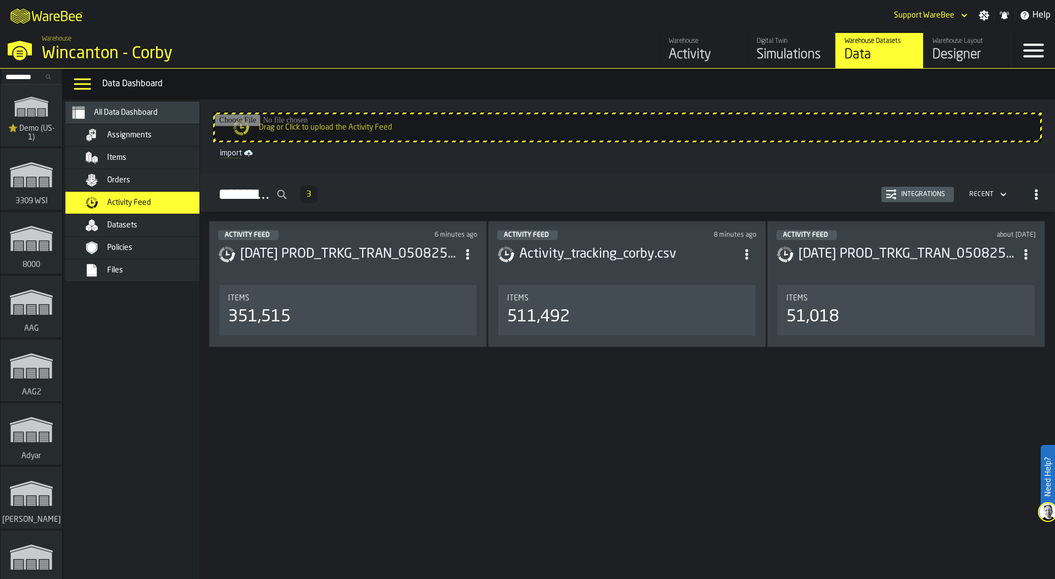
click at [914, 196] on div "Integrations" at bounding box center [923, 195] width 53 height 8
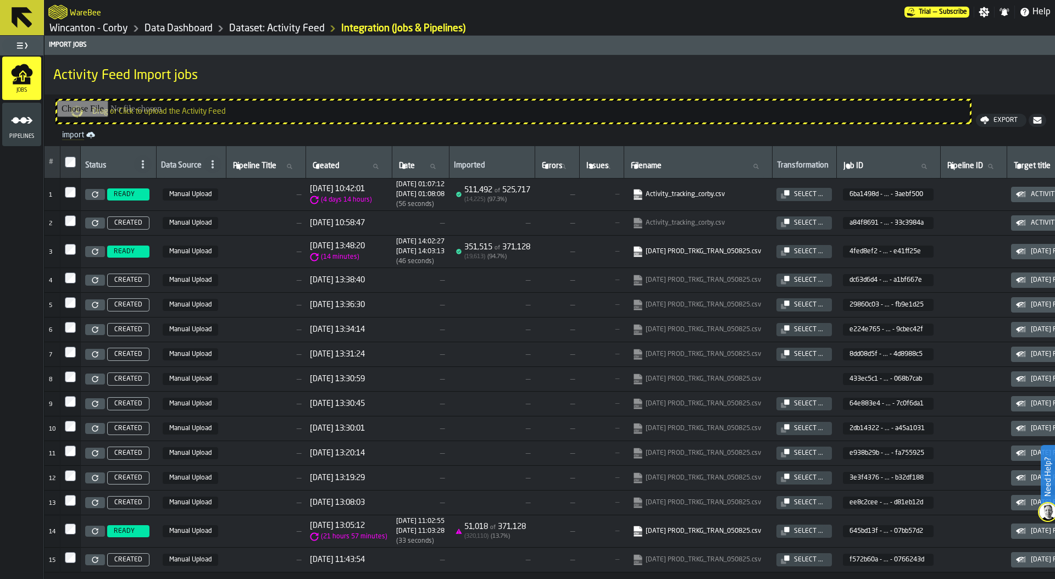
click at [91, 252] on link at bounding box center [95, 251] width 20 height 11
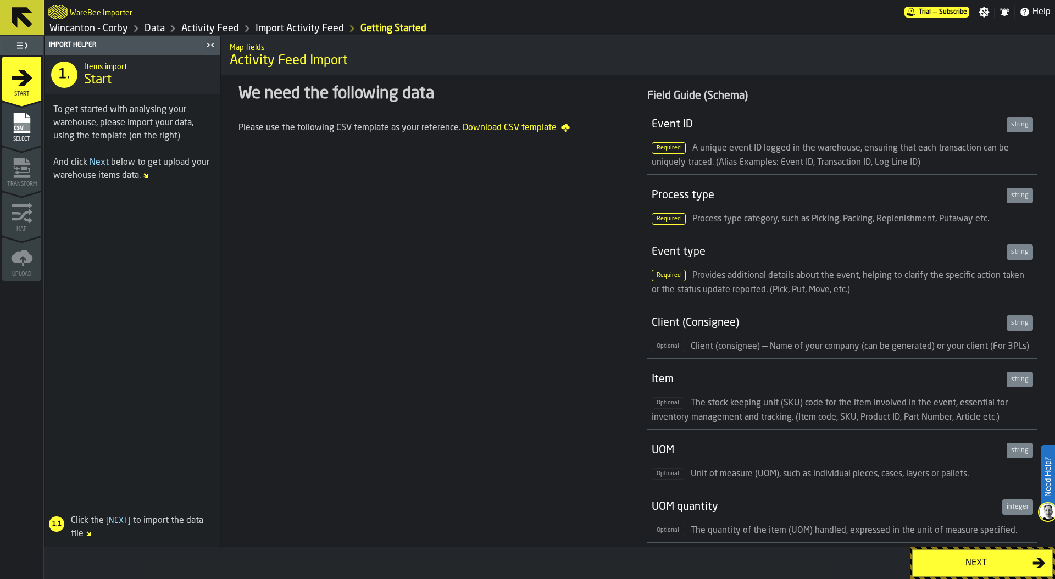
click at [950, 554] on button "Next" at bounding box center [982, 563] width 141 height 27
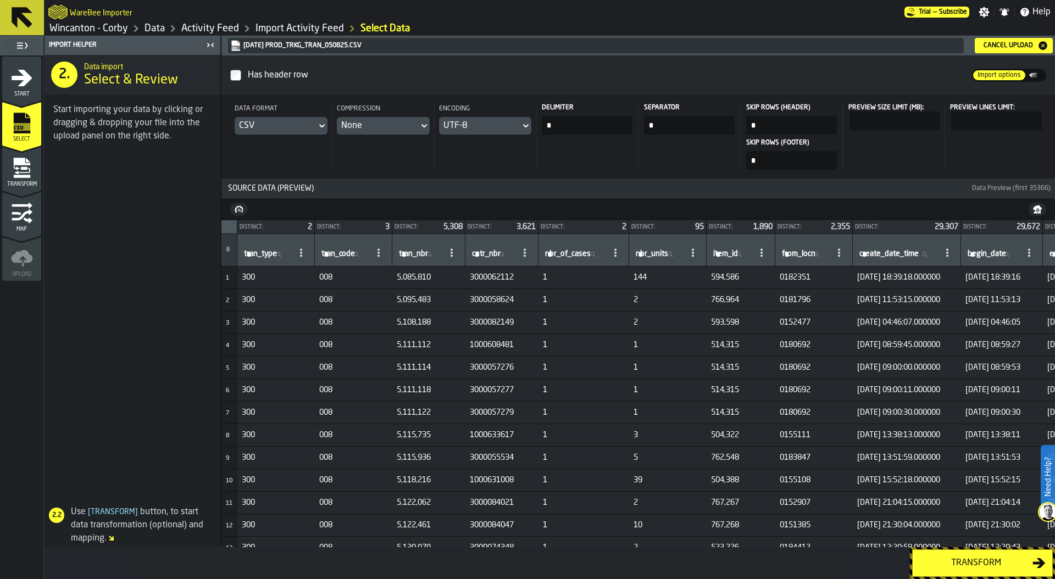
click at [152, 29] on link "Data" at bounding box center [155, 29] width 20 height 12
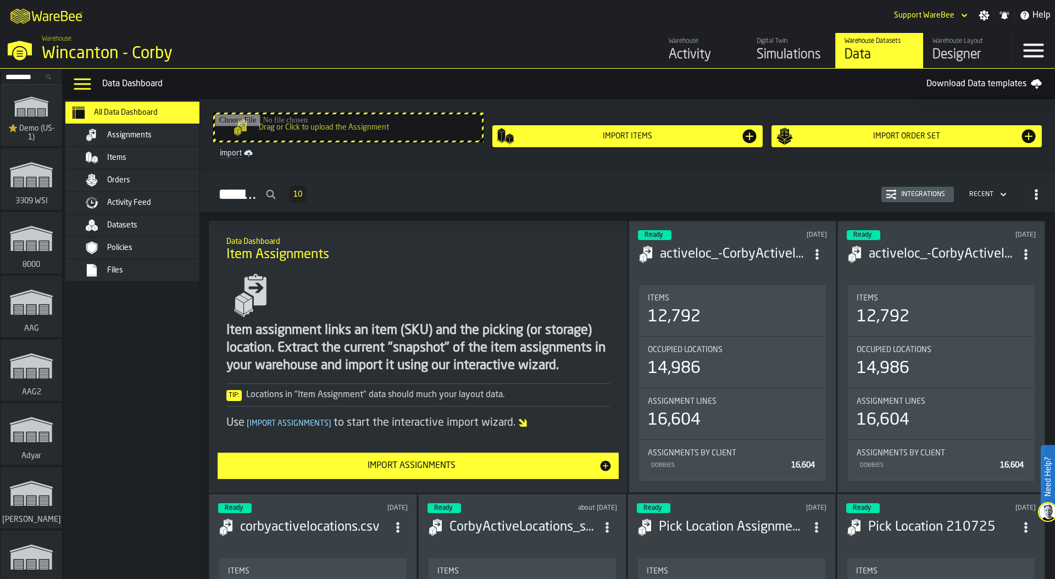
click at [190, 192] on div "Activity Feed" at bounding box center [142, 203] width 154 height 22
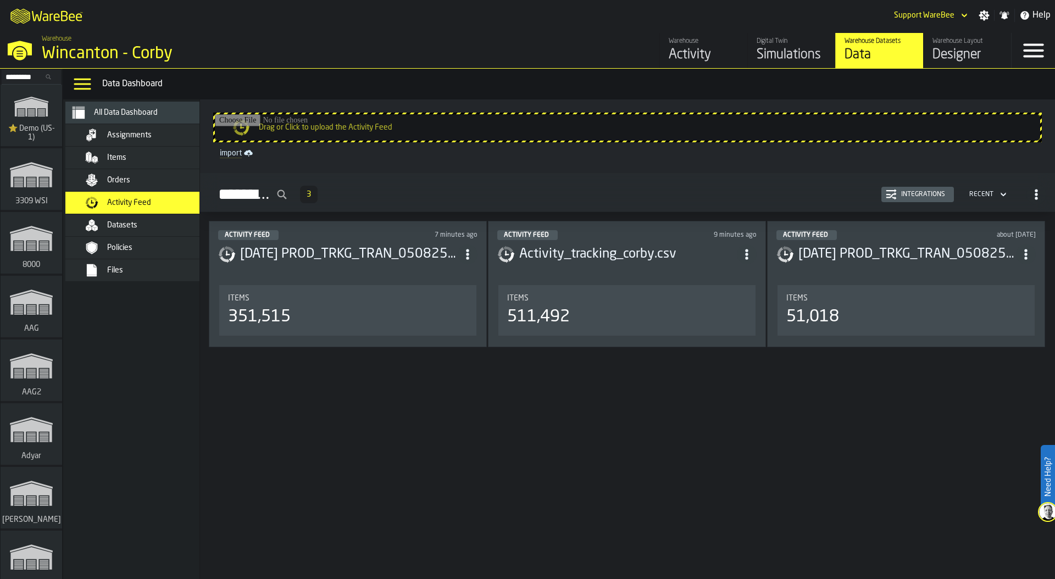
click at [914, 198] on div "Integrations" at bounding box center [918, 194] width 64 height 11
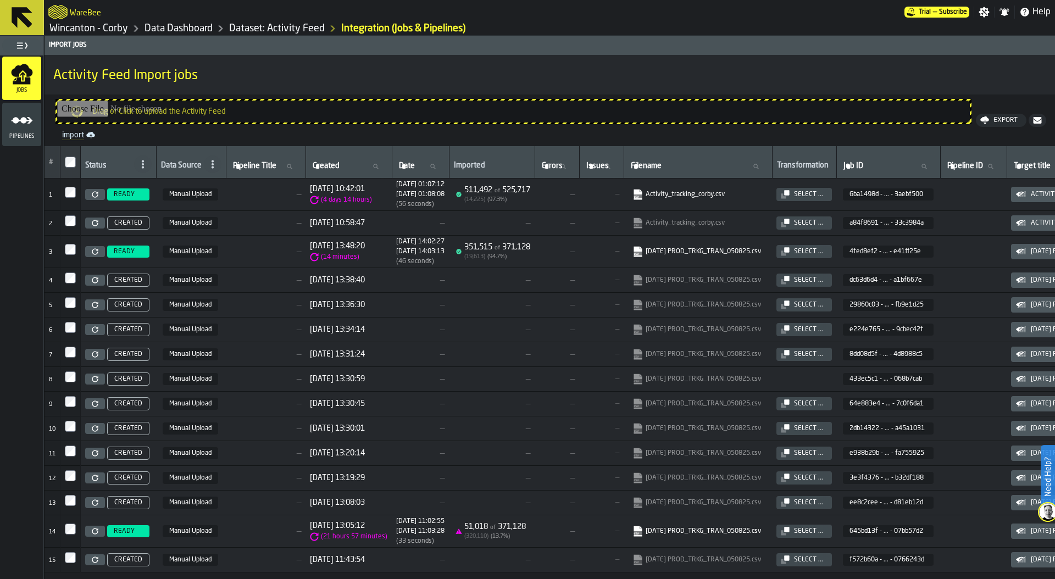
click at [715, 250] on link "[DATE] PROD_TRKG_TRAN_050825.csv" at bounding box center [697, 251] width 129 height 11
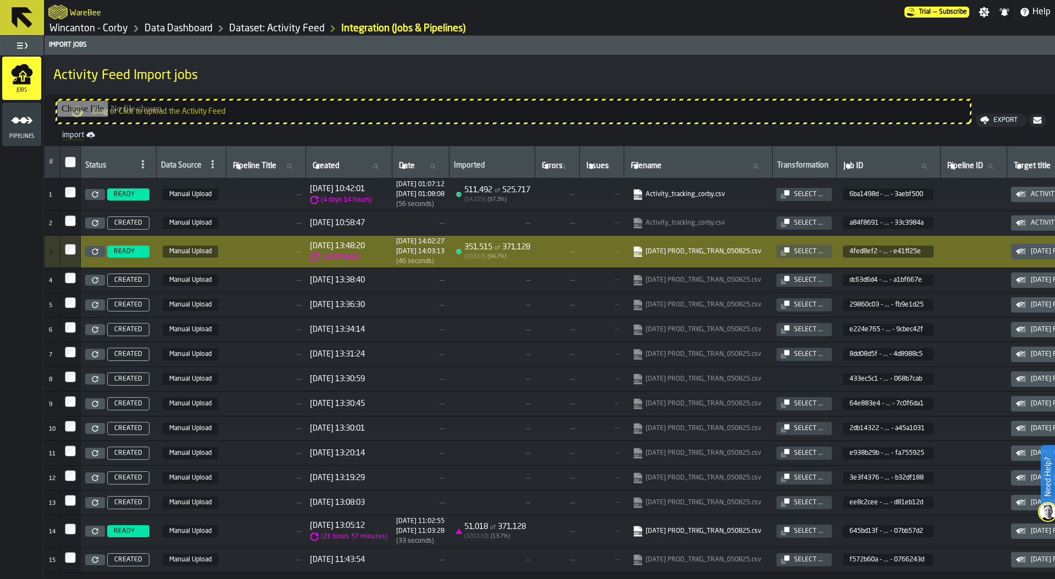
click at [414, 108] on input "Drag or Click to upload the Activity Feed" at bounding box center [513, 112] width 913 height 22
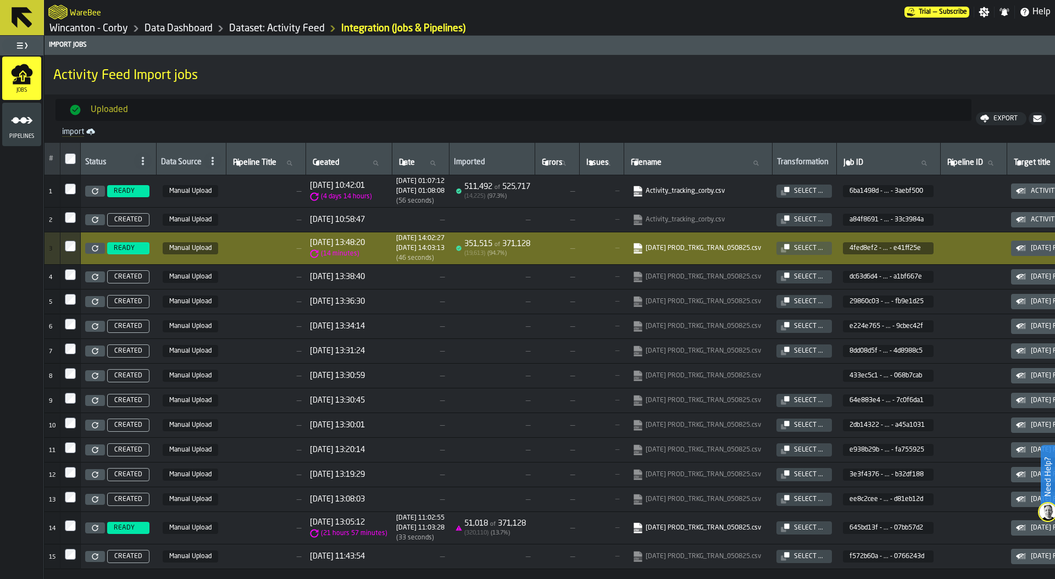
click at [29, 128] on icon "menu Pipelines" at bounding box center [22, 120] width 22 height 22
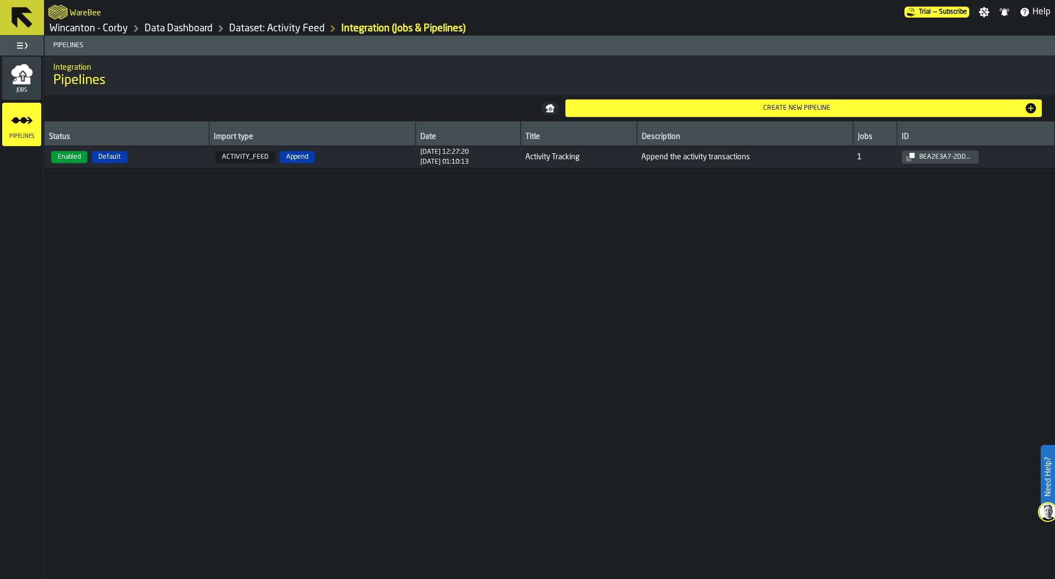
click at [196, 156] on span "Enabled Default" at bounding box center [127, 157] width 156 height 12
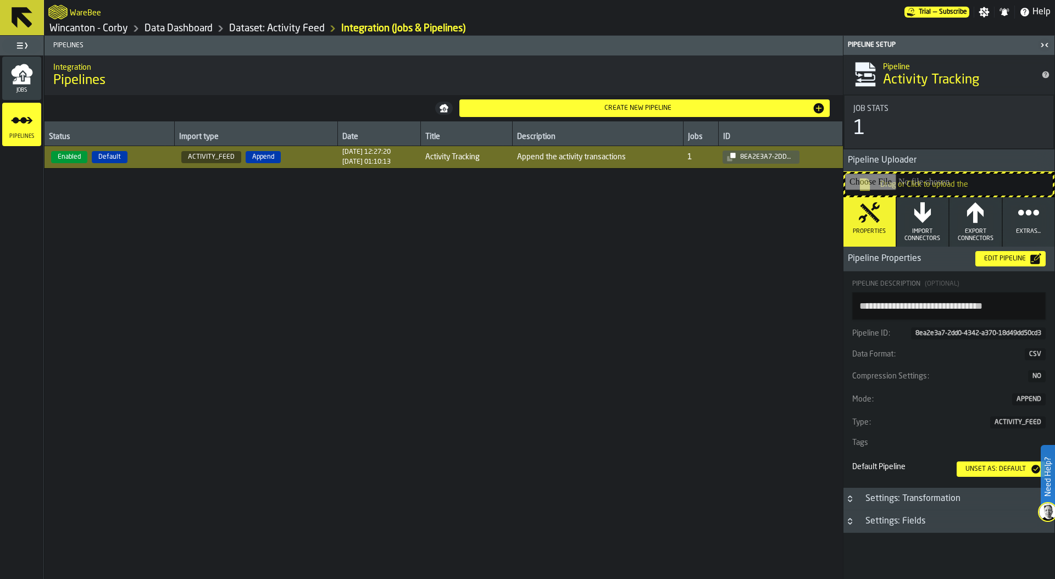
click at [24, 80] on icon "menu Jobs" at bounding box center [22, 80] width 18 height 7
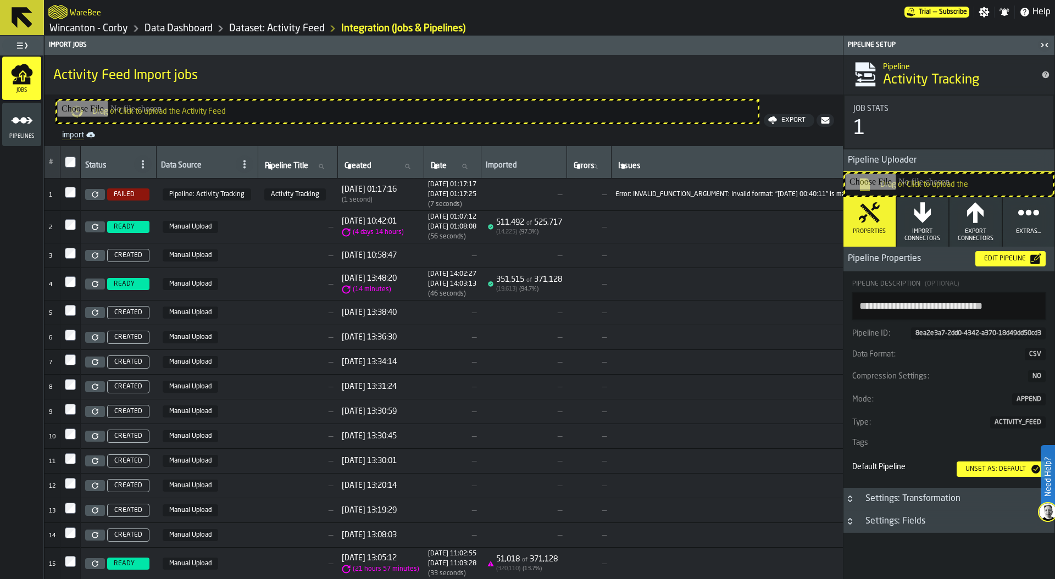
click at [95, 195] on icon at bounding box center [95, 194] width 7 height 7
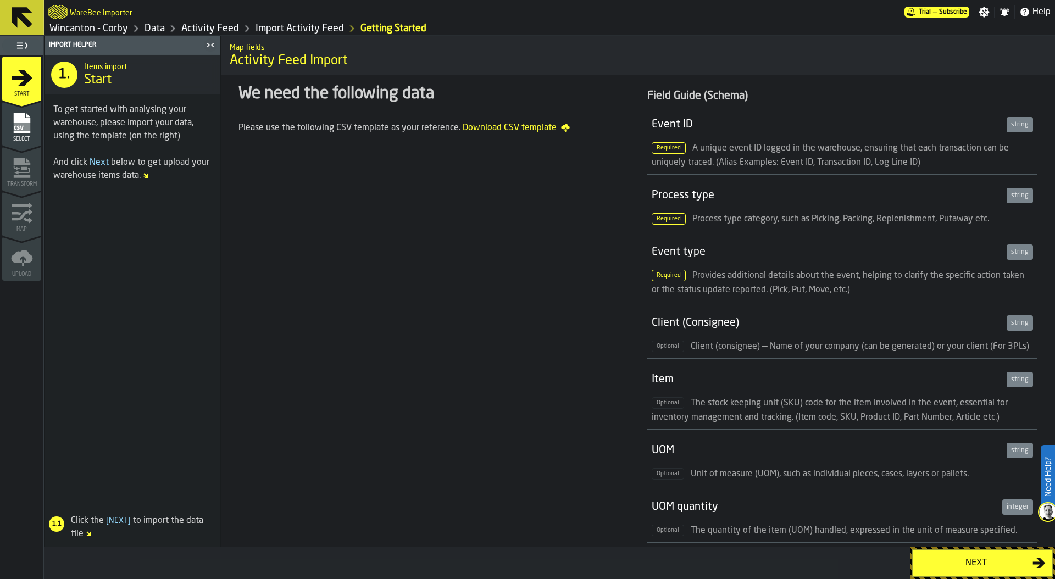
click at [984, 560] on div "Next" at bounding box center [975, 563] width 113 height 13
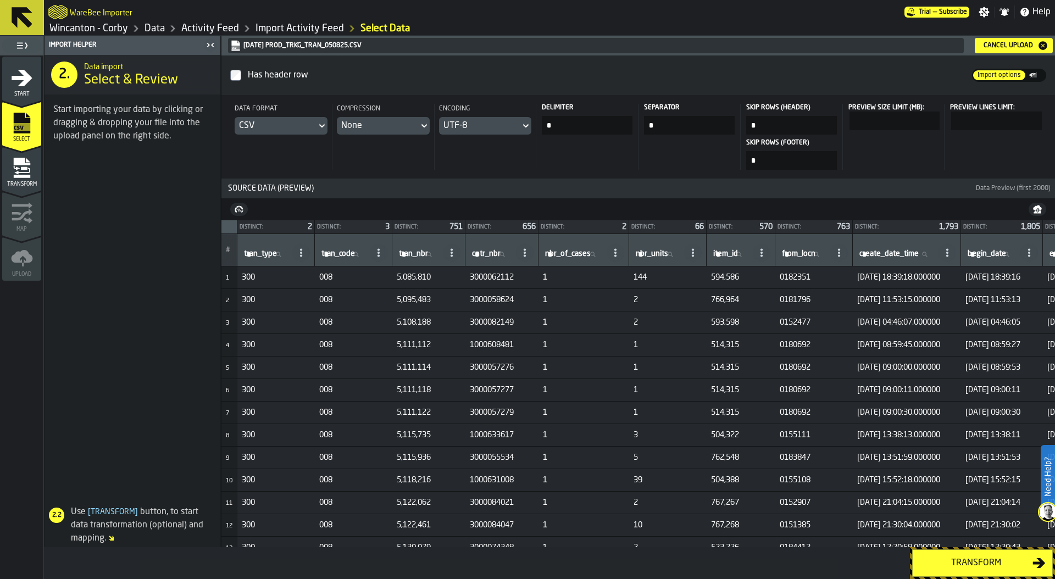
click at [973, 563] on div "Transform" at bounding box center [975, 563] width 113 height 13
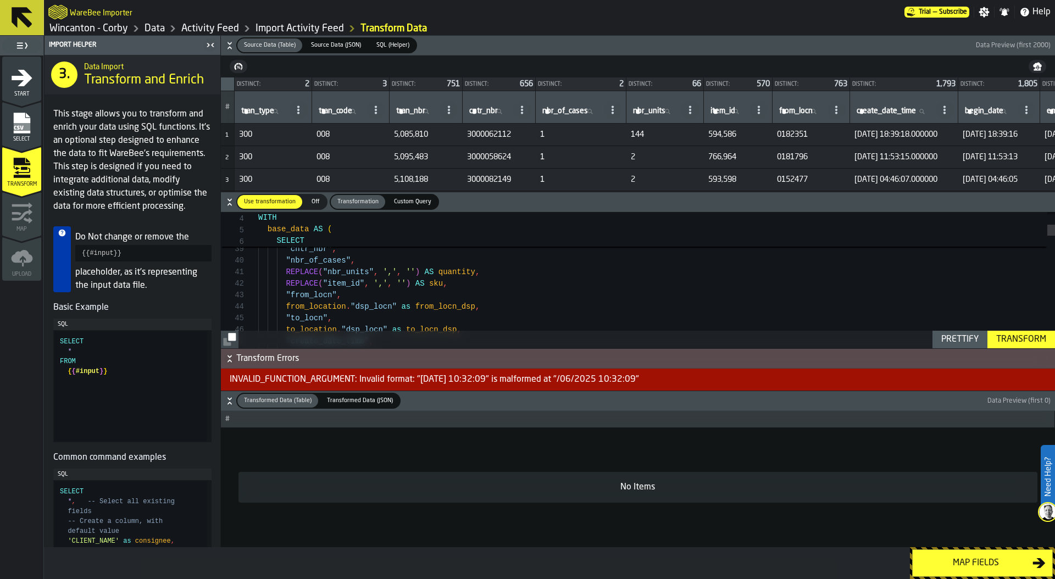
scroll to position [23, 0]
type textarea "**********"
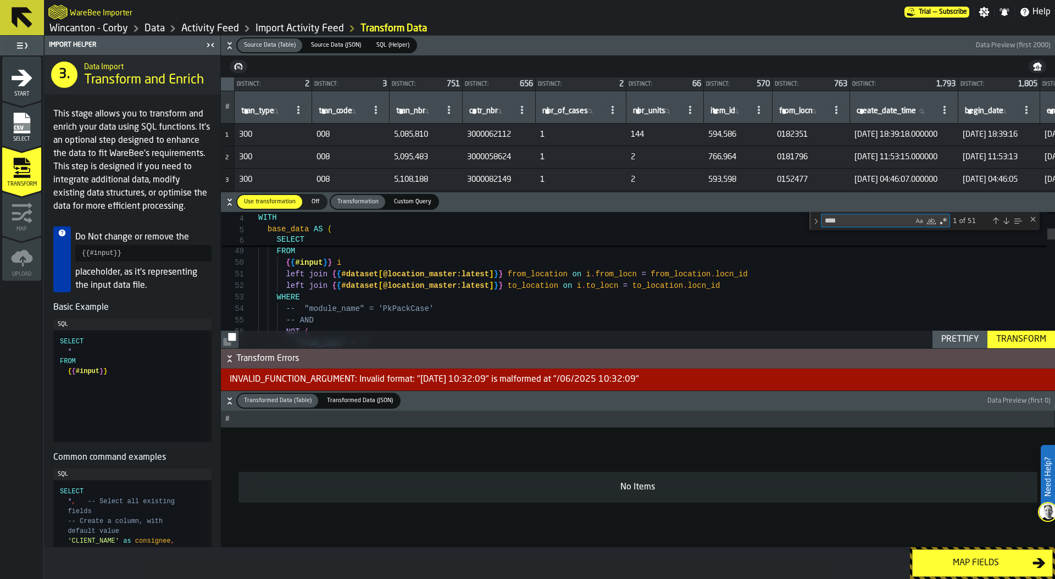
type textarea "****"
click at [1011, 221] on div "1 of 51" at bounding box center [987, 221] width 74 height 14
click at [1009, 220] on div "Next Match (Enter)" at bounding box center [1006, 221] width 9 height 9
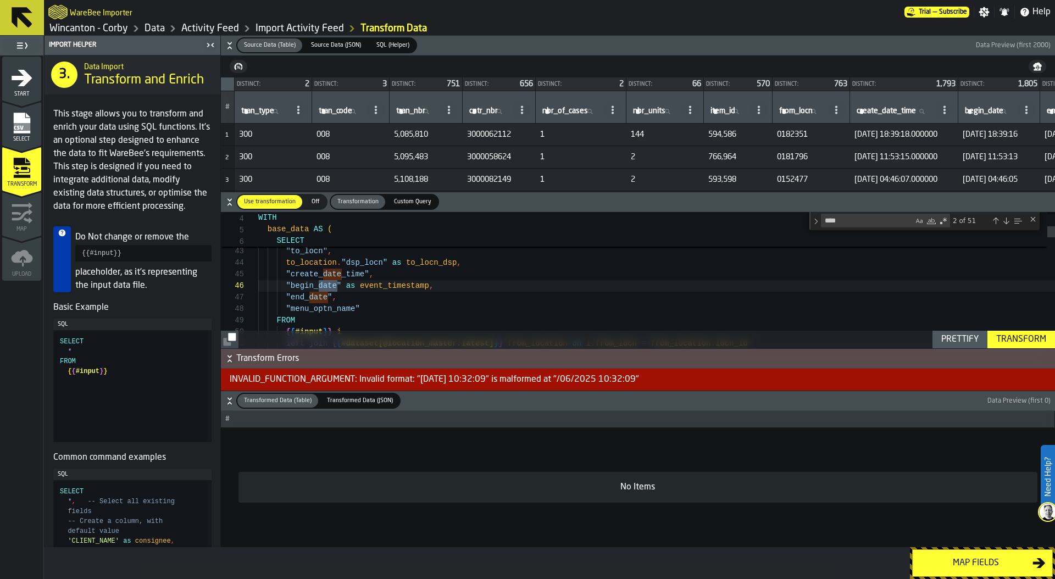
click at [1009, 220] on div "Next Match (Enter)" at bounding box center [1006, 221] width 9 height 9
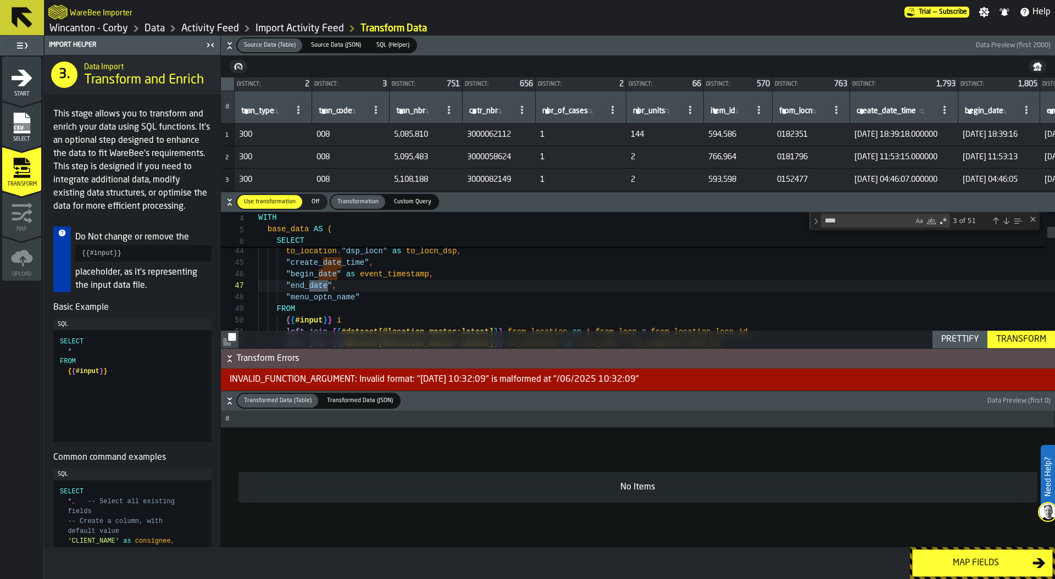
click at [1009, 220] on div "Next Match (Enter)" at bounding box center [1006, 221] width 9 height 9
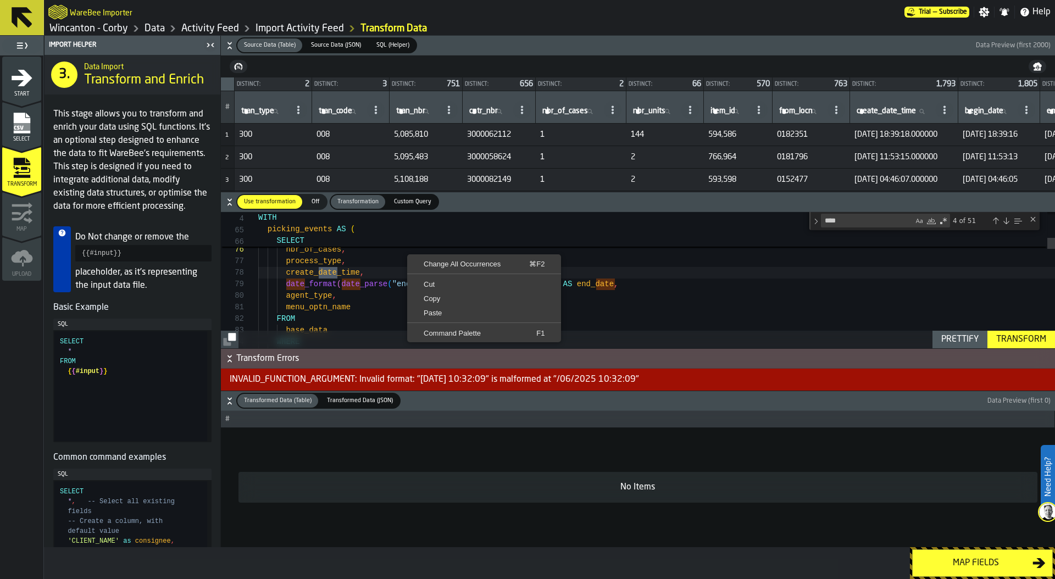
scroll to position [58, 0]
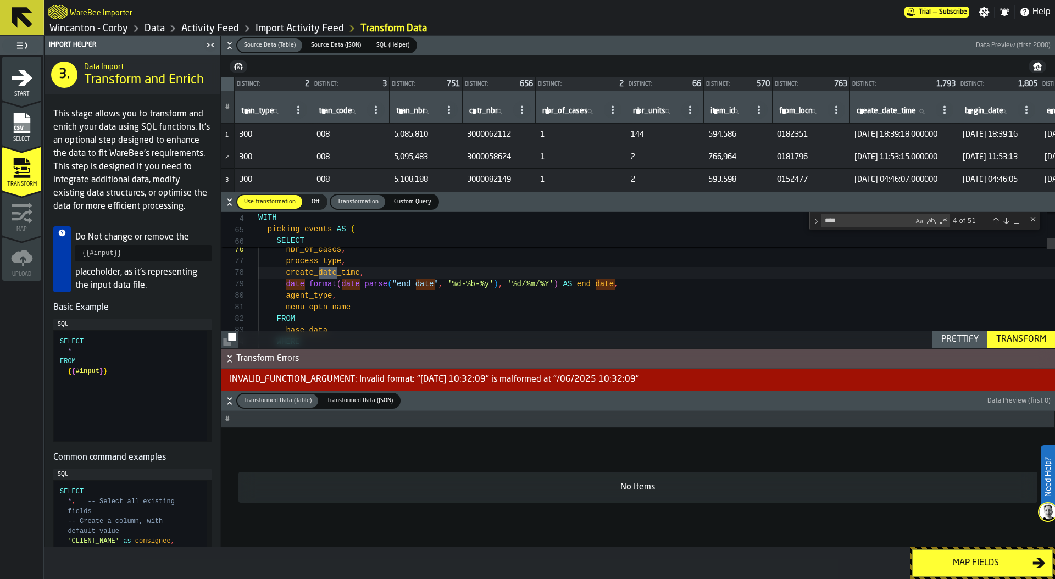
click at [592, 397] on span "button-" at bounding box center [693, 401] width 585 height 16
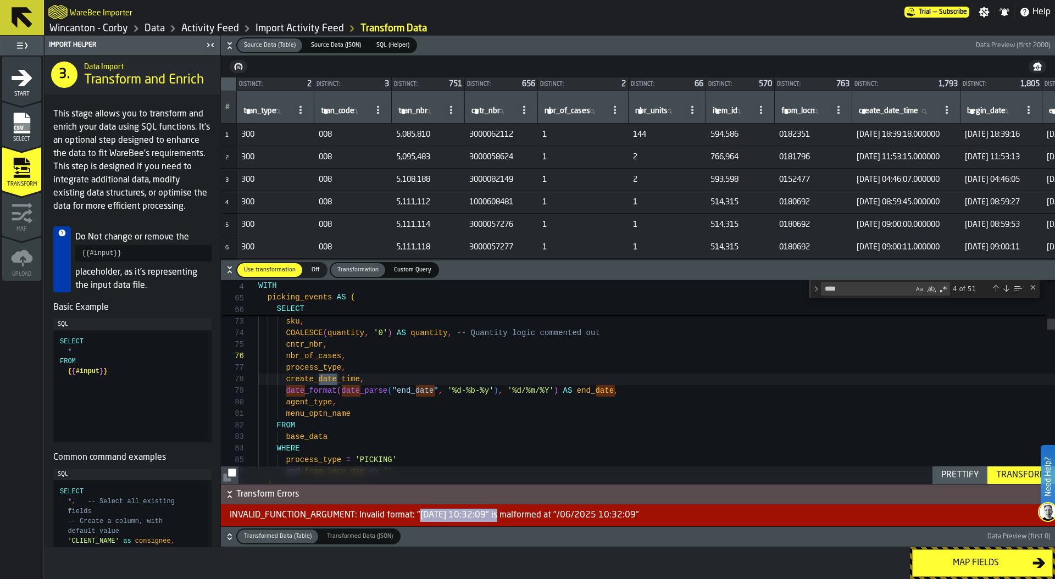
drag, startPoint x: 418, startPoint y: 514, endPoint x: 507, endPoint y: 513, distance: 88.5
click at [507, 513] on div "INVALID_FUNCTION_ARGUMENT: Invalid format: "[DATE] 10:32:09" is malformed at "/…" at bounding box center [638, 515] width 834 height 22
drag, startPoint x: 414, startPoint y: 514, endPoint x: 509, endPoint y: 512, distance: 95.6
click at [509, 512] on div "INVALID_FUNCTION_ARGUMENT: Invalid format: "[DATE] 10:32:09" is malformed at "/…" at bounding box center [638, 515] width 834 height 22
copy div ""[DATE] 10:32:09""
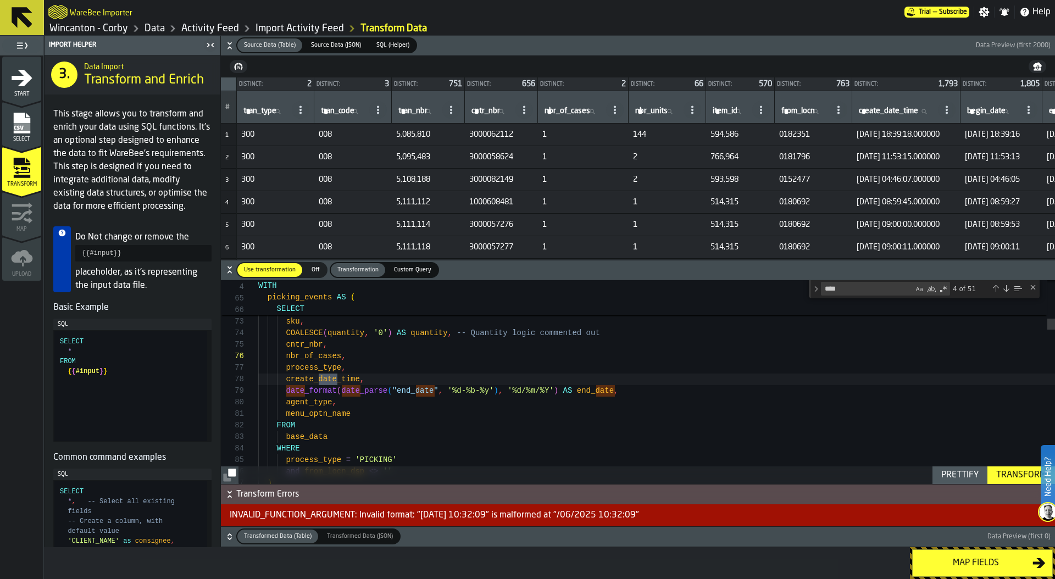
scroll to position [92, 0]
drag, startPoint x: 450, startPoint y: 387, endPoint x: 494, endPoint y: 389, distance: 44.5
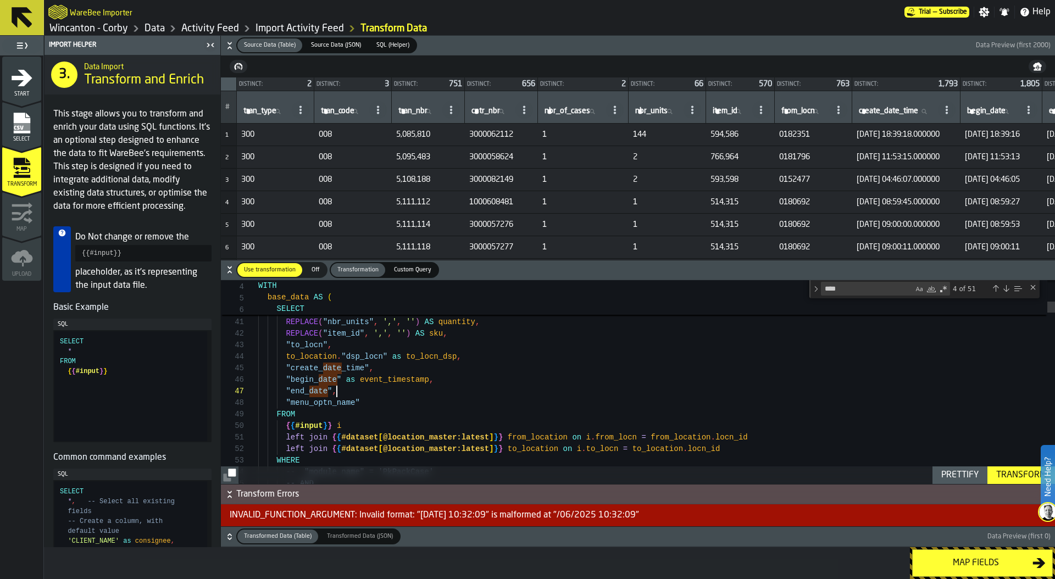
scroll to position [69, 0]
drag, startPoint x: 356, startPoint y: 391, endPoint x: 280, endPoint y: 390, distance: 75.3
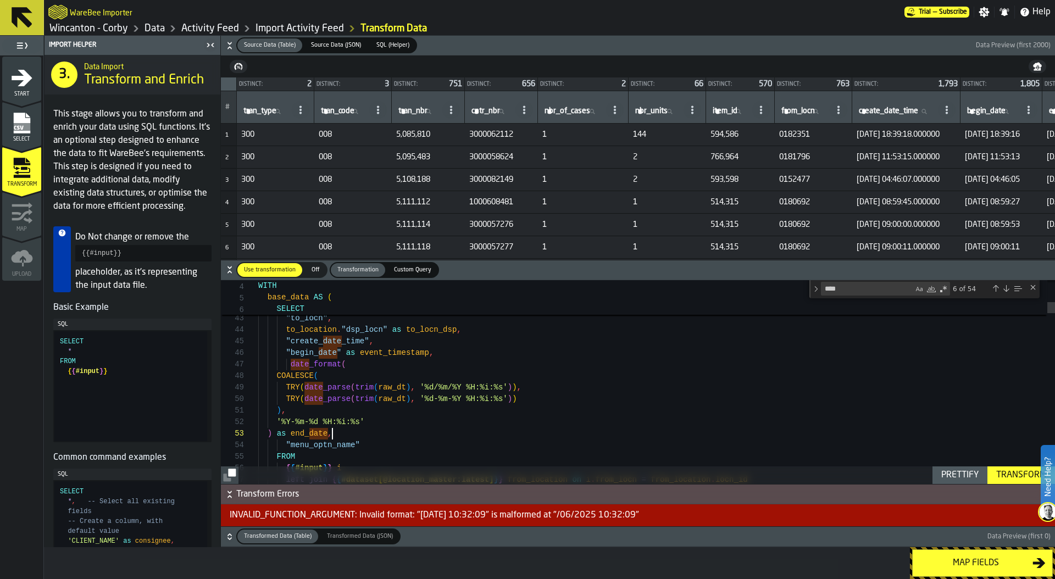
scroll to position [104, 0]
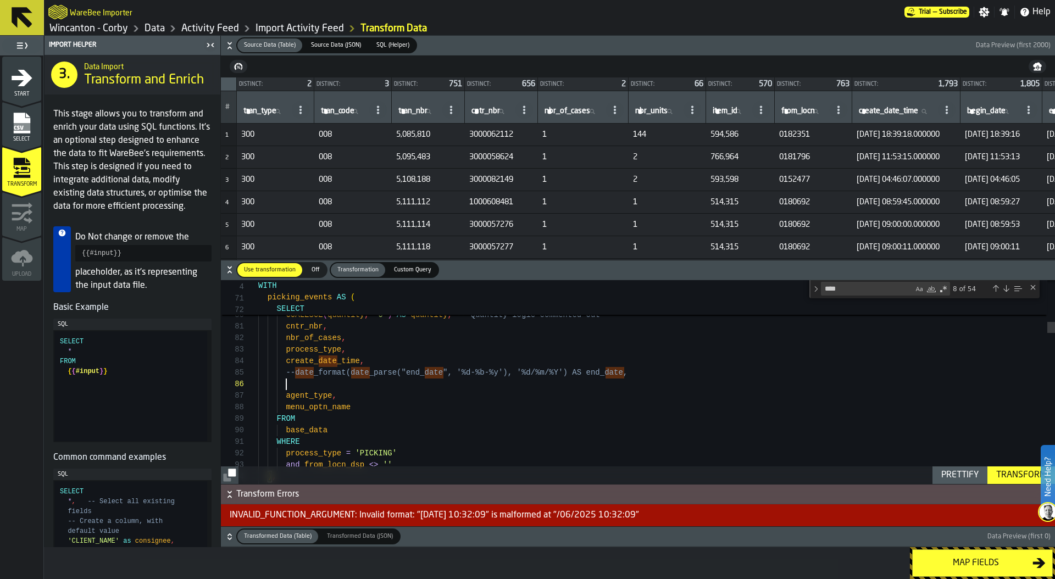
scroll to position [58, 0]
drag, startPoint x: 337, startPoint y: 382, endPoint x: 256, endPoint y: 381, distance: 81.3
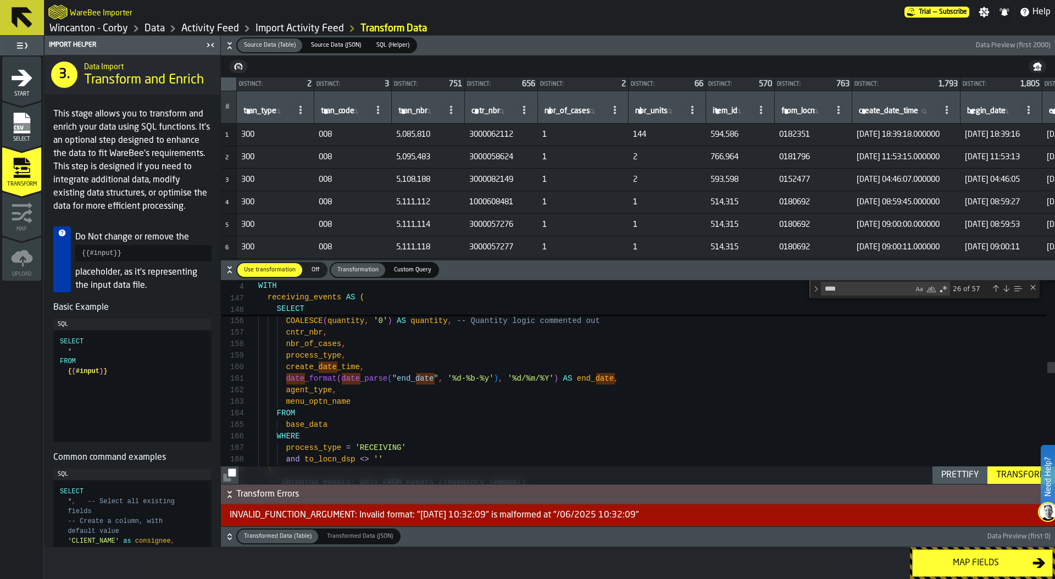
click at [286, 374] on div "from_locn AS from_location_id , NULL AS to_location_id , sku , COALESCE ( quant…" at bounding box center [656, 415] width 797 height 4416
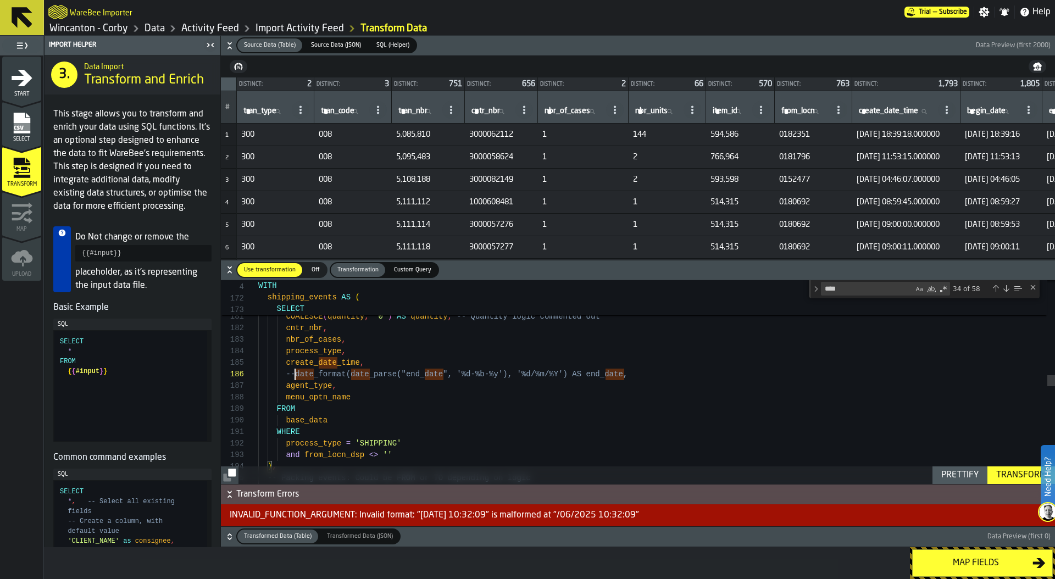
click at [641, 366] on div "from_locn AS from_location_id , NULL AS to_location_id , sku , COALESCE ( quant…" at bounding box center [656, 415] width 797 height 4416
click at [640, 374] on div "from_locn AS from_location_id , NULL AS to_location_id , sku , COALESCE ( quant…" at bounding box center [656, 415] width 797 height 4416
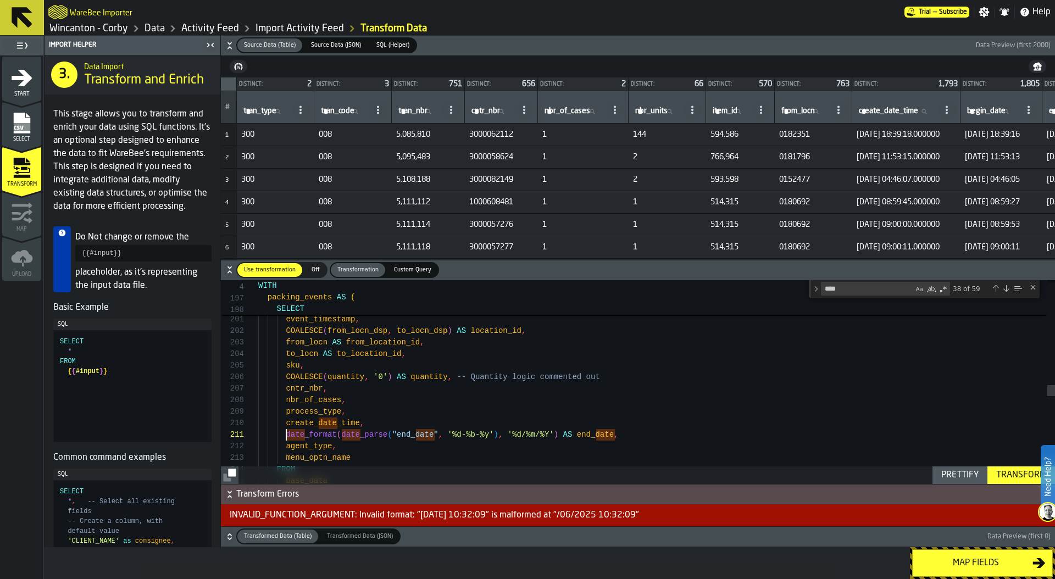
scroll to position [0, 0]
click at [287, 435] on div "SELECT process_id , 'PACK' AS event_type , event_timestamp , COALESCE ( from_lo…" at bounding box center [656, 192] width 797 height 4427
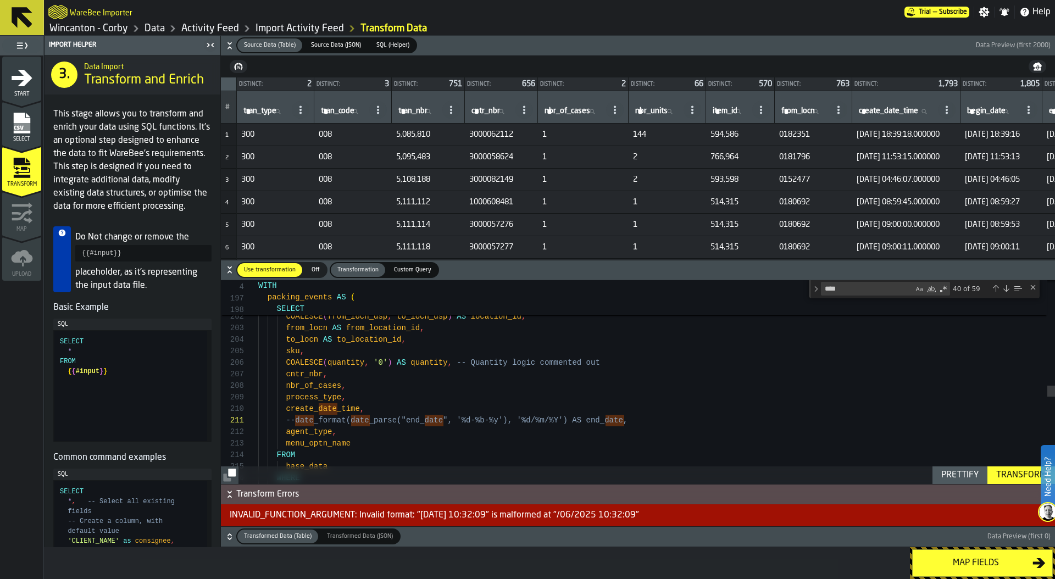
click at [644, 419] on div "process_id , 'PACK' AS event_type , event_timestamp , COALESCE ( from_locn_dsp …" at bounding box center [656, 178] width 797 height 4427
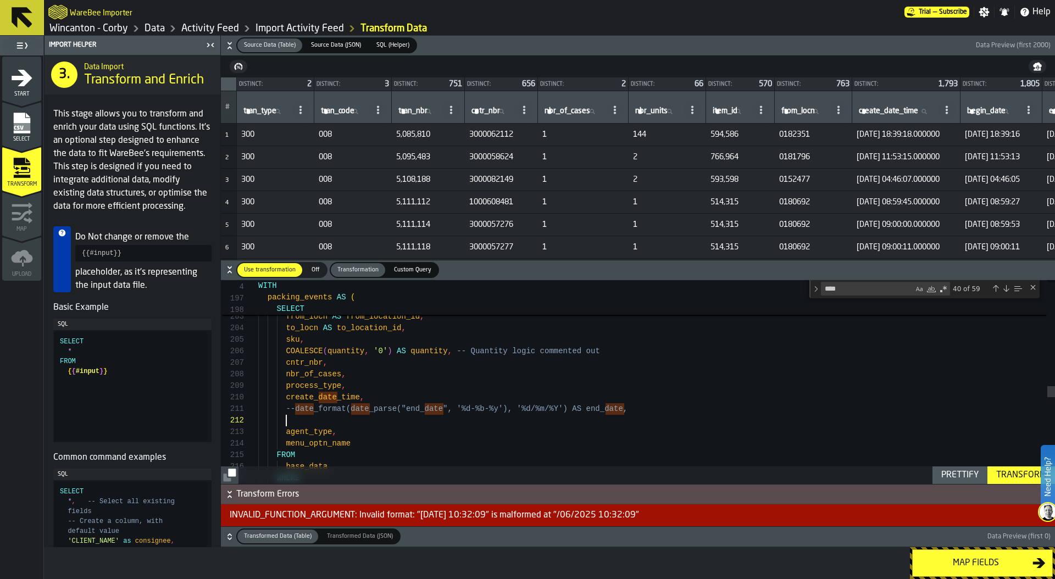
scroll to position [12, 0]
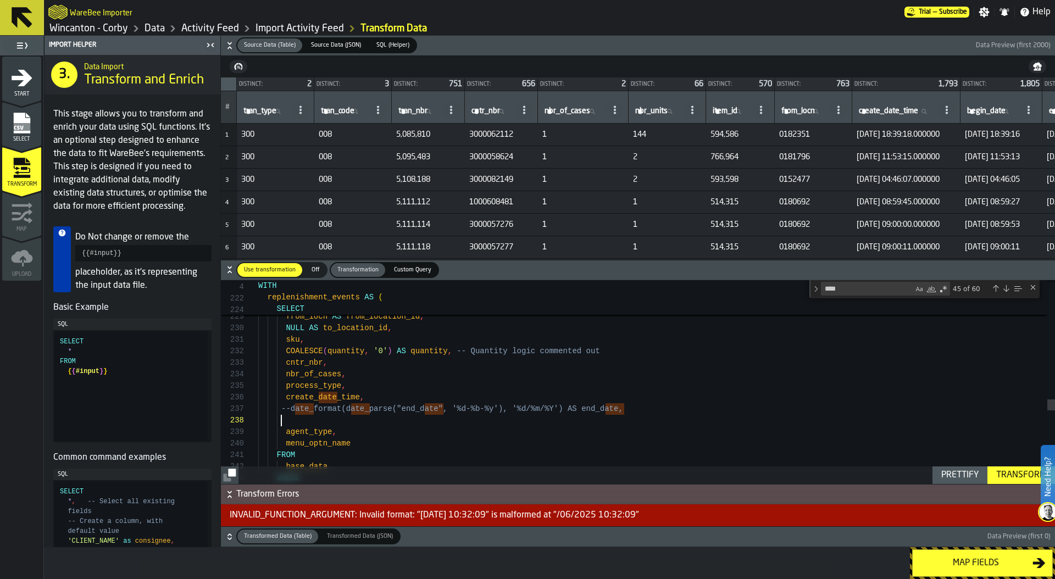
scroll to position [81, 0]
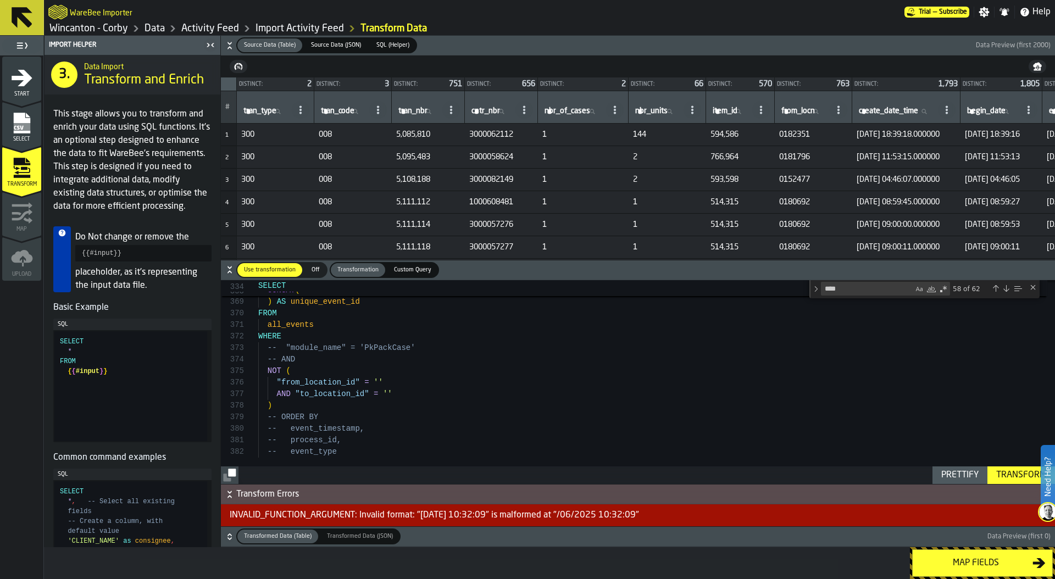
click at [1008, 478] on div "Transform" at bounding box center [1021, 475] width 59 height 13
drag, startPoint x: 395, startPoint y: 513, endPoint x: 423, endPoint y: 515, distance: 28.1
click at [423, 515] on div "COLUMN_NOT_FOUND: line 53:27: Column 'raw_dt' cannot be resolved or requester i…" at bounding box center [638, 515] width 834 height 22
copy div "raw_dt"
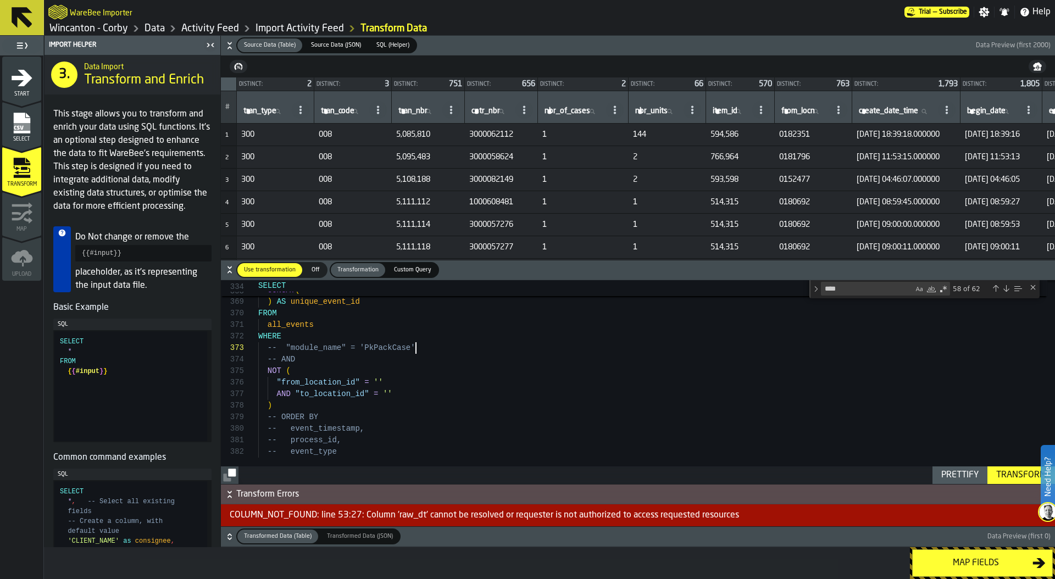
paste textarea "**"
type textarea "**********"
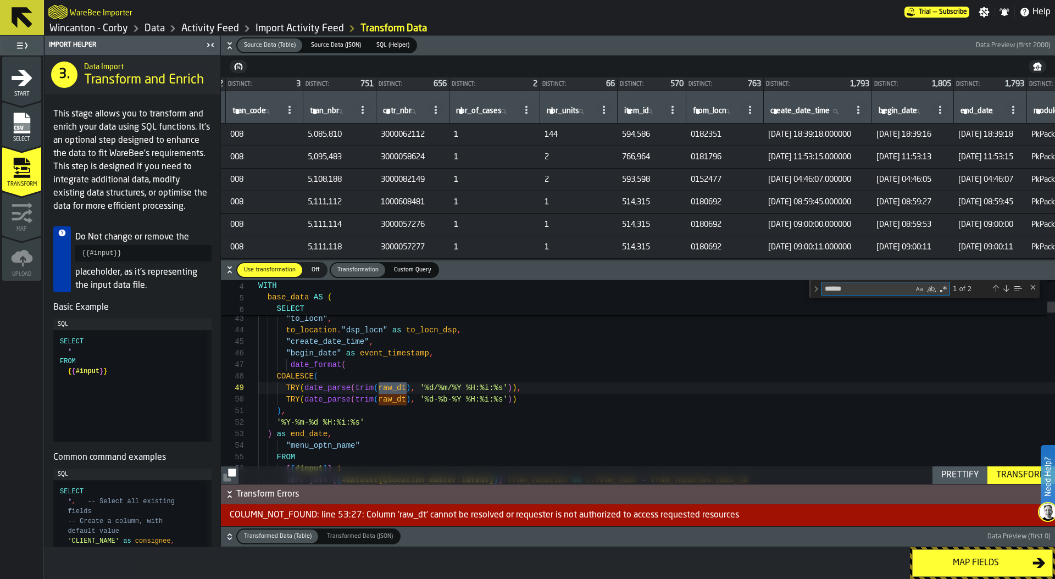
scroll to position [0, 0]
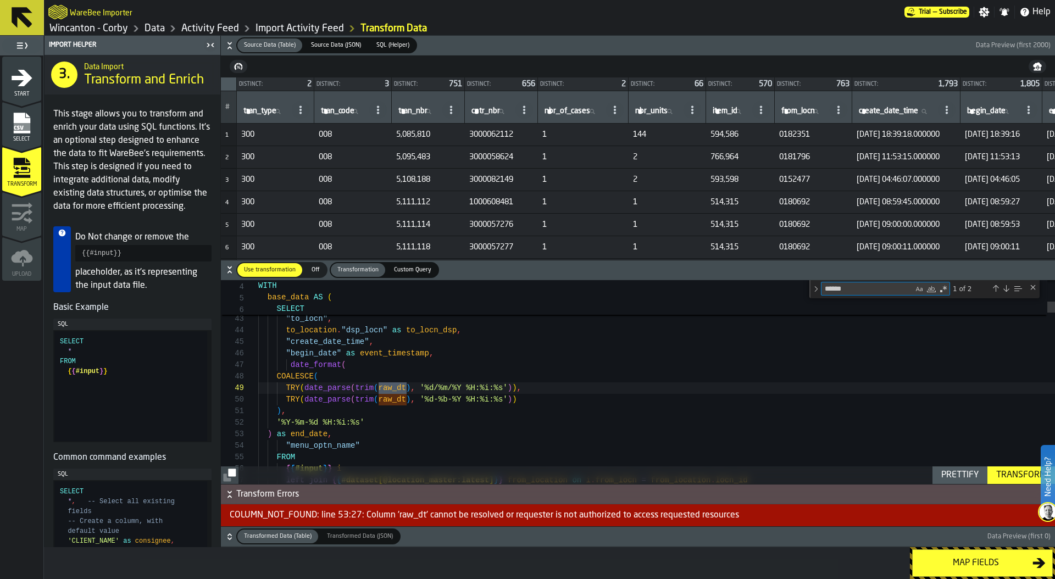
type textarea "******"
type textarea "**********"
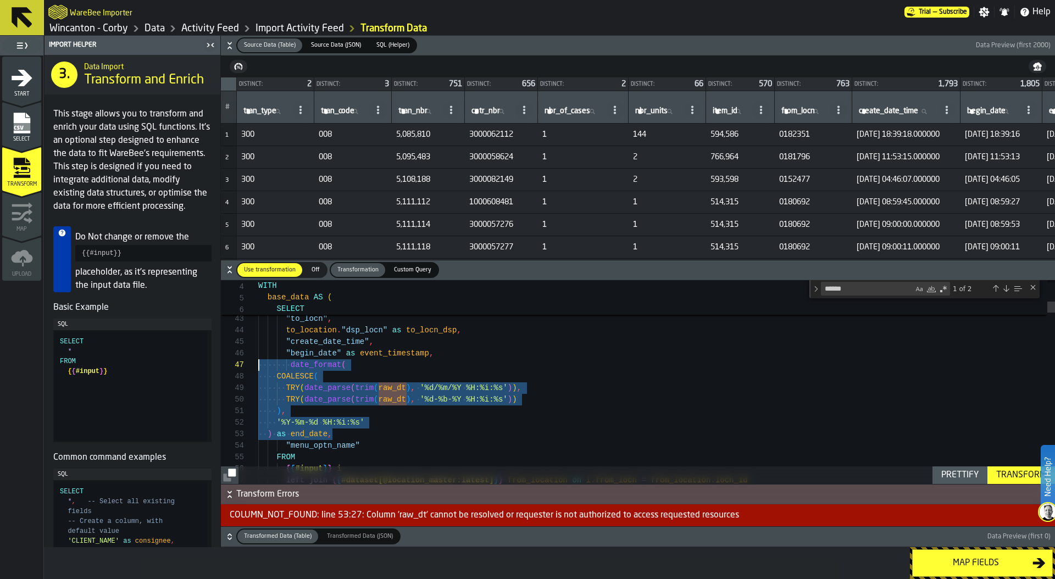
scroll to position [69, 0]
drag, startPoint x: 335, startPoint y: 436, endPoint x: 257, endPoint y: 360, distance: 108.4
click at [147, 29] on link "Data" at bounding box center [155, 29] width 20 height 12
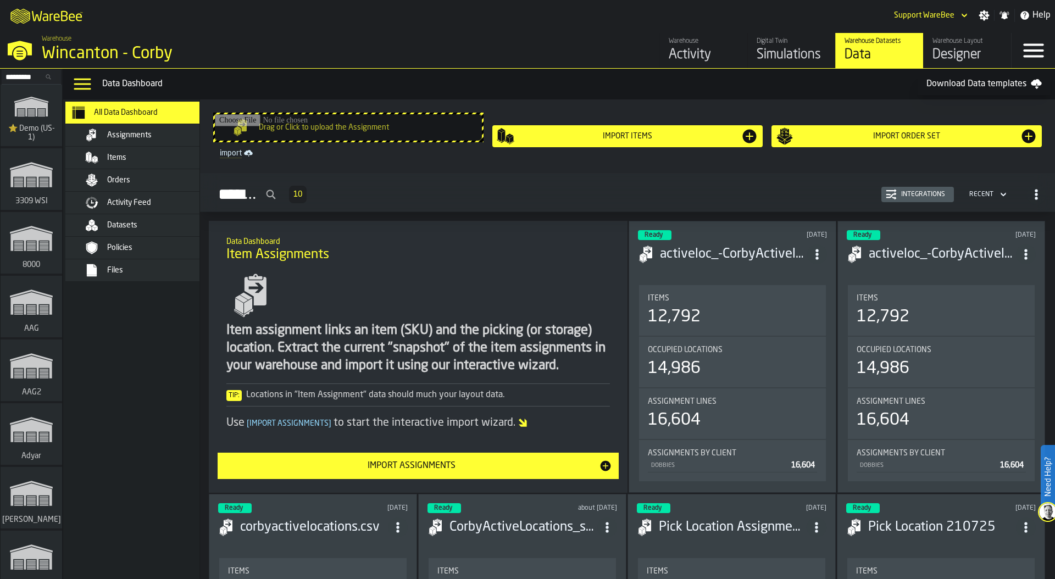
click at [678, 48] on div "Activity" at bounding box center [704, 55] width 70 height 18
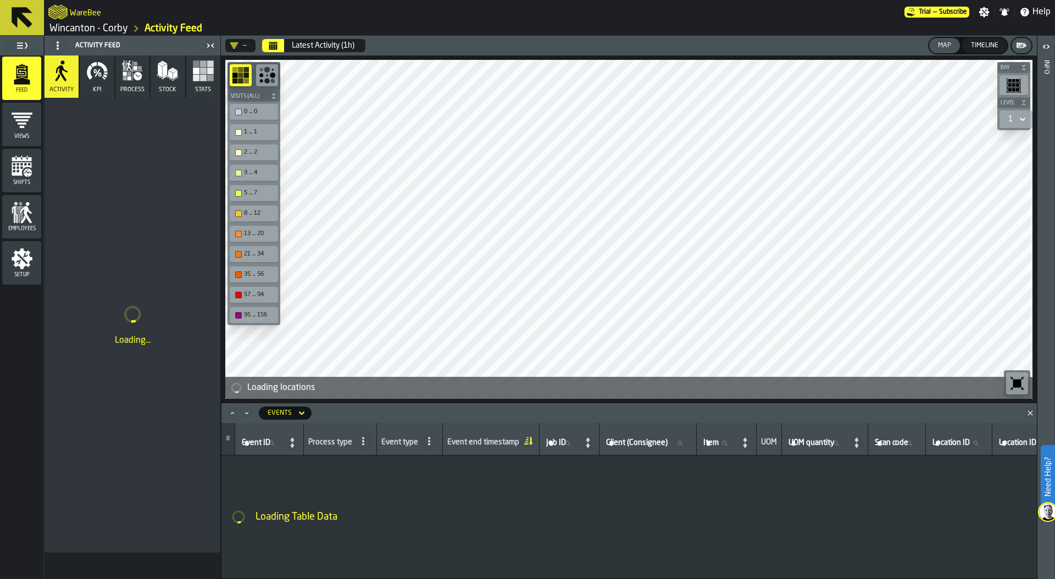
click at [269, 47] on icon "Calendar" at bounding box center [273, 46] width 8 height 5
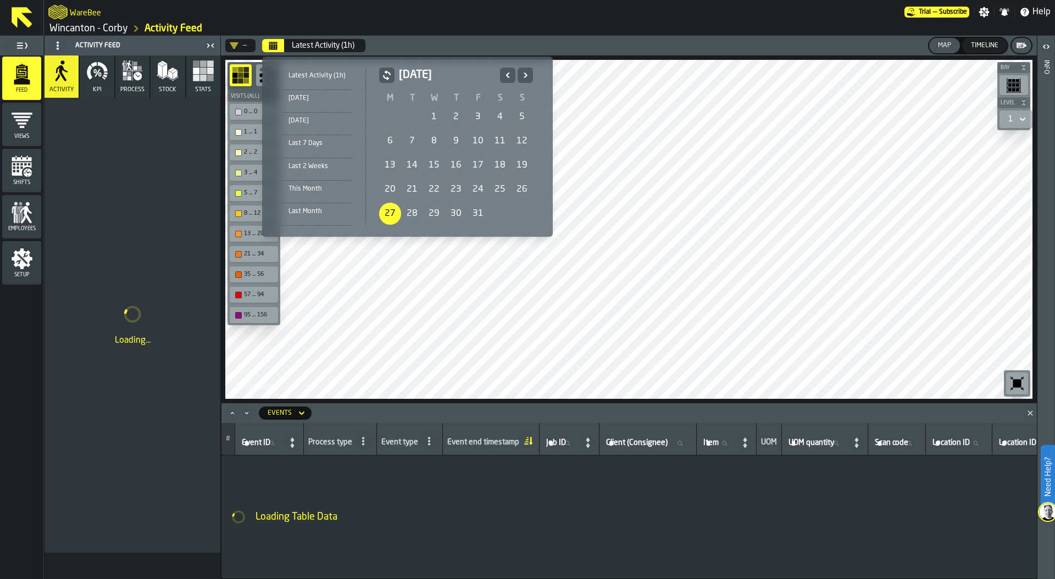
click at [391, 214] on div "27" at bounding box center [390, 214] width 22 height 22
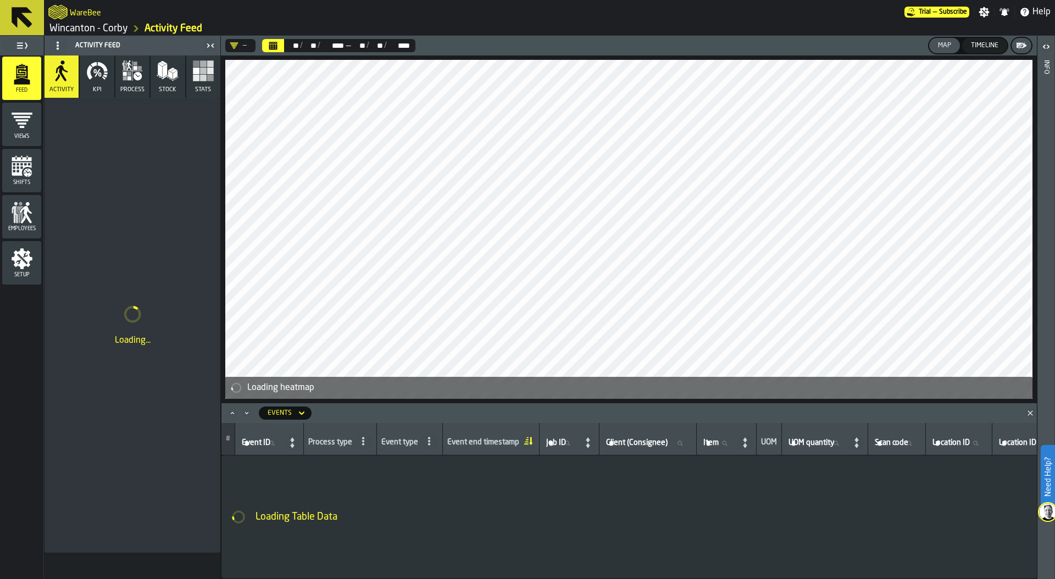
click at [203, 75] on rect "button" at bounding box center [203, 78] width 7 height 7
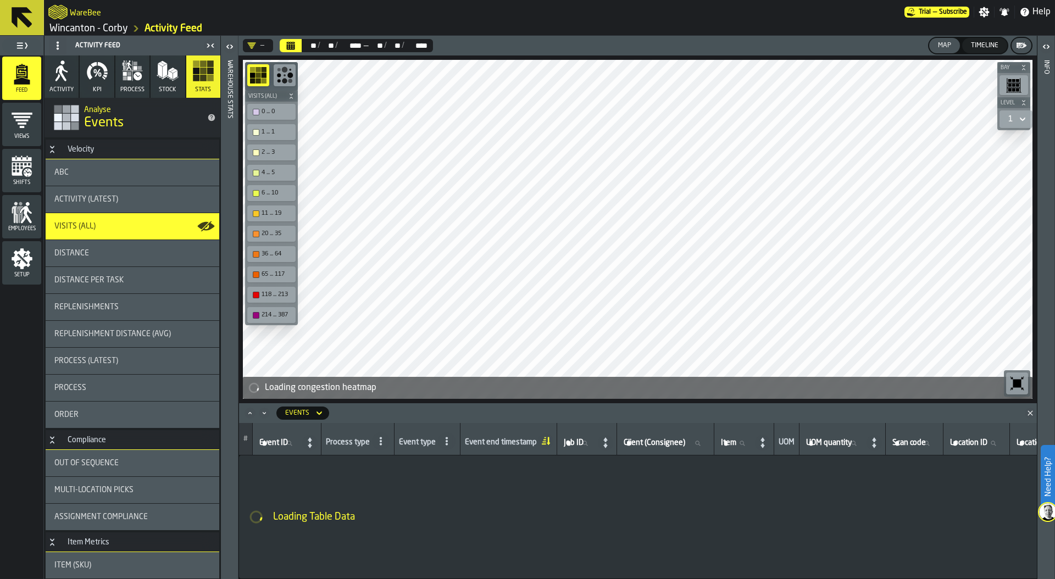
click at [123, 81] on icon "button" at bounding box center [132, 71] width 22 height 22
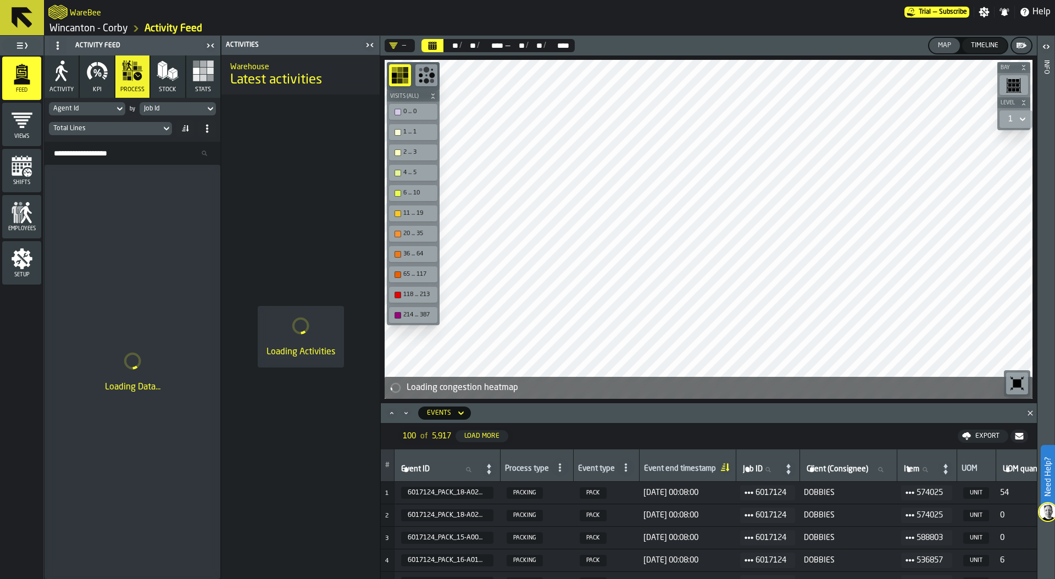
click at [176, 104] on div "Job Id" at bounding box center [172, 109] width 65 height 12
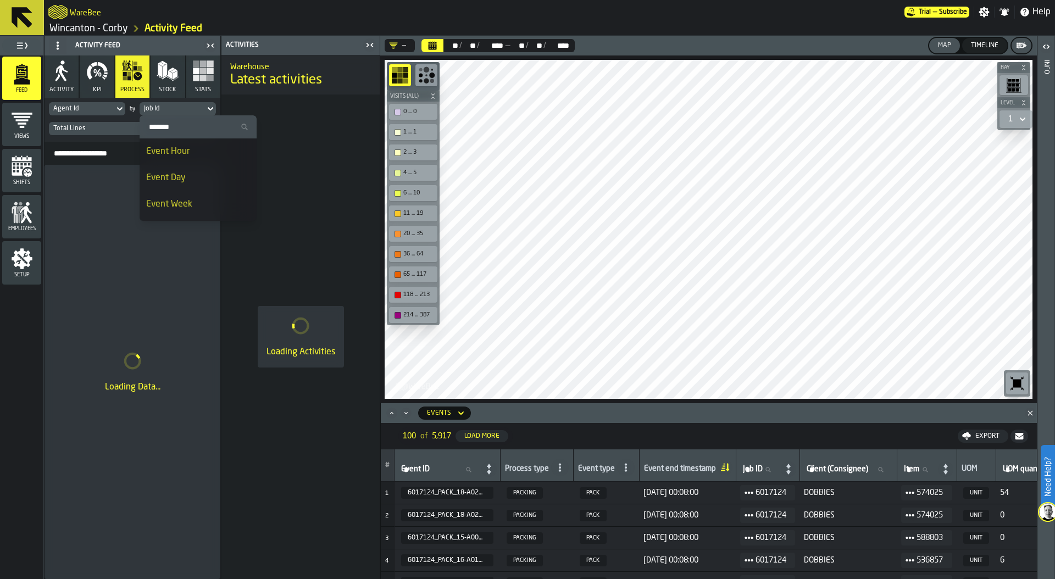
click at [187, 175] on div "Event Day" at bounding box center [198, 177] width 104 height 13
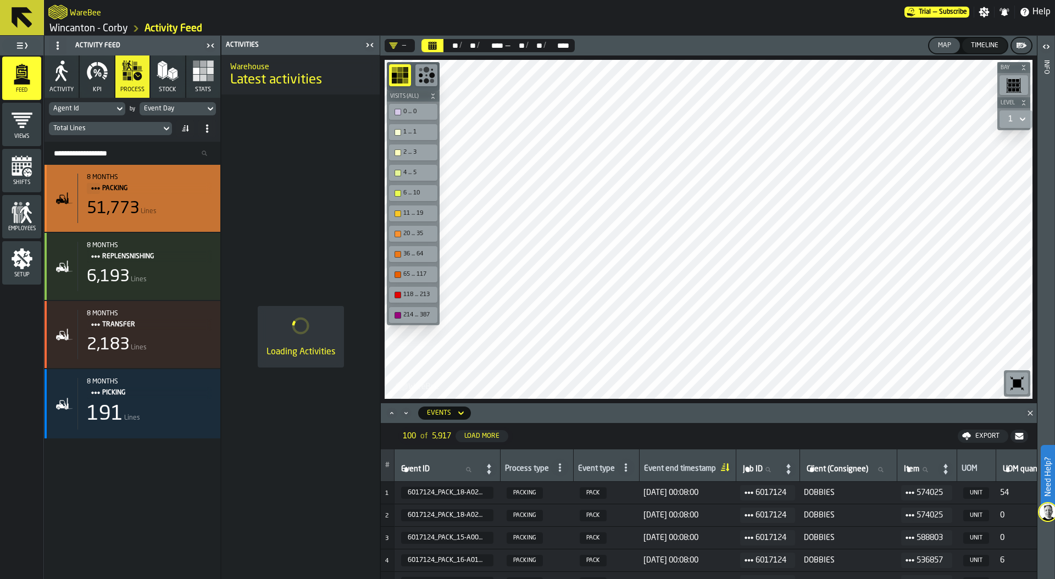
click at [135, 400] on div "8 months Picking 191 Lines" at bounding box center [144, 404] width 134 height 52
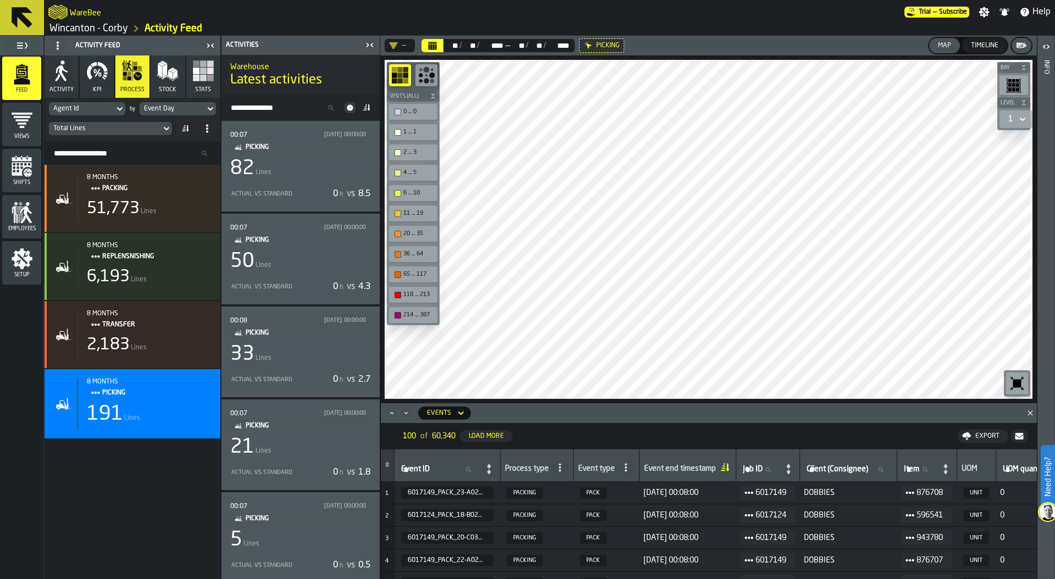
click at [273, 173] on div "82 Lines" at bounding box center [300, 169] width 141 height 22
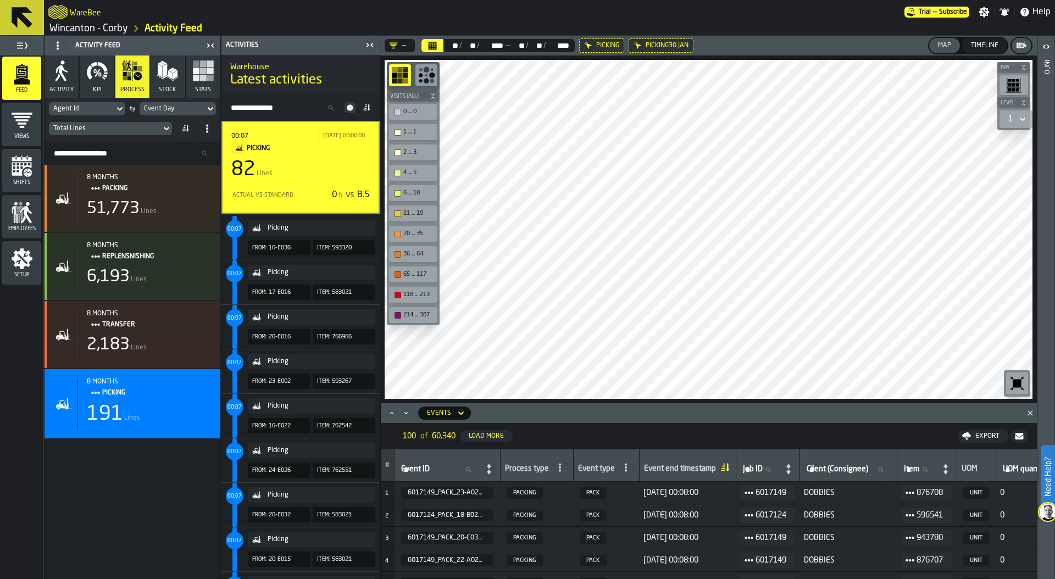
click at [1055, 173] on main "Feed Views Shifts Employees Setup Activity Feed Activity KPI process Stock Stat…" at bounding box center [527, 307] width 1055 height 543
click at [169, 107] on div "Event Day" at bounding box center [172, 109] width 57 height 8
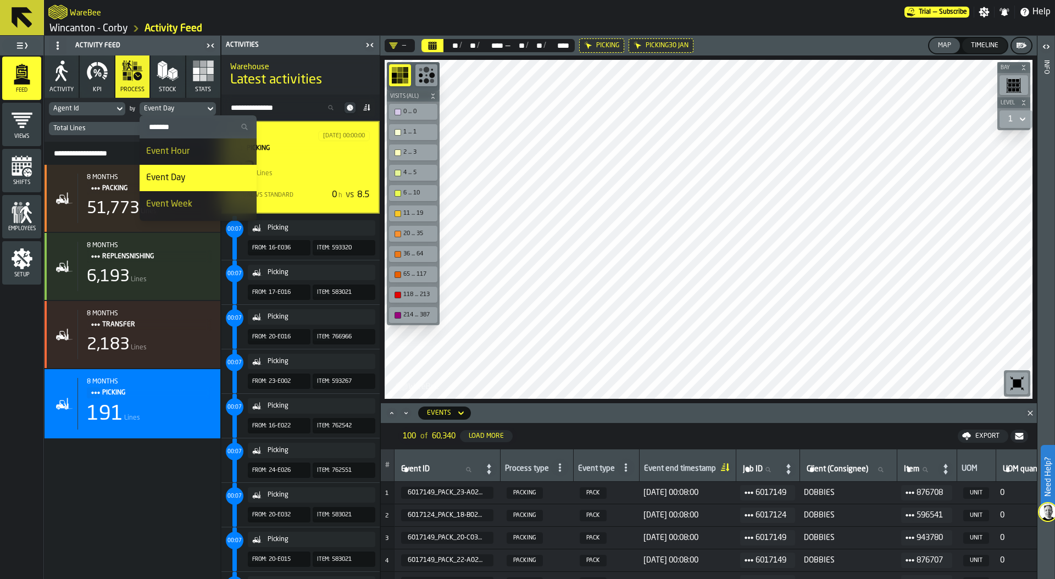
click at [179, 124] on input "Search" at bounding box center [198, 127] width 108 height 14
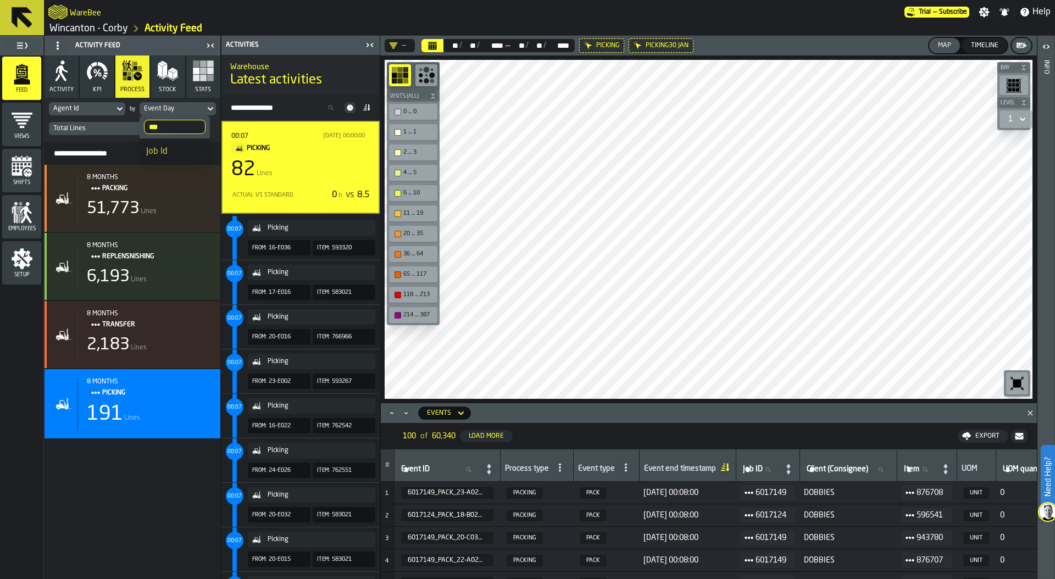
type input "***"
click at [173, 146] on div "Job Id" at bounding box center [174, 151] width 57 height 13
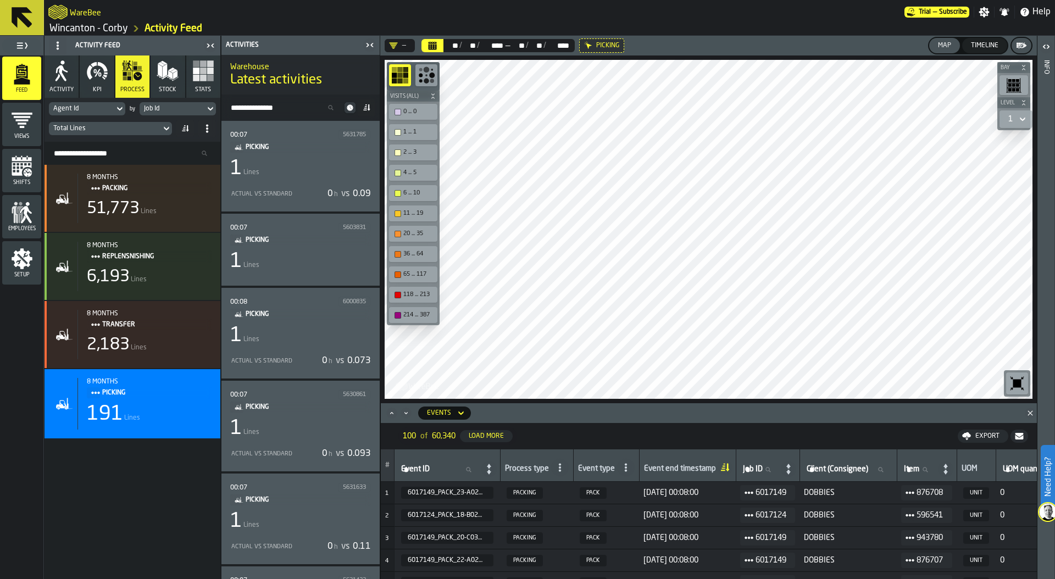
click at [305, 158] on div "1 Lines" at bounding box center [300, 169] width 141 height 22
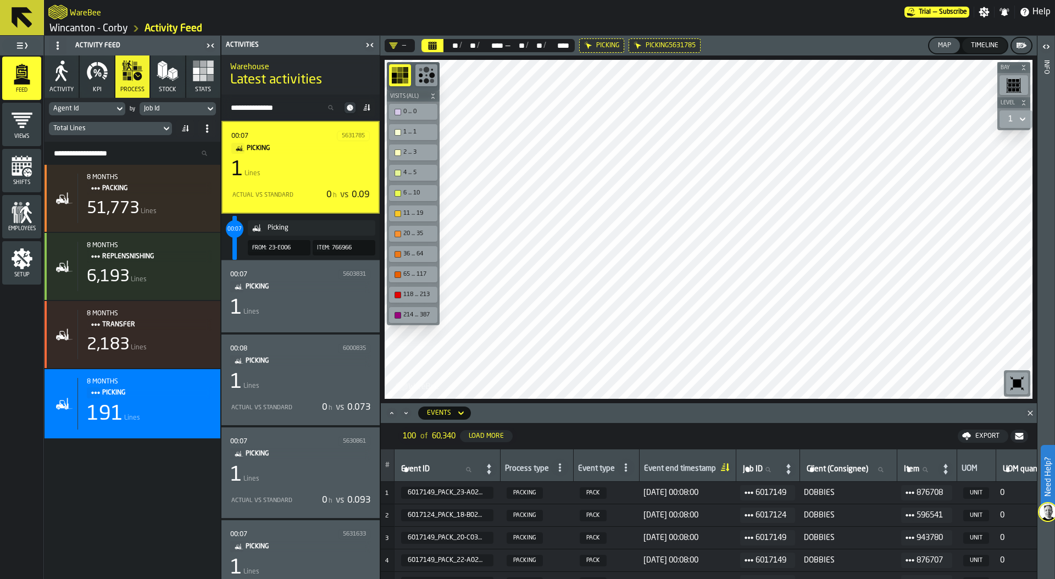
click at [376, 207] on main "Feed Views Shifts Employees Setup Activity Feed Activity KPI process Stock Stat…" at bounding box center [527, 307] width 1055 height 543
click at [96, 76] on icon "button" at bounding box center [97, 71] width 22 height 22
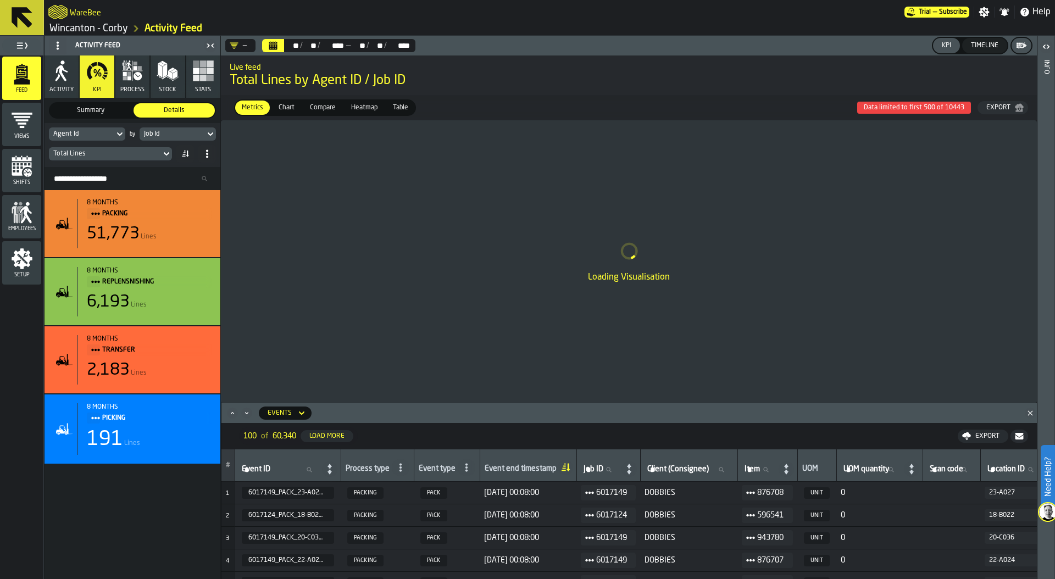
click at [181, 134] on div "Job Id" at bounding box center [172, 134] width 57 height 8
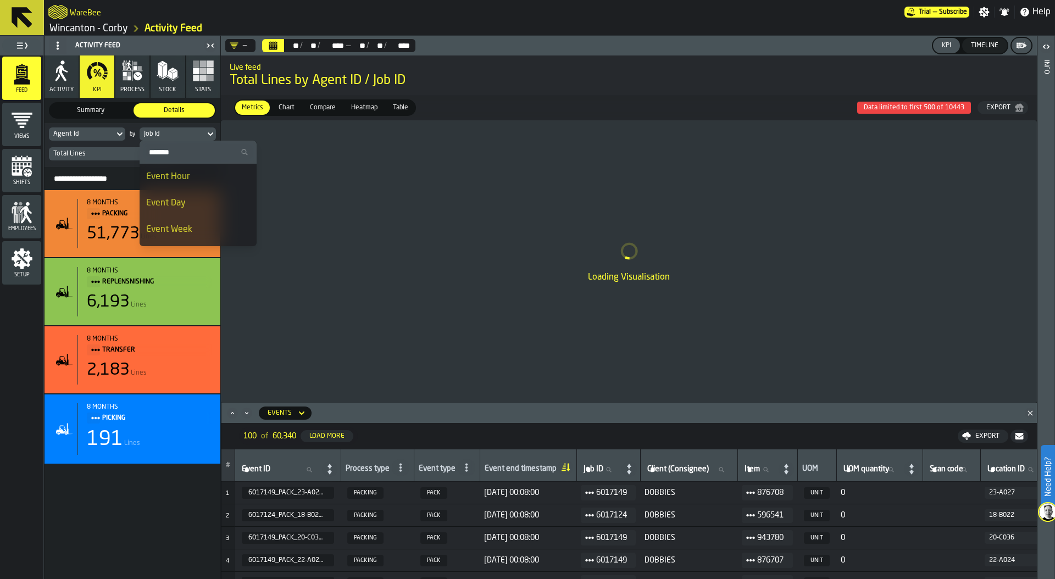
click at [192, 181] on div "Event Hour" at bounding box center [198, 176] width 104 height 13
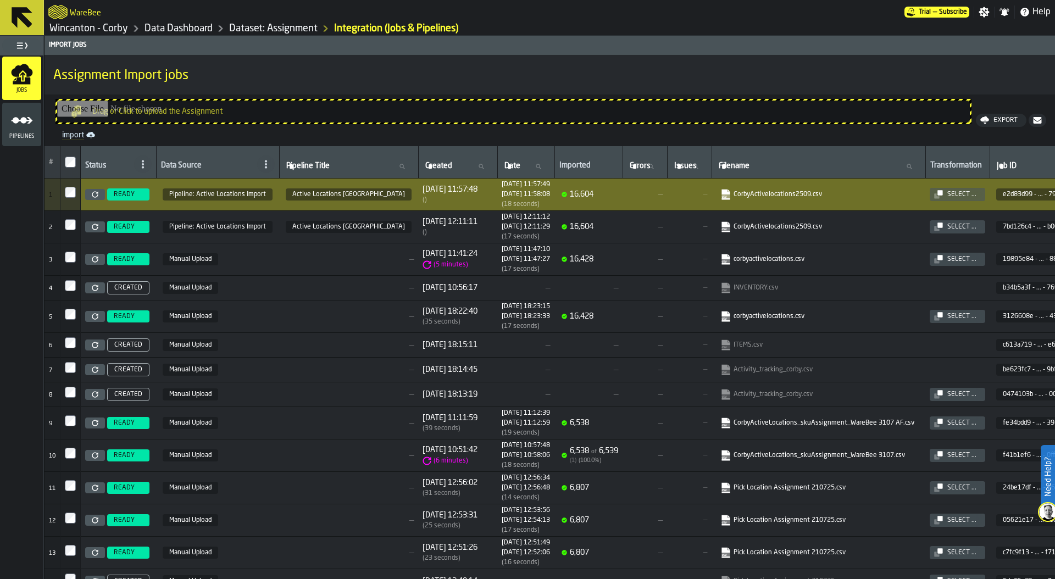
click at [165, 28] on link "Data Dashboard" at bounding box center [179, 29] width 68 height 12
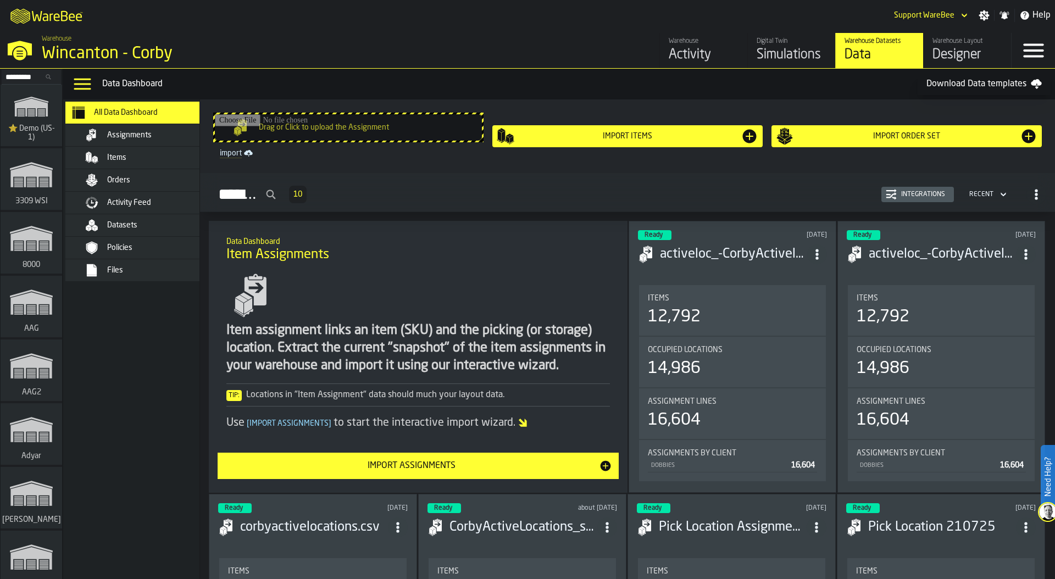
click at [140, 179] on div "Orders" at bounding box center [161, 180] width 108 height 9
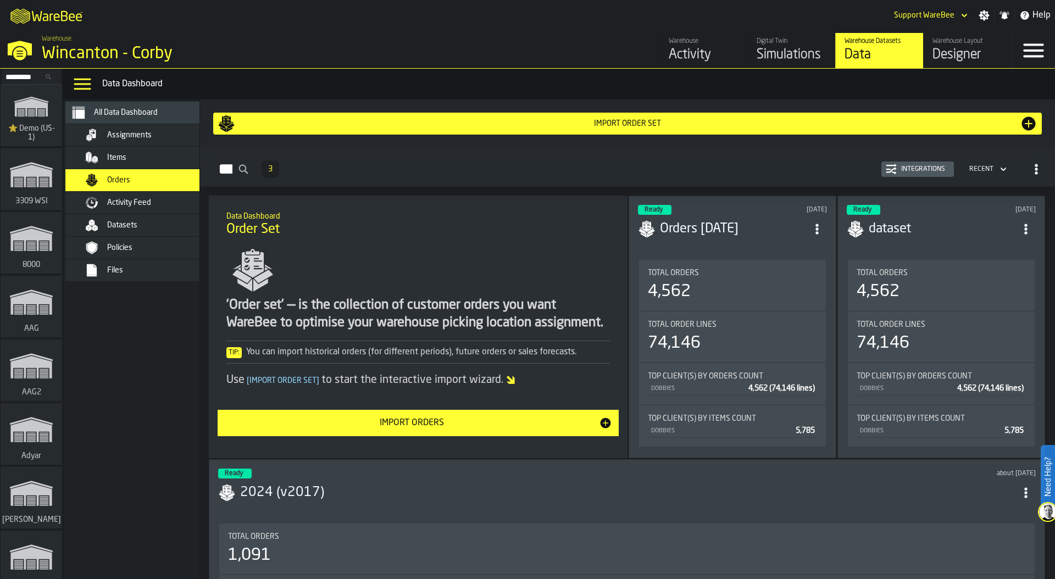
click at [911, 170] on div "Integrations" at bounding box center [923, 169] width 53 height 8
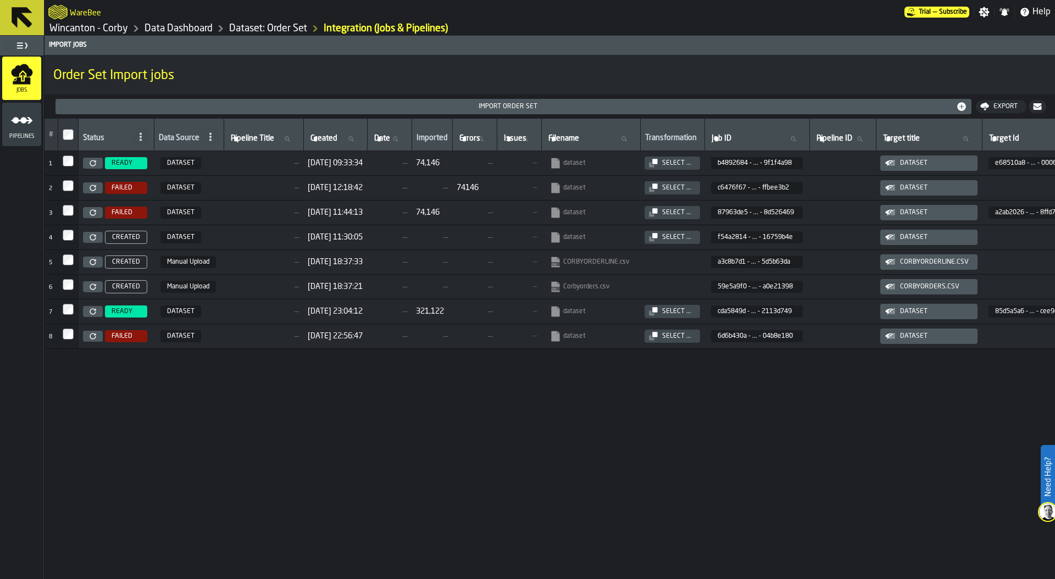
click at [123, 26] on link "Wincanton - Corby" at bounding box center [88, 29] width 79 height 12
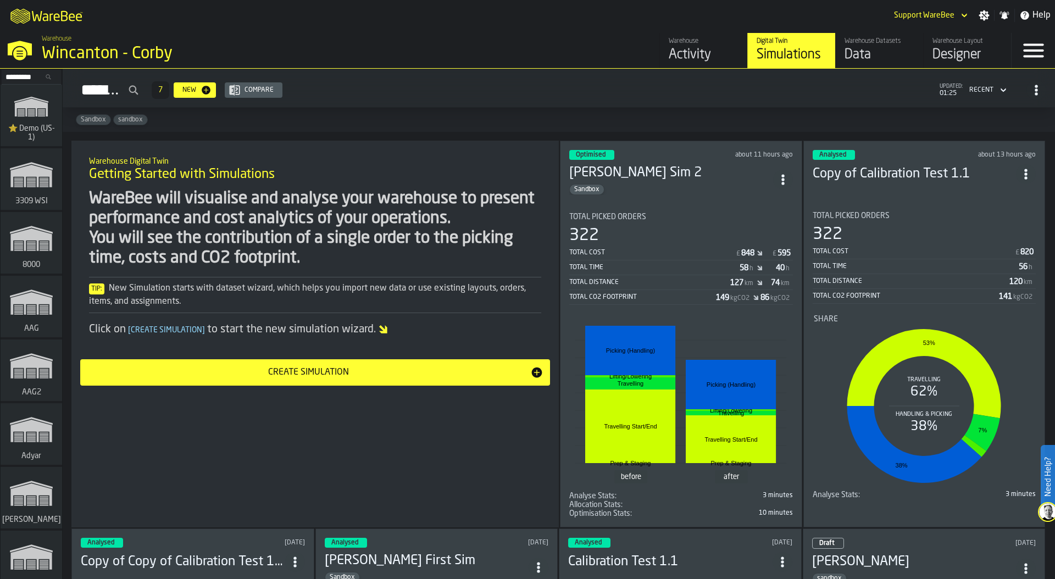
click at [837, 55] on link "Warehouse Datasets Data" at bounding box center [879, 50] width 88 height 35
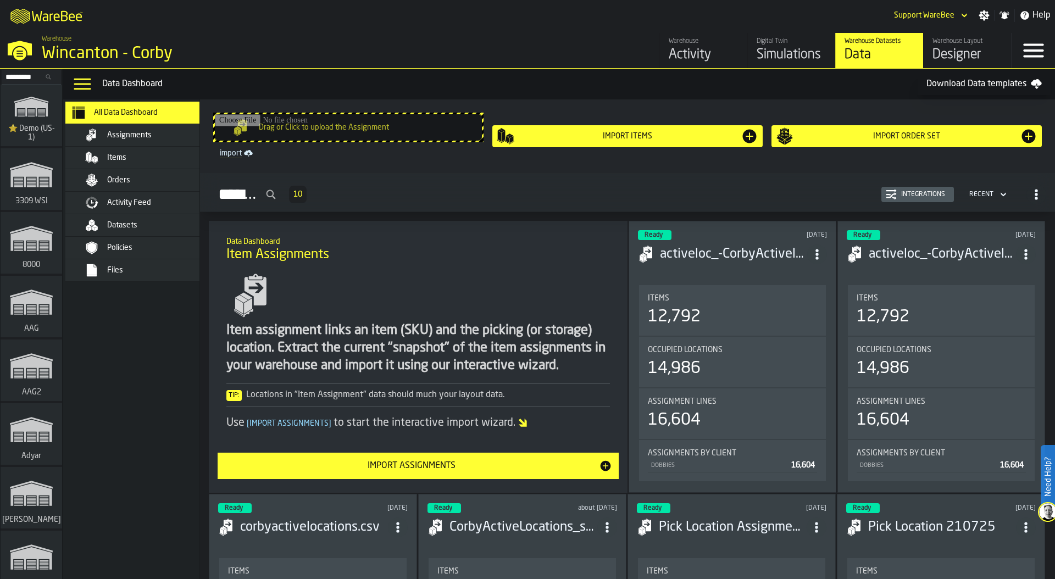
click at [157, 167] on div "Items" at bounding box center [142, 158] width 154 height 22
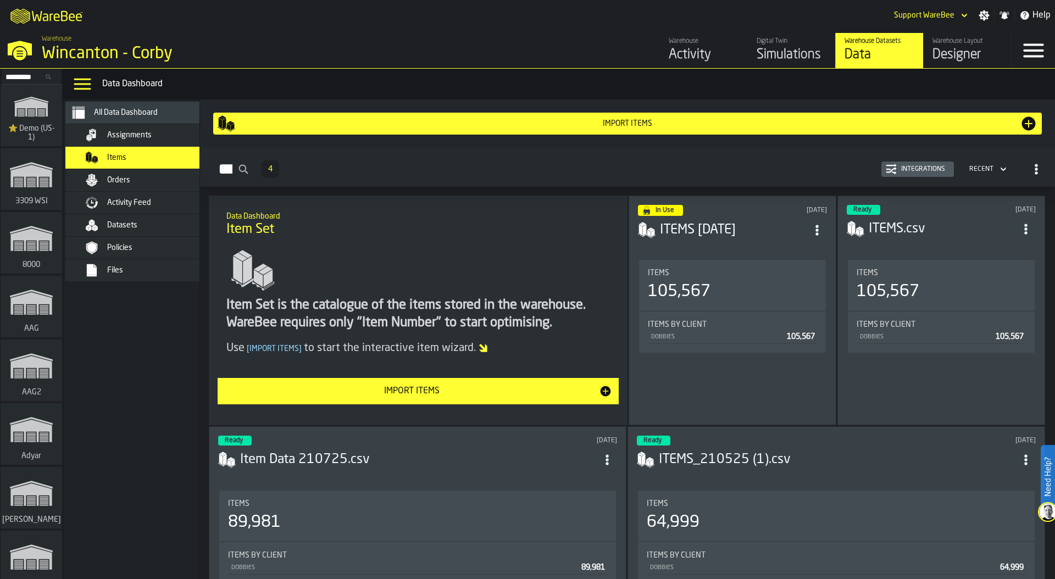
click at [154, 159] on div "Items" at bounding box center [161, 157] width 108 height 9
click at [145, 138] on span "Assignments" at bounding box center [129, 135] width 45 height 9
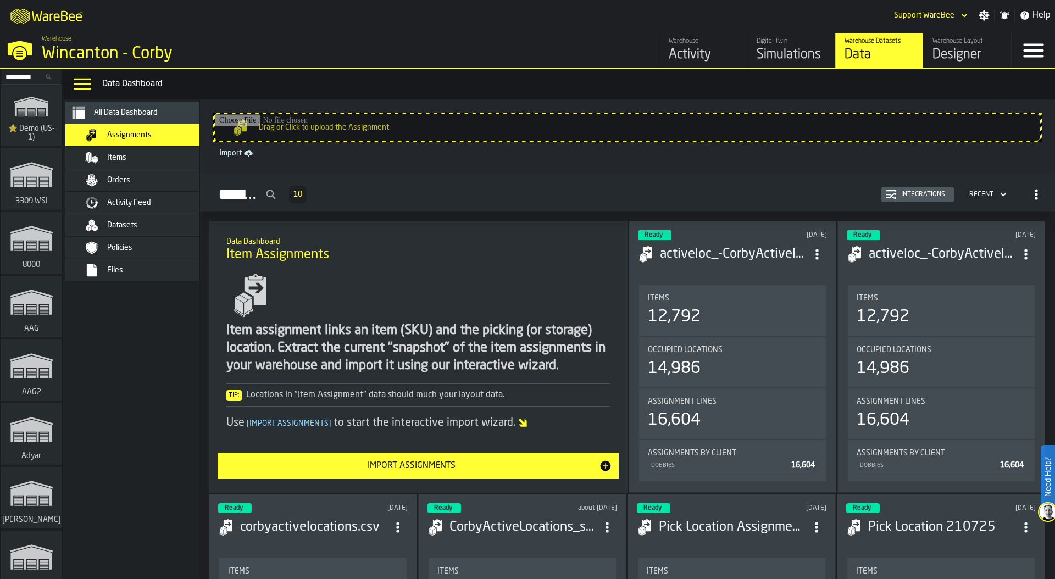
click at [146, 161] on div "Items" at bounding box center [161, 157] width 108 height 9
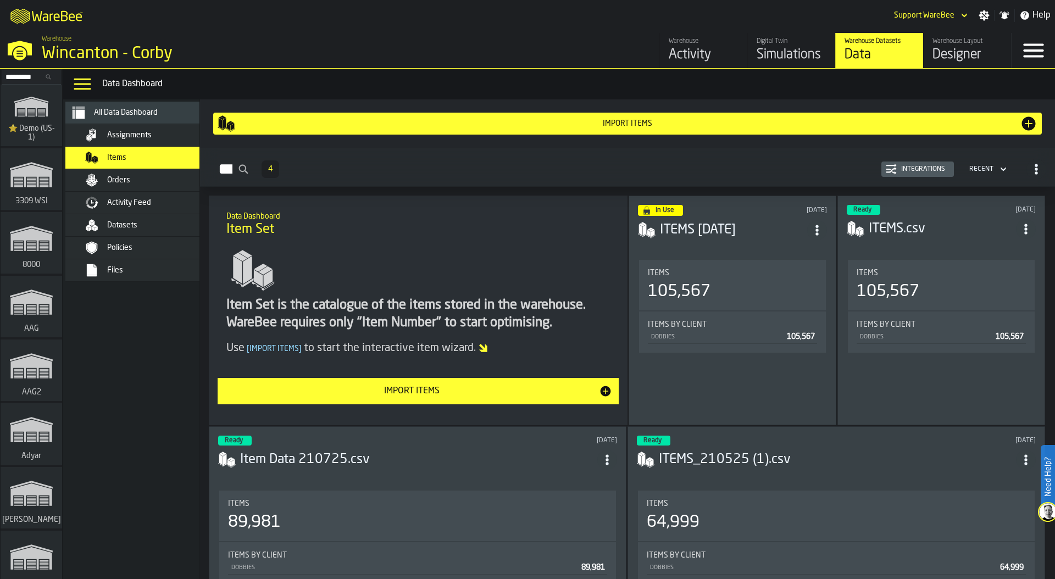
click at [145, 182] on div "Orders" at bounding box center [161, 180] width 108 height 9
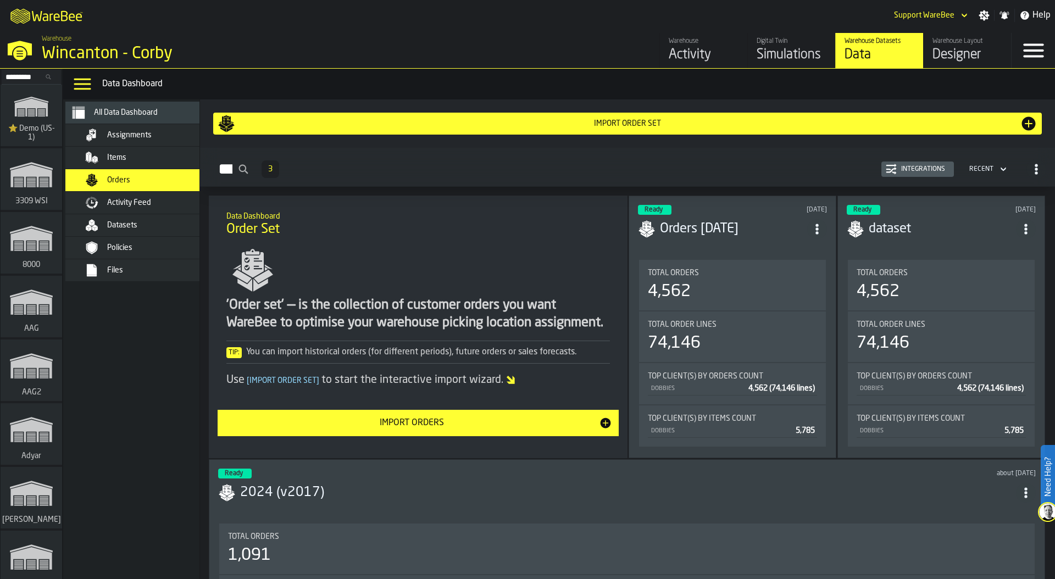
click at [149, 207] on span "Activity Feed" at bounding box center [129, 202] width 44 height 9
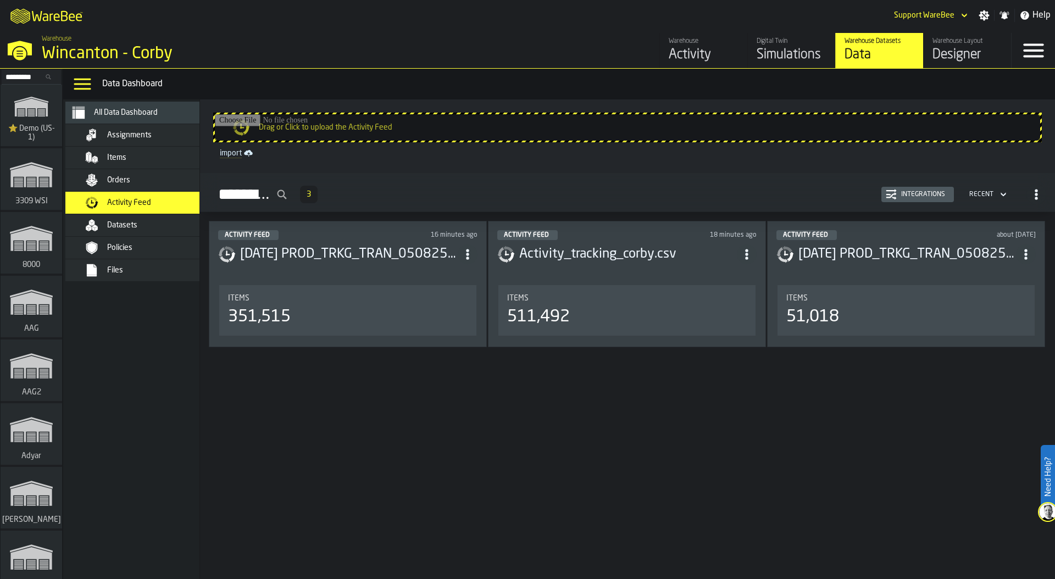
click at [768, 52] on div "Simulations" at bounding box center [792, 55] width 70 height 18
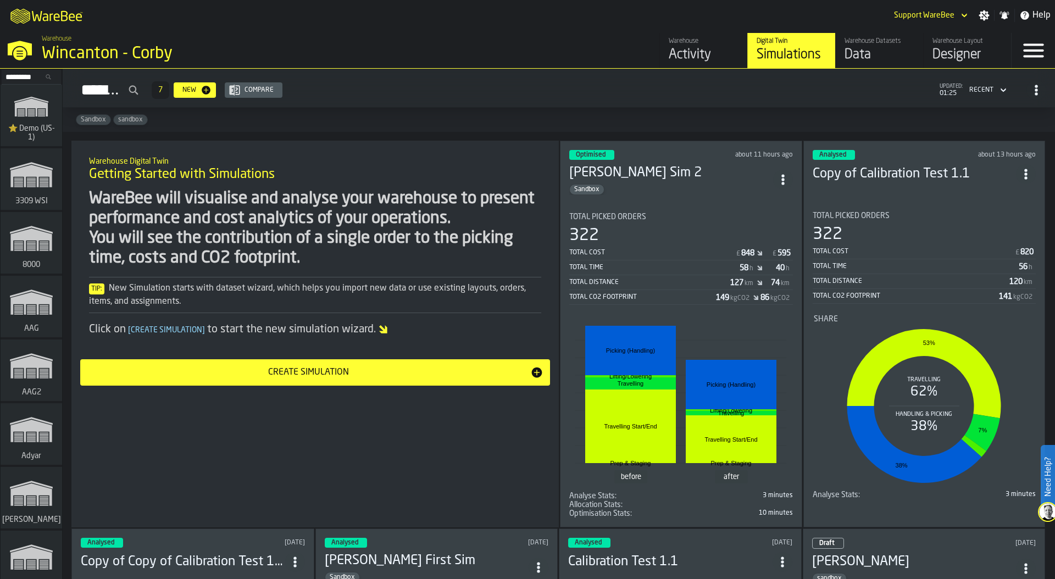
click at [781, 174] on icon "ItemListCard-DashboardItemContainer" at bounding box center [783, 179] width 11 height 11
click at [755, 249] on div "Duplicate" at bounding box center [758, 251] width 57 height 13
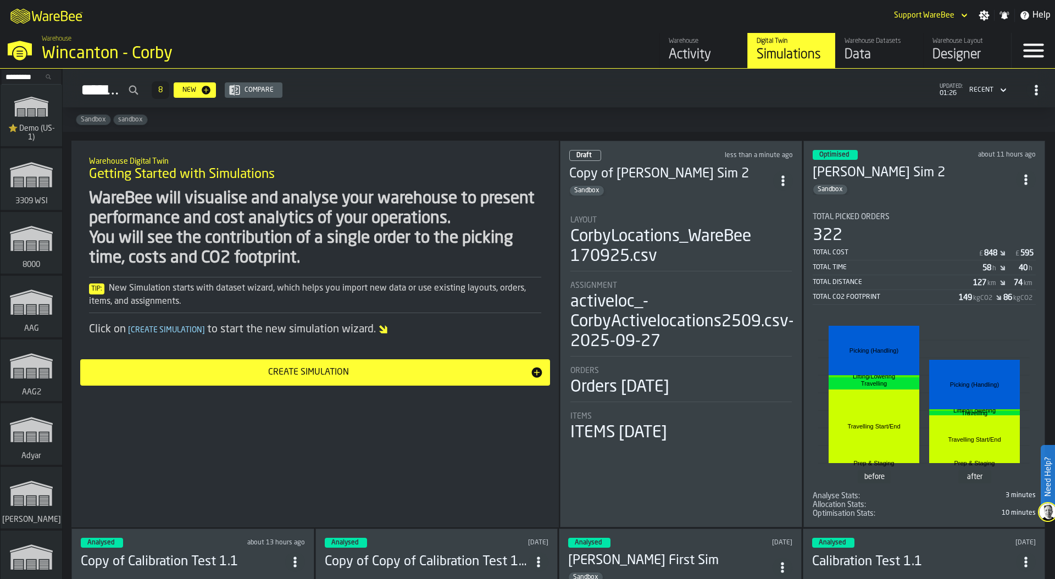
click at [607, 285] on span "Assignment" at bounding box center [593, 285] width 47 height 9
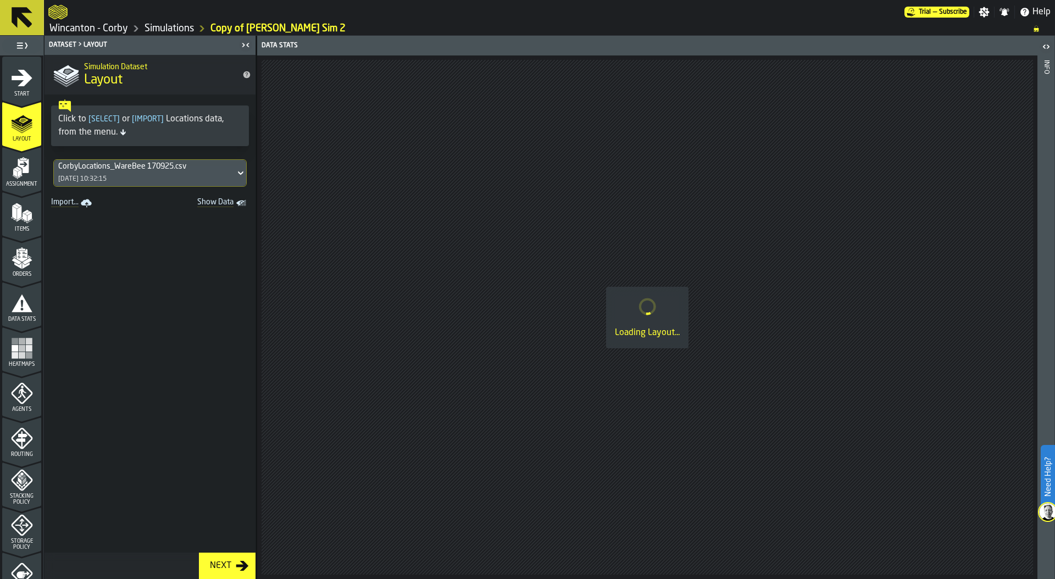
click at [19, 77] on icon "menu Start" at bounding box center [22, 77] width 21 height 16
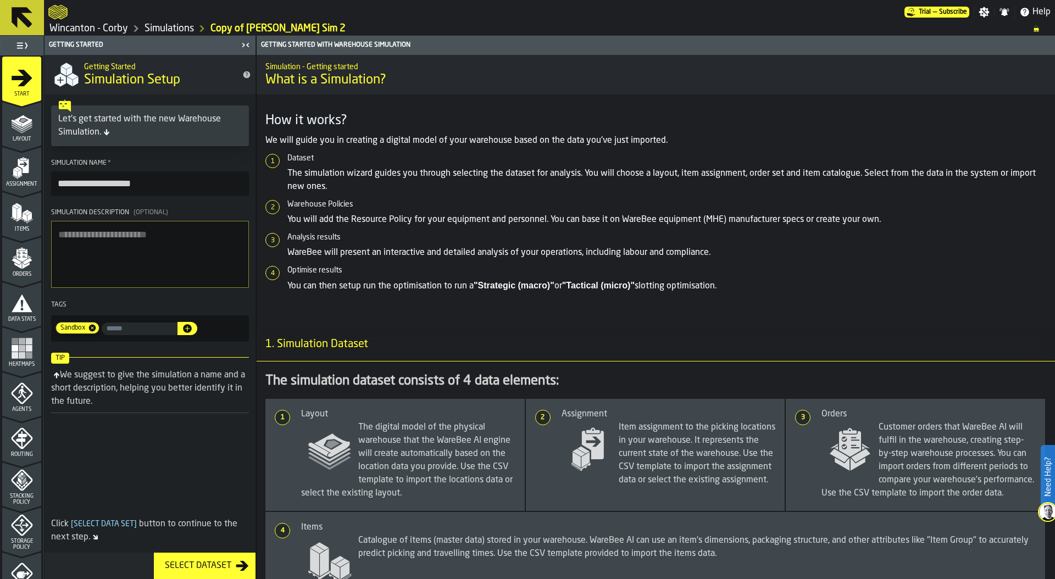
drag, startPoint x: 58, startPoint y: 181, endPoint x: 221, endPoint y: 182, distance: 163.2
click at [221, 182] on input "**********" at bounding box center [150, 183] width 198 height 24
type input "**********"
click at [24, 130] on polygon "menu Layout" at bounding box center [21, 129] width 21 height 7
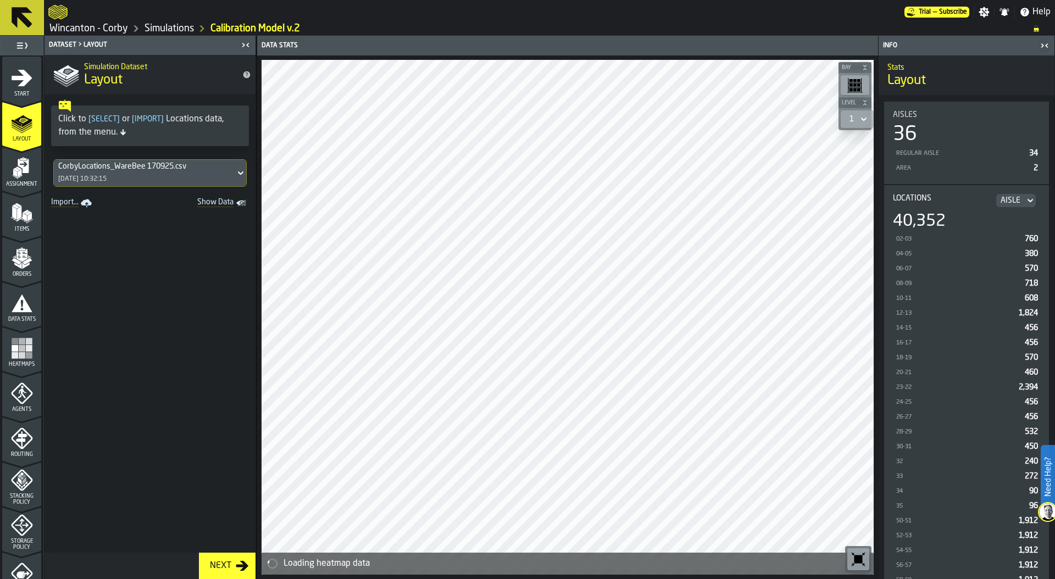
click at [120, 174] on div "CorbyLocations_WareBee 170925.csv [DATE] 10:32:15" at bounding box center [144, 173] width 181 height 26
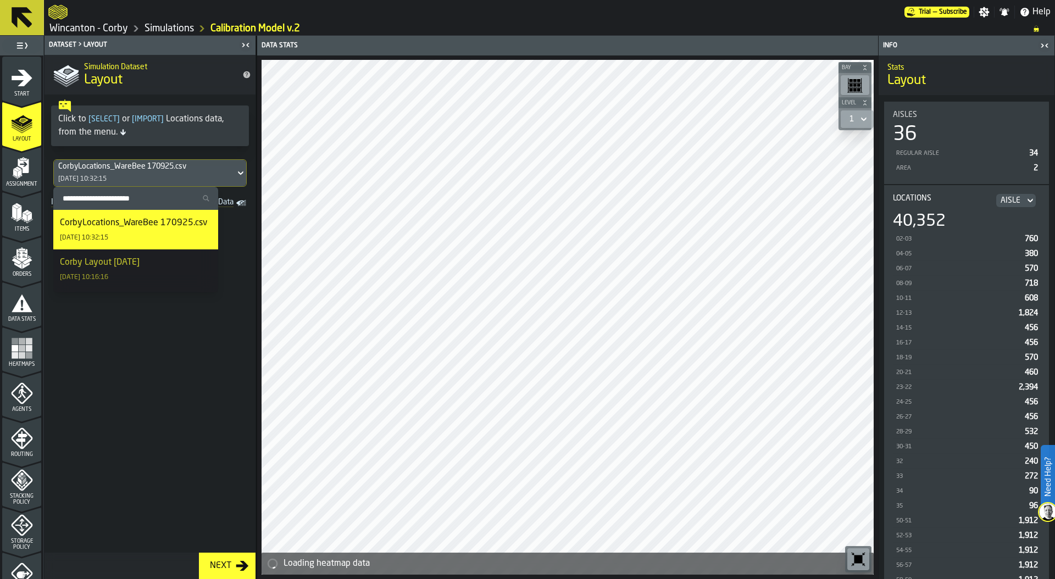
click at [116, 228] on div "CorbyLocations_WareBee 170925.csv" at bounding box center [133, 223] width 147 height 13
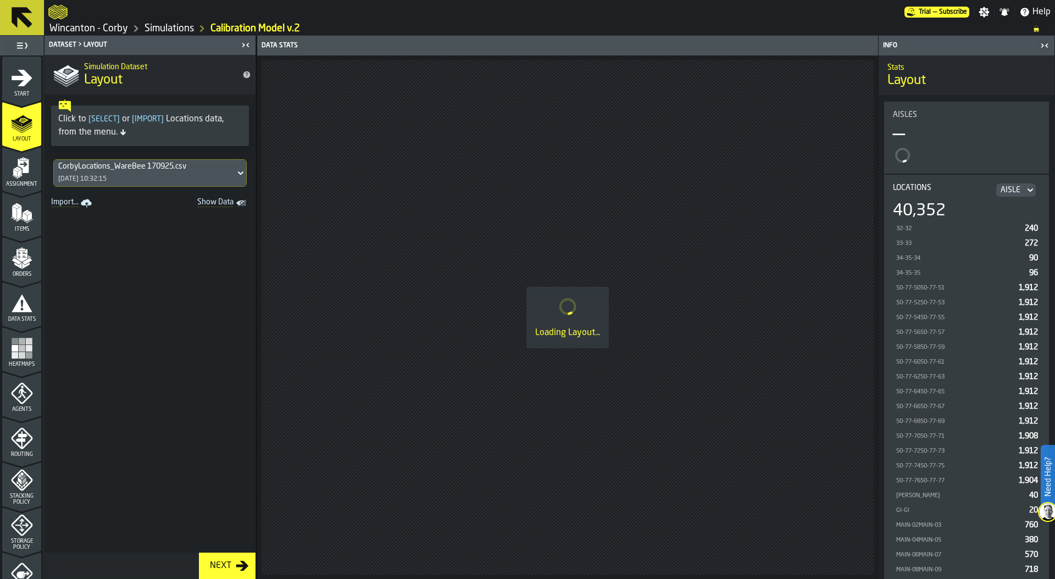
click at [27, 180] on div "Assignment" at bounding box center [21, 172] width 39 height 30
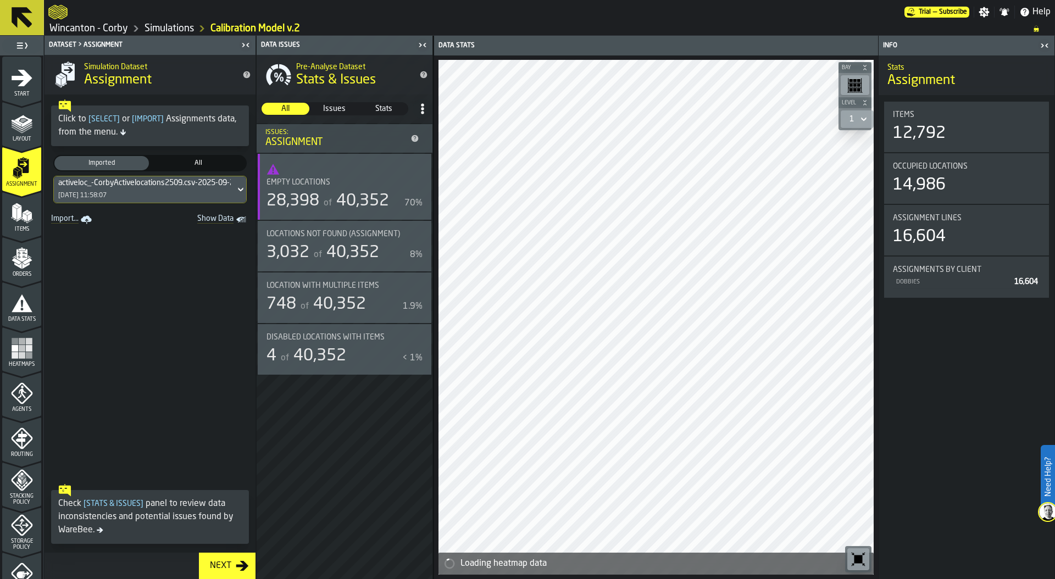
click at [107, 192] on div "[DATE] 11:58:07" at bounding box center [82, 196] width 48 height 8
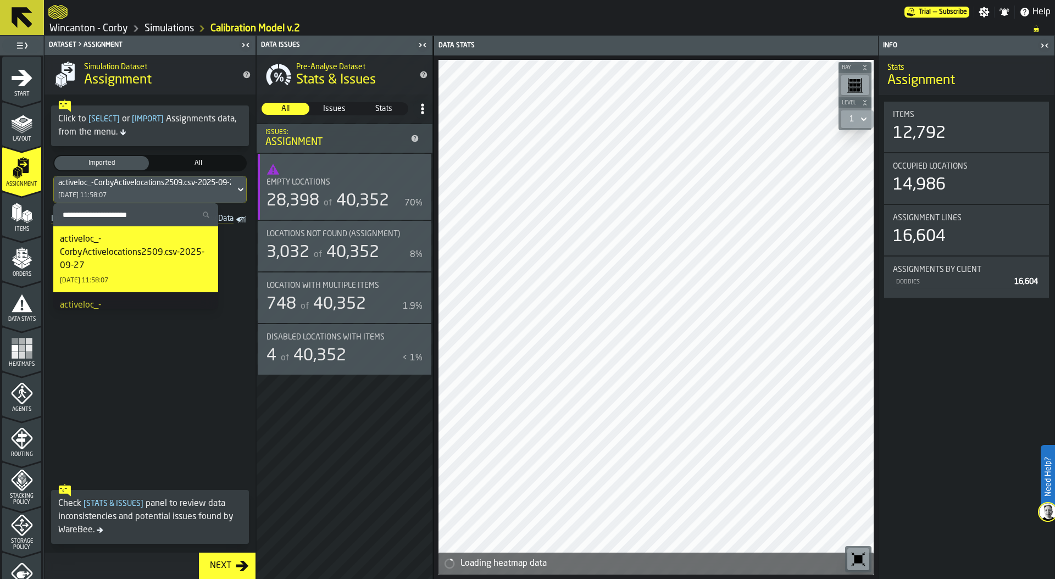
click at [98, 252] on div "activeloc_-CorbyActivelocations2509.csv-2025-09-27" at bounding box center [136, 253] width 152 height 40
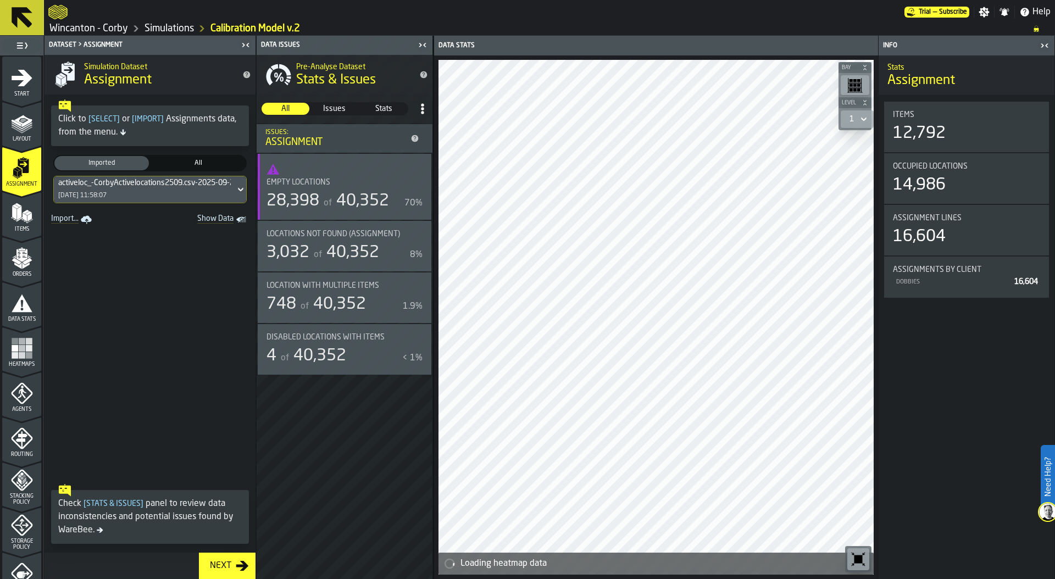
click at [22, 223] on icon "menu Items" at bounding box center [22, 213] width 22 height 22
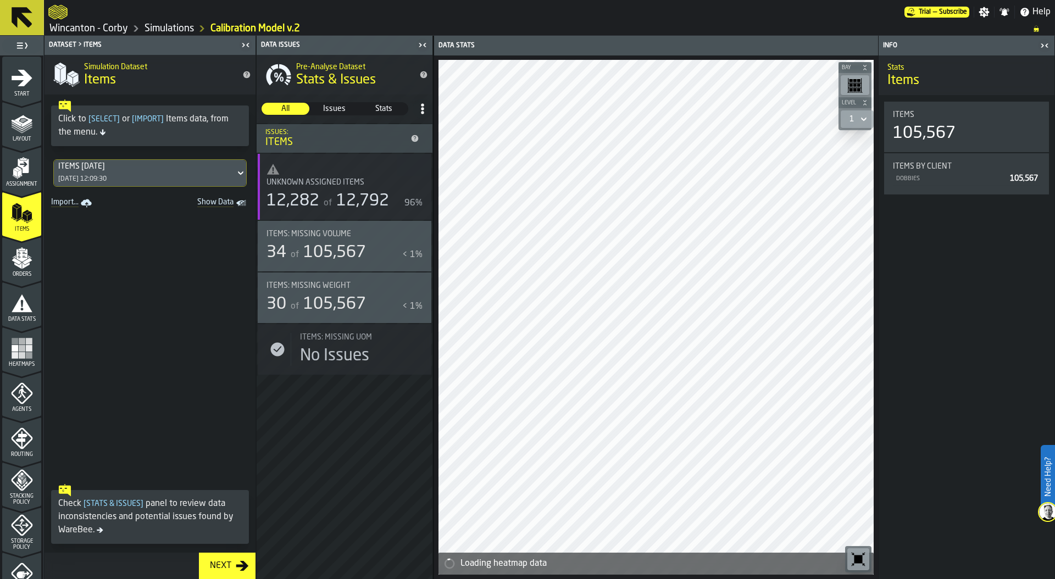
click at [143, 167] on div "ITEMS [DATE]" at bounding box center [144, 166] width 173 height 9
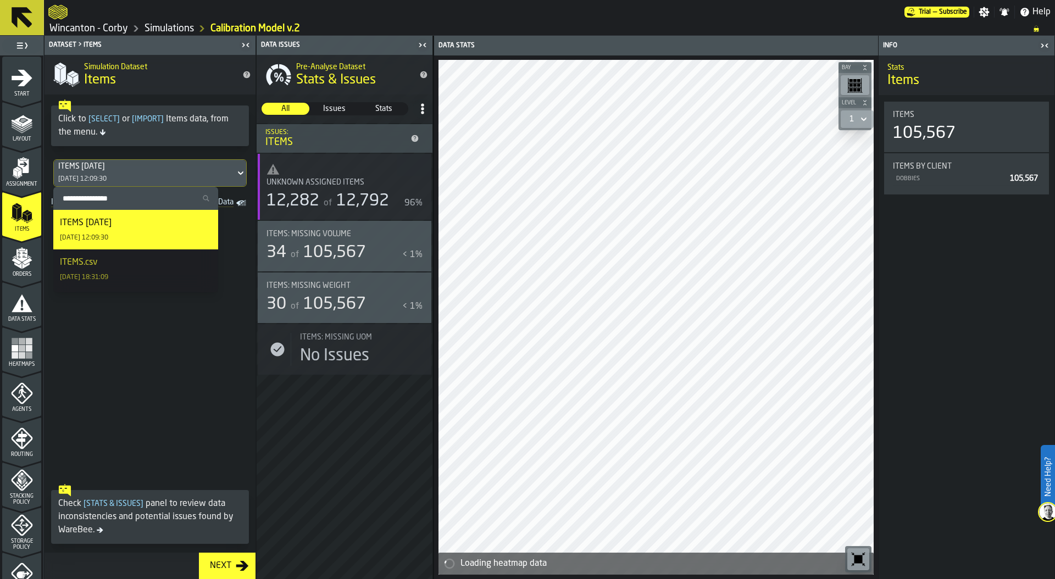
click at [112, 221] on div "ITEMS [DATE]" at bounding box center [86, 223] width 52 height 13
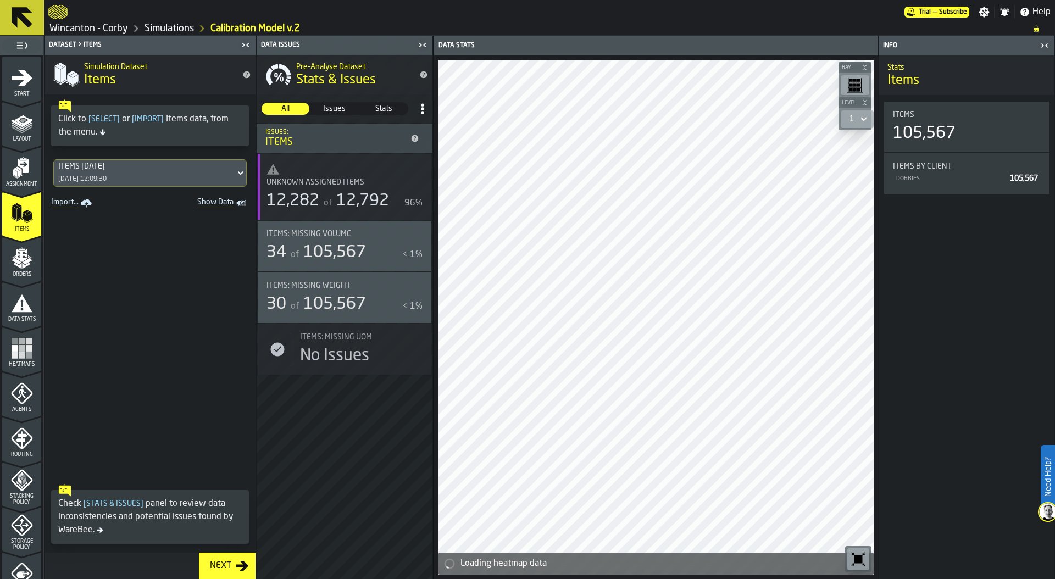
click at [11, 255] on icon "menu Orders" at bounding box center [22, 258] width 22 height 22
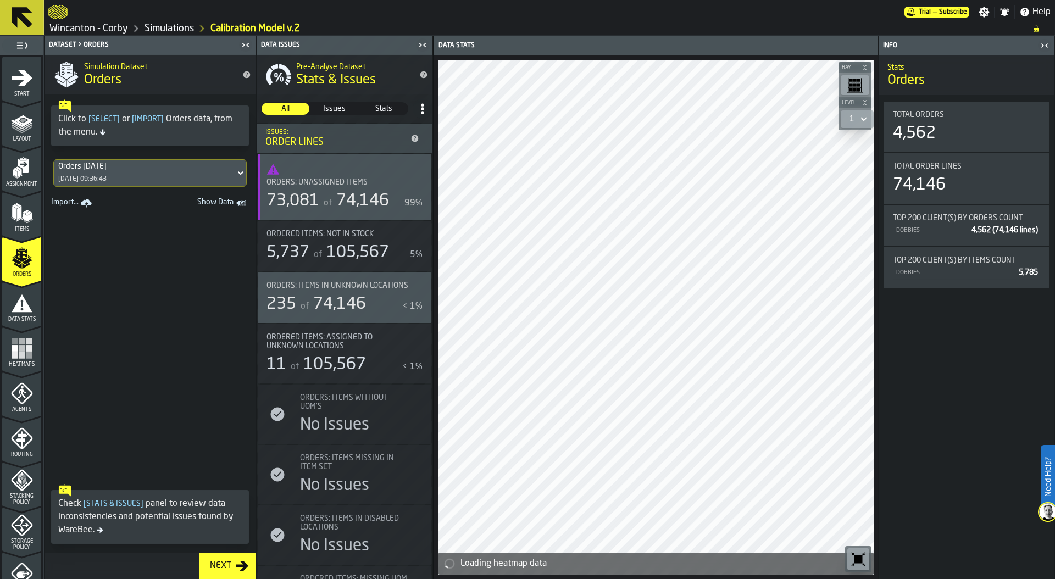
click at [176, 158] on div "Orders [DATE] [DATE] 09:36:43" at bounding box center [150, 173] width 211 height 36
click at [167, 167] on div "Orders [DATE]" at bounding box center [144, 166] width 173 height 9
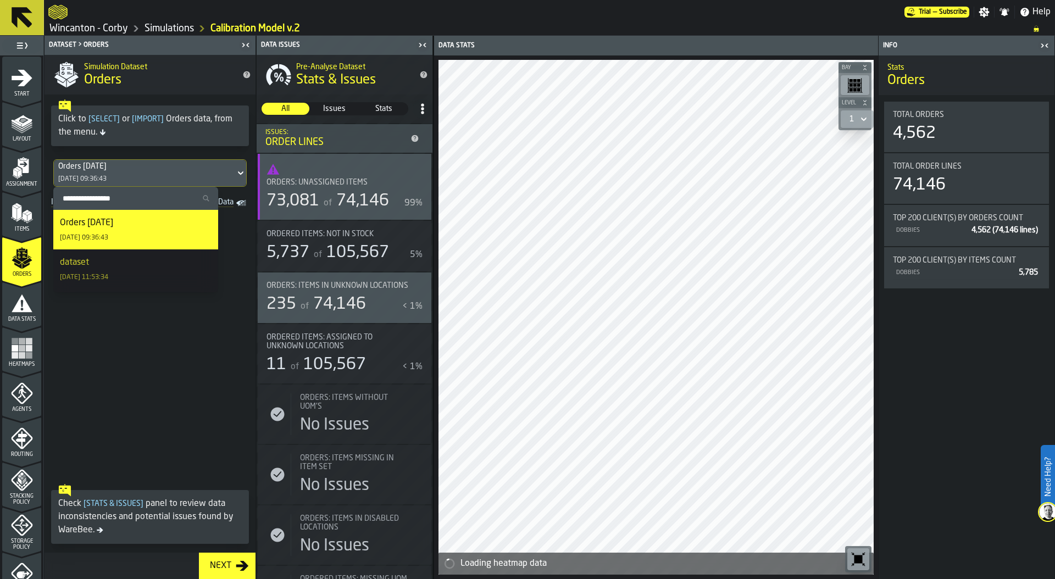
click at [142, 220] on div "Orders [DATE] [DATE] 09:36:43" at bounding box center [136, 230] width 152 height 26
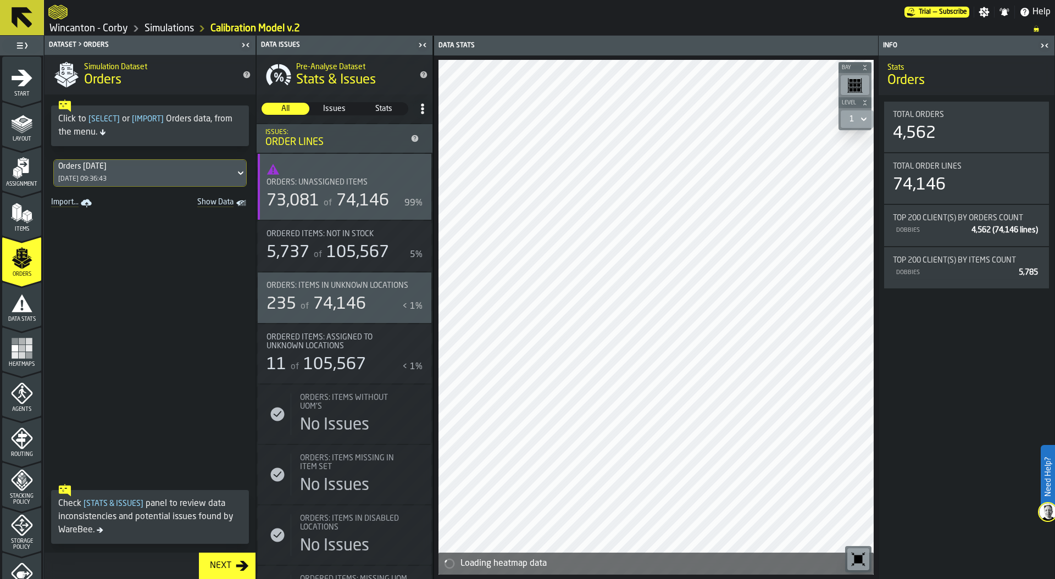
click at [29, 302] on icon "menu Data Stats" at bounding box center [22, 303] width 22 height 22
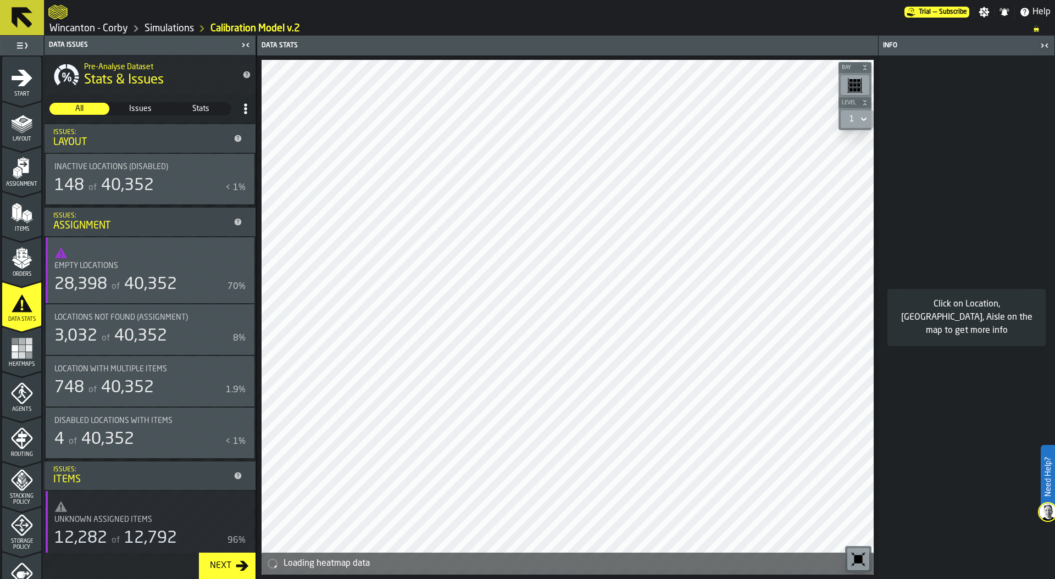
click at [191, 269] on div "Empty locations" at bounding box center [143, 266] width 178 height 9
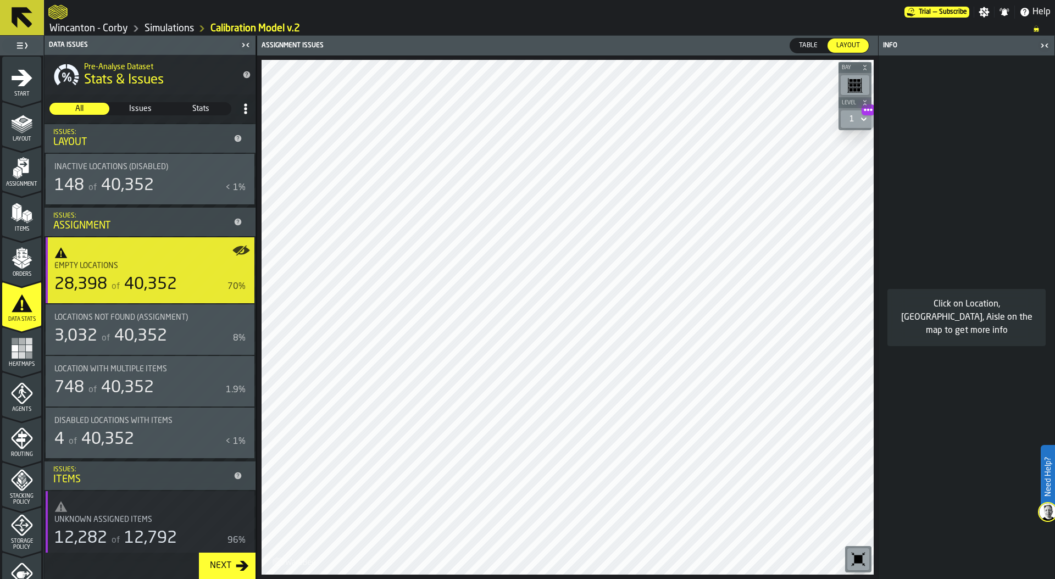
click at [110, 329] on div "of 40,352" at bounding box center [133, 336] width 68 height 20
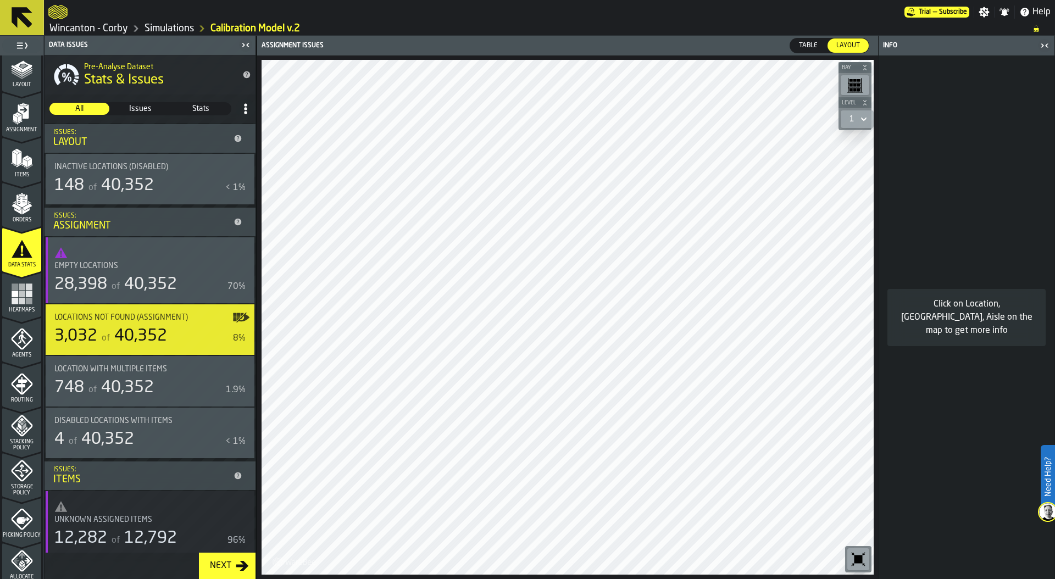
scroll to position [85, 0]
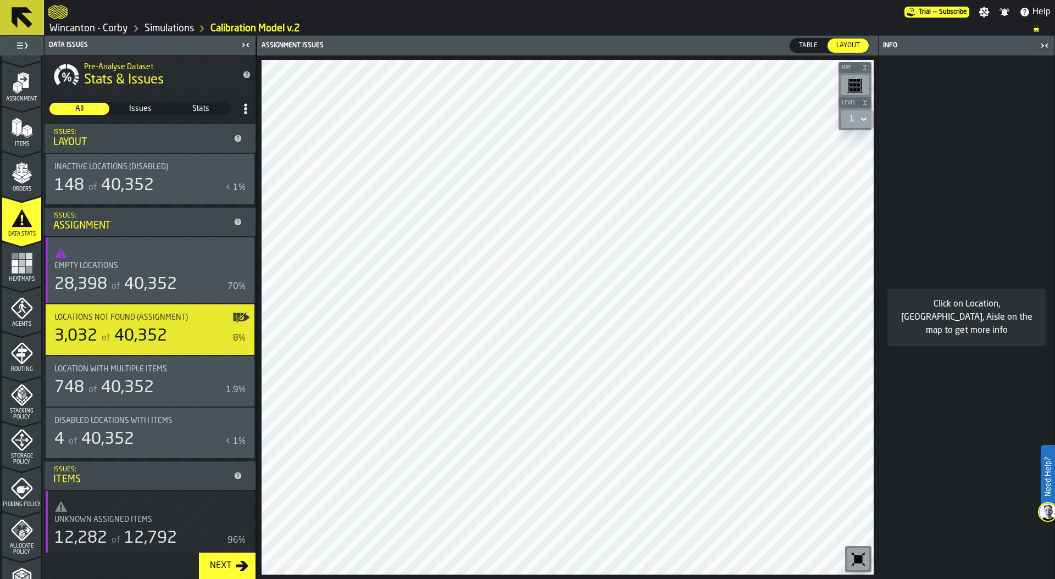
click at [18, 314] on icon "menu Agents" at bounding box center [22, 308] width 22 height 22
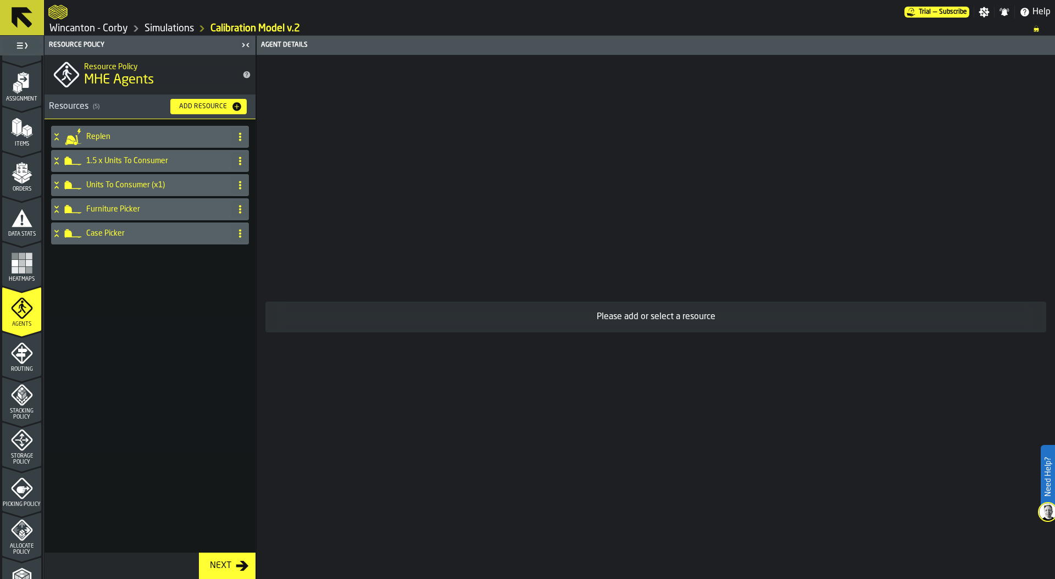
click at [23, 364] on div "Routing" at bounding box center [21, 357] width 39 height 30
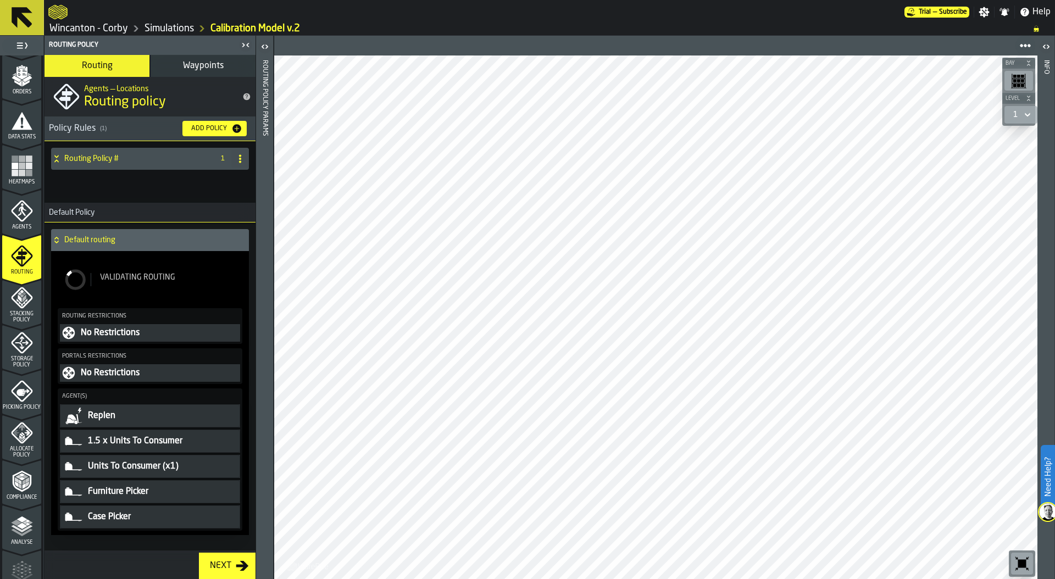
scroll to position [187, 0]
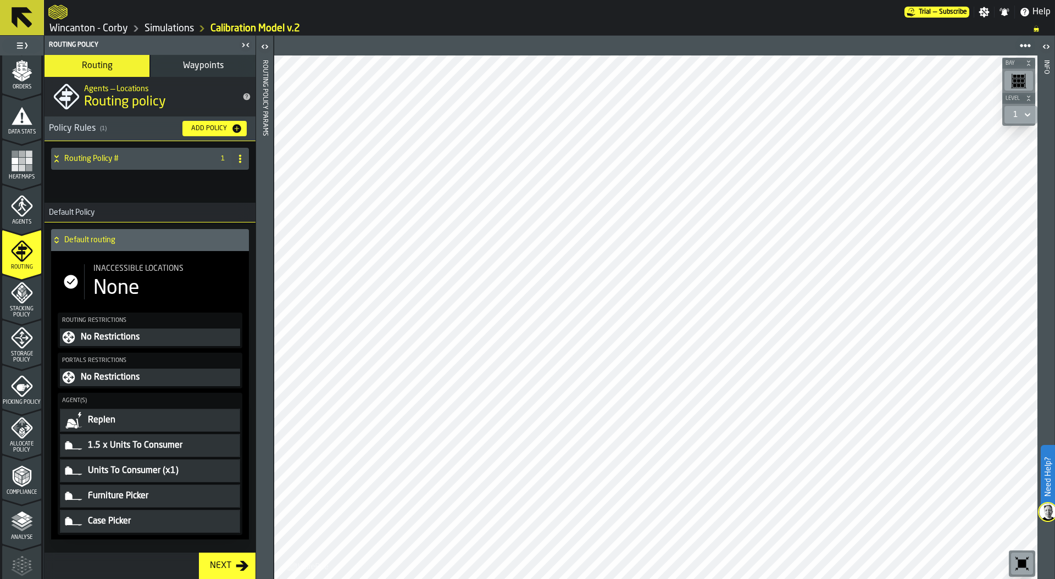
click at [17, 307] on span "Stacking Policy" at bounding box center [21, 312] width 39 height 12
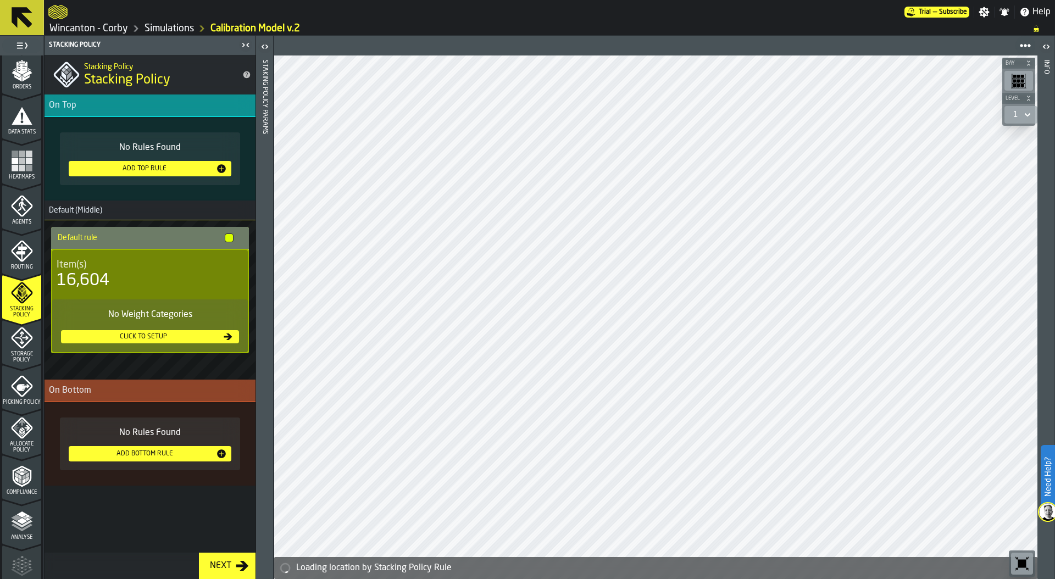
click at [17, 307] on span "Stacking Policy" at bounding box center [21, 312] width 39 height 12
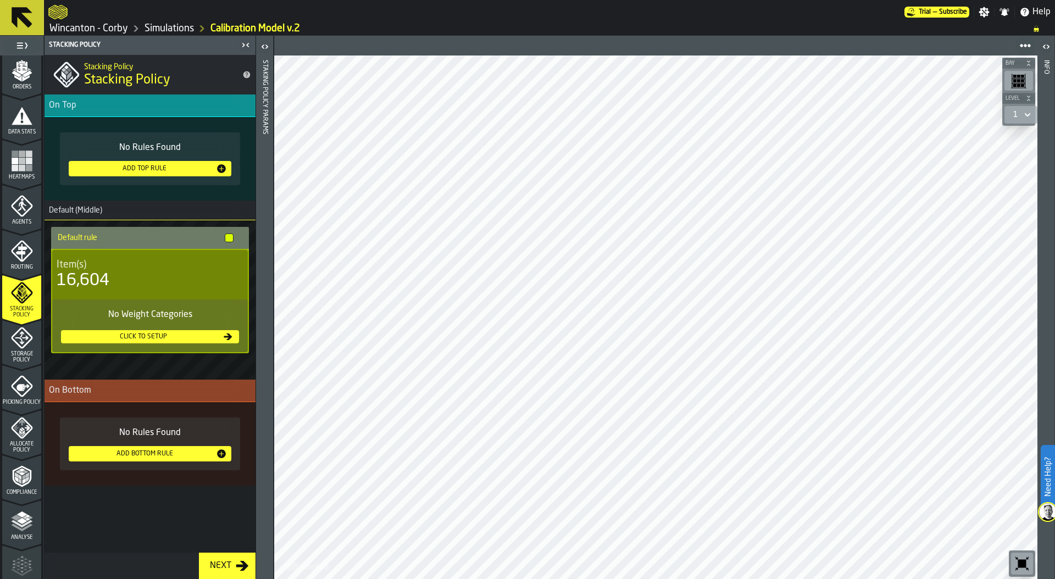
click at [19, 335] on icon "menu Storage Policy" at bounding box center [22, 338] width 22 height 22
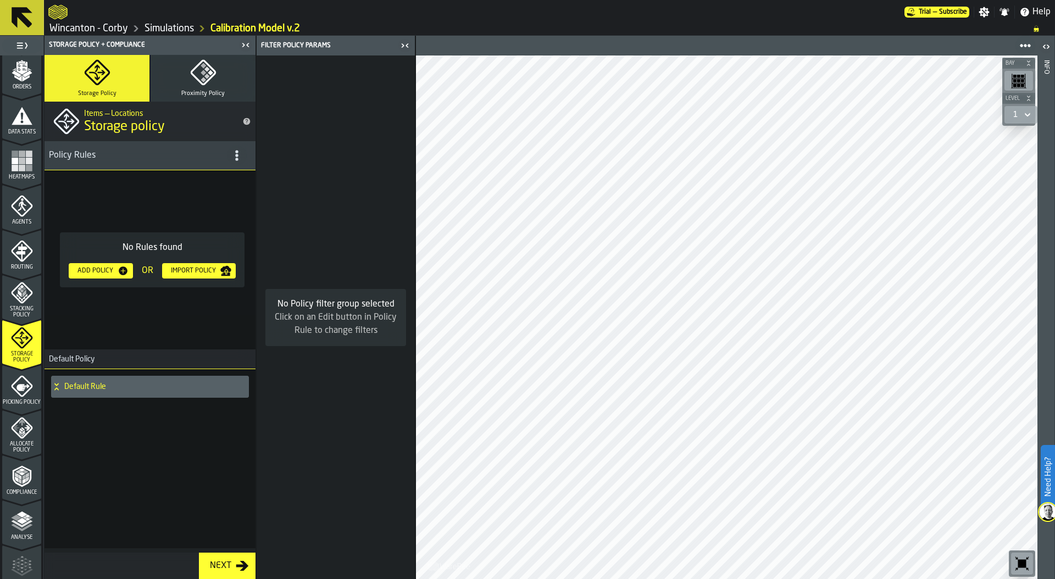
click at [19, 335] on icon "menu Storage Policy" at bounding box center [22, 338] width 22 height 22
click at [20, 387] on icon "menu Picking Policy" at bounding box center [22, 387] width 13 height 7
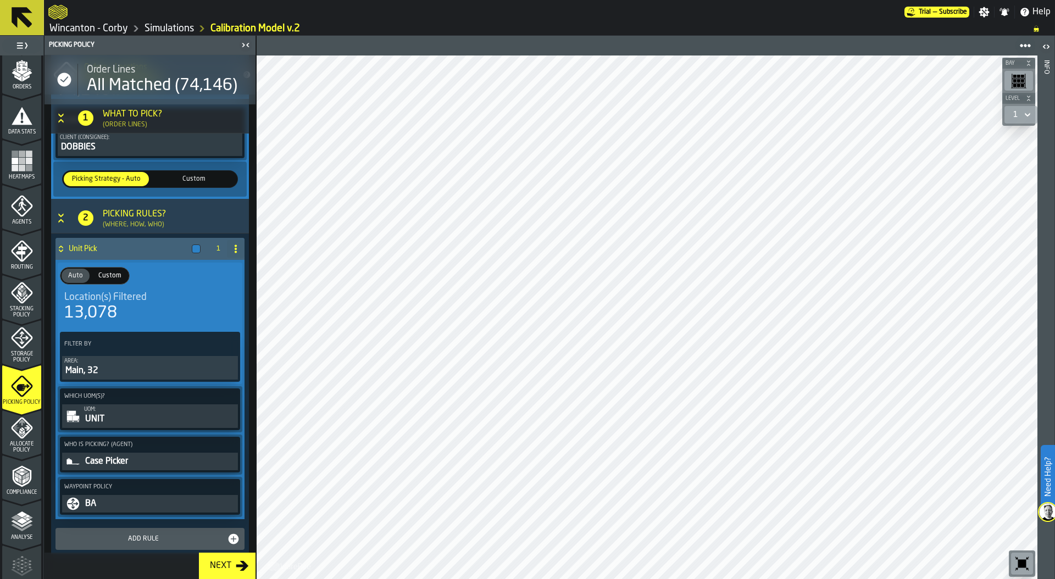
scroll to position [185, 0]
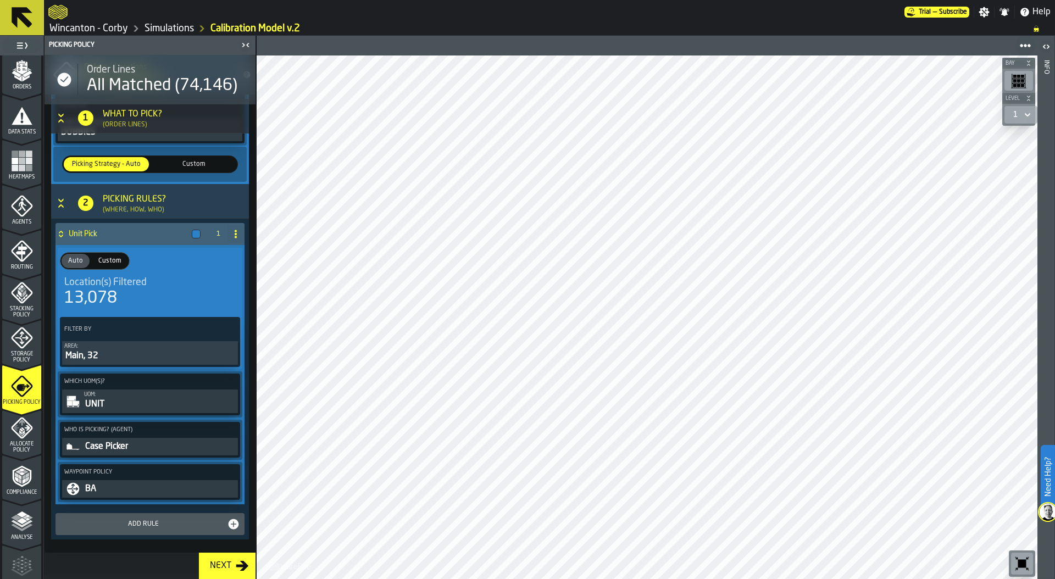
click at [125, 357] on div "Main, 32" at bounding box center [149, 356] width 171 height 13
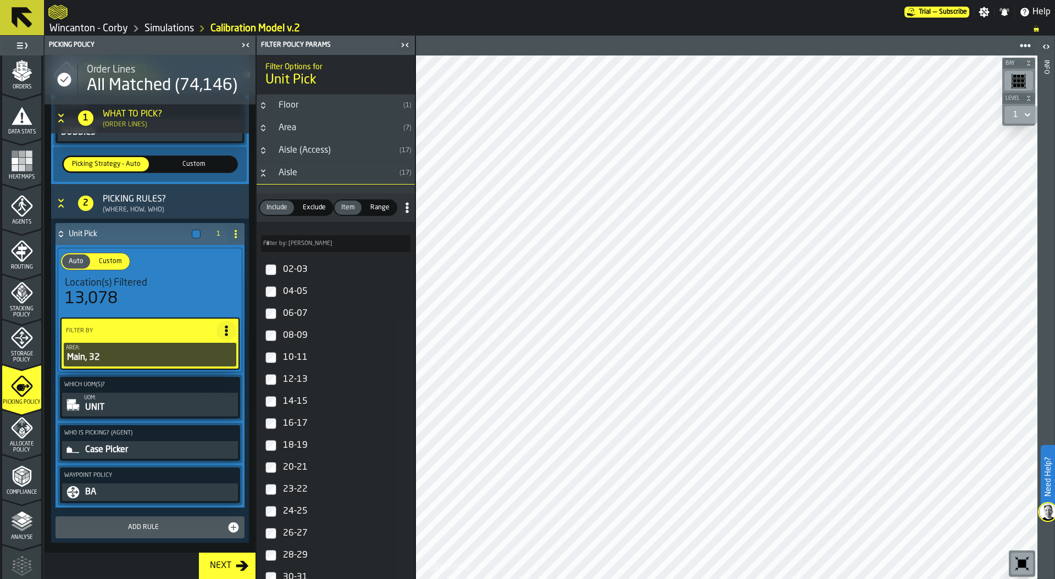
scroll to position [188, 0]
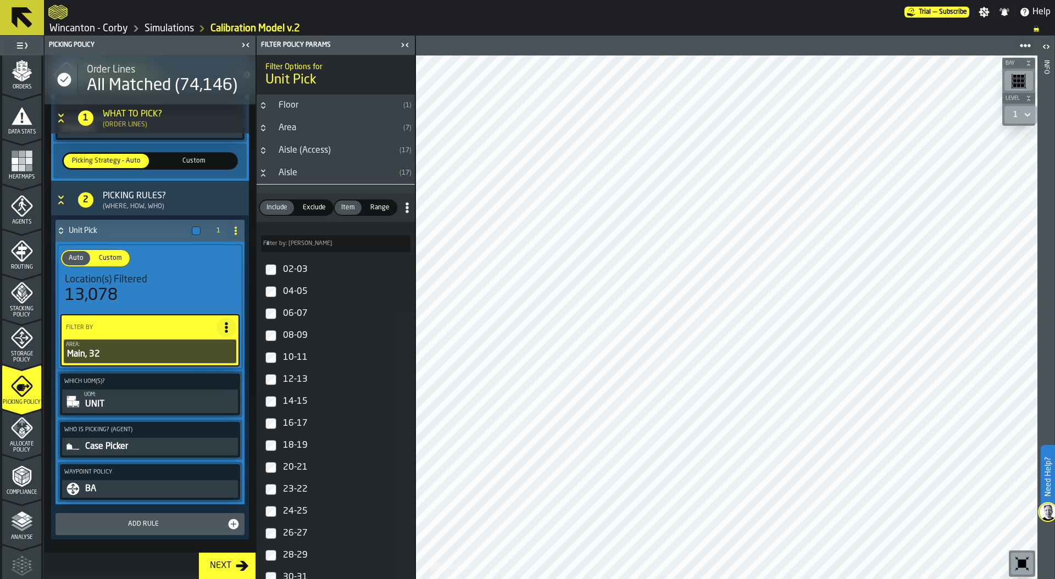
click at [112, 408] on div "UNIT" at bounding box center [160, 404] width 152 height 13
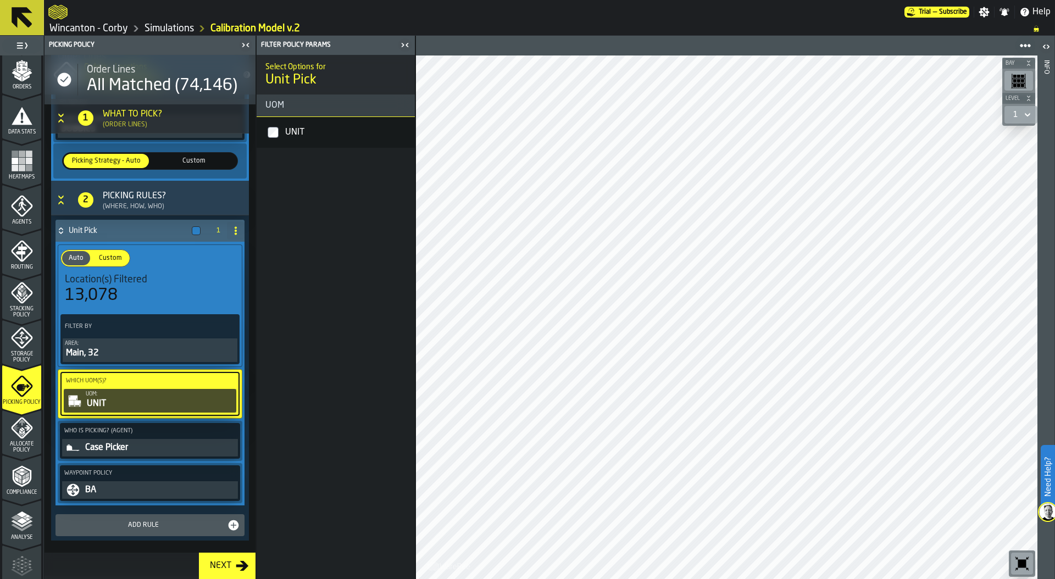
scroll to position [189, 0]
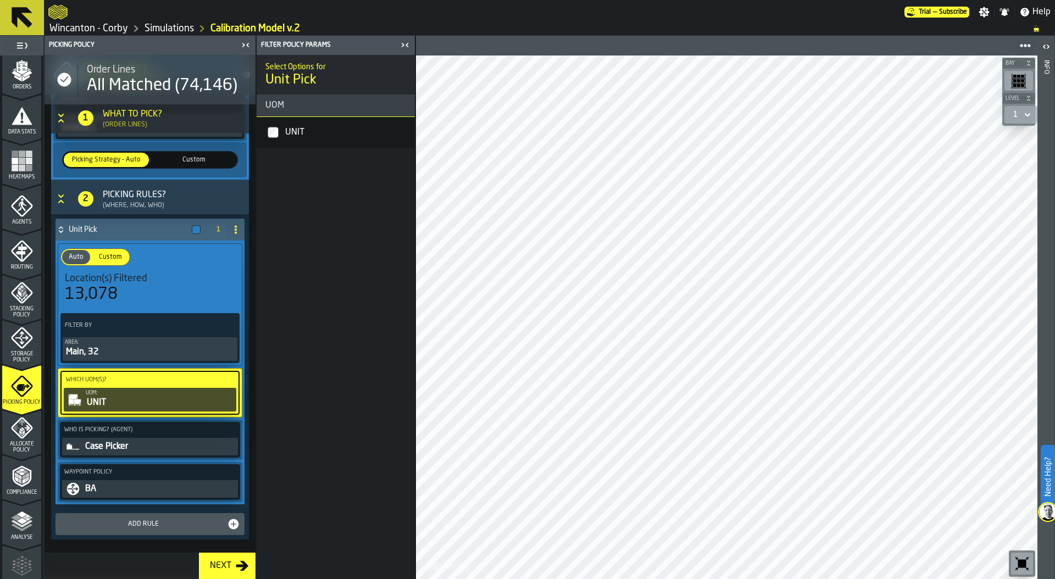
click at [119, 443] on div "Case Picker" at bounding box center [160, 446] width 152 height 13
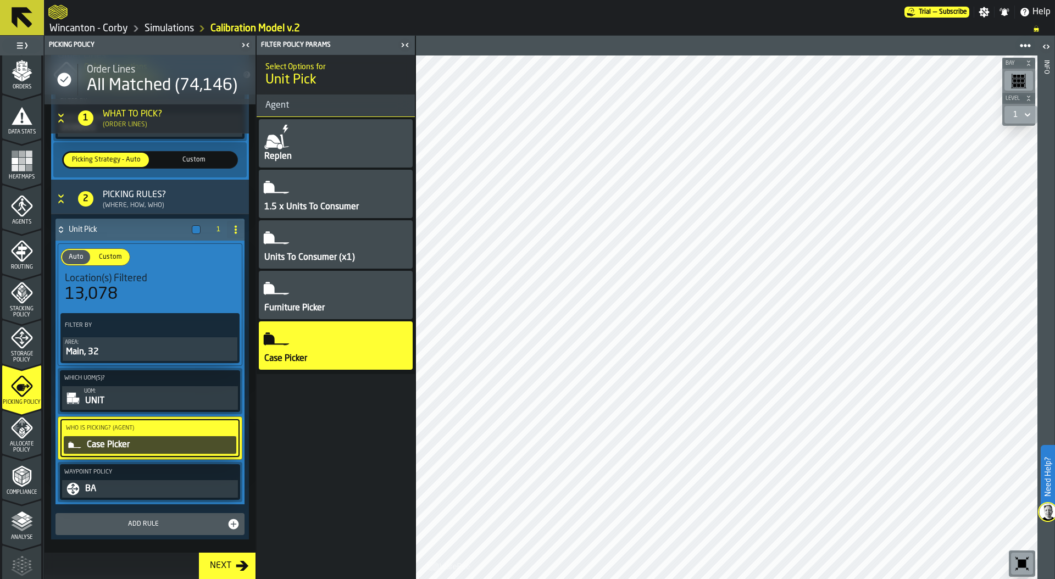
click at [97, 423] on label "Who is Picking? (Agent)" at bounding box center [150, 429] width 173 height 12
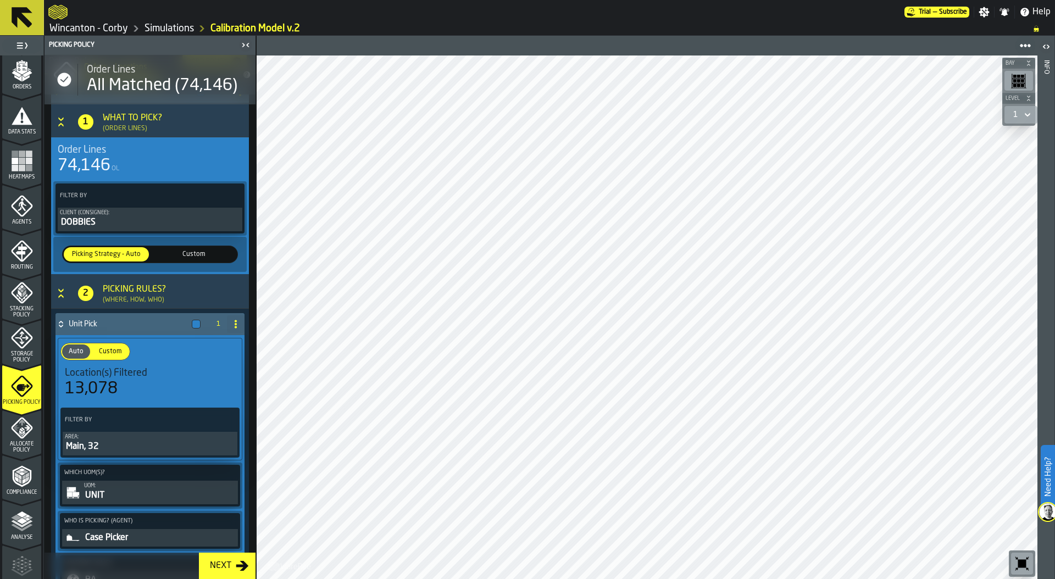
scroll to position [103, 0]
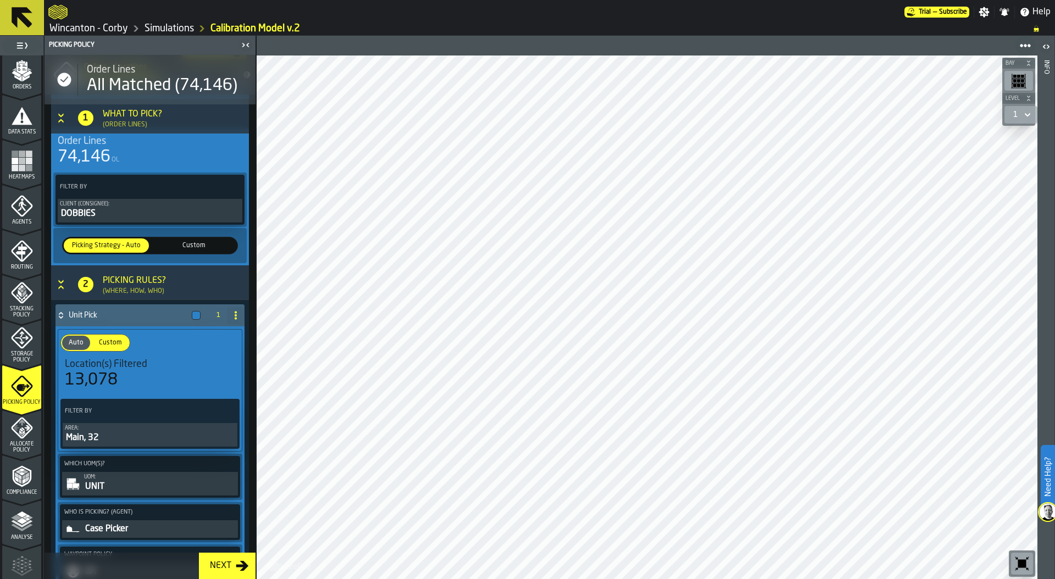
click at [26, 436] on icon "menu Allocate Policy" at bounding box center [22, 428] width 22 height 22
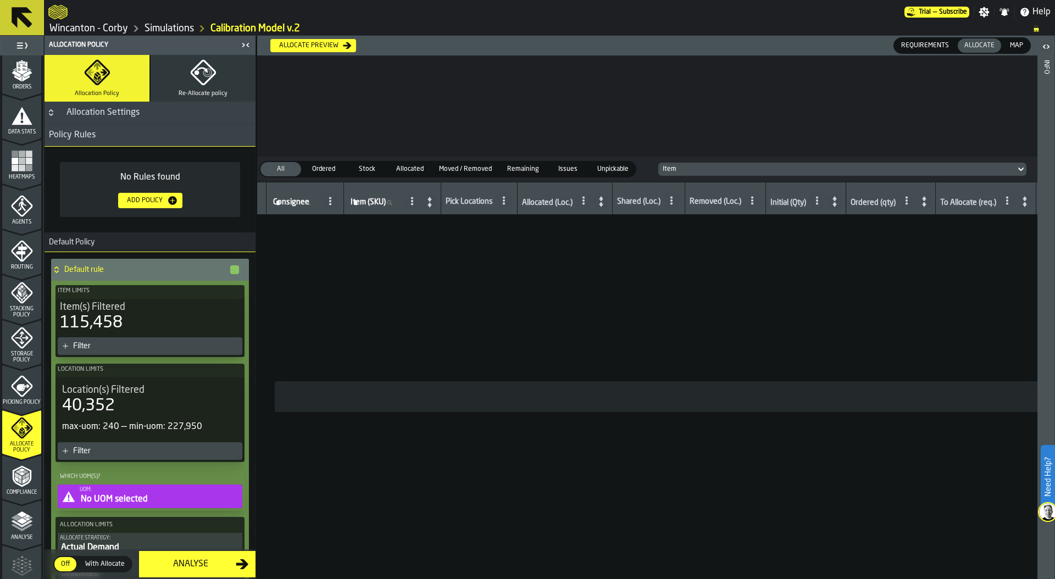
click at [19, 496] on icon "menu Compliance" at bounding box center [21, 500] width 39 height 10
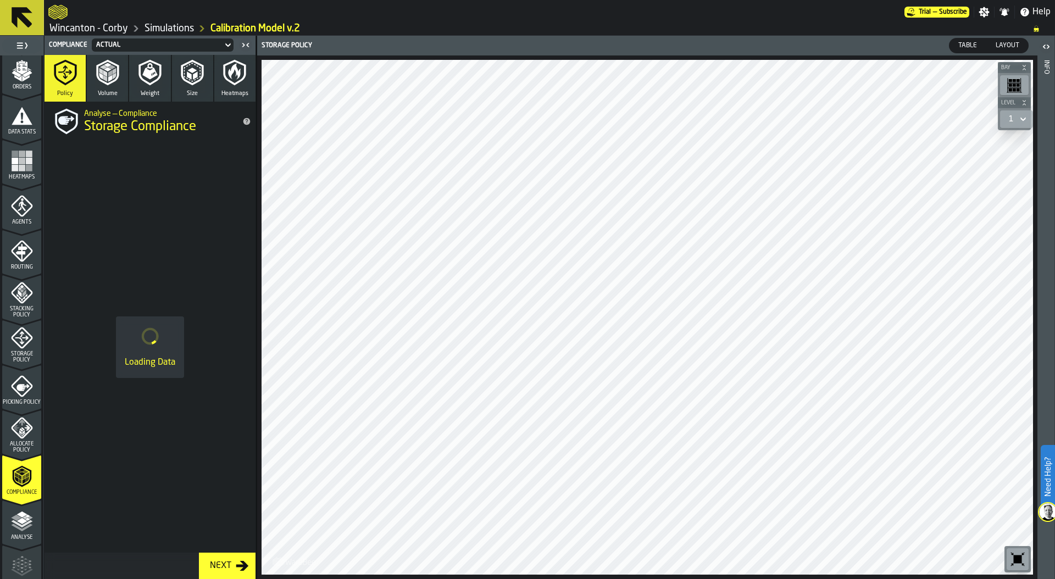
click at [26, 506] on div "Analyse" at bounding box center [21, 522] width 39 height 37
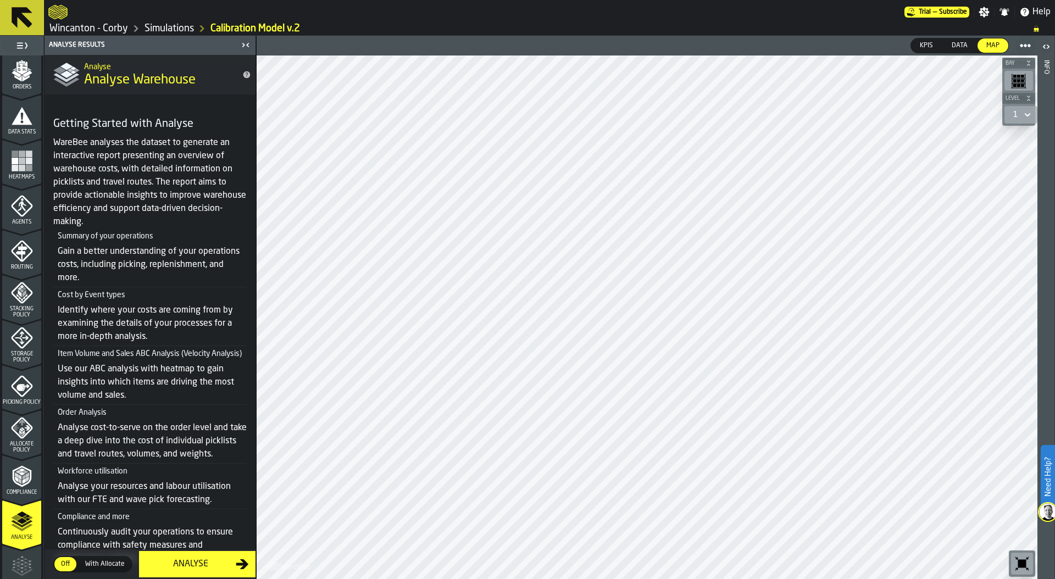
click at [182, 563] on div "Analyse" at bounding box center [191, 564] width 90 height 13
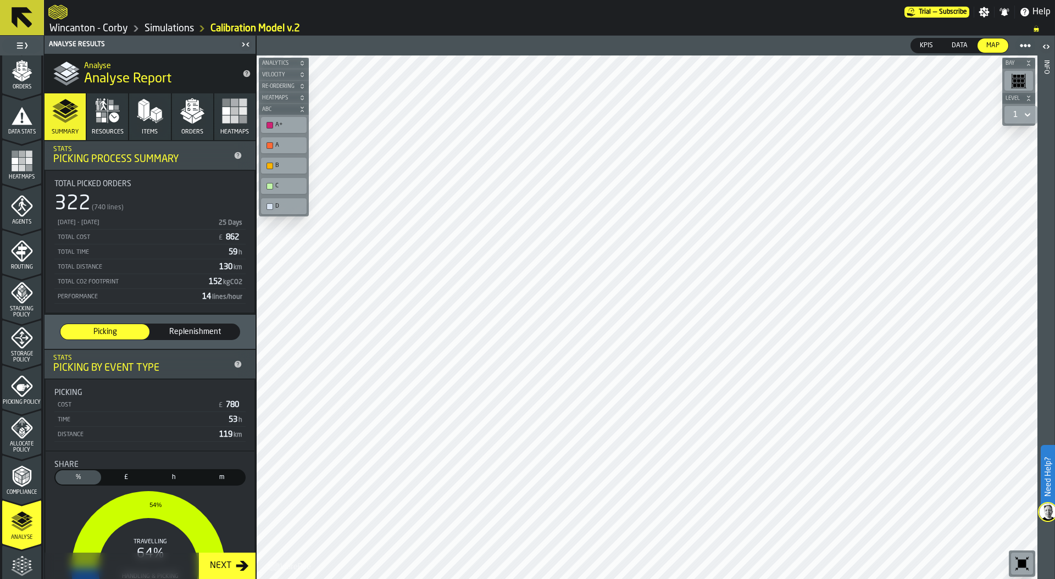
click at [186, 124] on icon "button" at bounding box center [192, 111] width 26 height 26
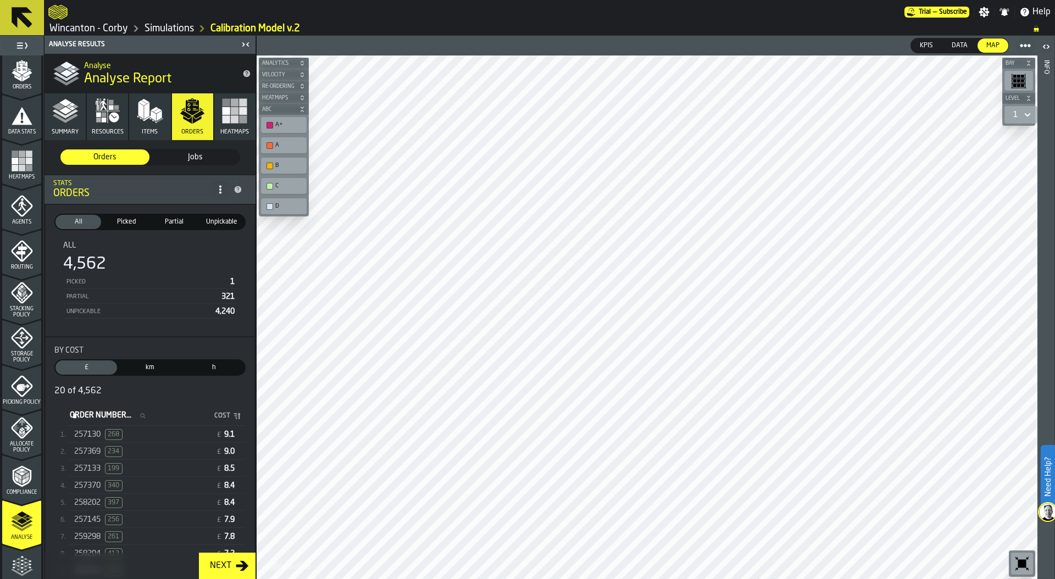
click at [143, 432] on div "257130 268" at bounding box center [142, 434] width 137 height 11
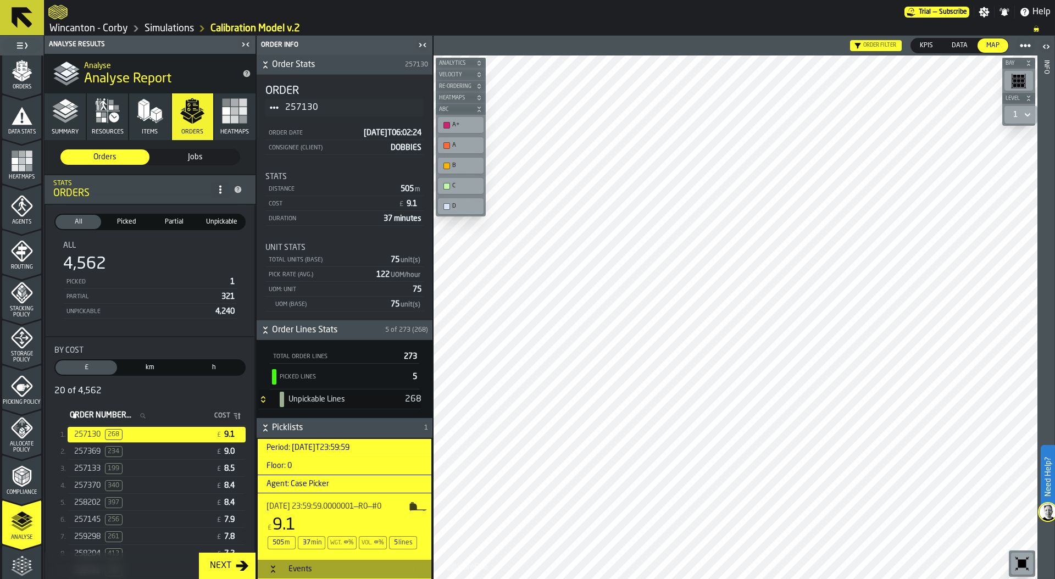
click at [264, 400] on icon "Button-[object Object]-closed" at bounding box center [263, 401] width 4 height 3
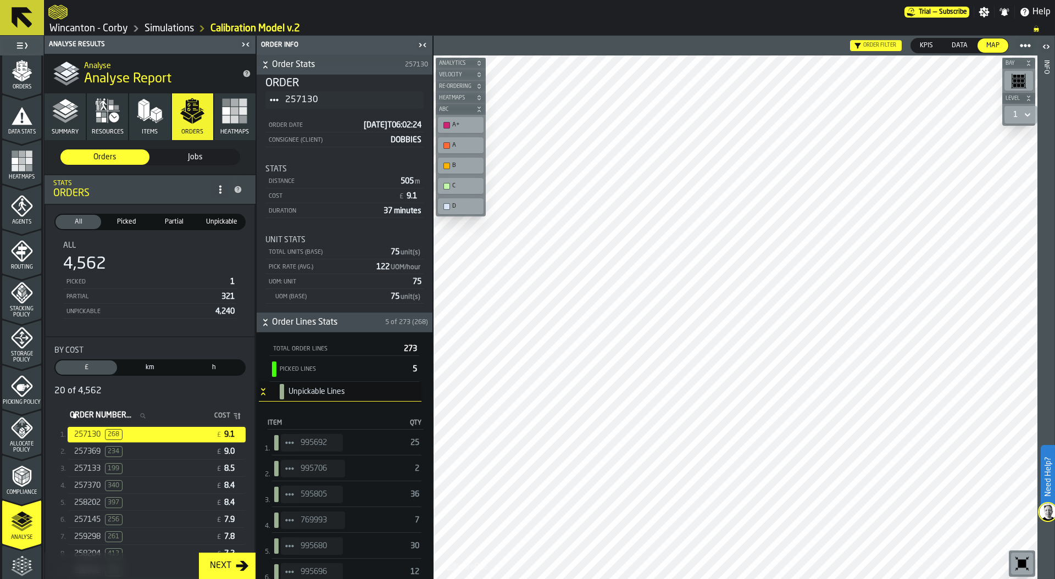
scroll to position [9, 0]
click at [285, 450] on span "StatList-item-995692" at bounding box center [290, 441] width 18 height 18
click at [326, 503] on div "Show Items" at bounding box center [319, 500] width 65 height 7
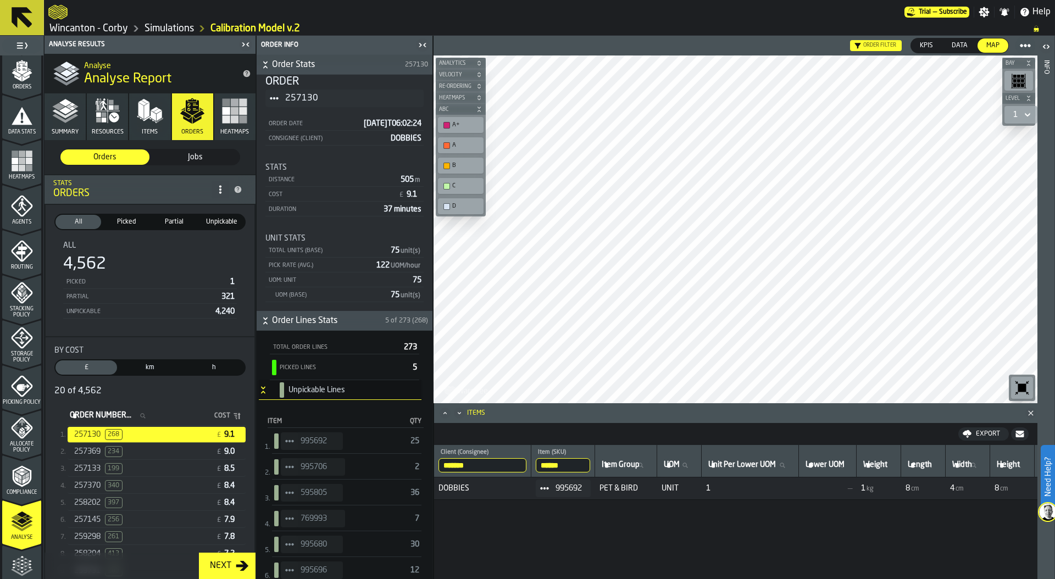
click at [292, 439] on icon "StatList-item-995692" at bounding box center [289, 441] width 9 height 9
click at [336, 455] on li "Show Assignment" at bounding box center [320, 460] width 79 height 20
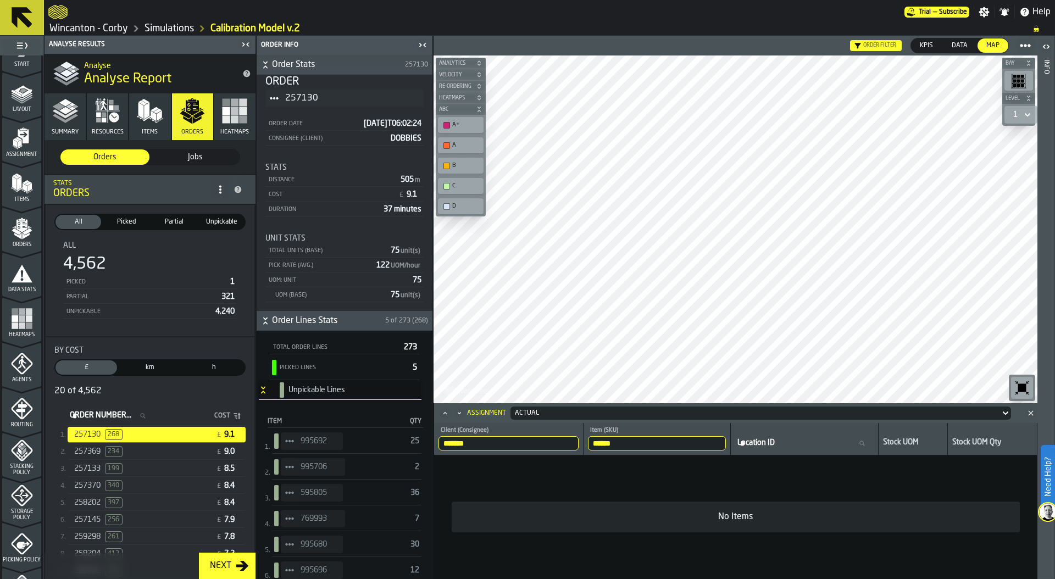
scroll to position [0, 0]
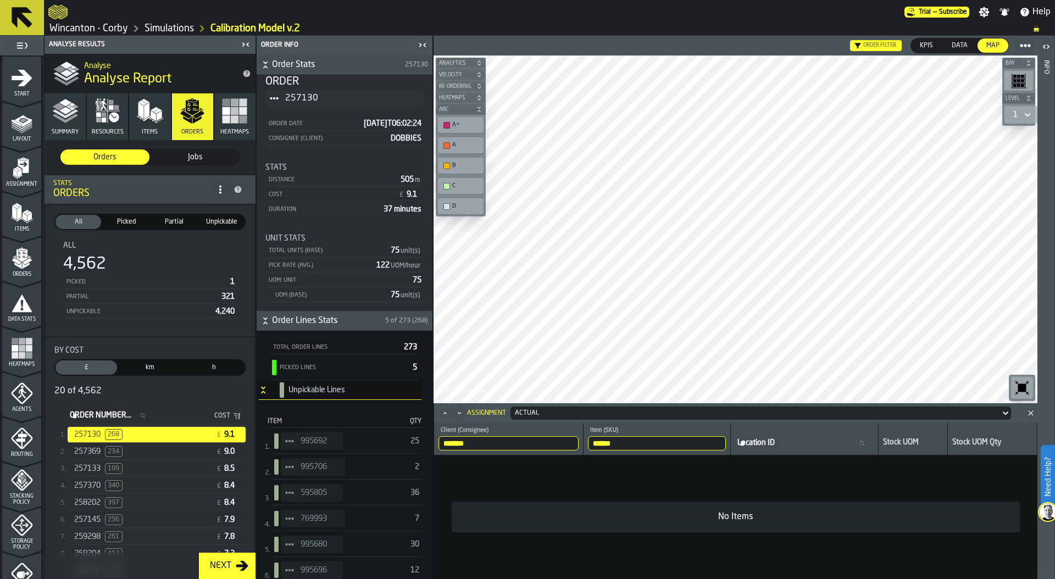
click at [294, 439] on span "StatList-item-995692" at bounding box center [290, 441] width 18 height 18
click at [328, 493] on li "Show Items" at bounding box center [320, 501] width 79 height 20
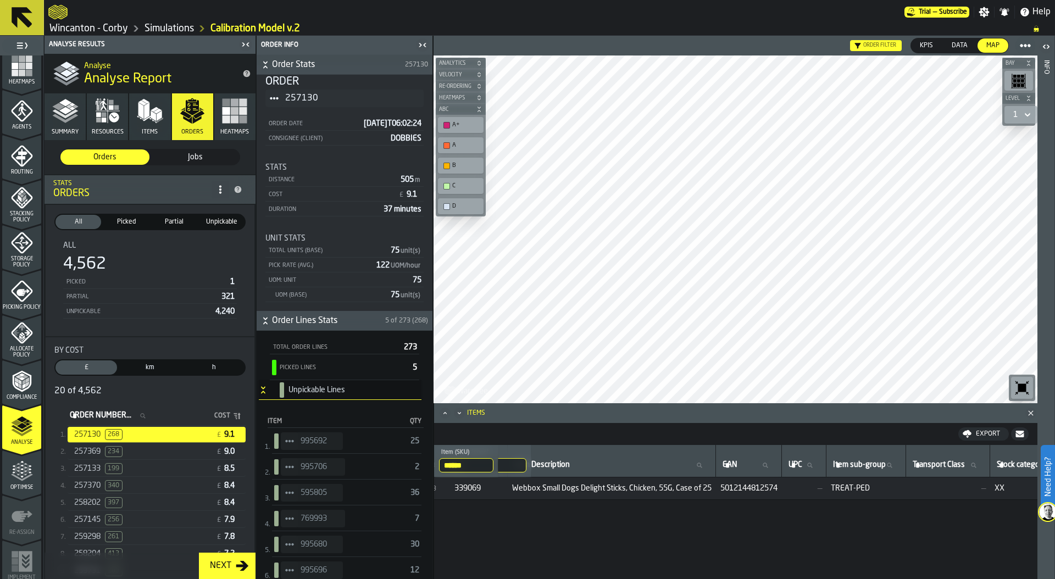
scroll to position [287, 0]
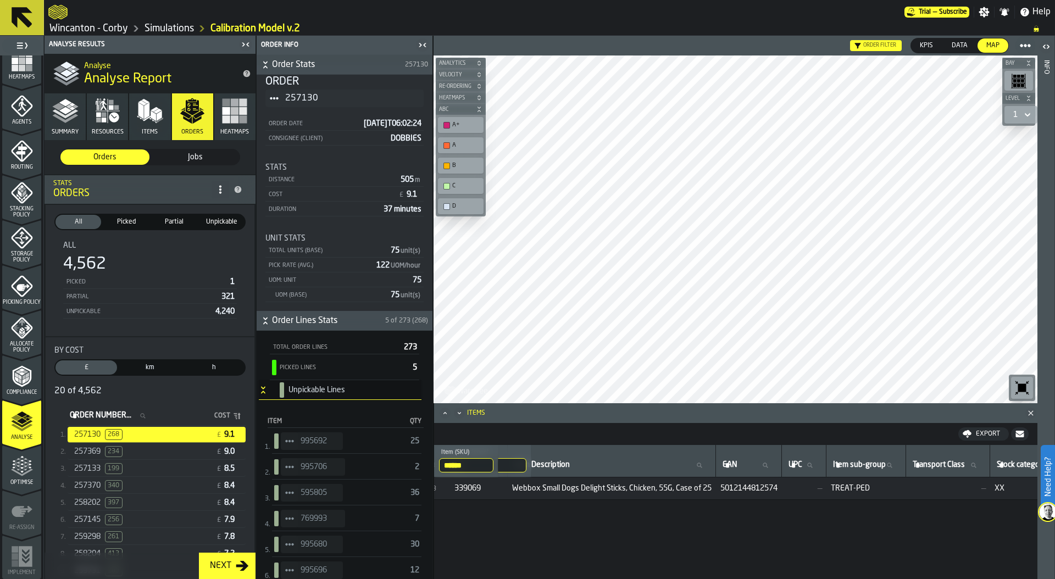
click at [19, 481] on span "Optimise" at bounding box center [21, 483] width 39 height 6
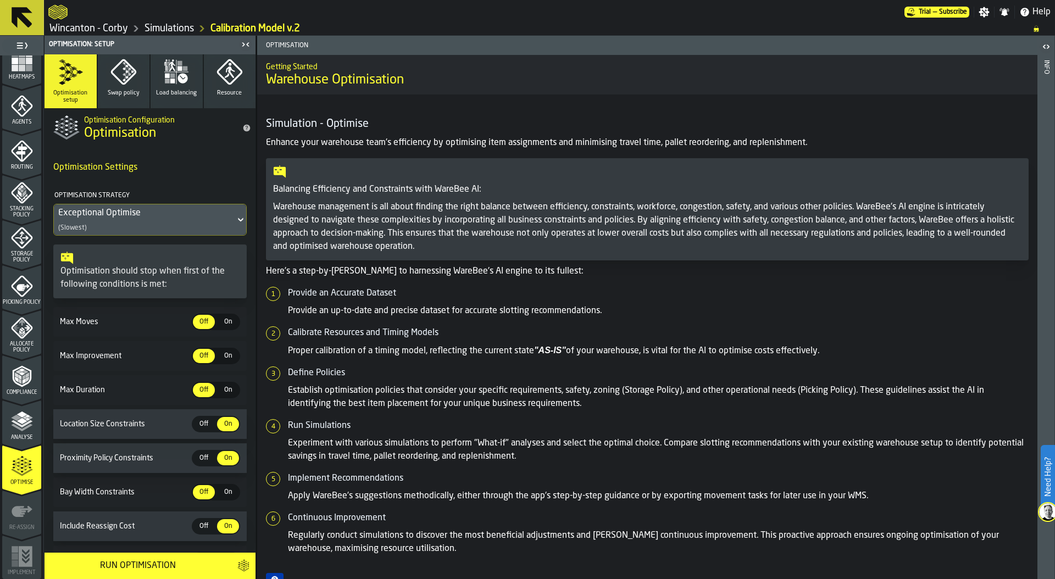
click at [16, 413] on icon "menu Analyse" at bounding box center [22, 422] width 22 height 22
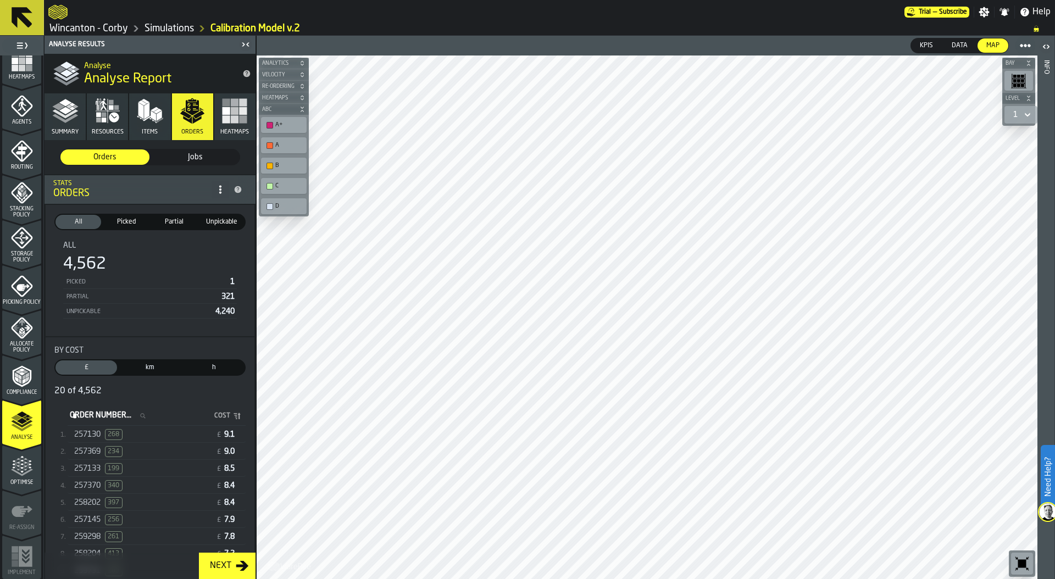
click at [165, 432] on div "257130 268" at bounding box center [142, 434] width 137 height 11
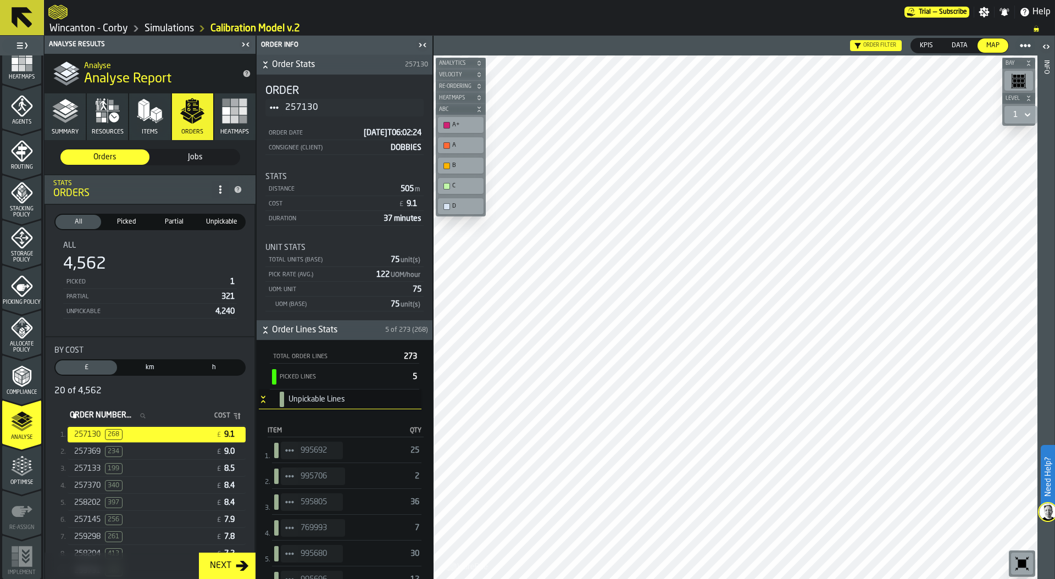
click at [291, 456] on span "StatList-item-995692" at bounding box center [290, 451] width 18 height 18
click at [342, 470] on div "Show Assignment" at bounding box center [319, 469] width 65 height 7
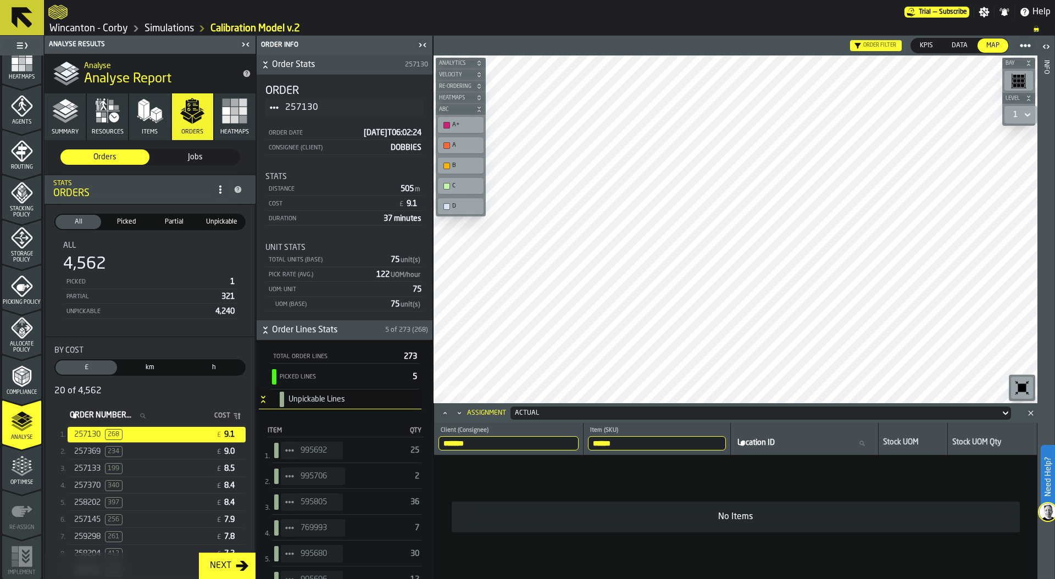
click at [588, 412] on div "Actual" at bounding box center [755, 413] width 481 height 8
drag, startPoint x: 629, startPoint y: 445, endPoint x: 561, endPoint y: 445, distance: 68.7
click at [560, 445] on tr "******* Client (Consignee) DOBBIES ****** Item (SKU) 995692 Location ID Locatio…" at bounding box center [735, 439] width 603 height 32
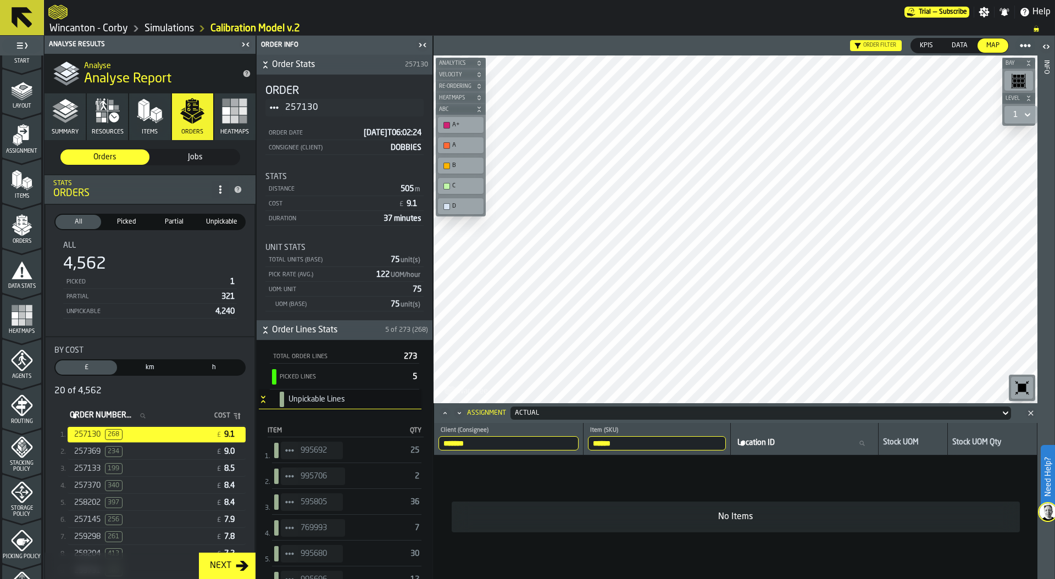
scroll to position [0, 0]
